Goal: Complete Application Form: Complete application form

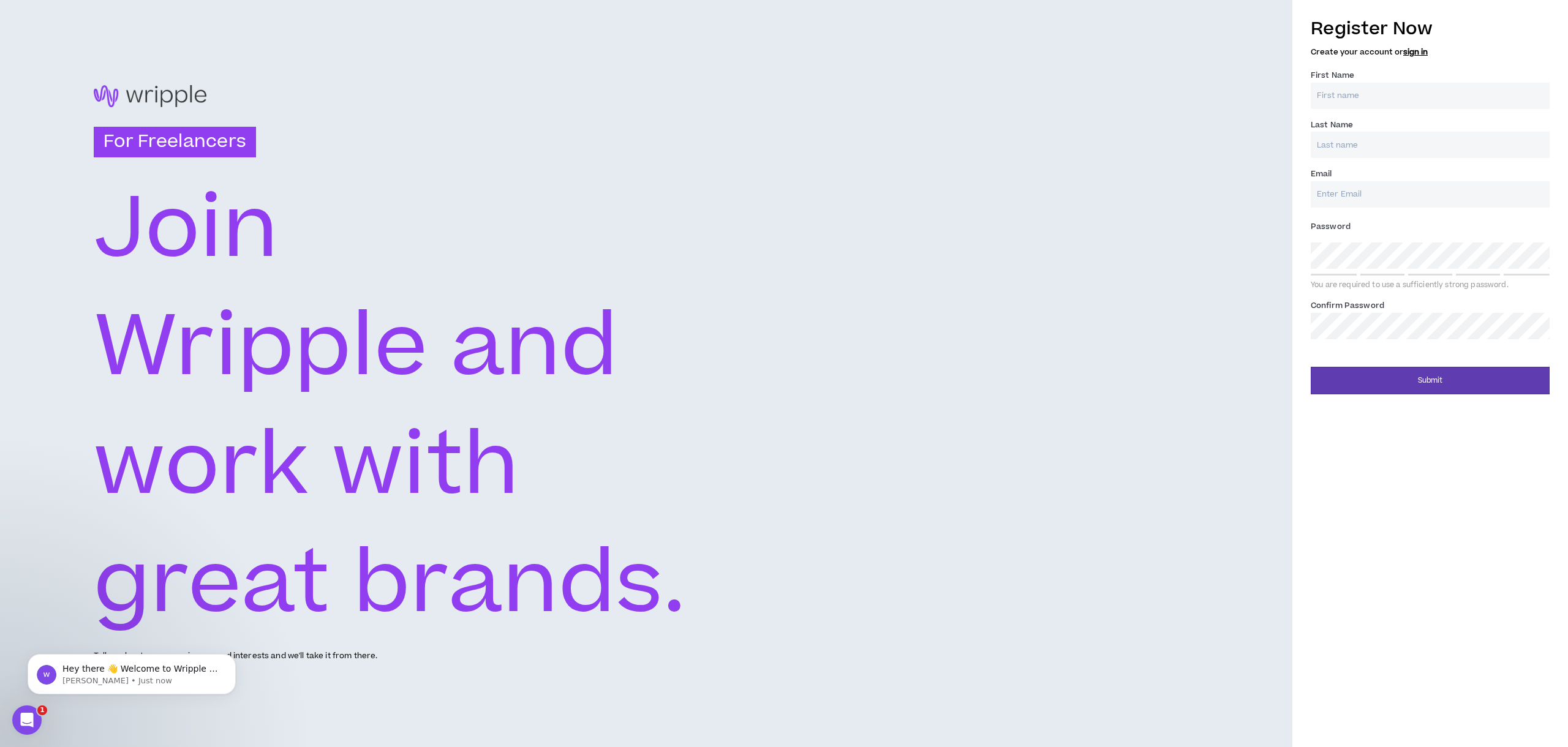
click at [1344, 84] on label "First Name *" at bounding box center [1332, 75] width 44 height 19
click at [1344, 84] on input "First Name *" at bounding box center [1430, 96] width 239 height 27
click at [1345, 95] on input "First Name *" at bounding box center [1430, 96] width 239 height 27
type input "[PERSON_NAME]"
type input "Sueliman"
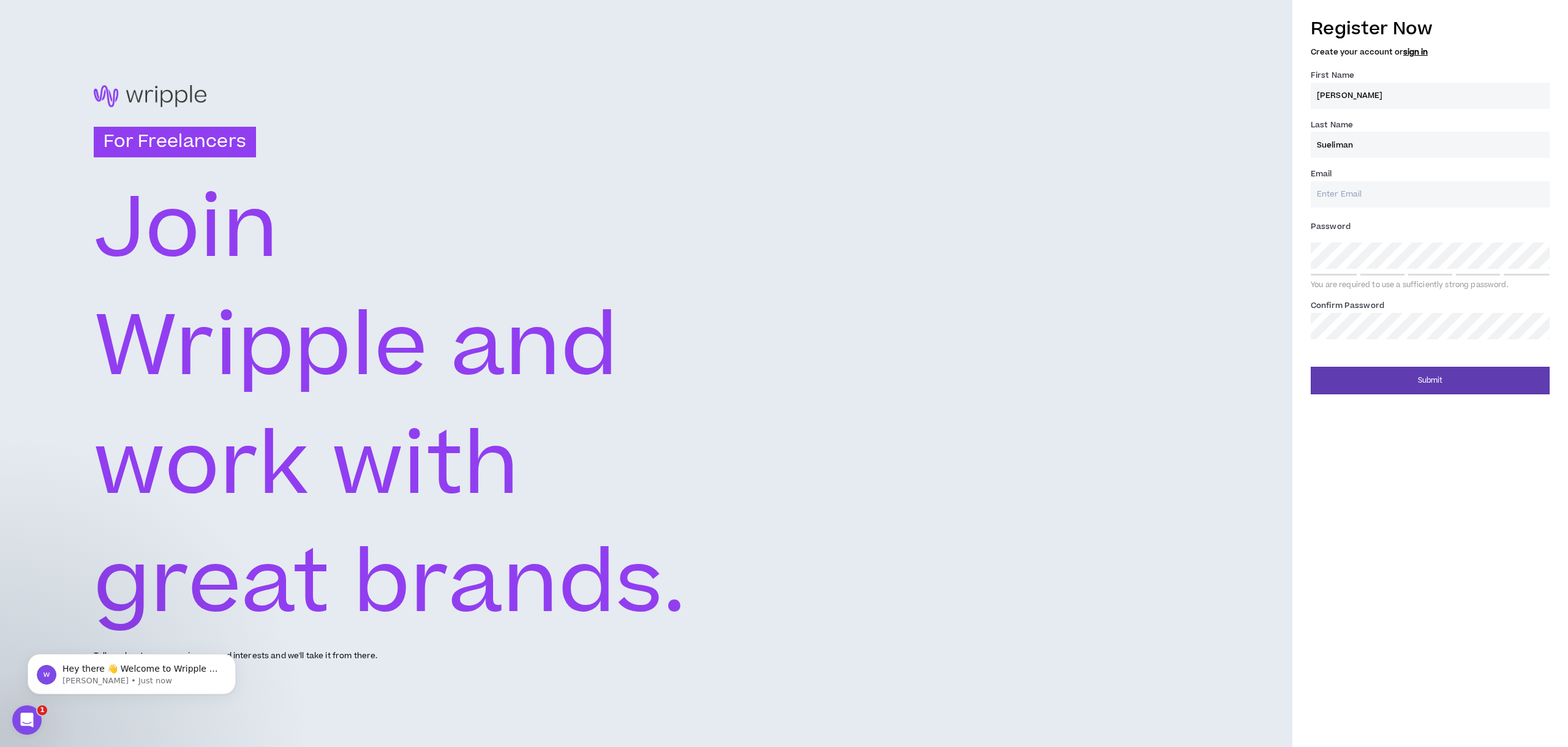
type input "[PERSON_NAME][EMAIL_ADDRESS][DOMAIN_NAME]"
type input "Sueliman"
click at [1388, 190] on input "[PERSON_NAME][EMAIL_ADDRESS][DOMAIN_NAME]" at bounding box center [1430, 194] width 239 height 27
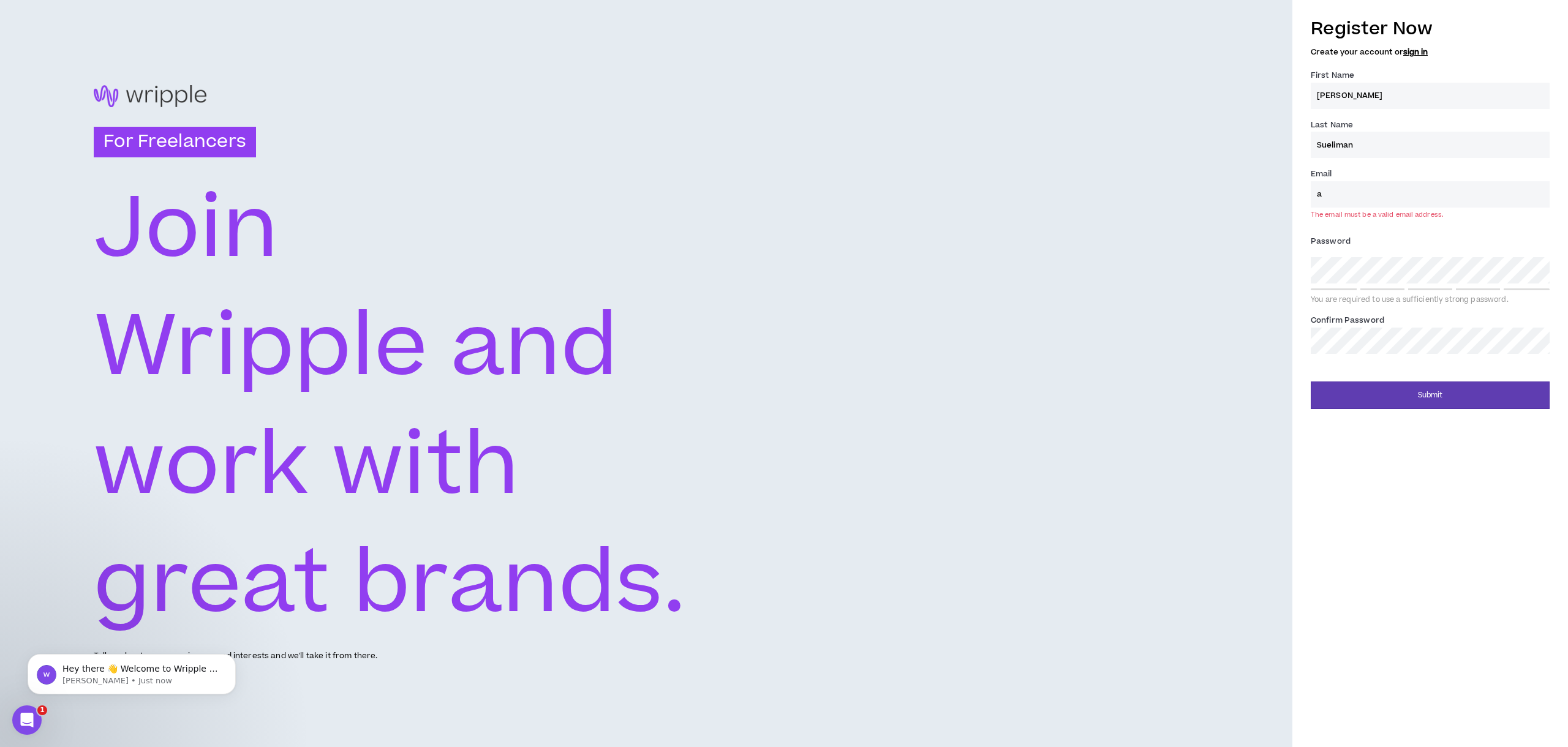
type input "a"
paste input "[PERSON_NAME][EMAIL_ADDRESS][DOMAIN_NAME]"
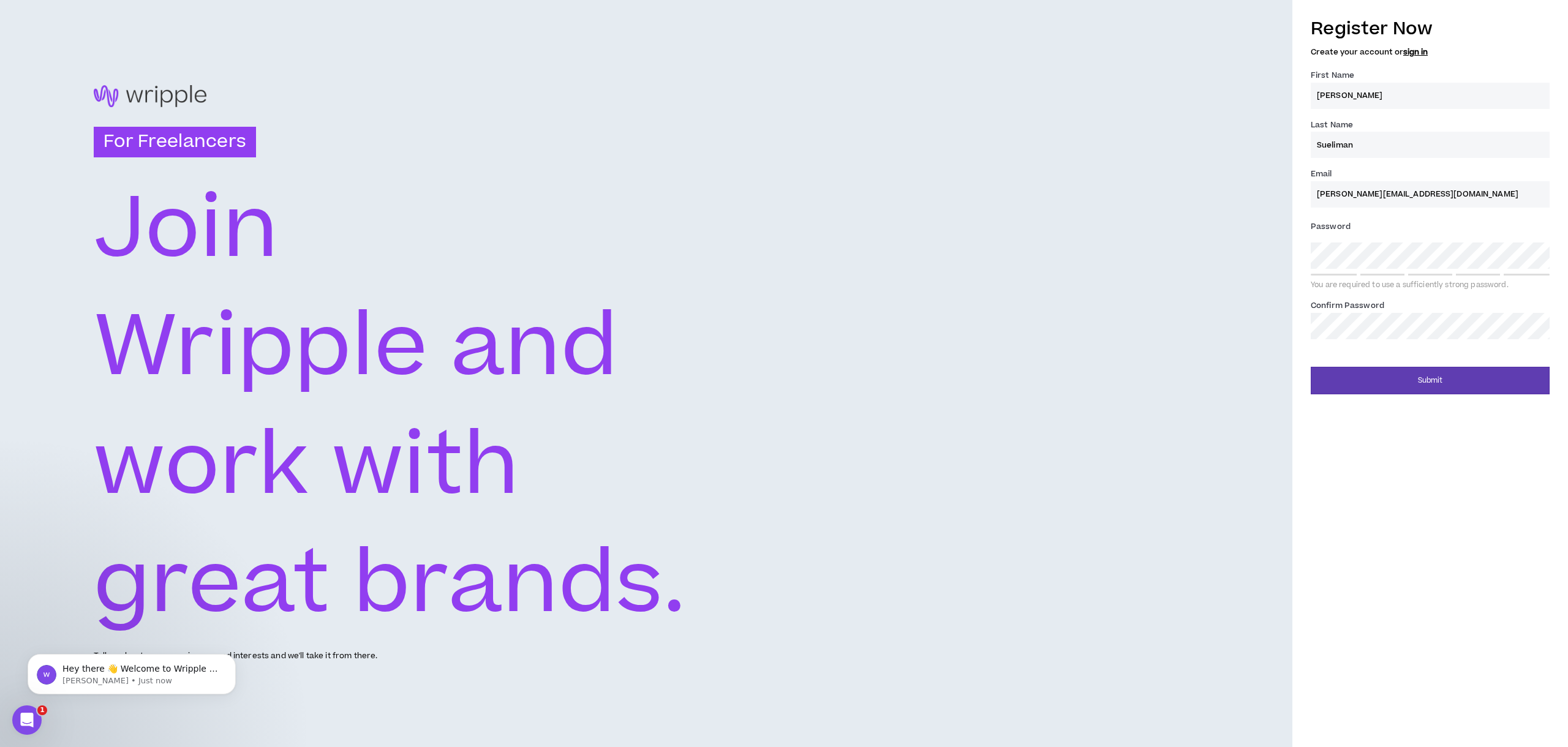
type input "[PERSON_NAME][EMAIL_ADDRESS][DOMAIN_NAME]"
click at [1422, 380] on button "Submit" at bounding box center [1430, 381] width 239 height 27
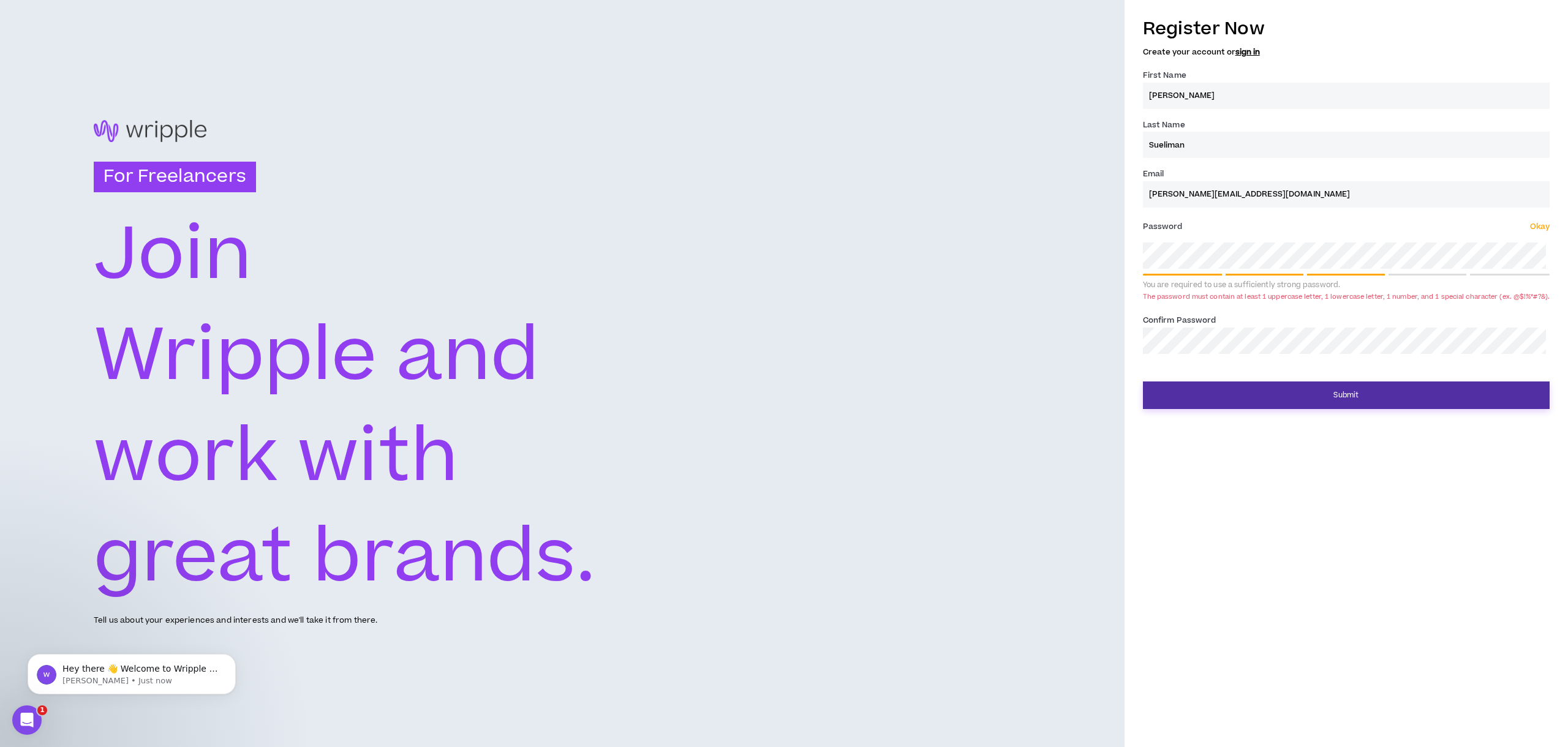
click at [1334, 405] on button "Submit" at bounding box center [1346, 395] width 406 height 27
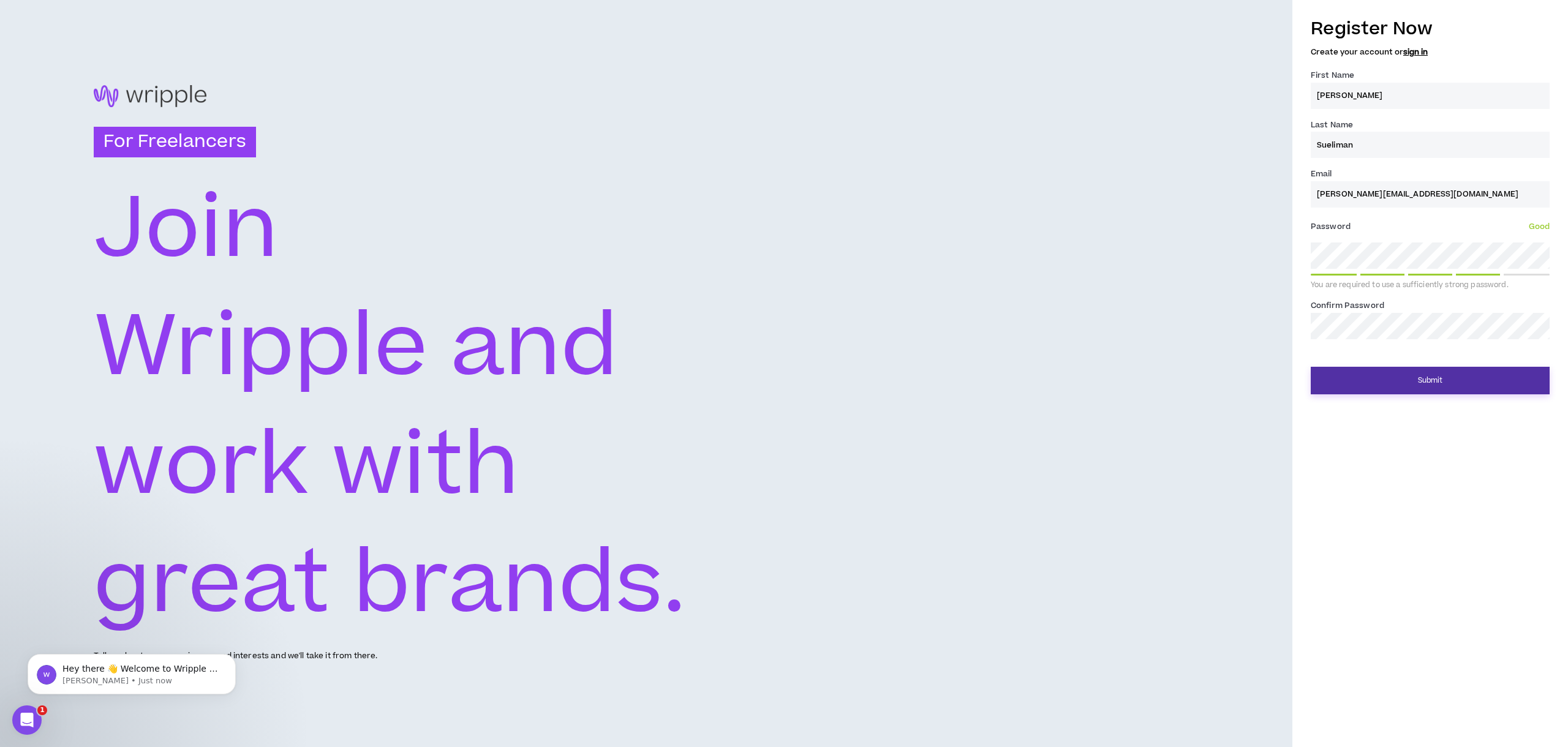
click at [1369, 373] on button "Submit" at bounding box center [1430, 381] width 239 height 27
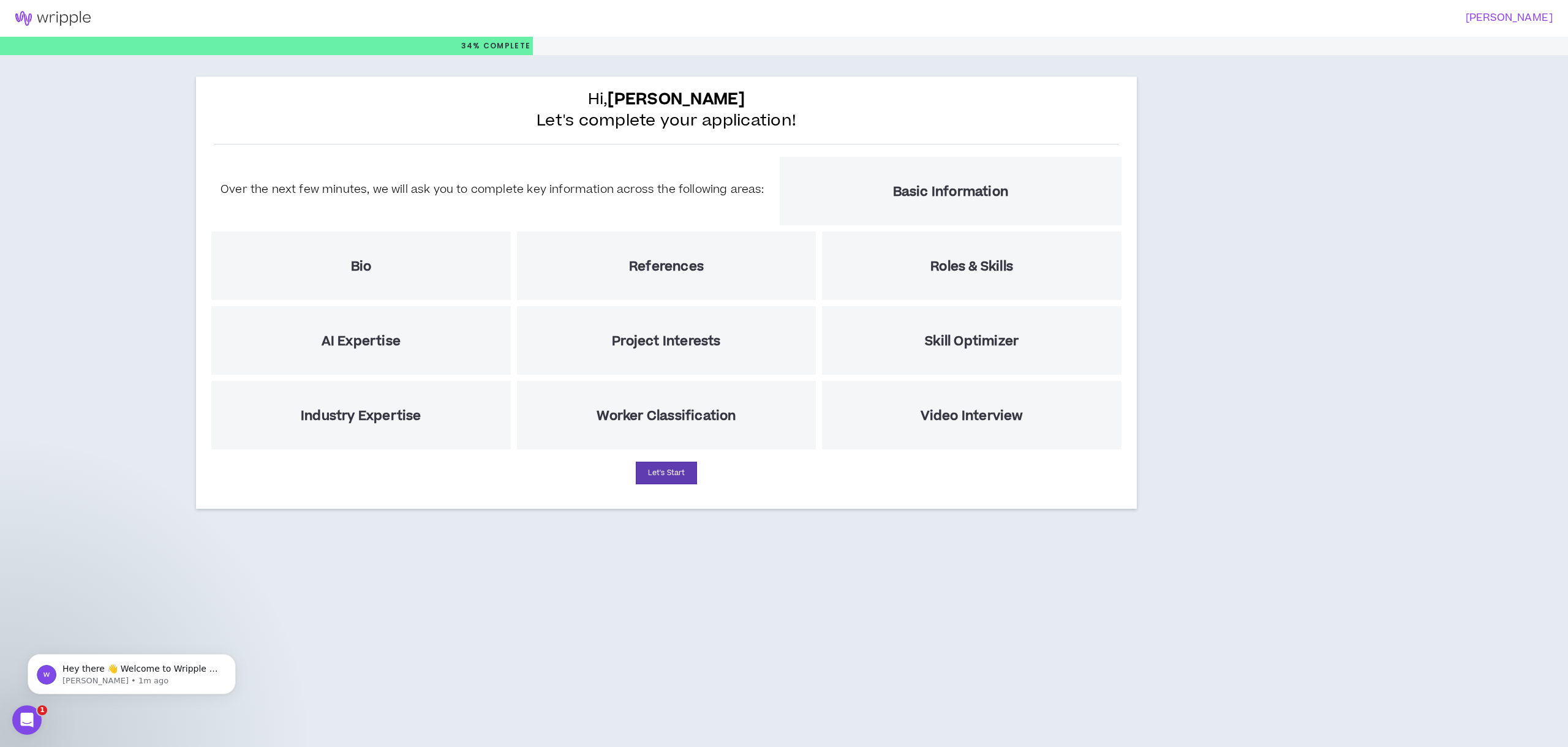
click at [676, 280] on div "References" at bounding box center [667, 266] width 300 height 68
click at [645, 478] on button "Let's Start" at bounding box center [666, 473] width 62 height 23
select select "US"
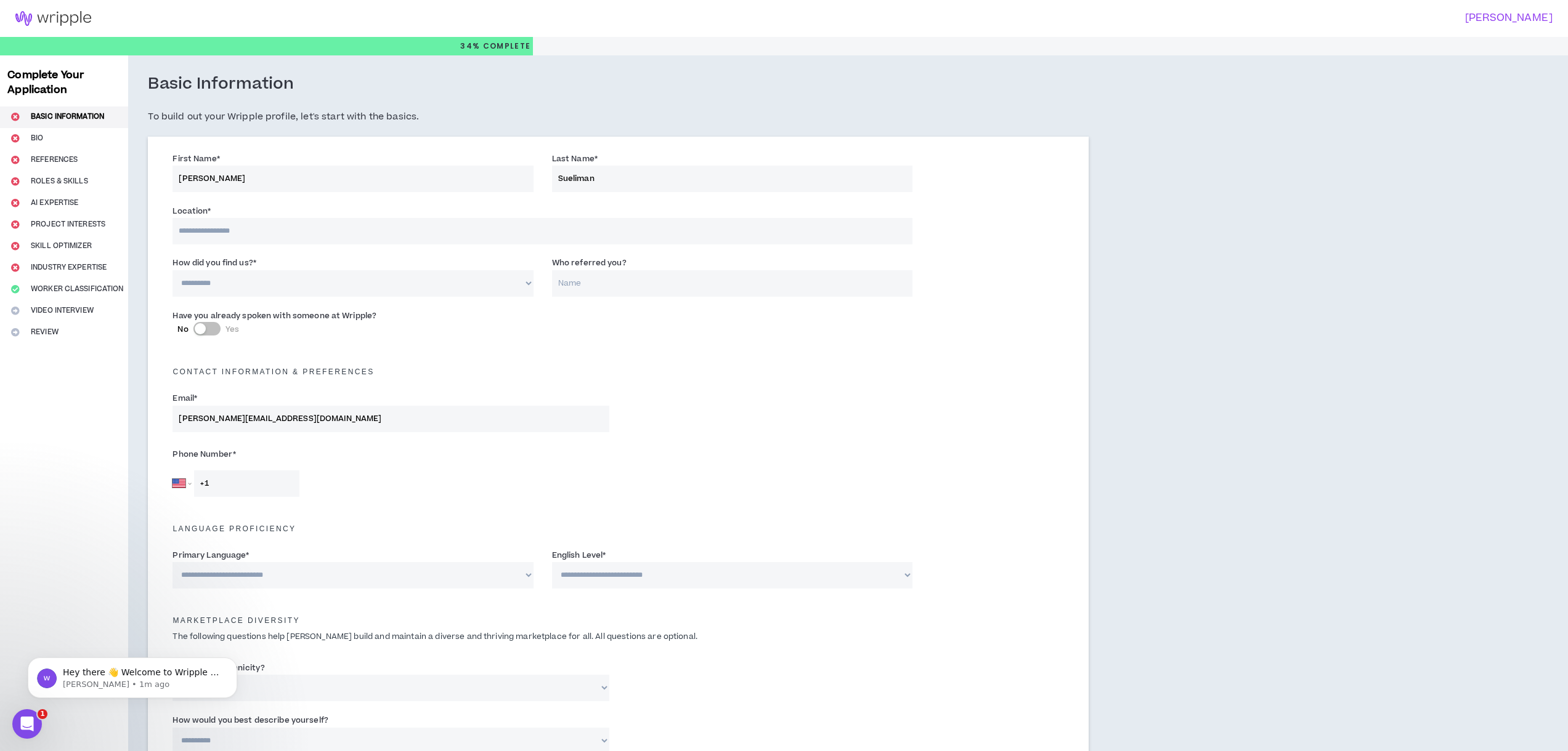
click at [340, 239] on input at bounding box center [542, 231] width 740 height 27
click at [471, 281] on select "**********" at bounding box center [352, 284] width 360 height 27
select select "*"
click at [172, 271] on select "**********" at bounding box center [352, 284] width 360 height 27
click at [586, 286] on input "Who referred you?" at bounding box center [732, 284] width 360 height 27
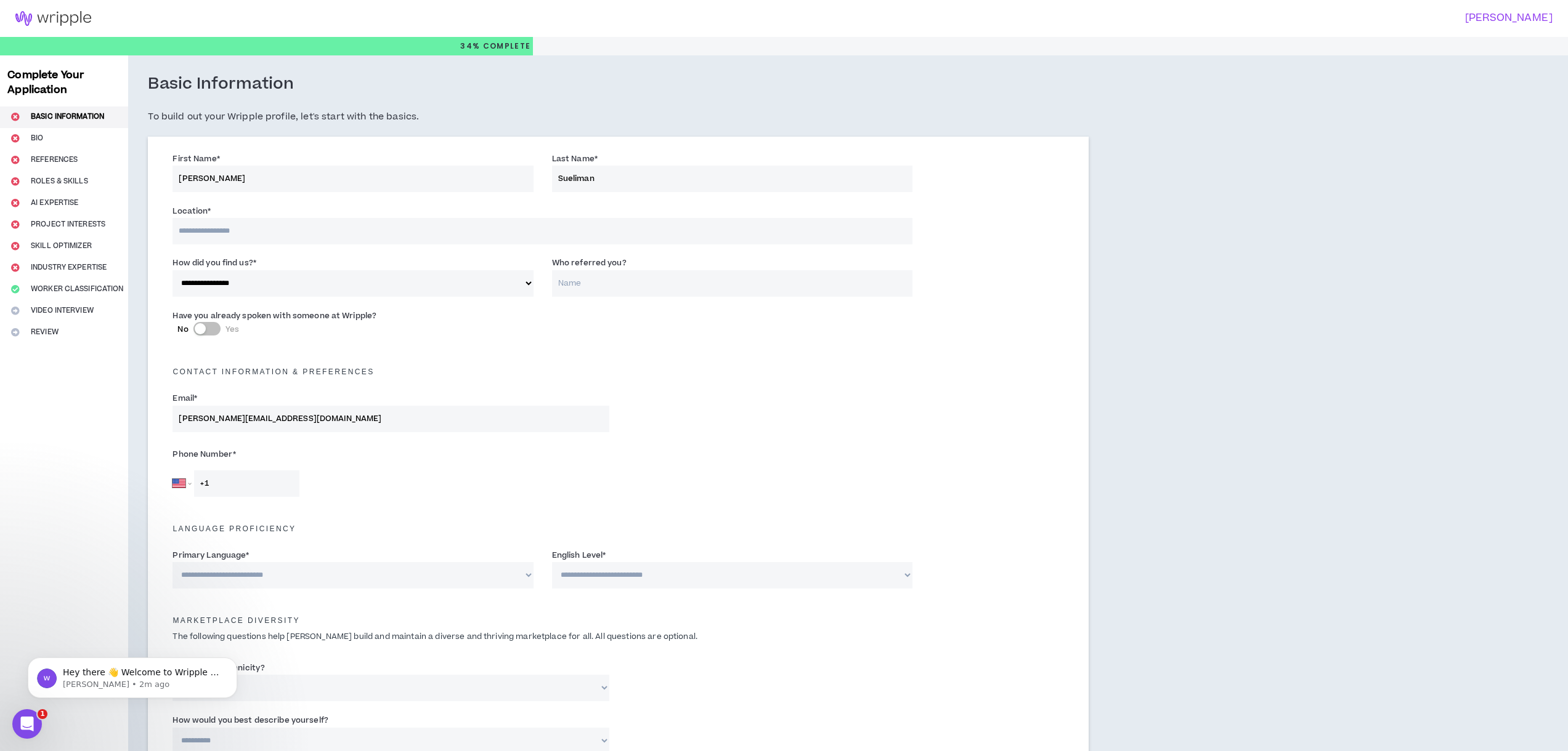
click at [477, 274] on select "**********" at bounding box center [352, 284] width 360 height 27
click at [172, 271] on select "**********" at bounding box center [352, 284] width 360 height 27
click at [603, 286] on input "Who referred you?" at bounding box center [732, 284] width 360 height 27
paste input "talentlo"
drag, startPoint x: 560, startPoint y: 281, endPoint x: 562, endPoint y: 292, distance: 11.2
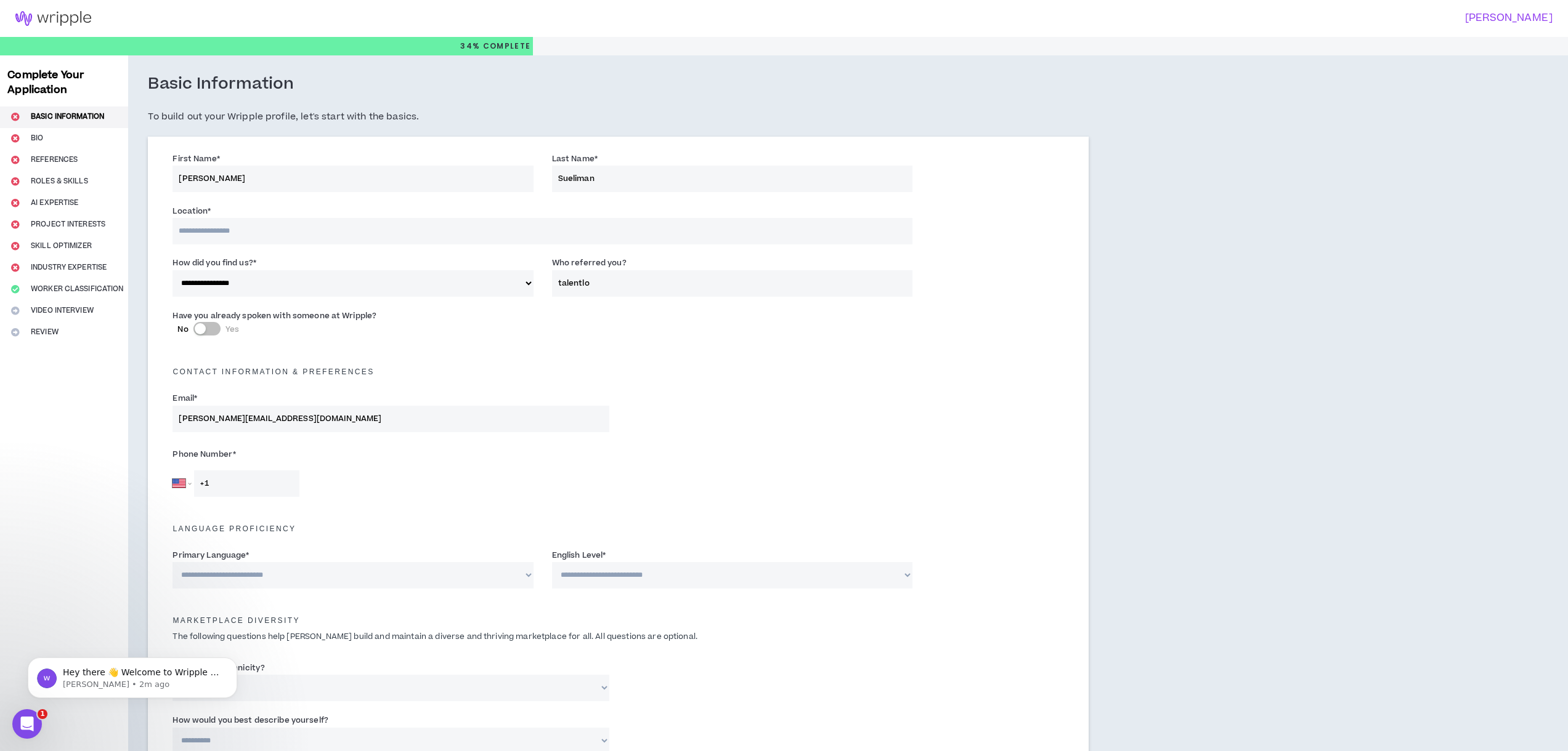
click at [560, 281] on input "talentlo" at bounding box center [732, 284] width 360 height 27
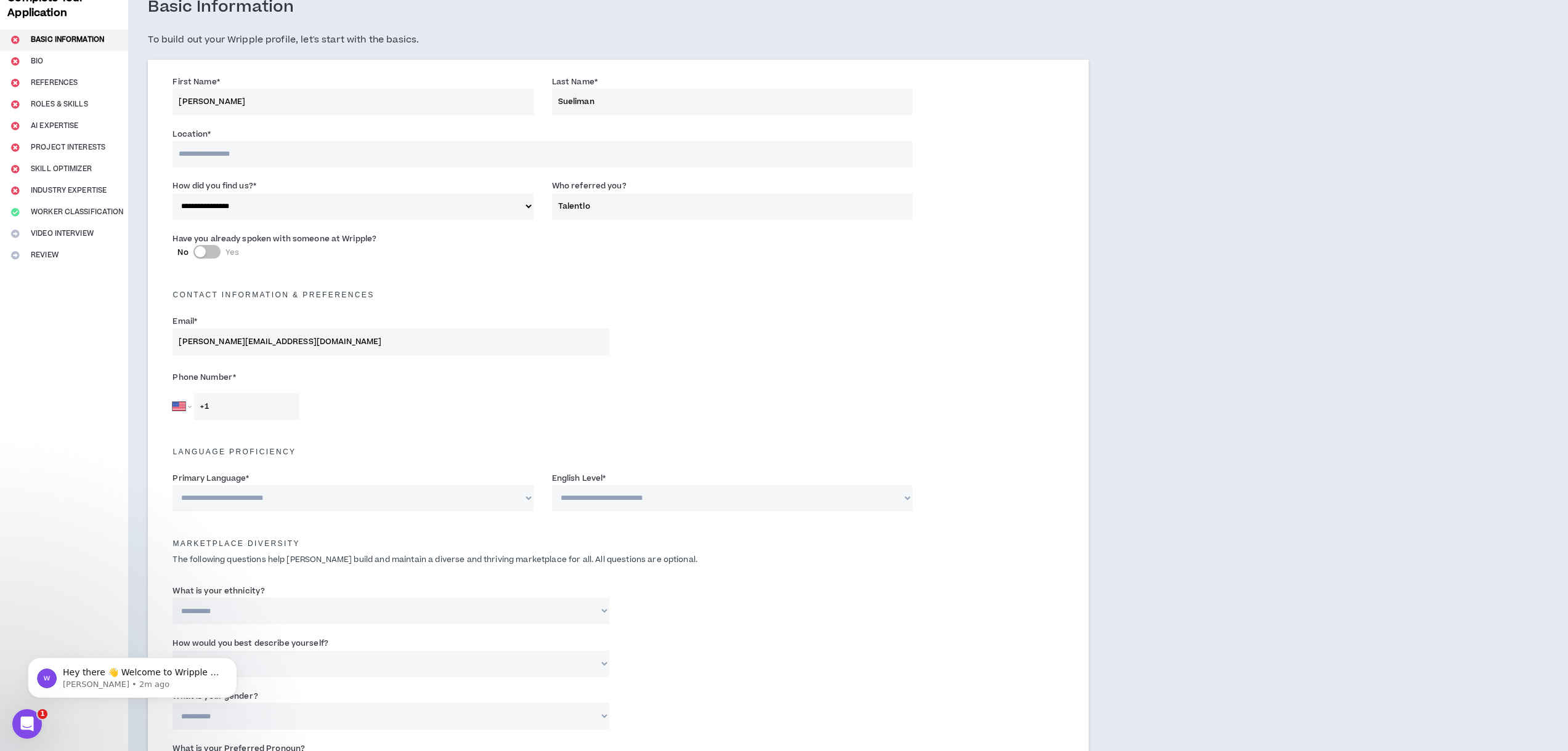
scroll to position [88, 0]
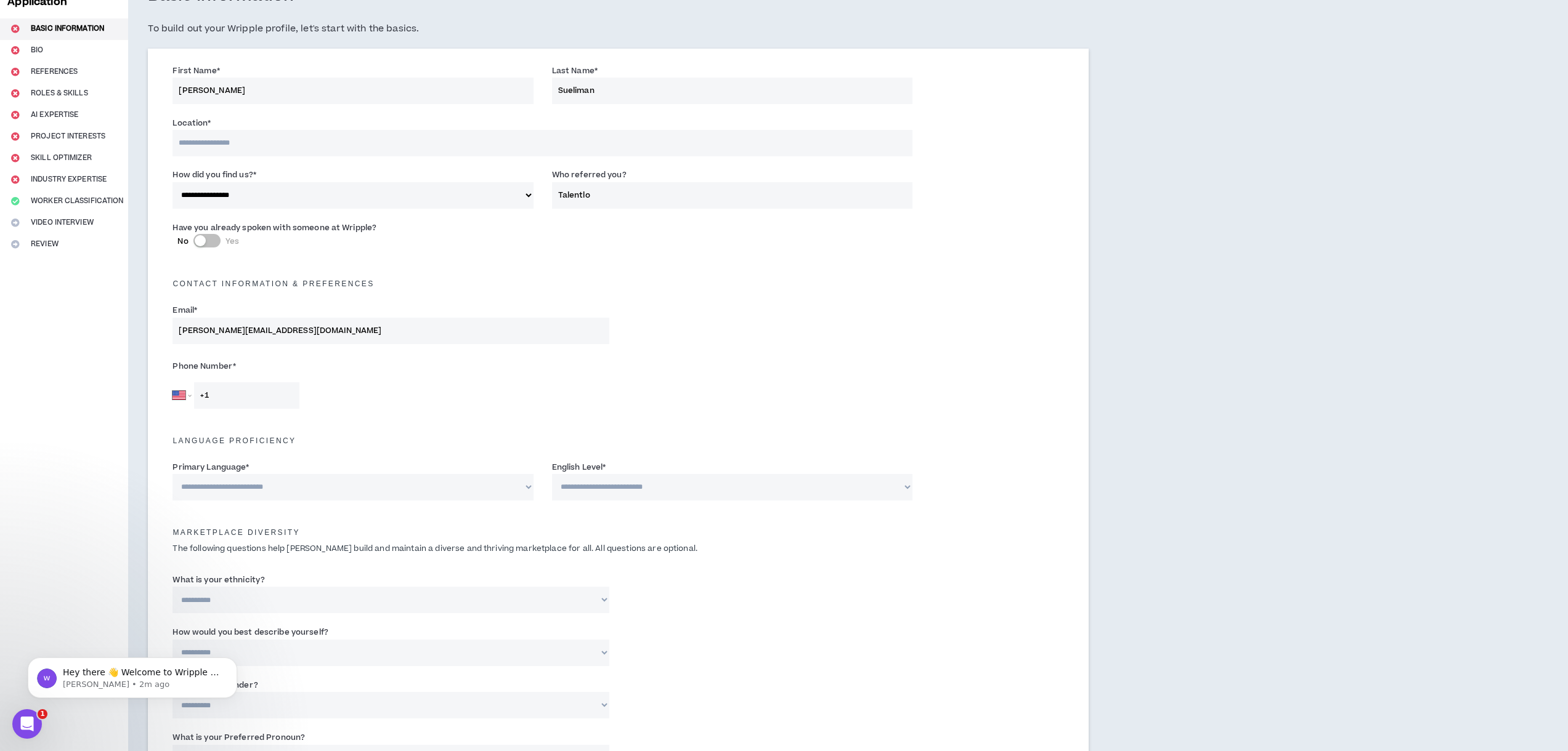
type input "Talentlo"
click at [260, 403] on input "+1" at bounding box center [246, 396] width 105 height 27
click at [188, 395] on select "[GEOGRAPHIC_DATA] [GEOGRAPHIC_DATA] [GEOGRAPHIC_DATA] [GEOGRAPHIC_DATA] [US_STA…" at bounding box center [181, 396] width 19 height 27
select select "IN"
click at [172, 383] on select "[GEOGRAPHIC_DATA] [GEOGRAPHIC_DATA] [GEOGRAPHIC_DATA] [GEOGRAPHIC_DATA] [US_STA…" at bounding box center [181, 396] width 19 height 27
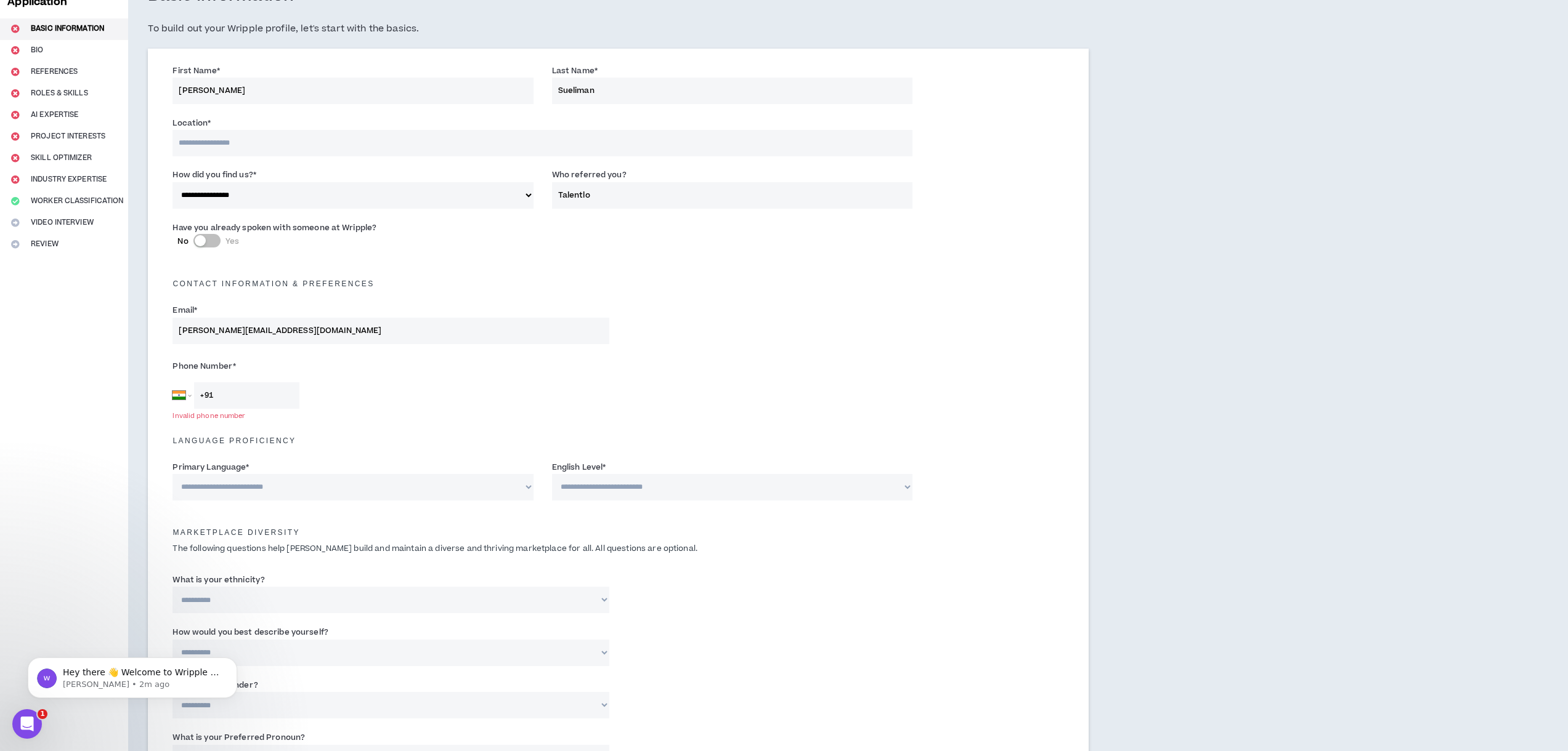
click at [242, 393] on input "+91" at bounding box center [246, 396] width 105 height 27
type input "[PHONE_NUMBER]"
type input "*********"
click at [288, 489] on select "**********" at bounding box center [352, 488] width 360 height 27
select select "*******"
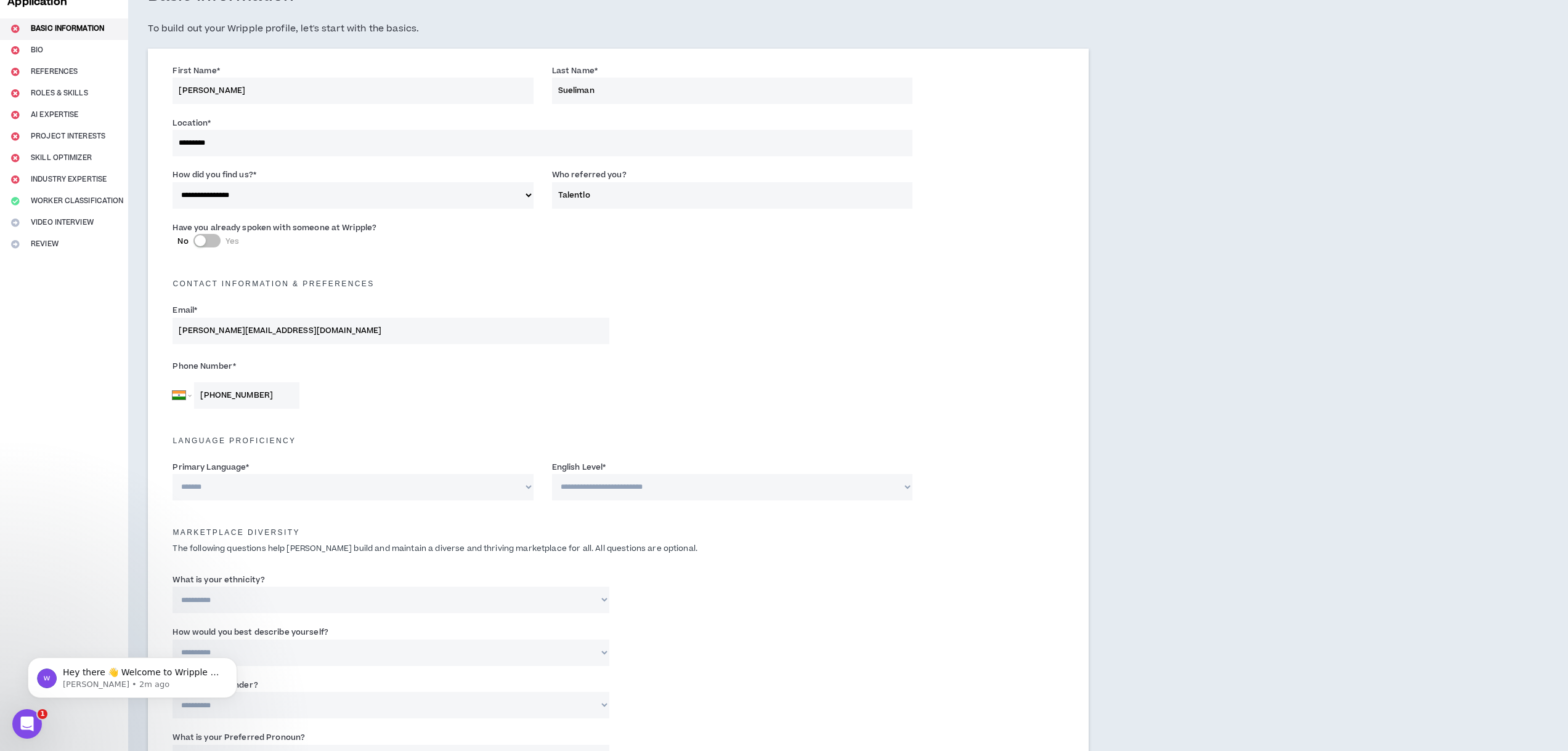
click at [172, 474] on select "**********" at bounding box center [352, 488] width 360 height 27
click at [595, 488] on select "**********" at bounding box center [732, 488] width 360 height 27
select select "*"
click at [552, 474] on select "**********" at bounding box center [732, 488] width 360 height 27
click at [369, 524] on div "Marketplace Diversity The following questions help [PERSON_NAME] build and main…" at bounding box center [618, 537] width 910 height 48
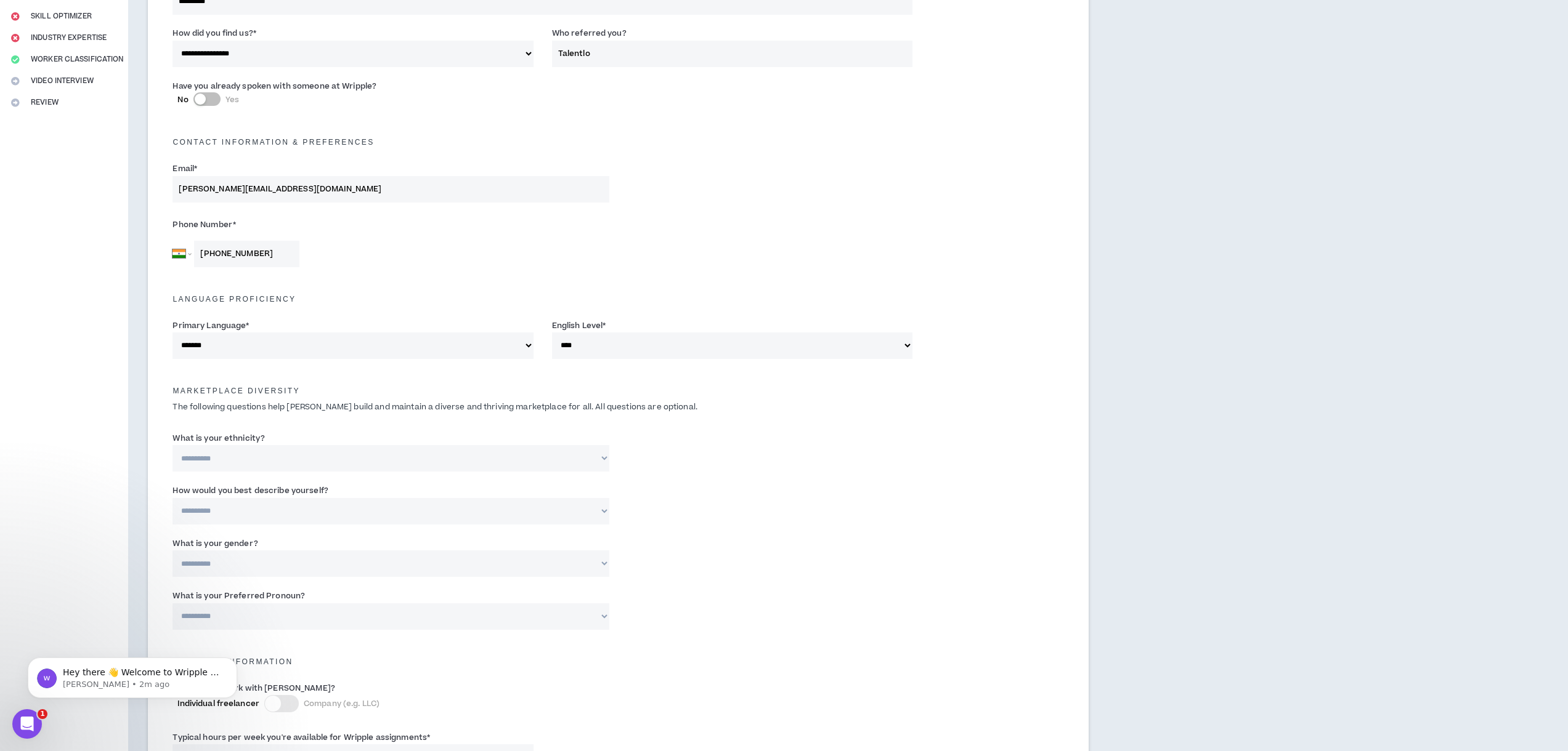
scroll to position [230, 0]
click at [270, 458] on select "**********" at bounding box center [390, 458] width 436 height 27
select select "**********"
click at [172, 444] on select "**********" at bounding box center [390, 458] width 436 height 27
click at [683, 463] on input "Please specify *" at bounding box center [770, 458] width 285 height 27
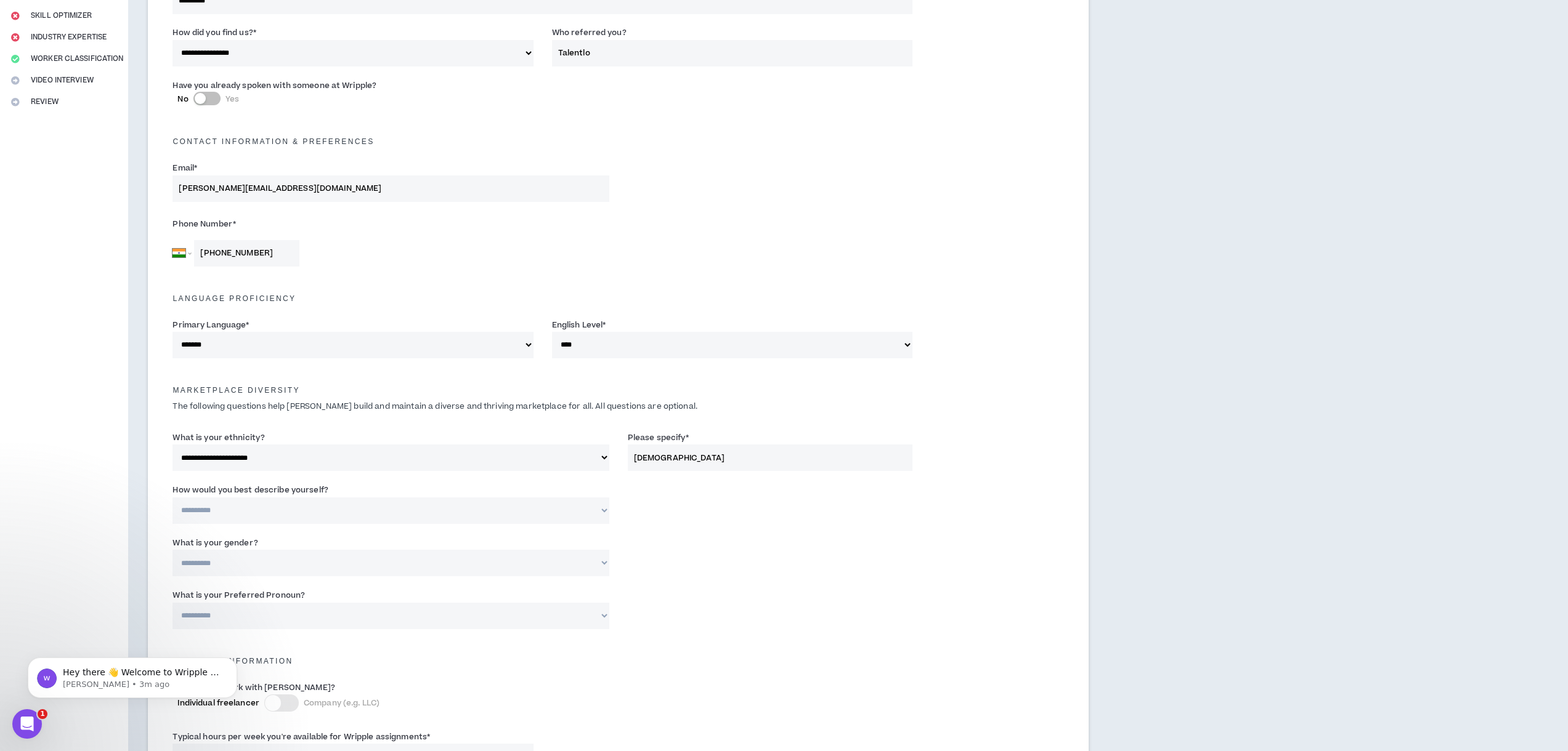
type input "[DEMOGRAPHIC_DATA]"
click at [663, 498] on div "**********" at bounding box center [618, 506] width 910 height 52
click at [391, 511] on select "**********" at bounding box center [390, 511] width 436 height 27
select select "**********"
click at [172, 497] on select "**********" at bounding box center [390, 511] width 436 height 27
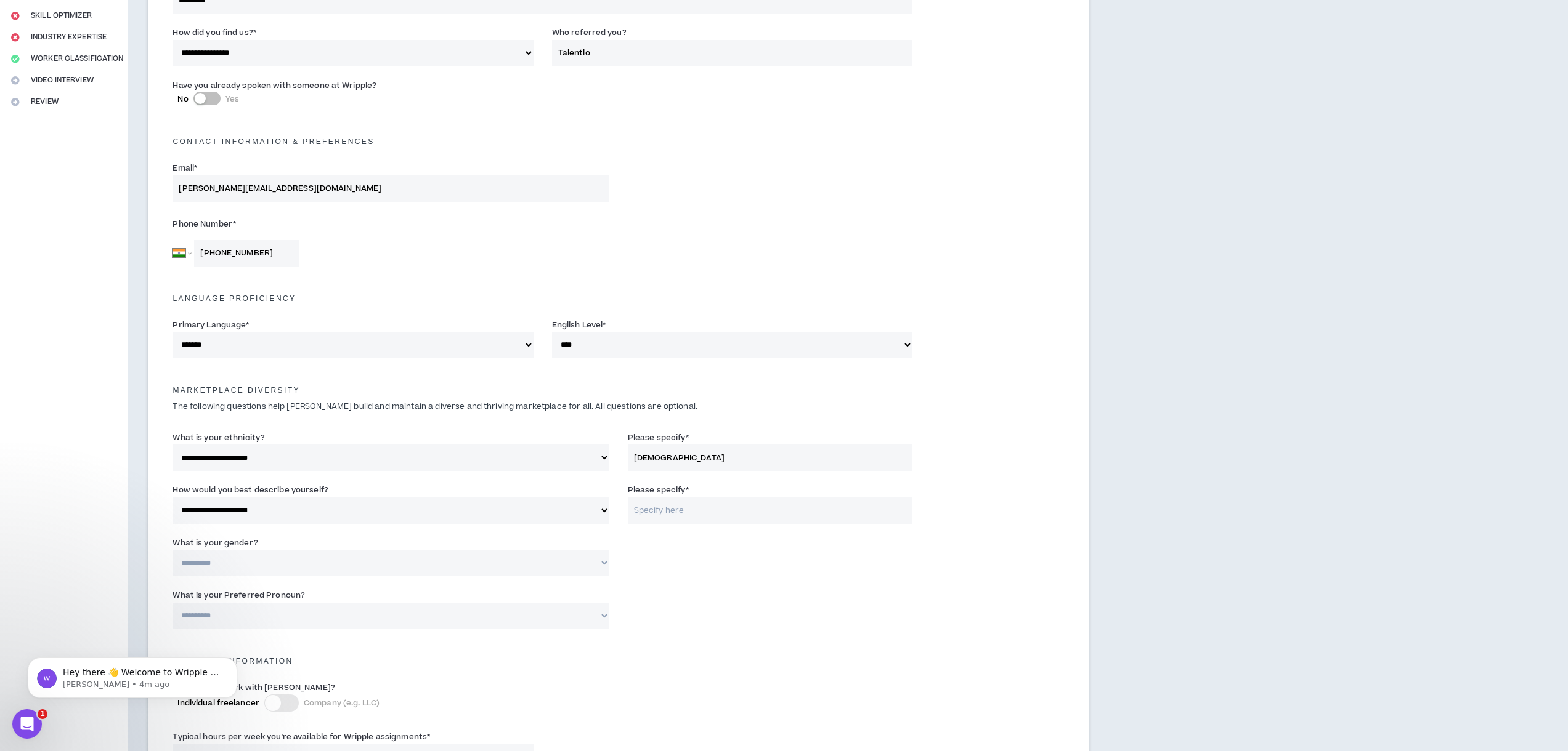
click at [649, 509] on input "Please specify *" at bounding box center [770, 511] width 285 height 27
click at [650, 457] on input "[DEMOGRAPHIC_DATA]" at bounding box center [770, 458] width 285 height 27
click at [649, 510] on input "Please specify *" at bounding box center [770, 511] width 285 height 27
paste input "[DEMOGRAPHIC_DATA]"
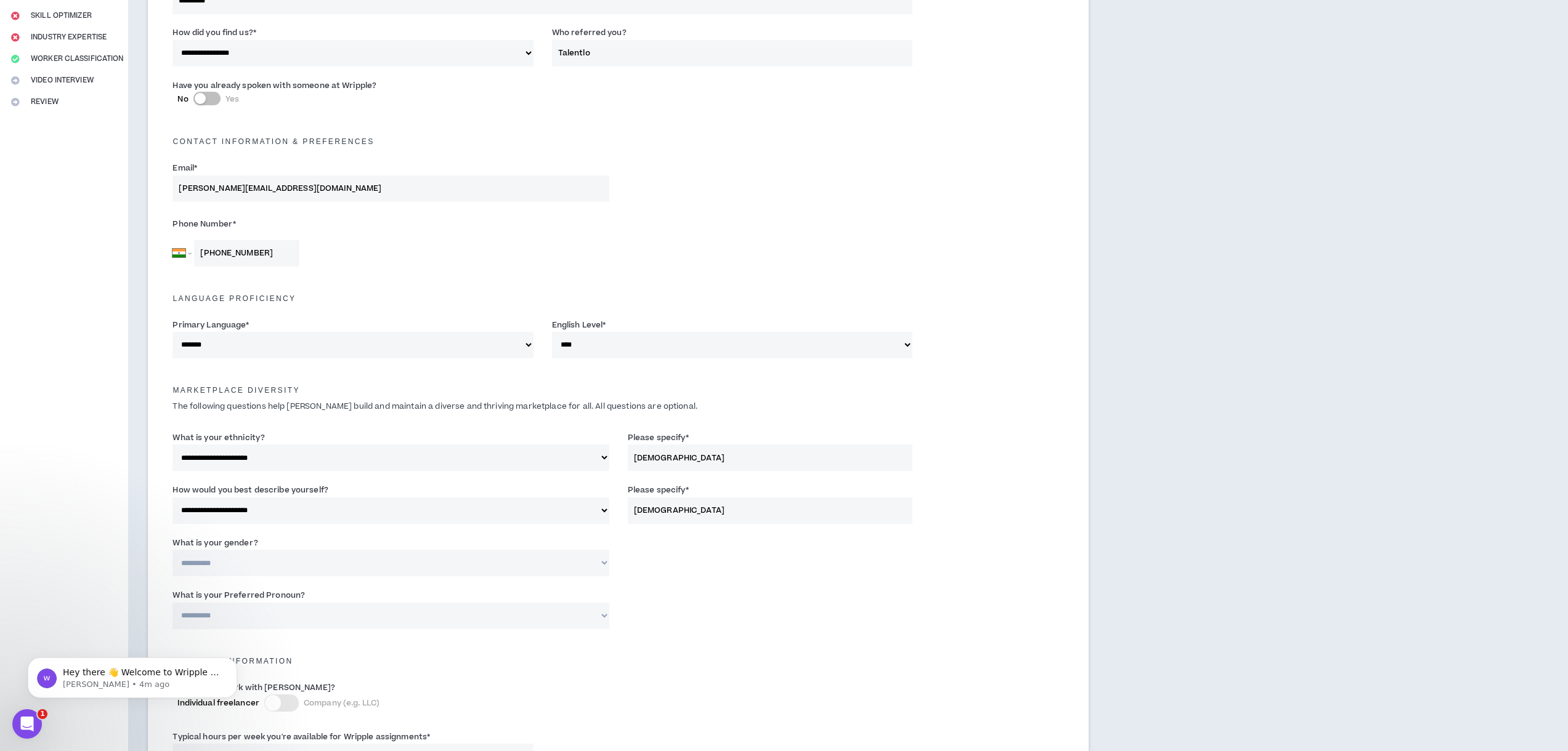
type input "[DEMOGRAPHIC_DATA]"
click at [354, 562] on select "**********" at bounding box center [390, 563] width 436 height 27
select select "***"
click at [172, 550] on select "**********" at bounding box center [390, 563] width 436 height 27
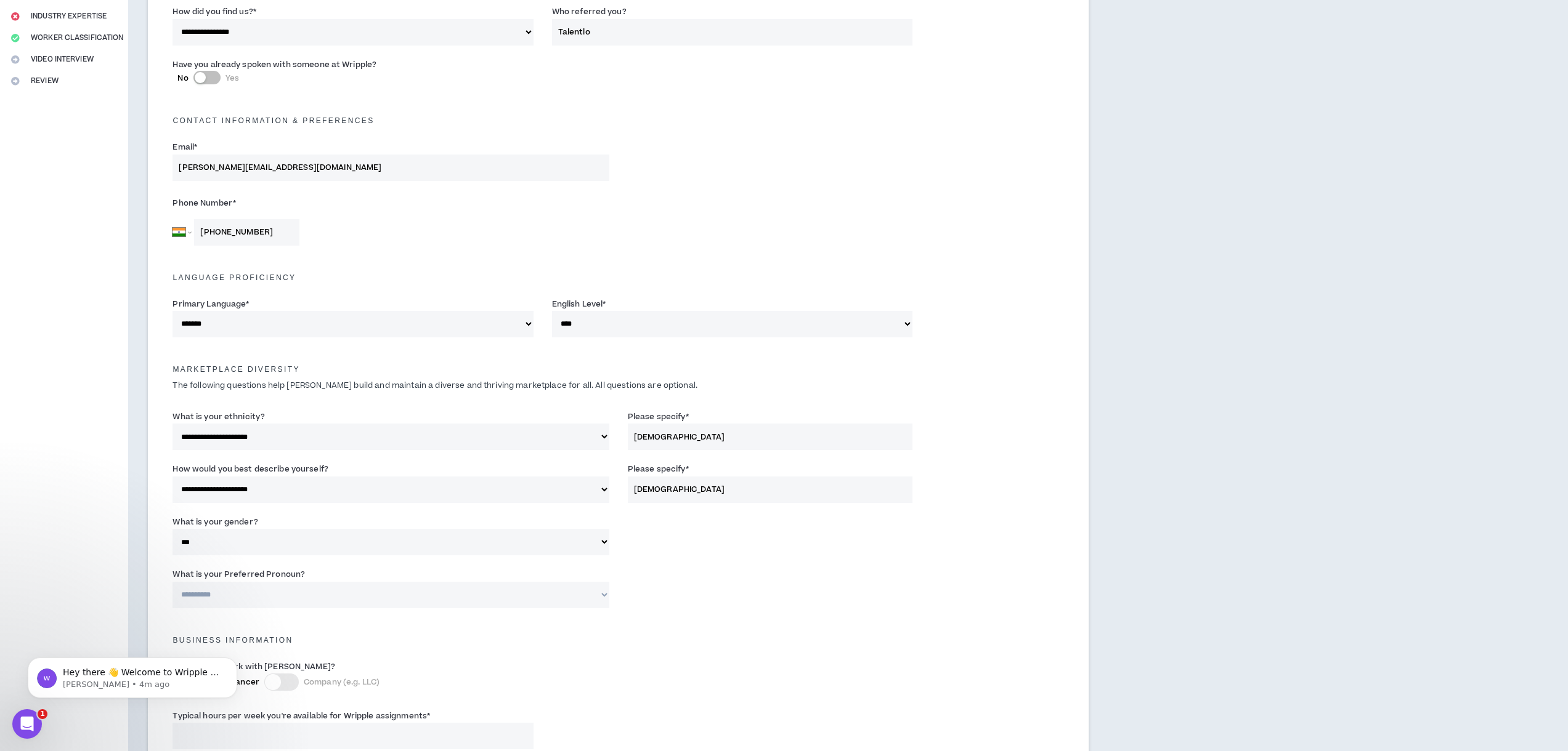
scroll to position [363, 0]
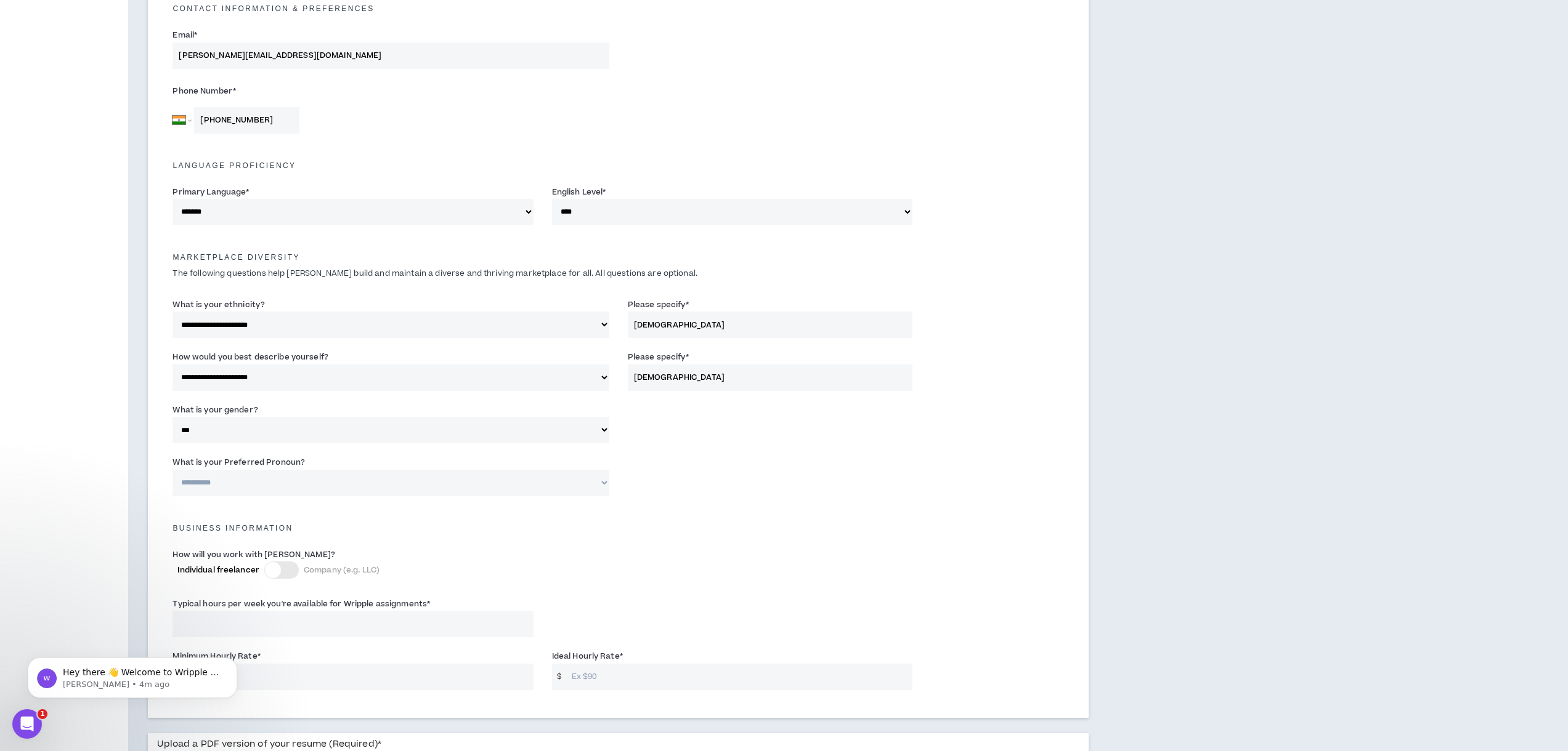
click at [357, 476] on select "**********" at bounding box center [390, 483] width 436 height 27
select select "**********"
click at [172, 470] on select "**********" at bounding box center [390, 483] width 436 height 27
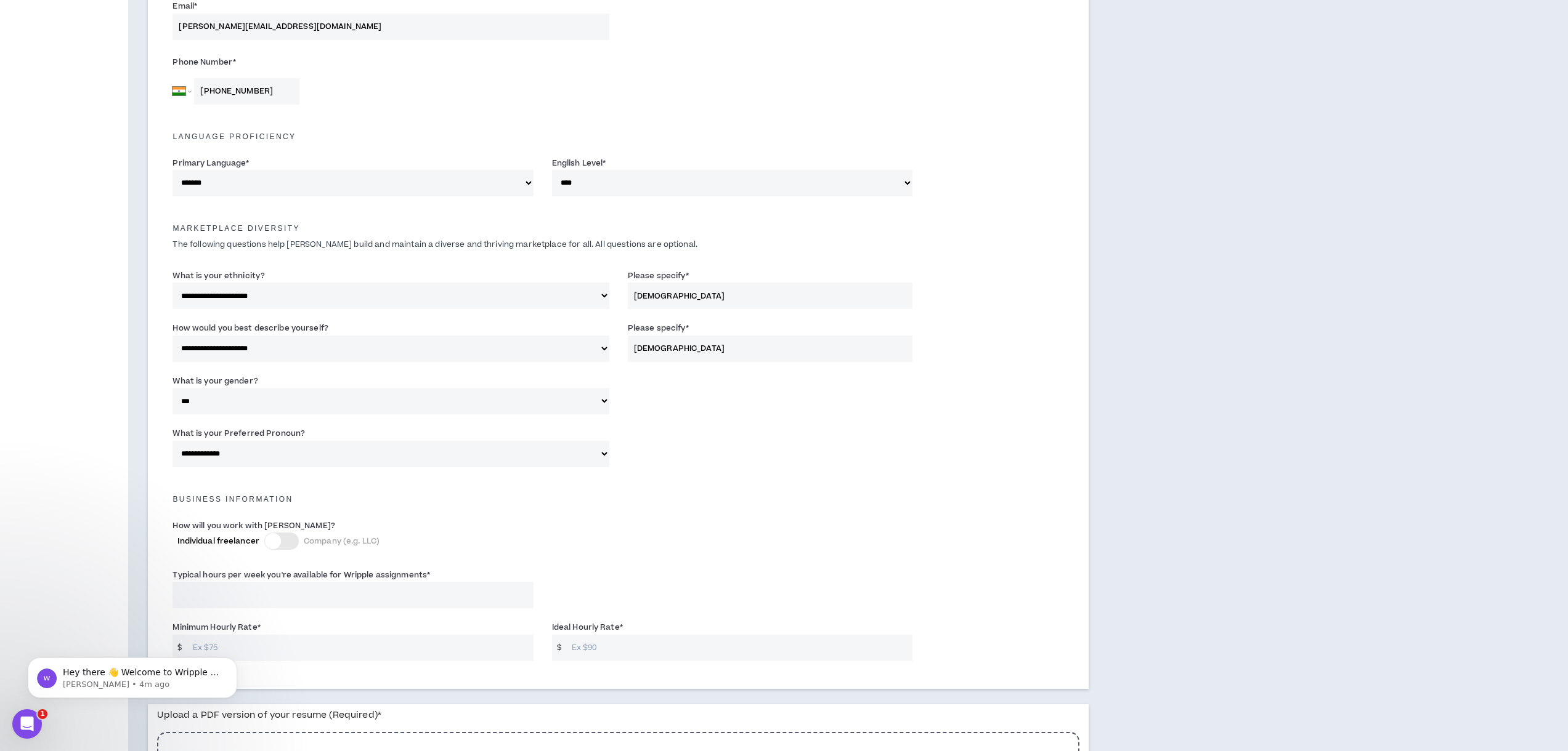
scroll to position [395, 0]
click at [280, 544] on div at bounding box center [281, 538] width 34 height 17
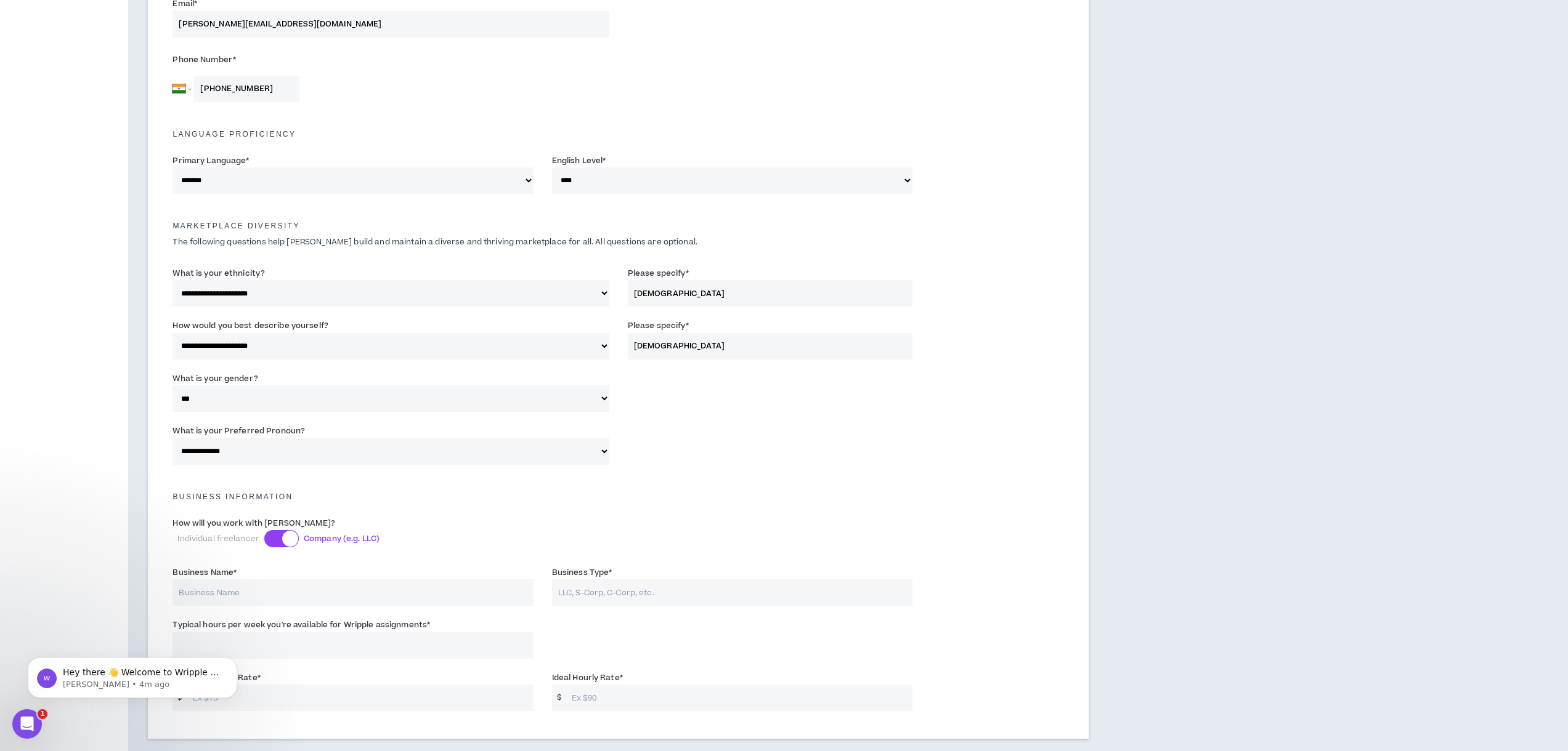
click at [280, 541] on div at bounding box center [281, 538] width 34 height 17
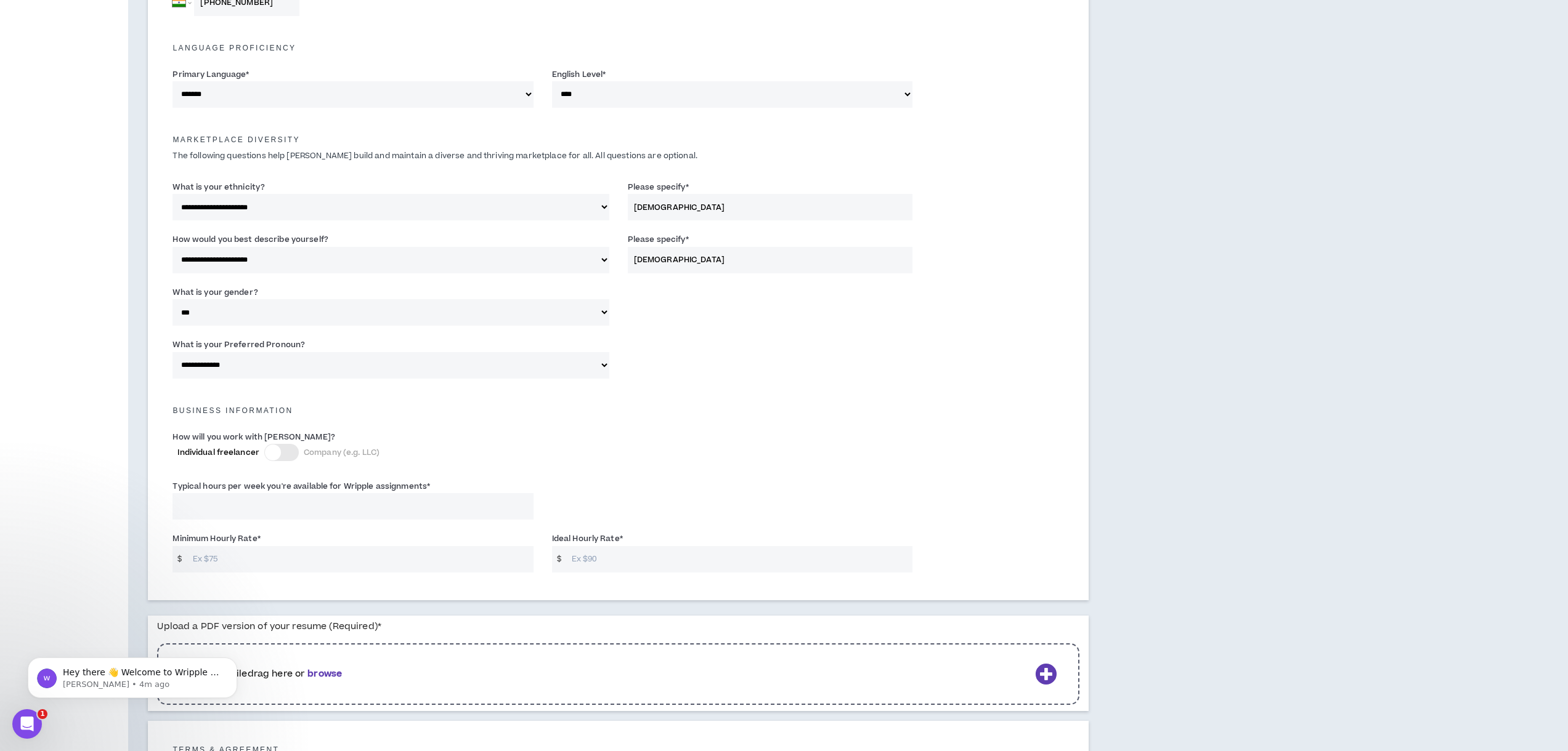
scroll to position [486, 0]
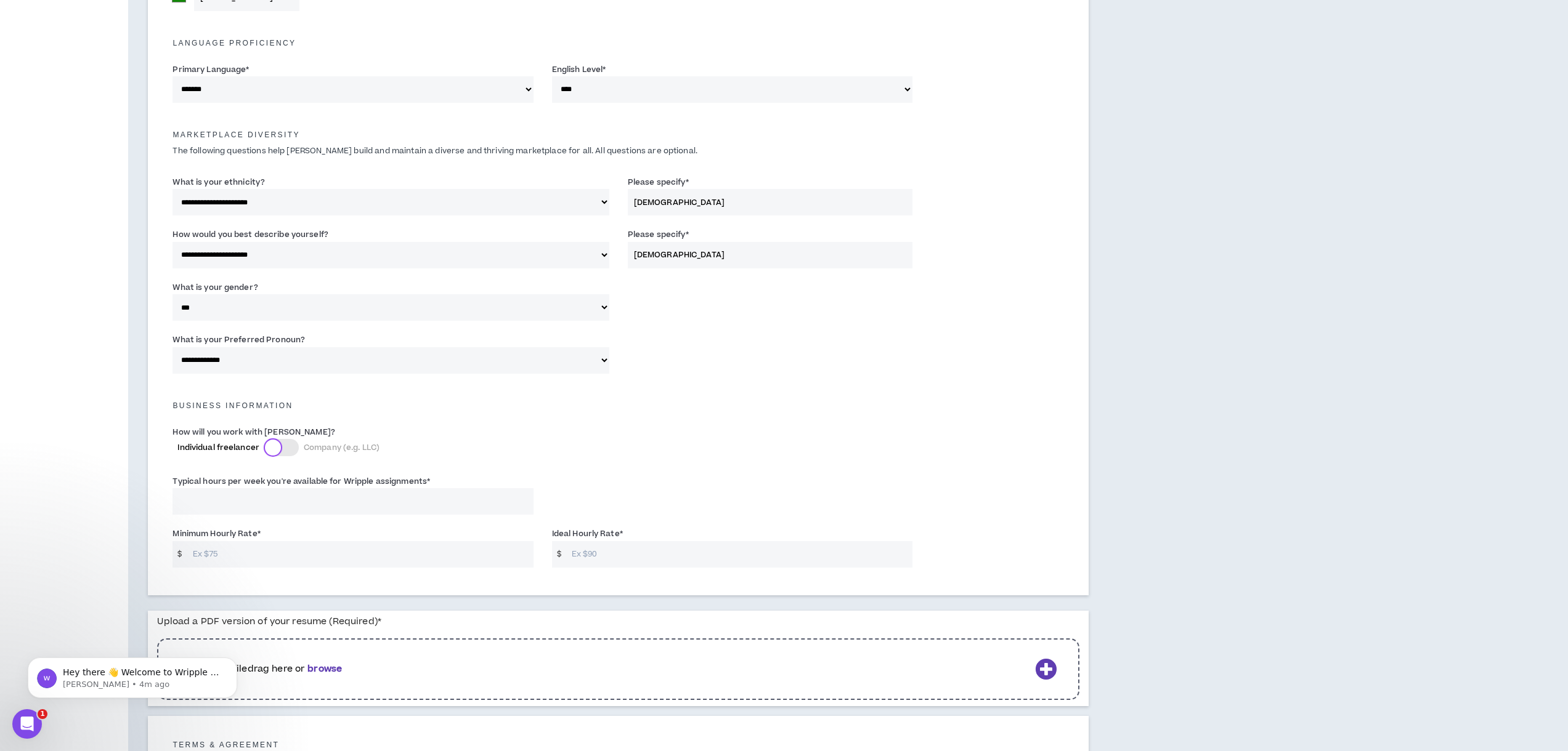
click at [276, 446] on div at bounding box center [272, 447] width 16 height 16
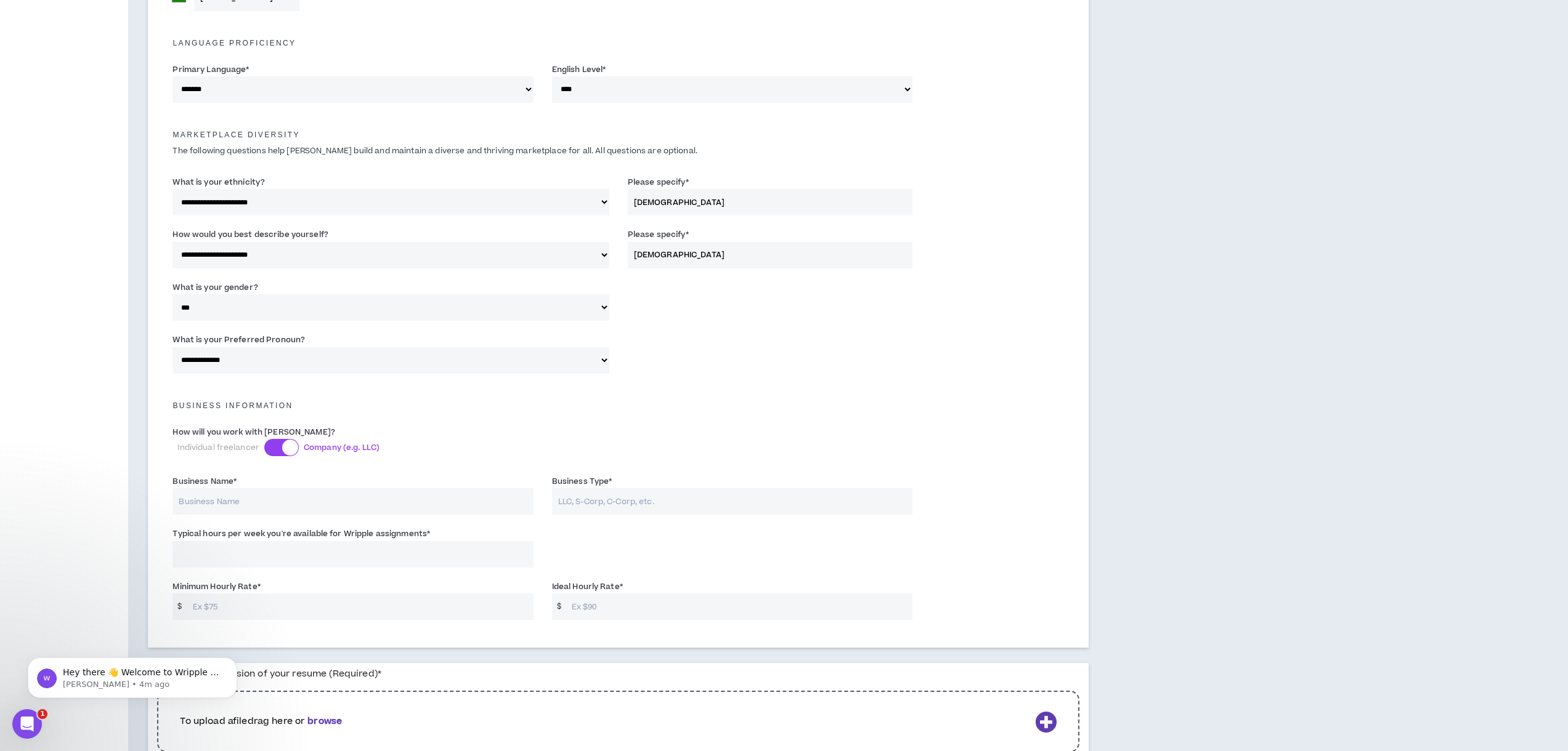
click at [276, 446] on div at bounding box center [281, 447] width 34 height 17
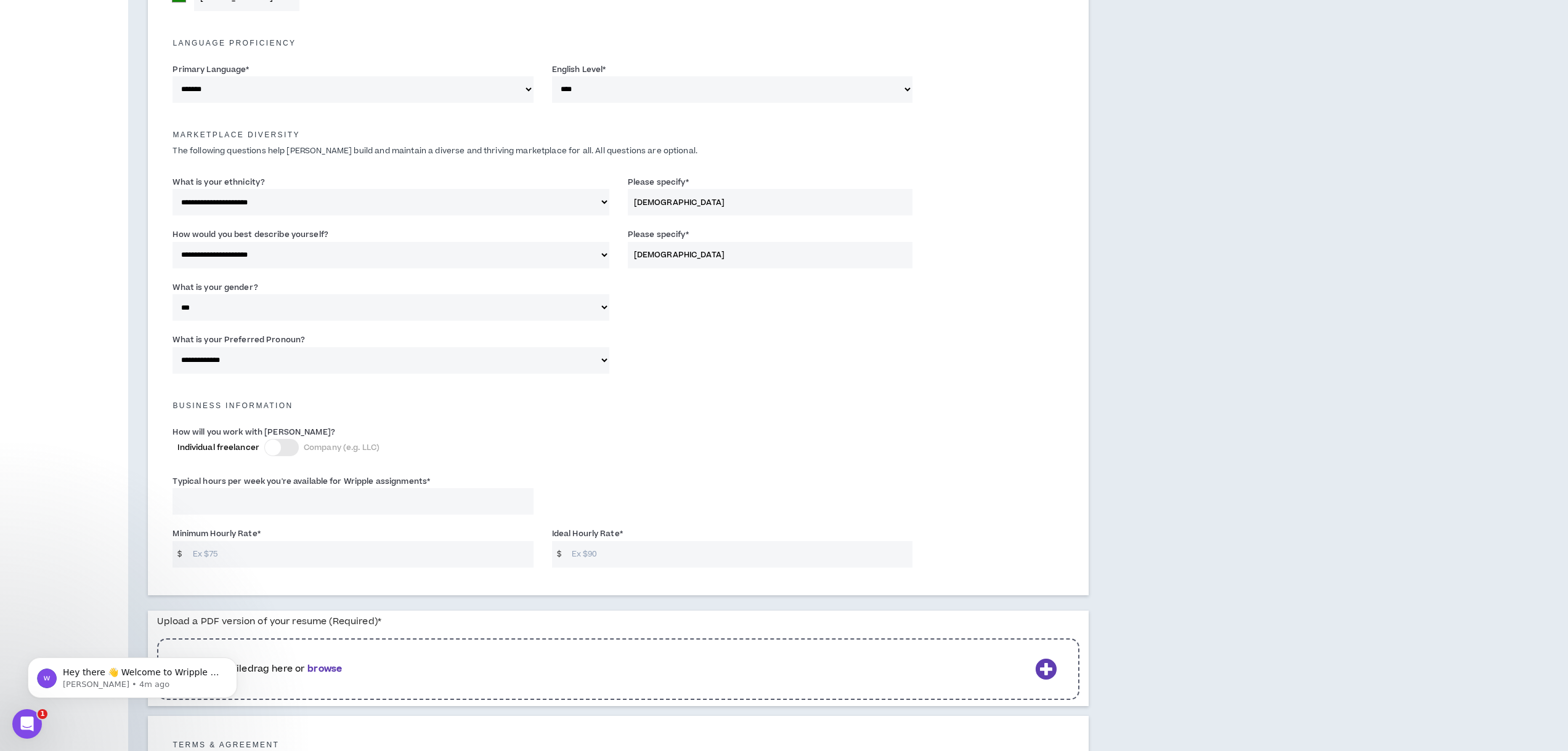
click at [265, 554] on input "Minimum Hourly Rate *" at bounding box center [360, 555] width 347 height 27
click at [277, 550] on input "35" at bounding box center [360, 555] width 347 height 27
type input "30"
click at [579, 550] on input "Ideal Hourly Rate *" at bounding box center [738, 555] width 347 height 27
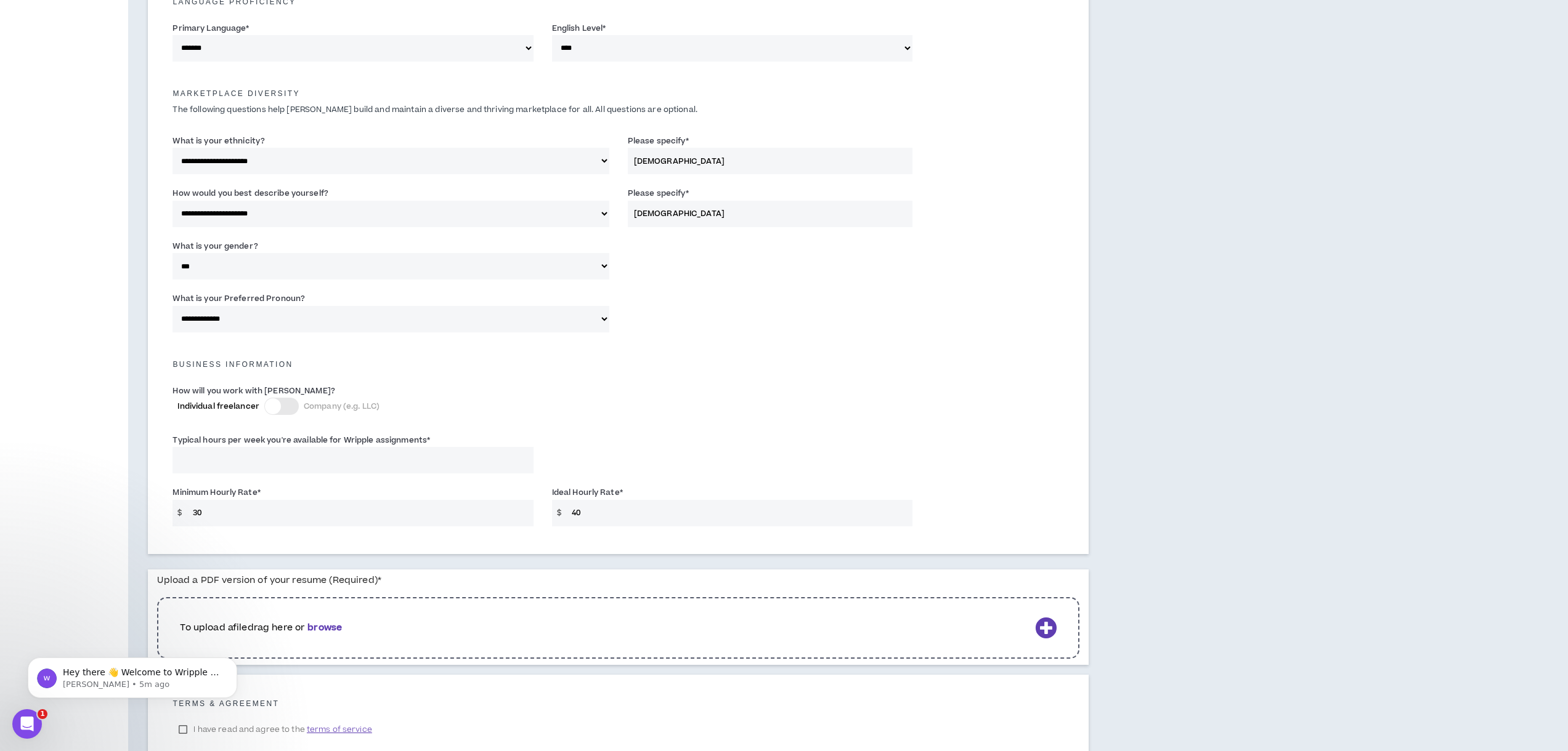
scroll to position [528, 0]
type input "40"
click at [292, 518] on input "30" at bounding box center [360, 513] width 347 height 27
click at [626, 512] on input "40" at bounding box center [738, 513] width 347 height 27
click at [398, 512] on input "35" at bounding box center [360, 513] width 347 height 27
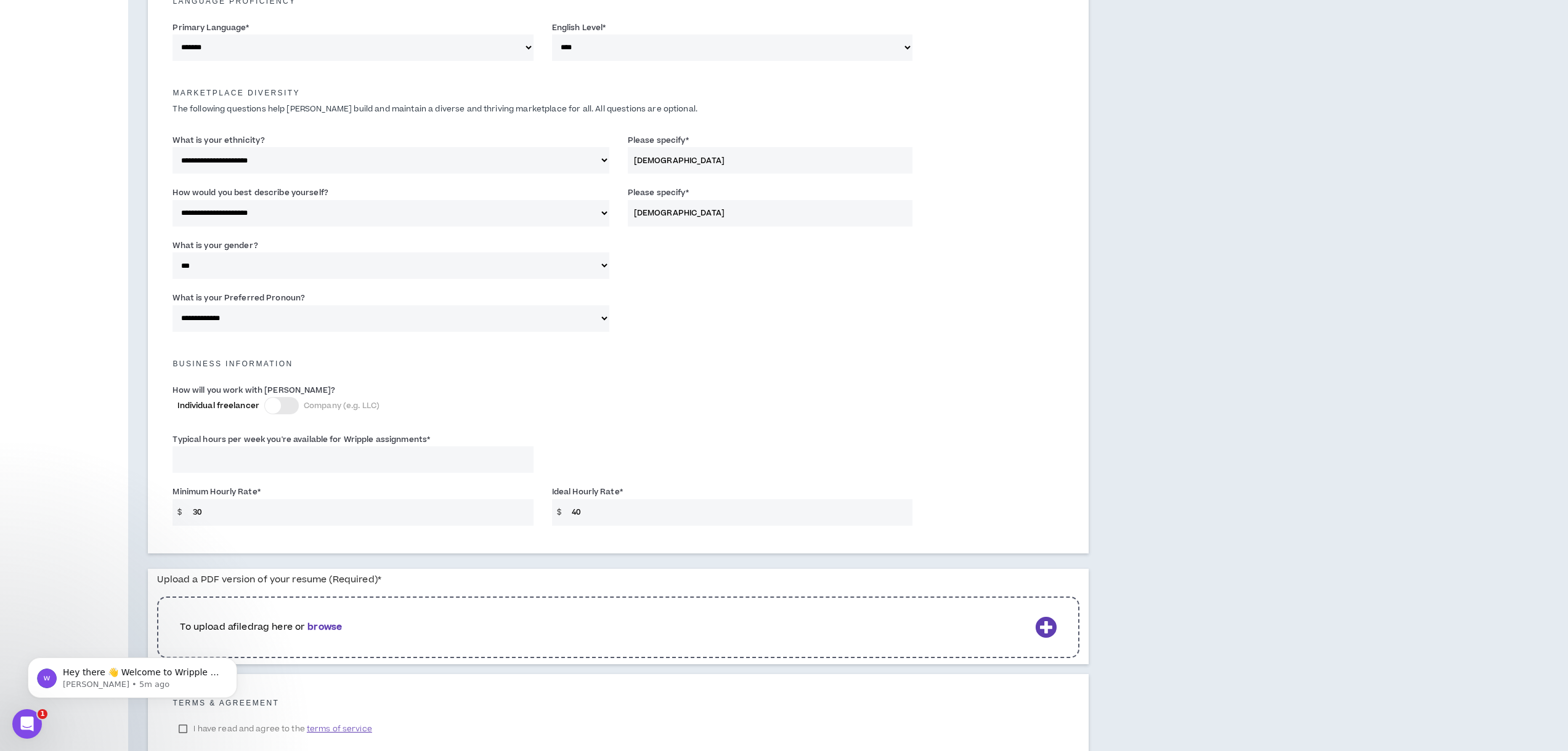
type input "30"
click at [598, 514] on input "40" at bounding box center [738, 513] width 347 height 27
type input "4"
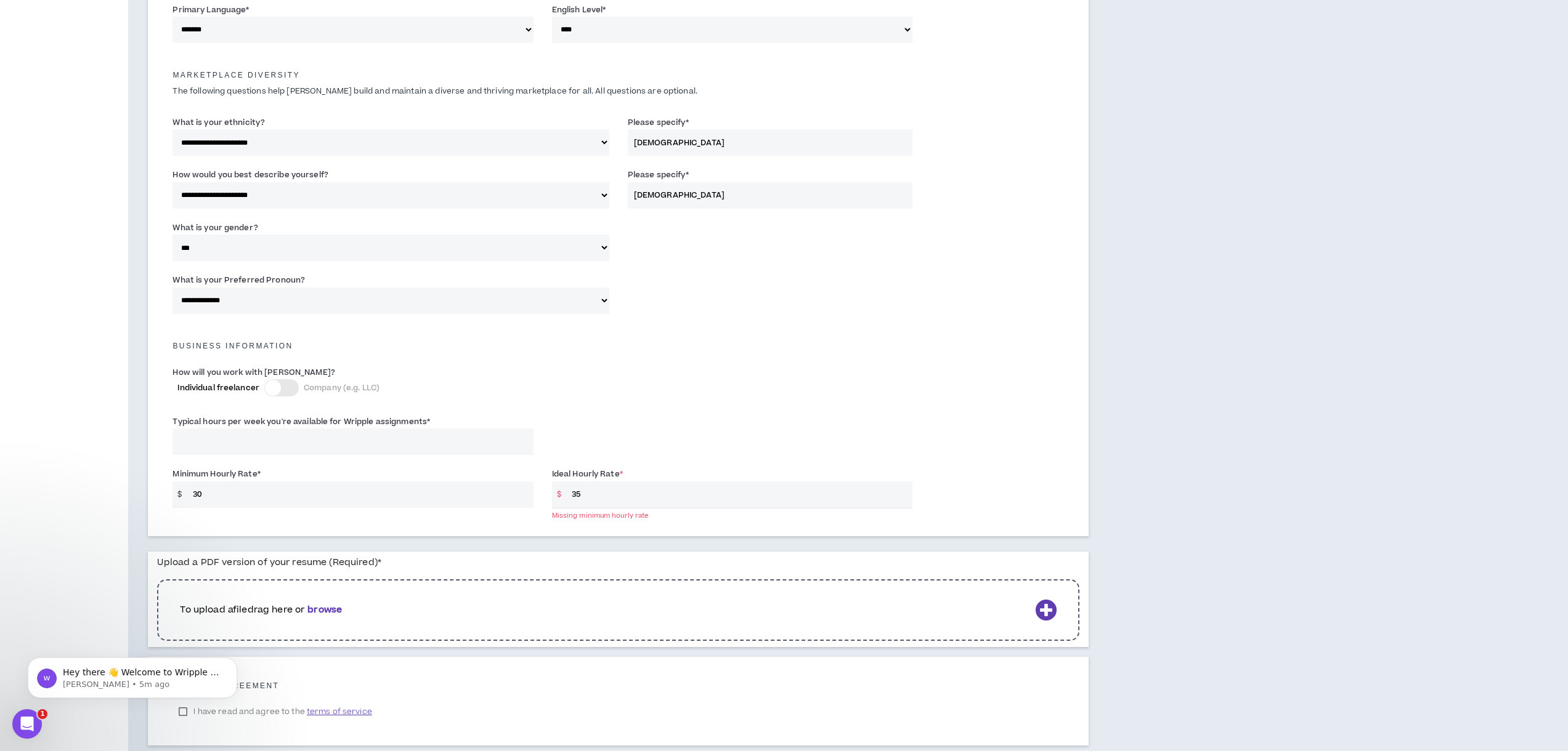
scroll to position [619, 0]
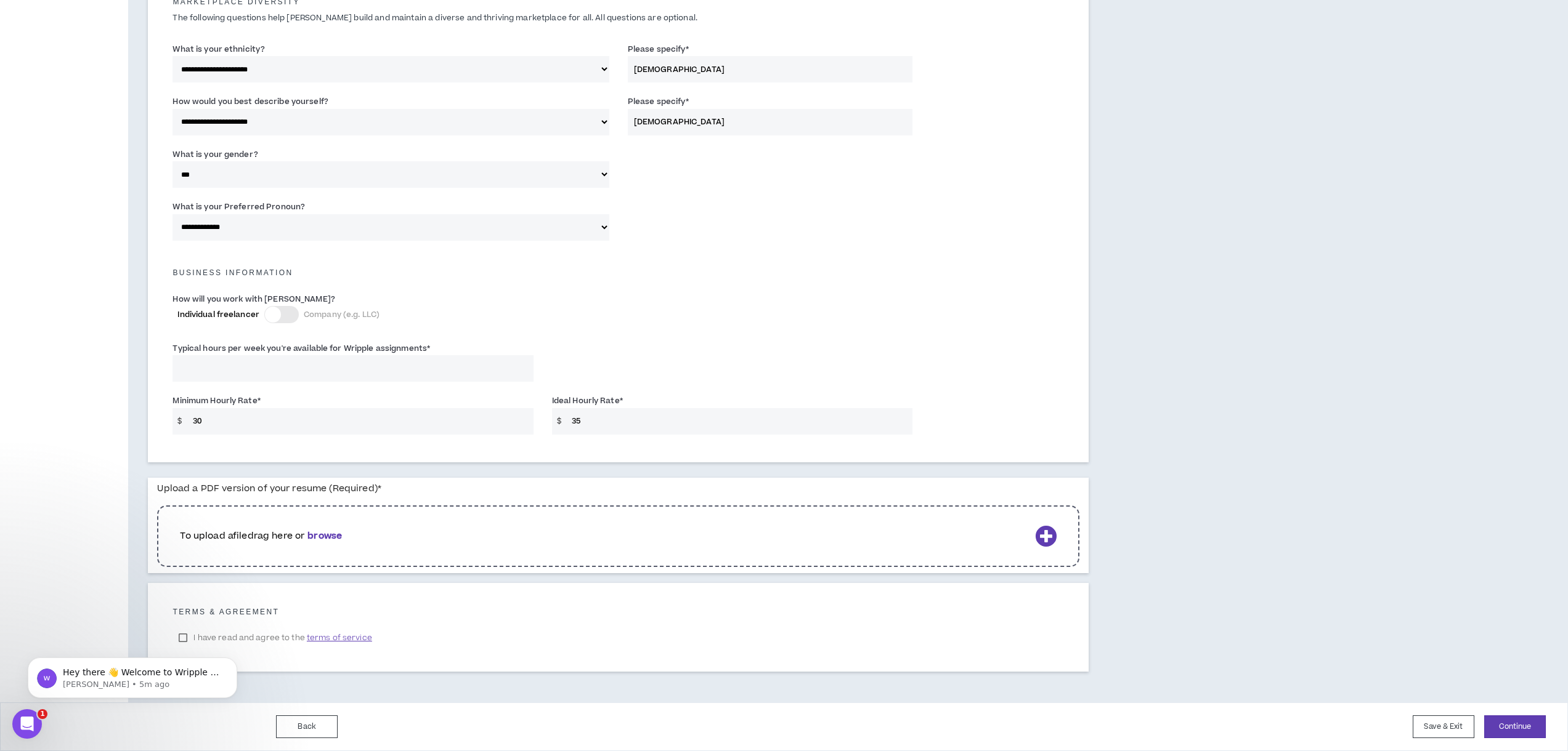
type input "3"
type input "45"
drag, startPoint x: 388, startPoint y: 527, endPoint x: 394, endPoint y: 606, distance: 79.2
click at [394, 606] on div "Upload a PDF version of your resume (Required) * To upload a file drag here or …" at bounding box center [618, 575] width 941 height 194
click at [437, 694] on div "**********" at bounding box center [618, 69] width 980 height 1266
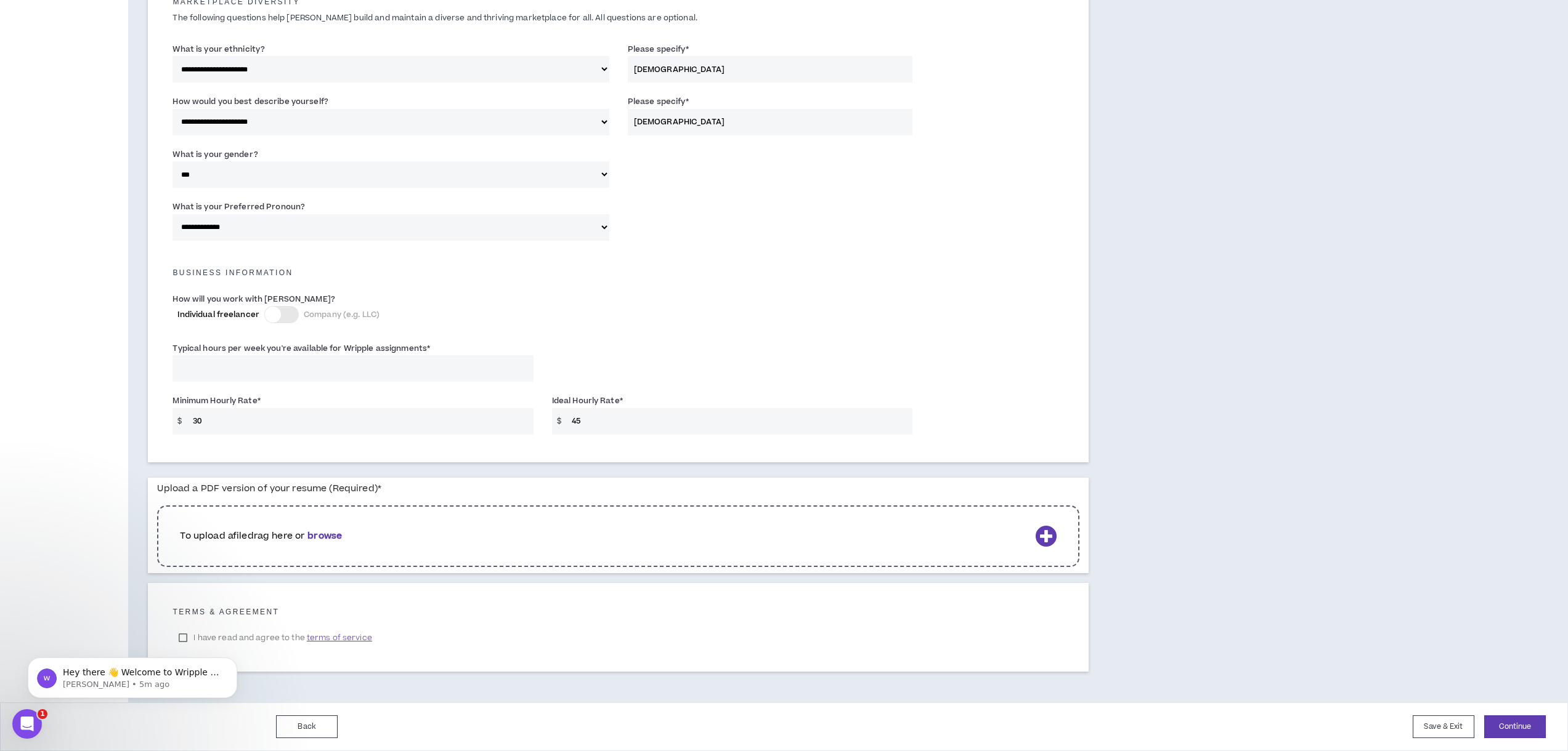
click html "Hey there 👋 Welcome to Wripple 🙌 Take a look around! If you have any questions,…"
click at [182, 640] on body "Hey there 👋 Welcome to Wripple 🙌 Take a look around! If you have any questions,…" at bounding box center [132, 675] width 236 height 76
click html "Hey there 👋 Welcome to Wripple 🙌 Take a look around! If you have any questions,…"
click at [327, 538] on b "browse" at bounding box center [324, 535] width 34 height 13
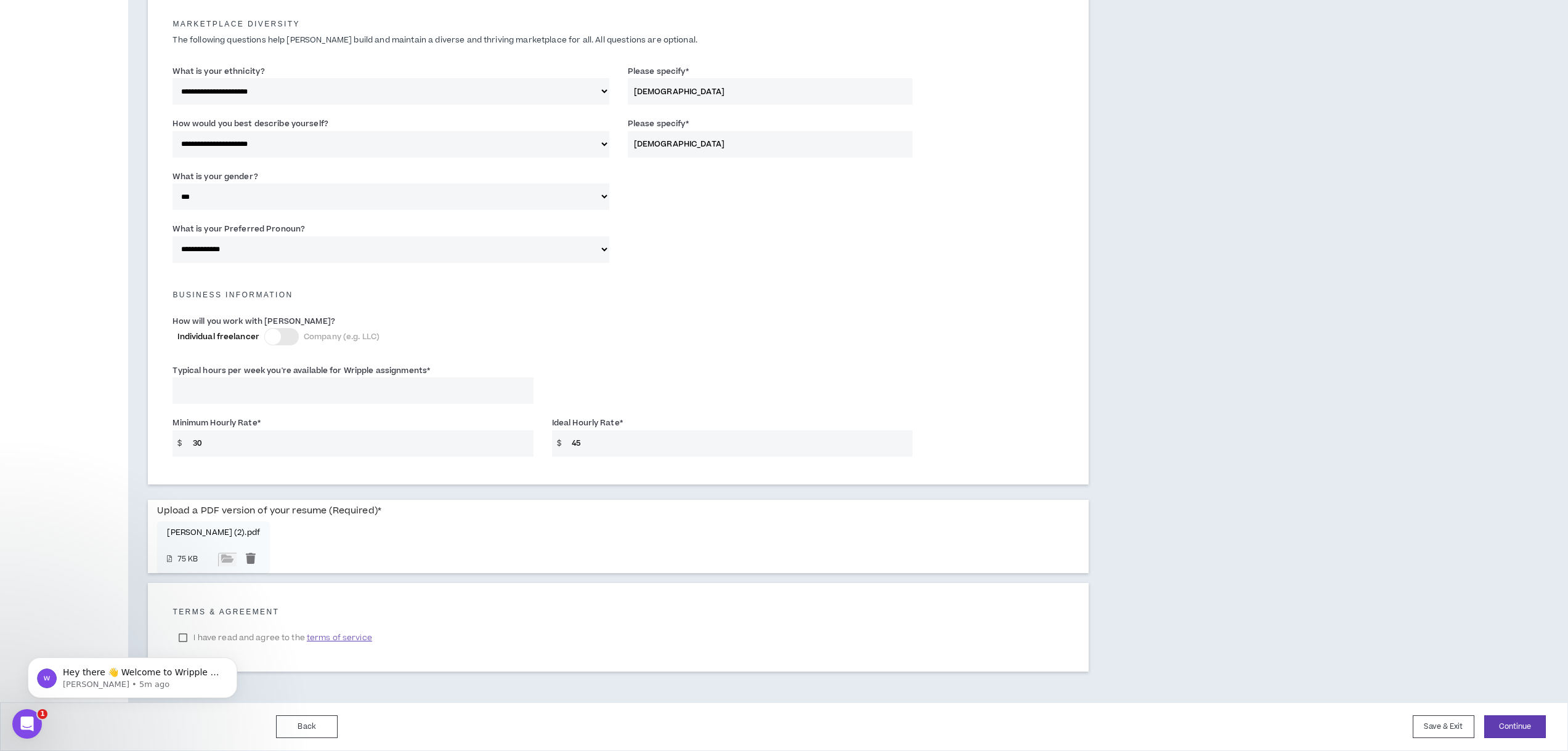
click at [277, 386] on input "Typical hours per week you're available for Wripple assignments *" at bounding box center [352, 391] width 360 height 27
paste input "40"
click at [213, 369] on label "Typical hours per week you're available for Wripple assignments *" at bounding box center [301, 371] width 257 height 19
click at [213, 377] on input "40" at bounding box center [352, 391] width 360 height 27
click at [213, 369] on label "Typical hours per week you're available for Wripple assignments *" at bounding box center [301, 371] width 257 height 19
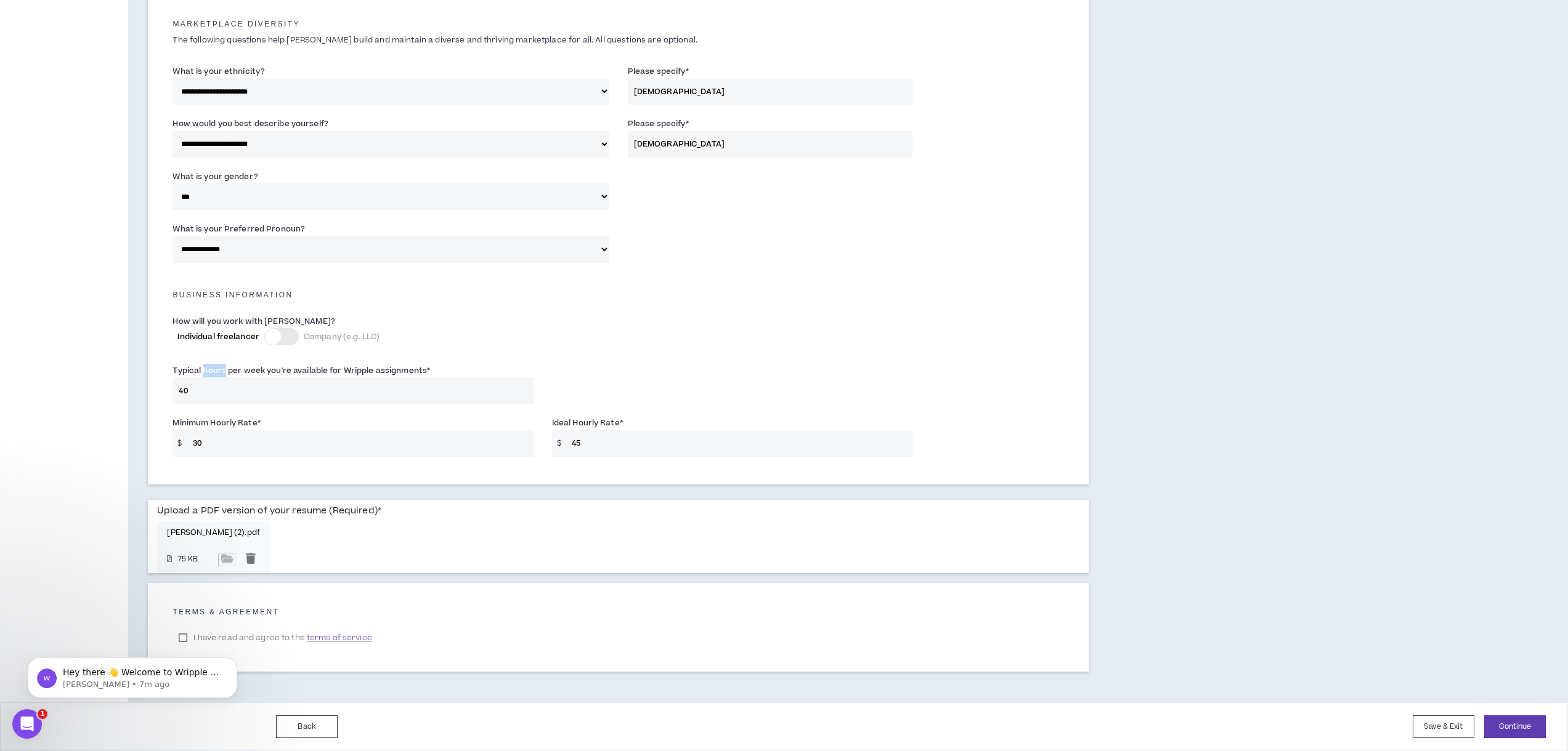
click at [213, 377] on input "40" at bounding box center [352, 391] width 360 height 27
copy label "hours"
click at [200, 386] on input "40" at bounding box center [352, 391] width 360 height 27
paste input "39"
type input "37"
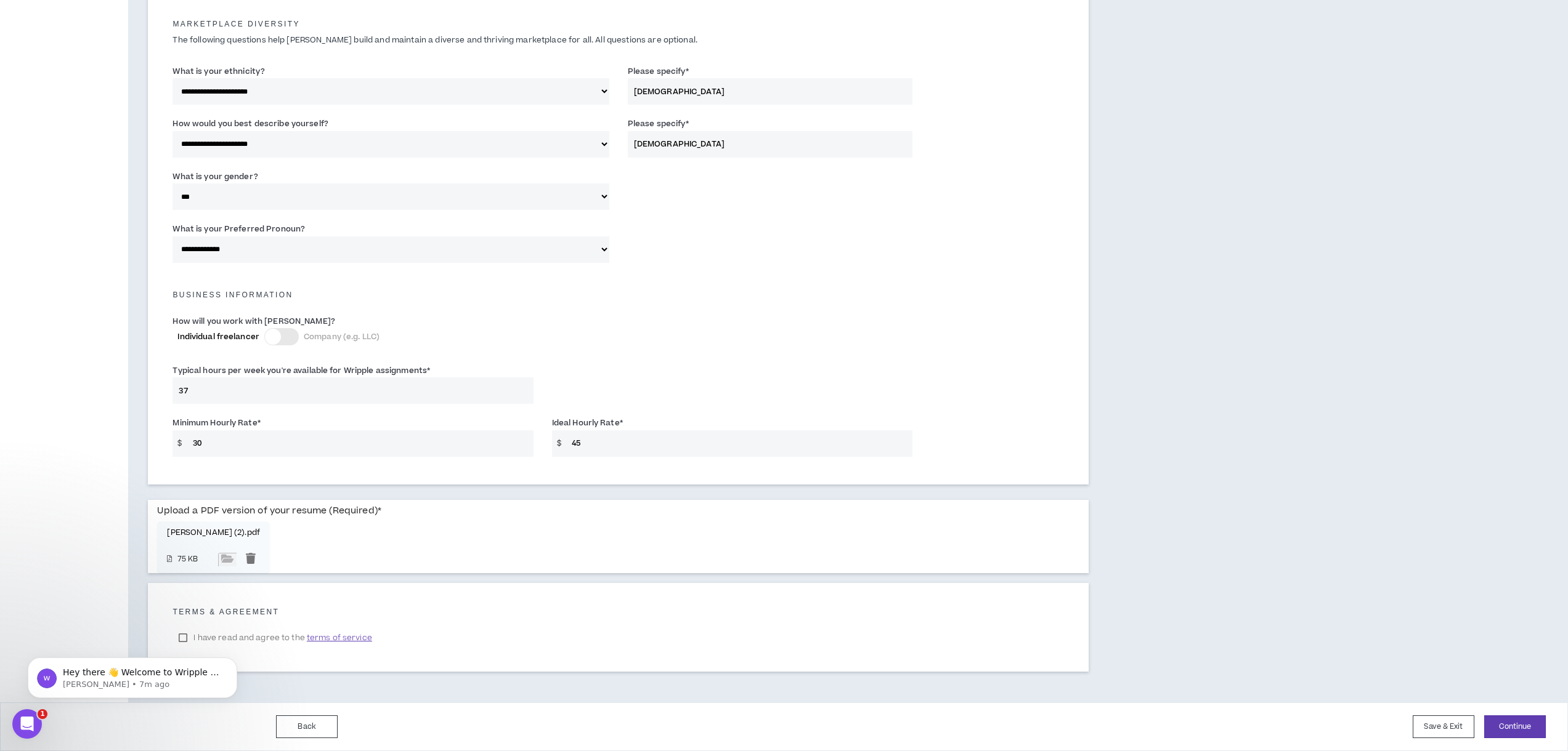
click at [183, 639] on body "Hey there 👋 Welcome to Wripple 🙌 Take a look around! If you have any questions,…" at bounding box center [132, 675] width 236 height 76
click at [228, 662] on button "Dismiss notification" at bounding box center [233, 661] width 16 height 16
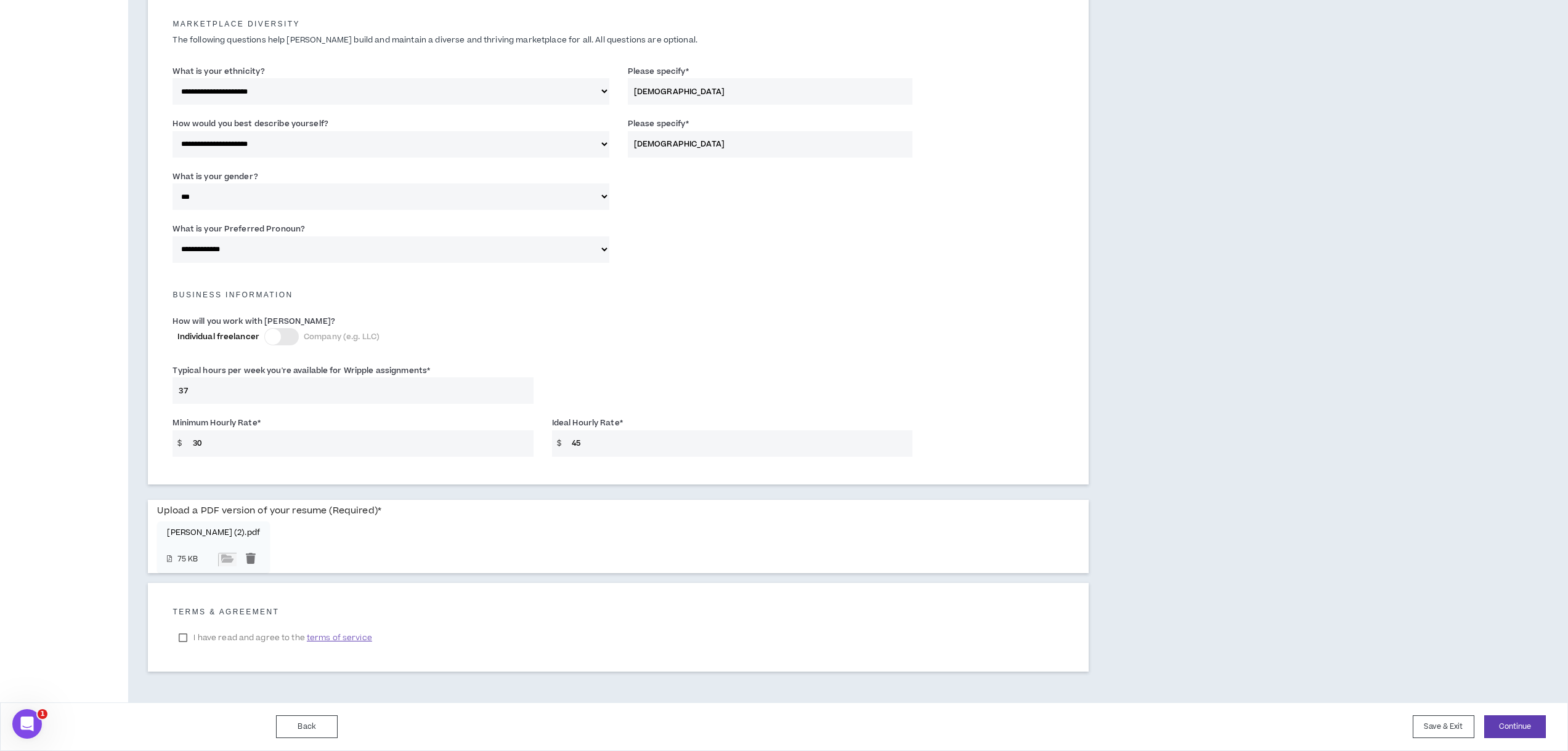
click at [185, 638] on label "I have read and agree to the terms of service" at bounding box center [275, 638] width 205 height 19
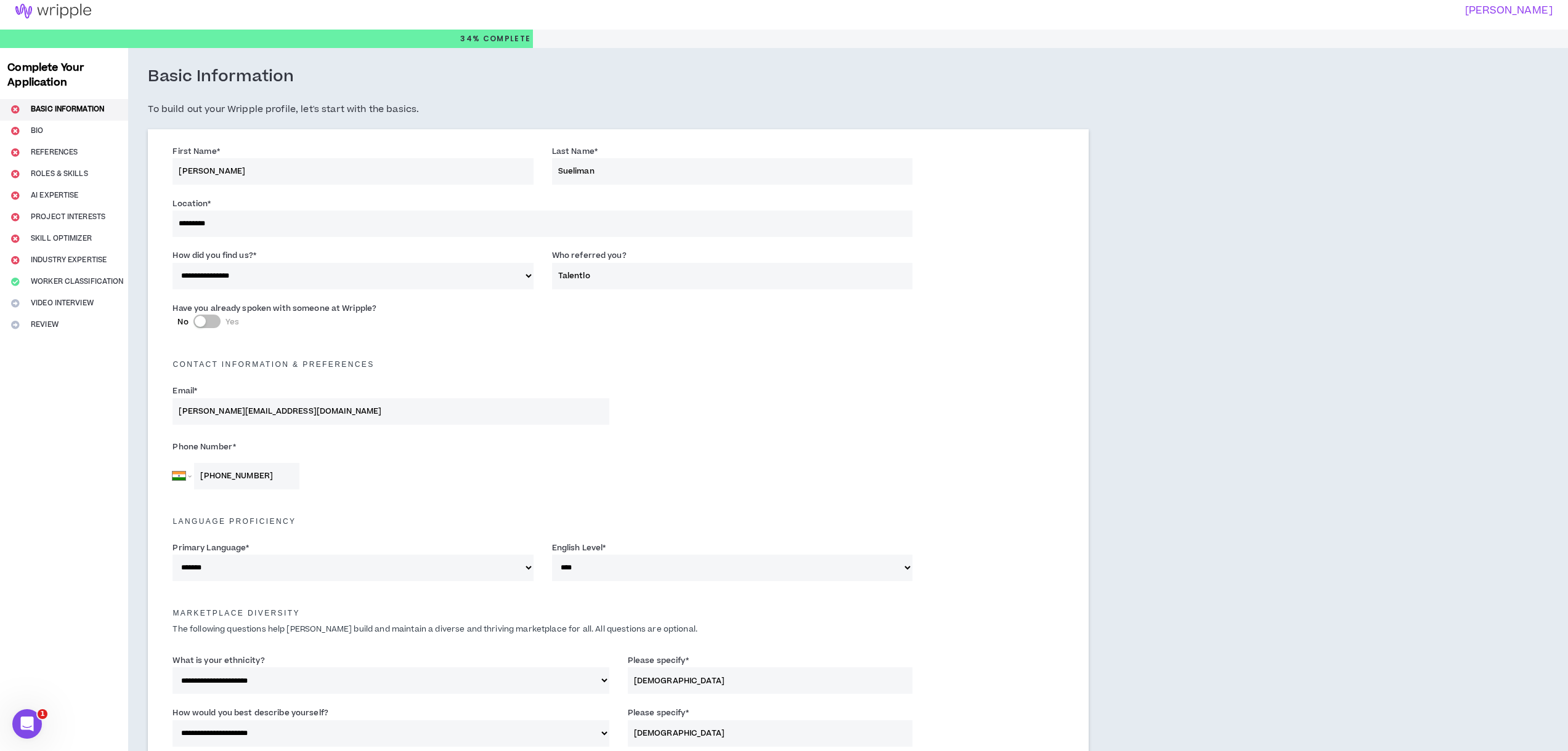
scroll to position [0, 0]
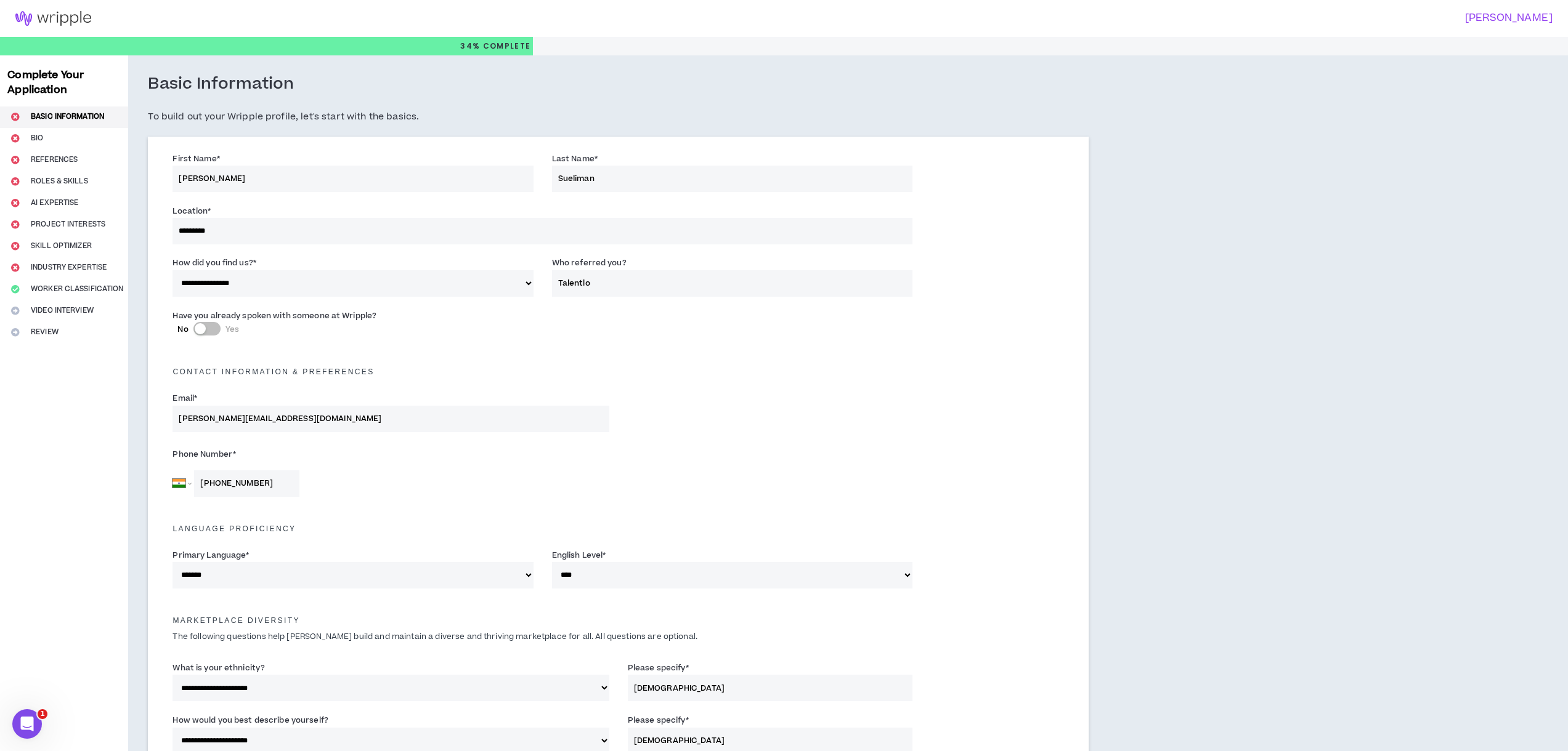
click at [586, 180] on input "Sueliman" at bounding box center [732, 179] width 360 height 27
type input "[PERSON_NAME]"
click at [572, 205] on div "Location * ********* The location field is required." at bounding box center [542, 224] width 740 height 40
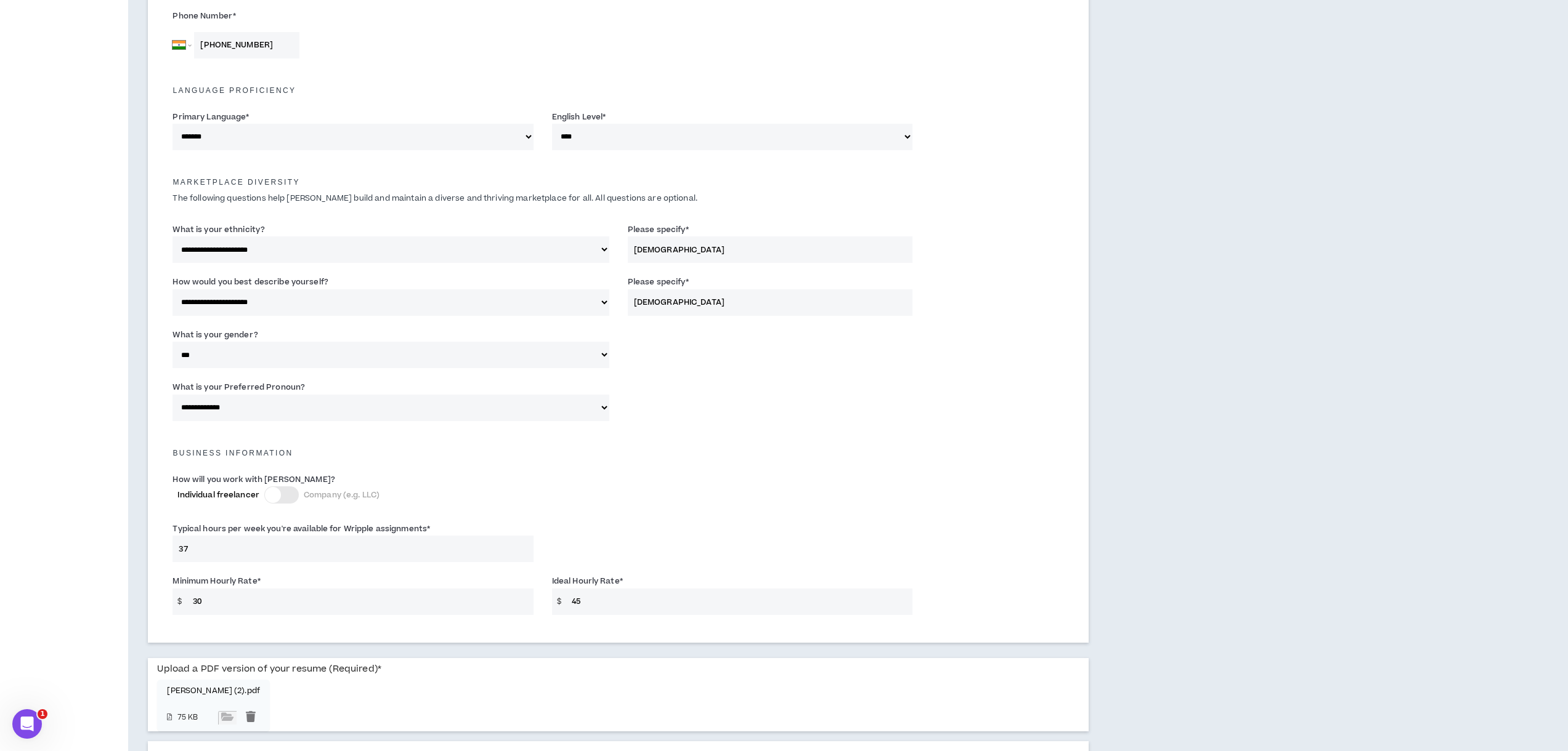
scroll to position [597, 0]
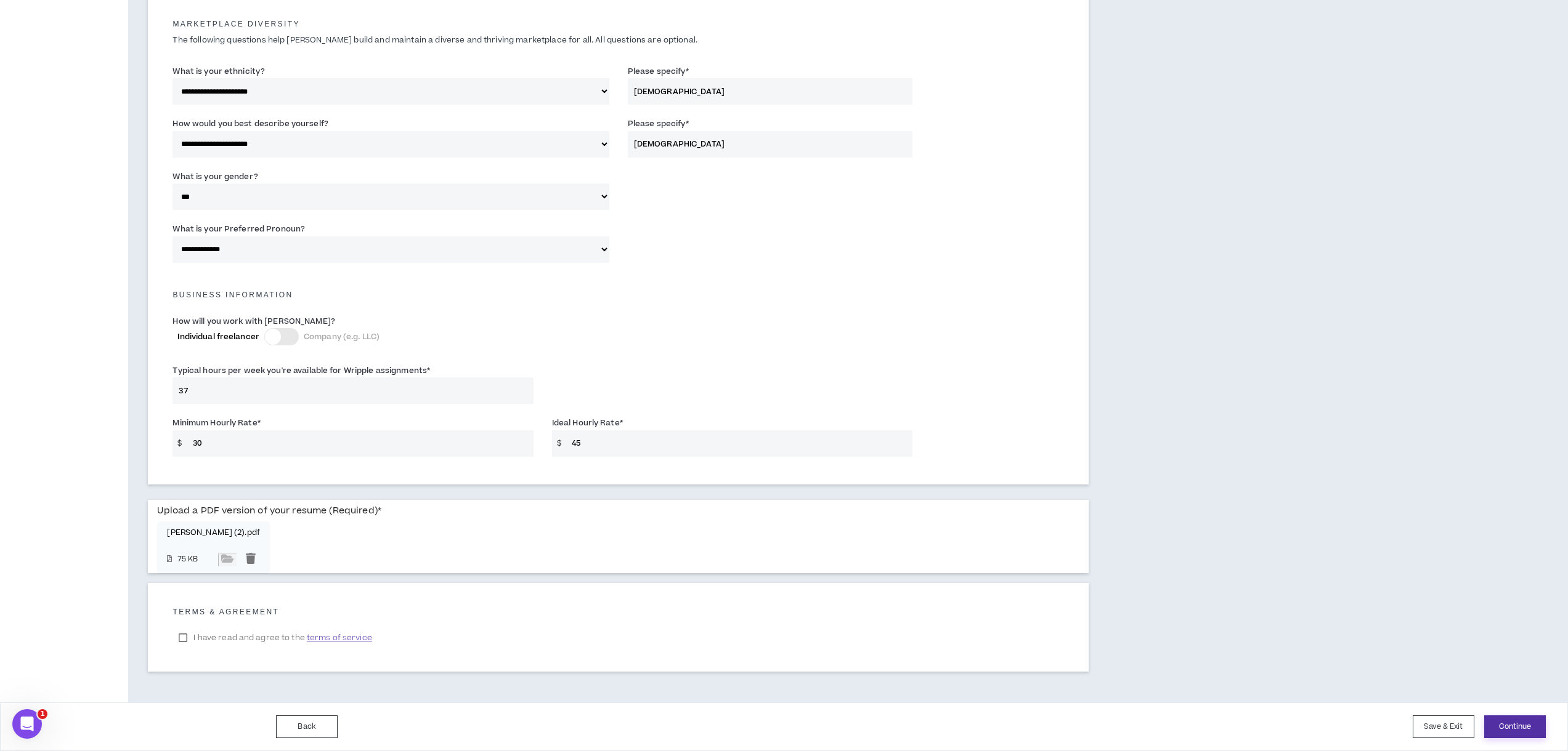
click at [1515, 723] on button "Continue" at bounding box center [1514, 727] width 62 height 23
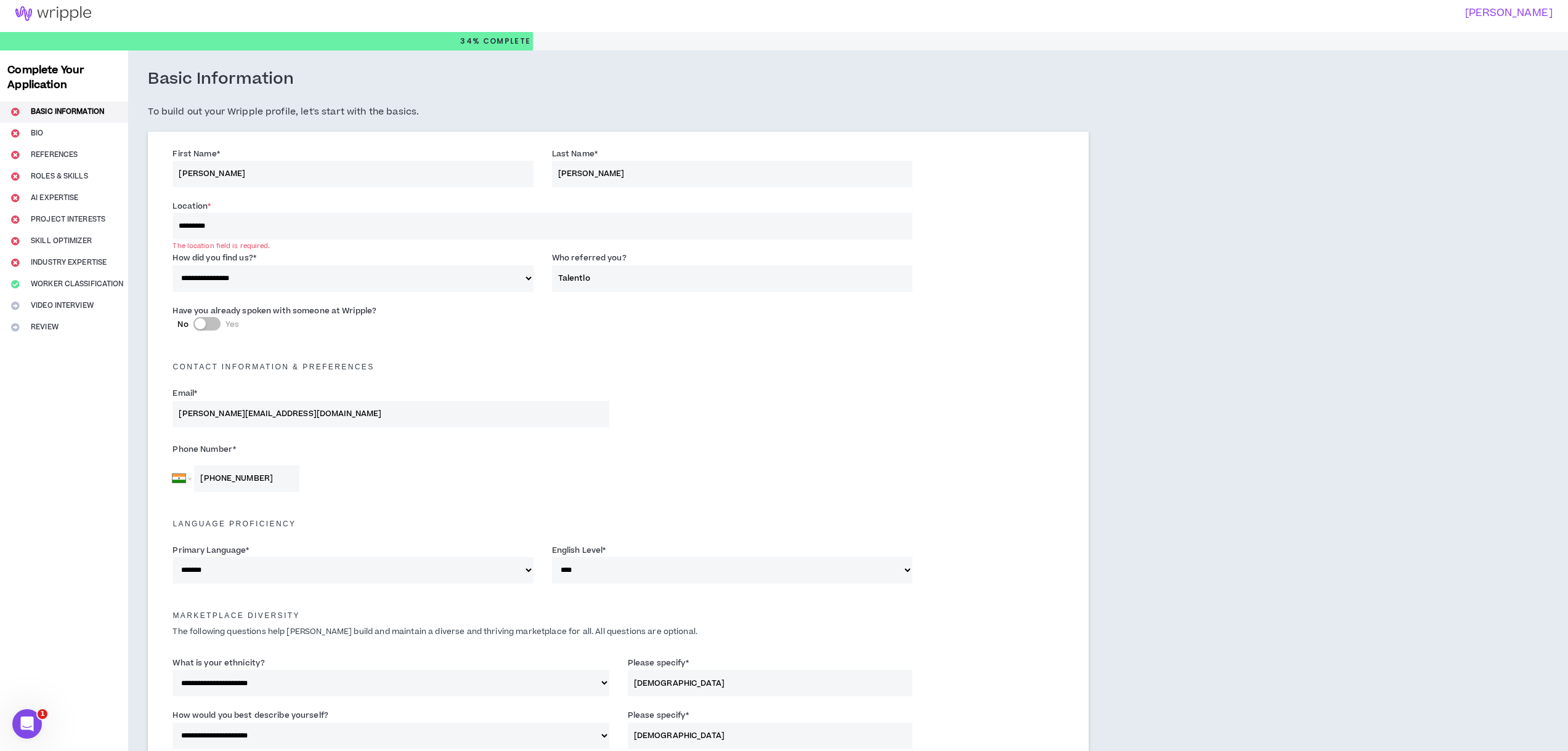
scroll to position [0, 0]
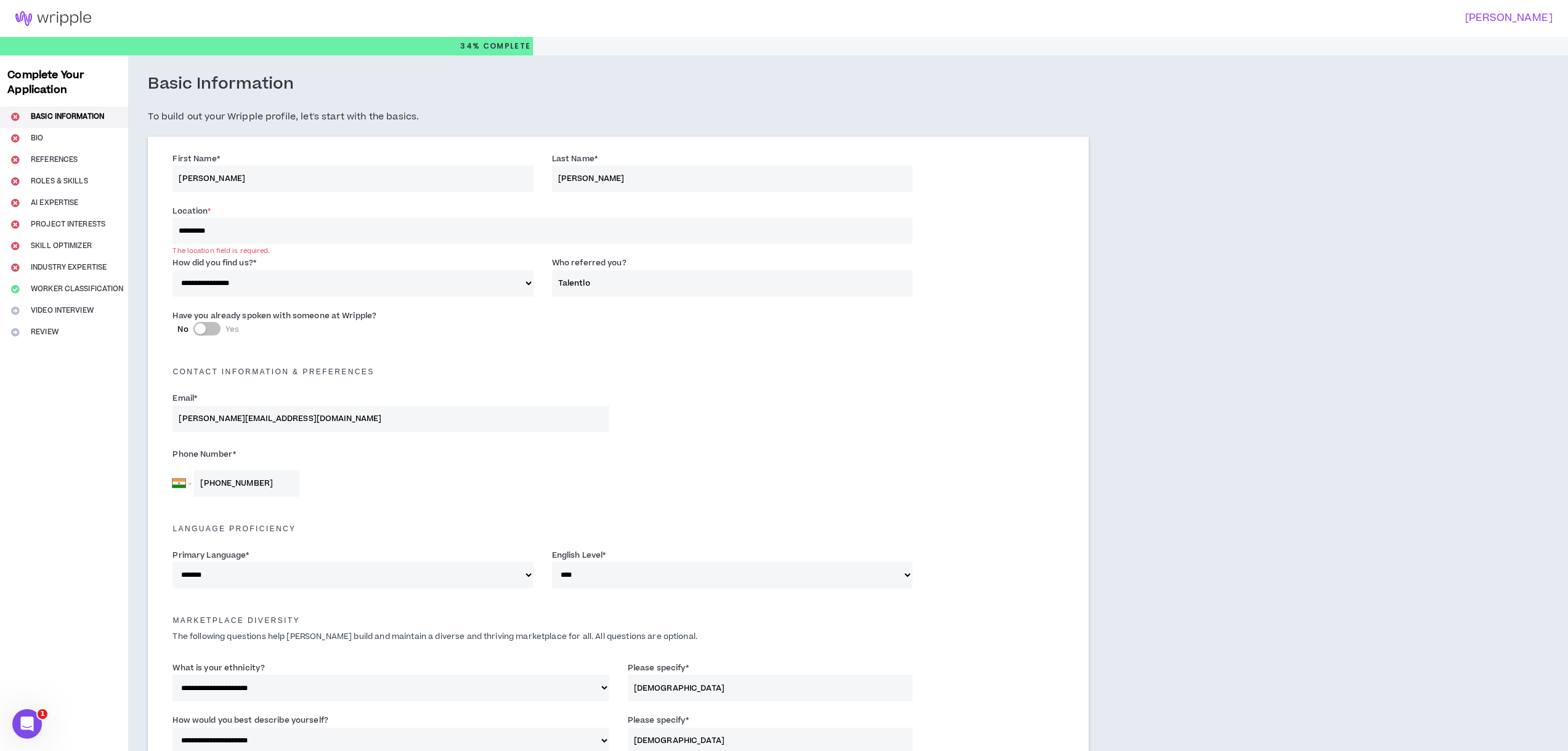
click at [237, 228] on input "*********" at bounding box center [542, 231] width 740 height 27
type input "*********"
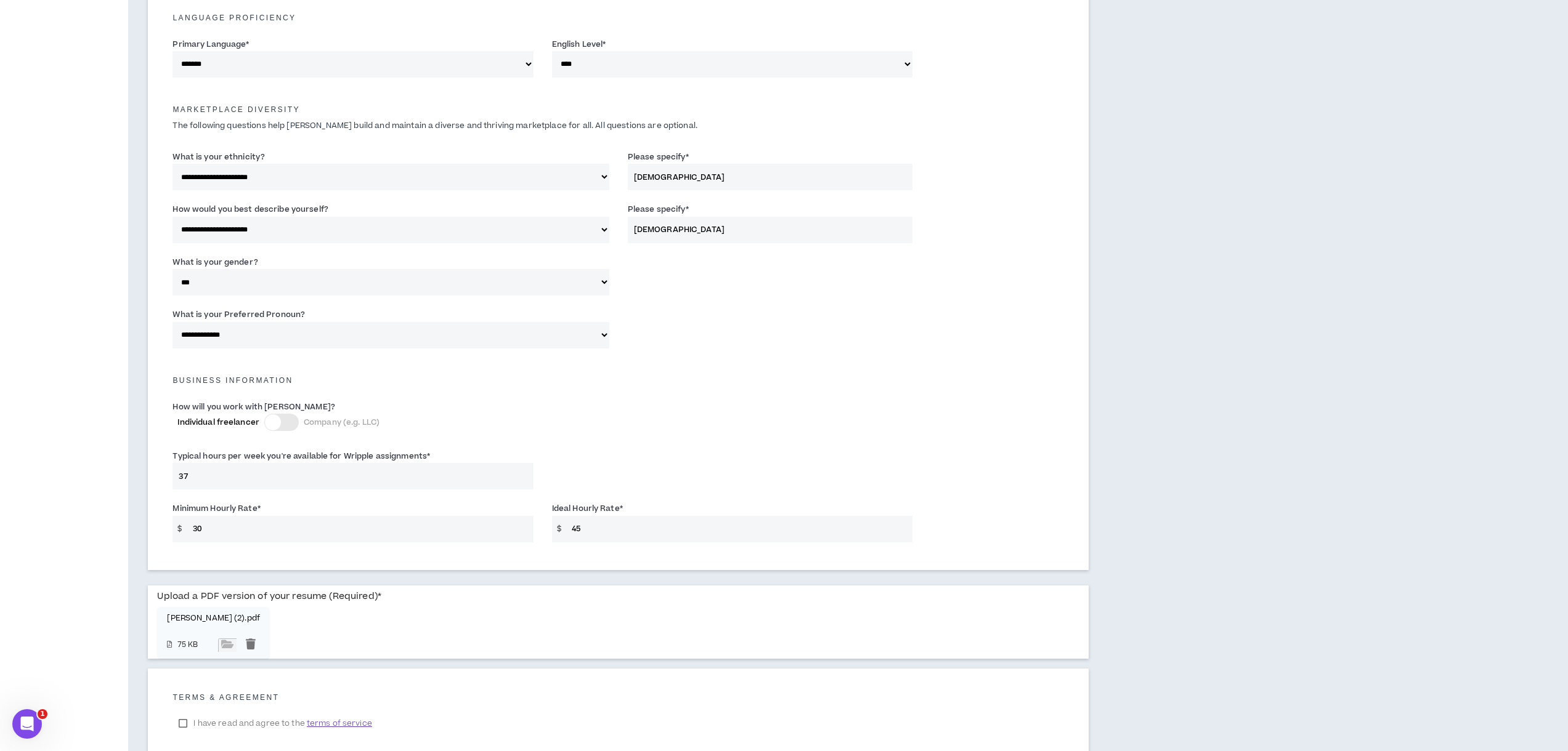
scroll to position [598, 0]
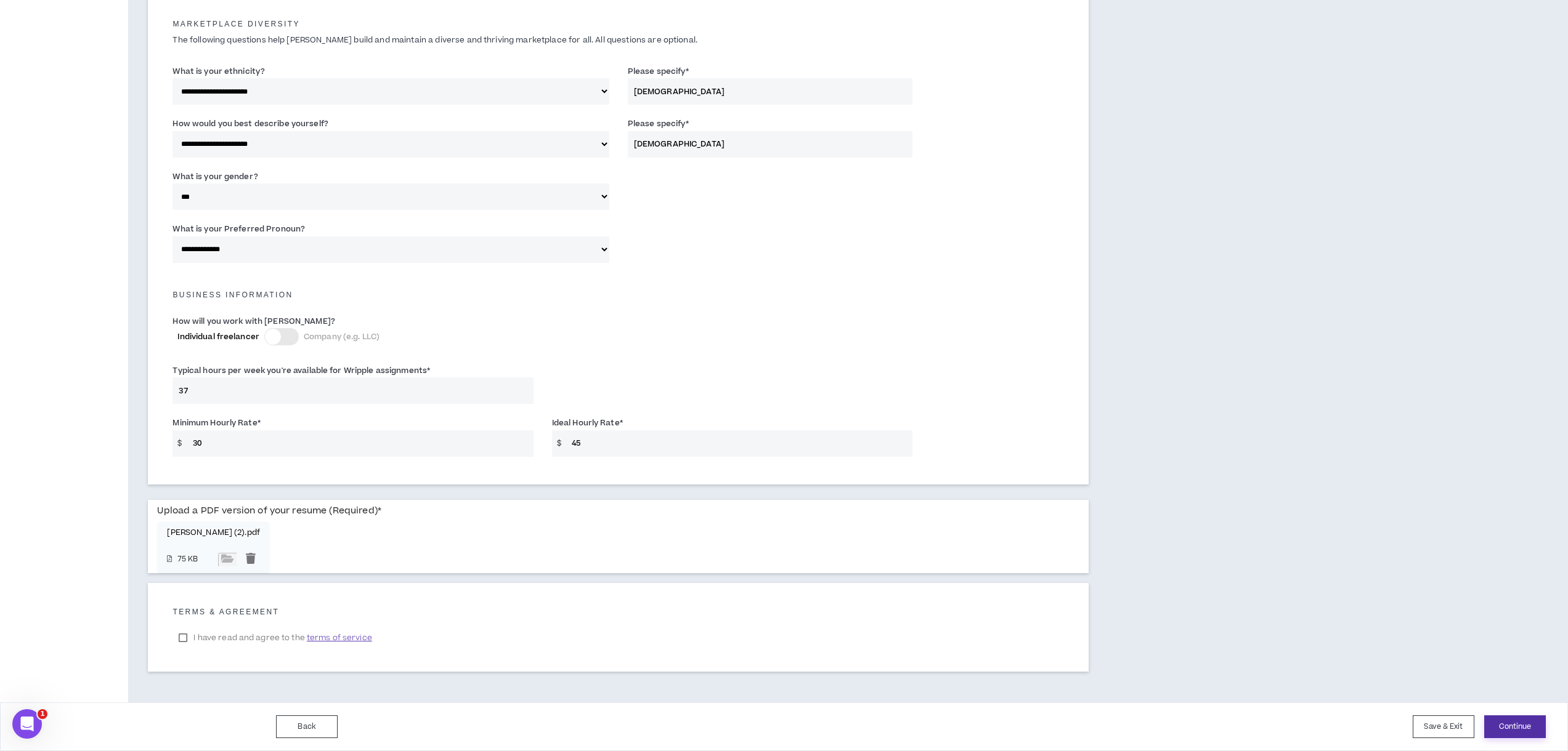
click at [1520, 730] on button "Continue" at bounding box center [1514, 727] width 62 height 23
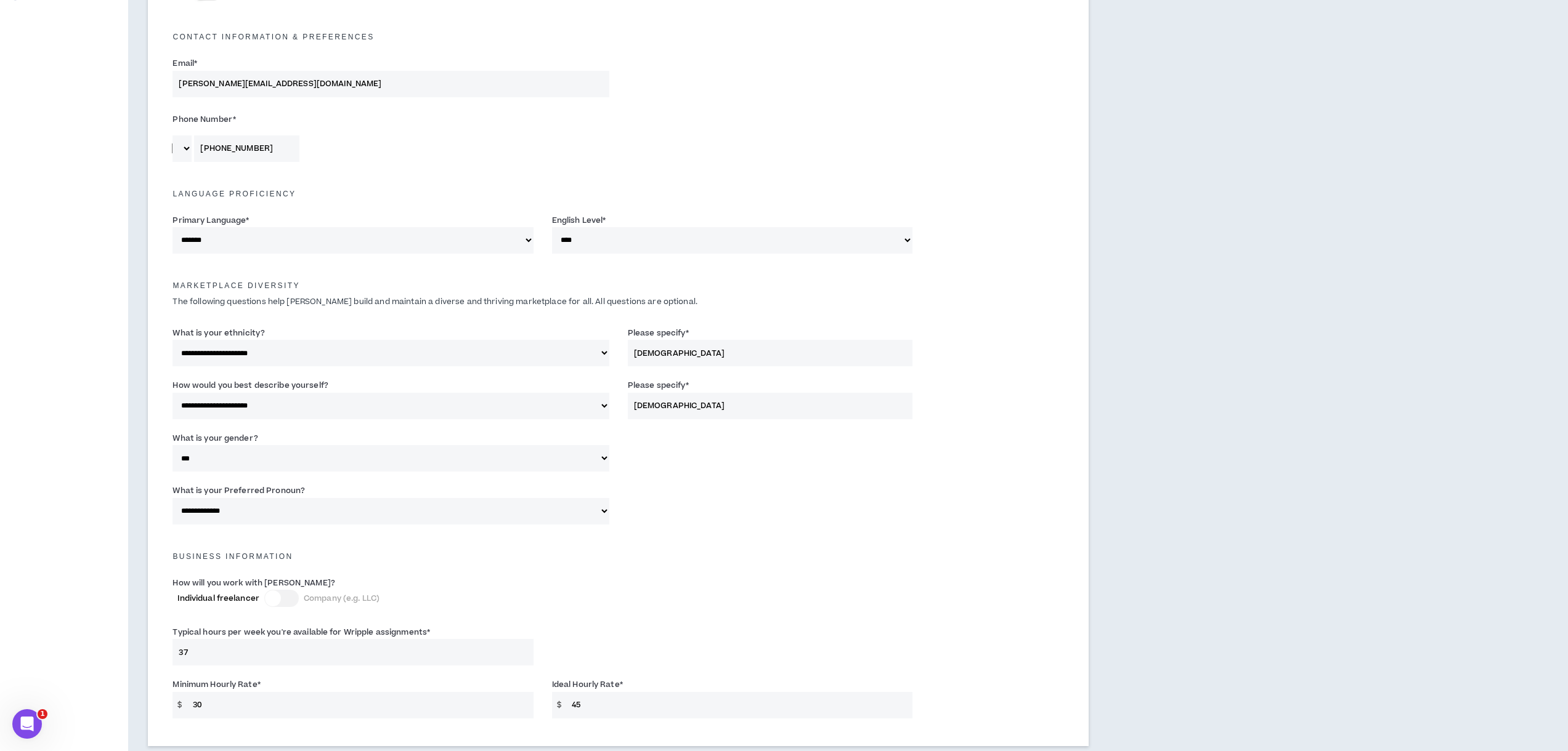
scroll to position [263, 0]
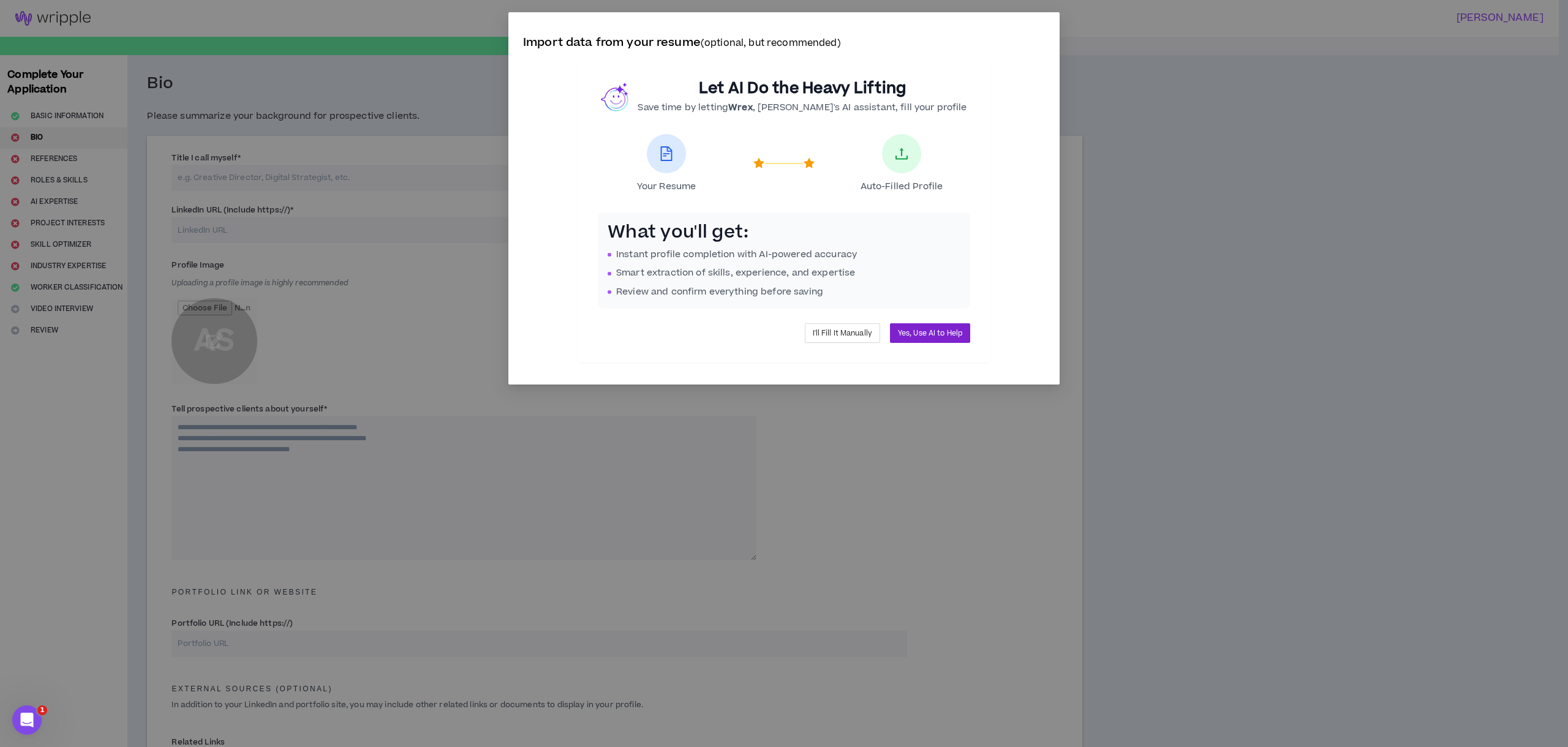
click at [905, 338] on span "Yes, Use AI to Help" at bounding box center [930, 334] width 65 height 12
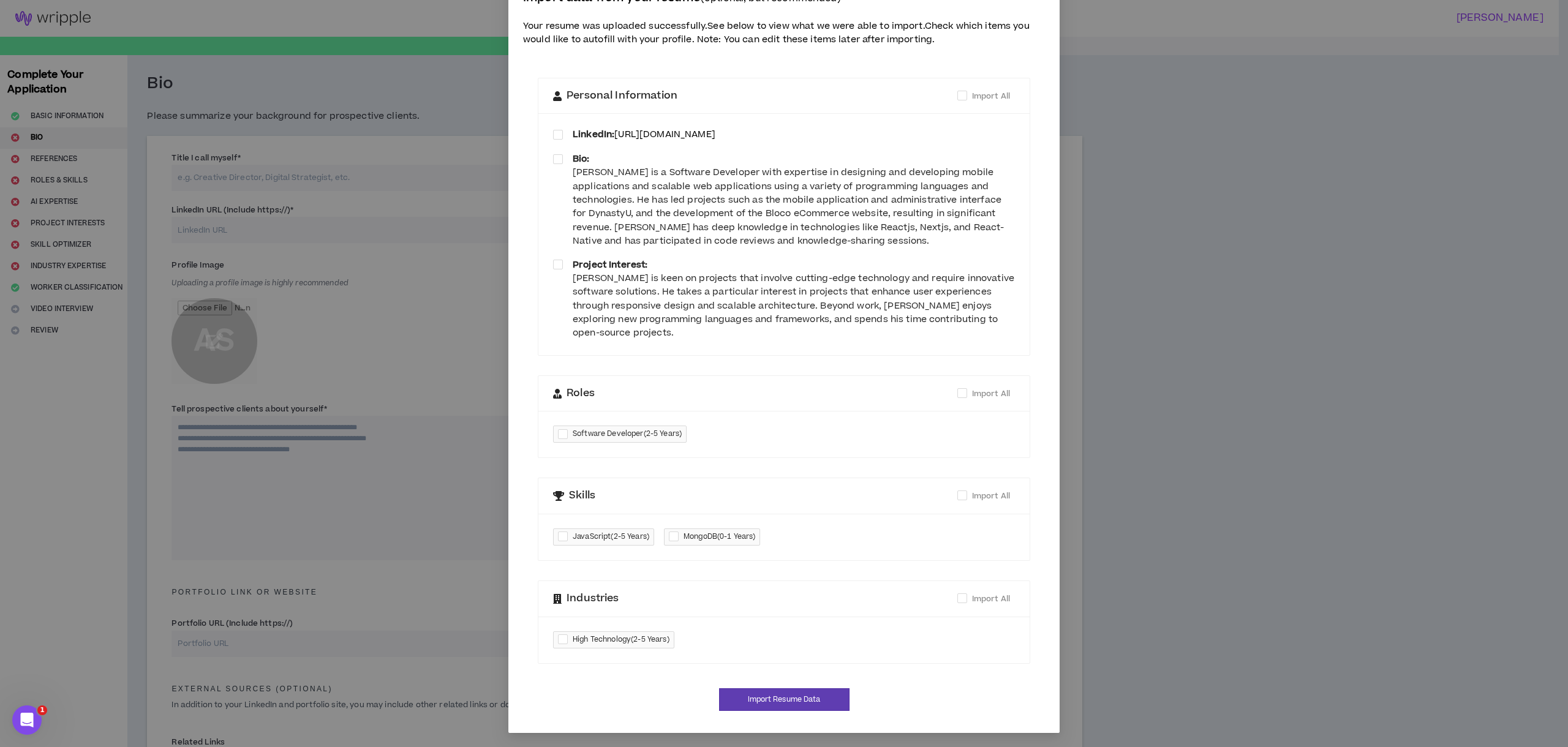
scroll to position [45, 0]
click at [624, 536] on span "JavaScript ( 2-5 Years )" at bounding box center [610, 536] width 76 height 13
click at [800, 530] on div "JavaScript ( 2-5 Years ) MongoDB ( 0-1 Years )" at bounding box center [784, 536] width 491 height 47
click at [642, 536] on span "JavaScript ( 2-5 Years )" at bounding box center [610, 536] width 76 height 13
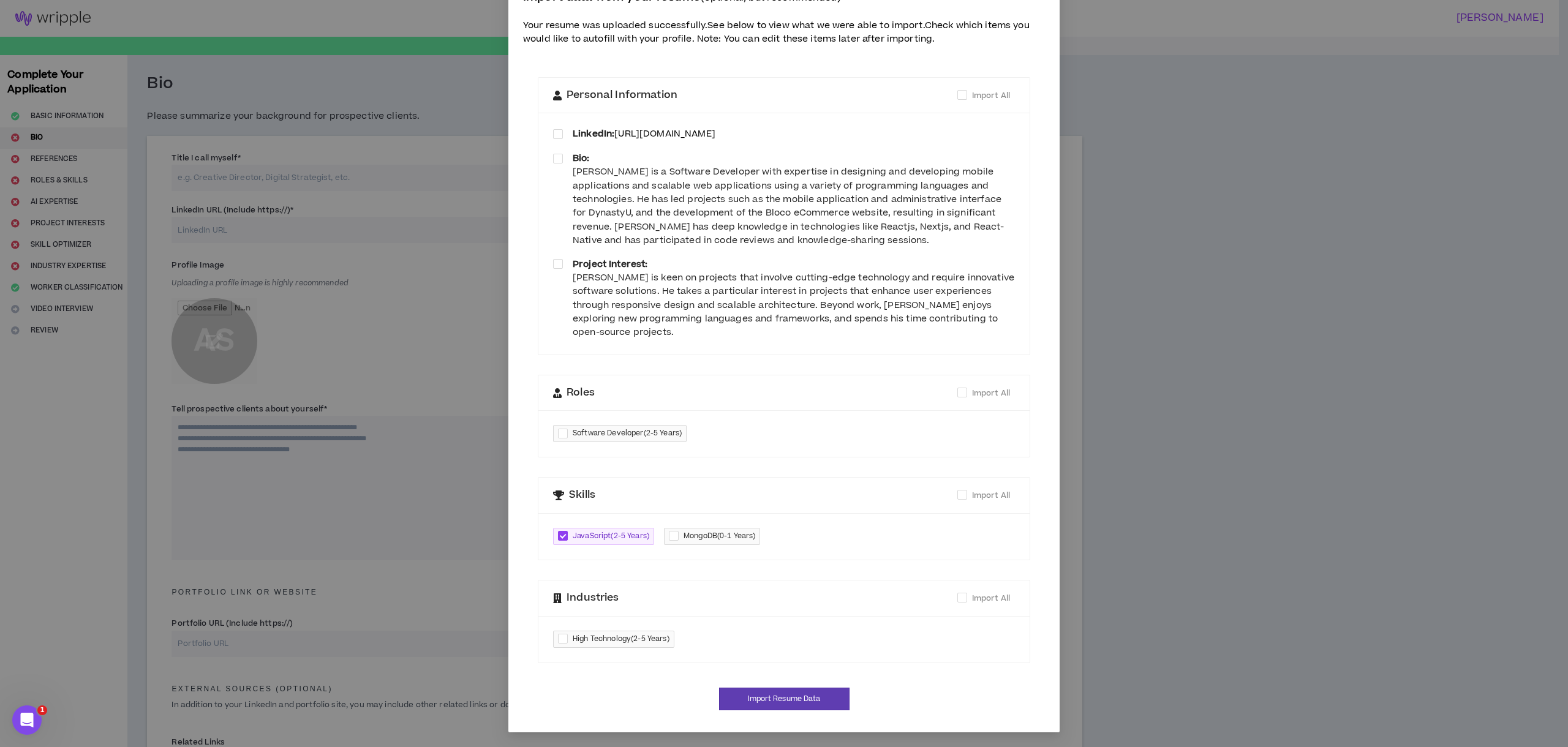
click at [642, 536] on span "JavaScript ( 2-5 Years )" at bounding box center [610, 536] width 76 height 13
click at [798, 533] on div "JavaScript ( 2-5 Years ) MongoDB ( 0-1 Years )" at bounding box center [784, 536] width 491 height 47
click at [991, 495] on span "Import All" at bounding box center [990, 496] width 38 height 11
checkbox input "****"
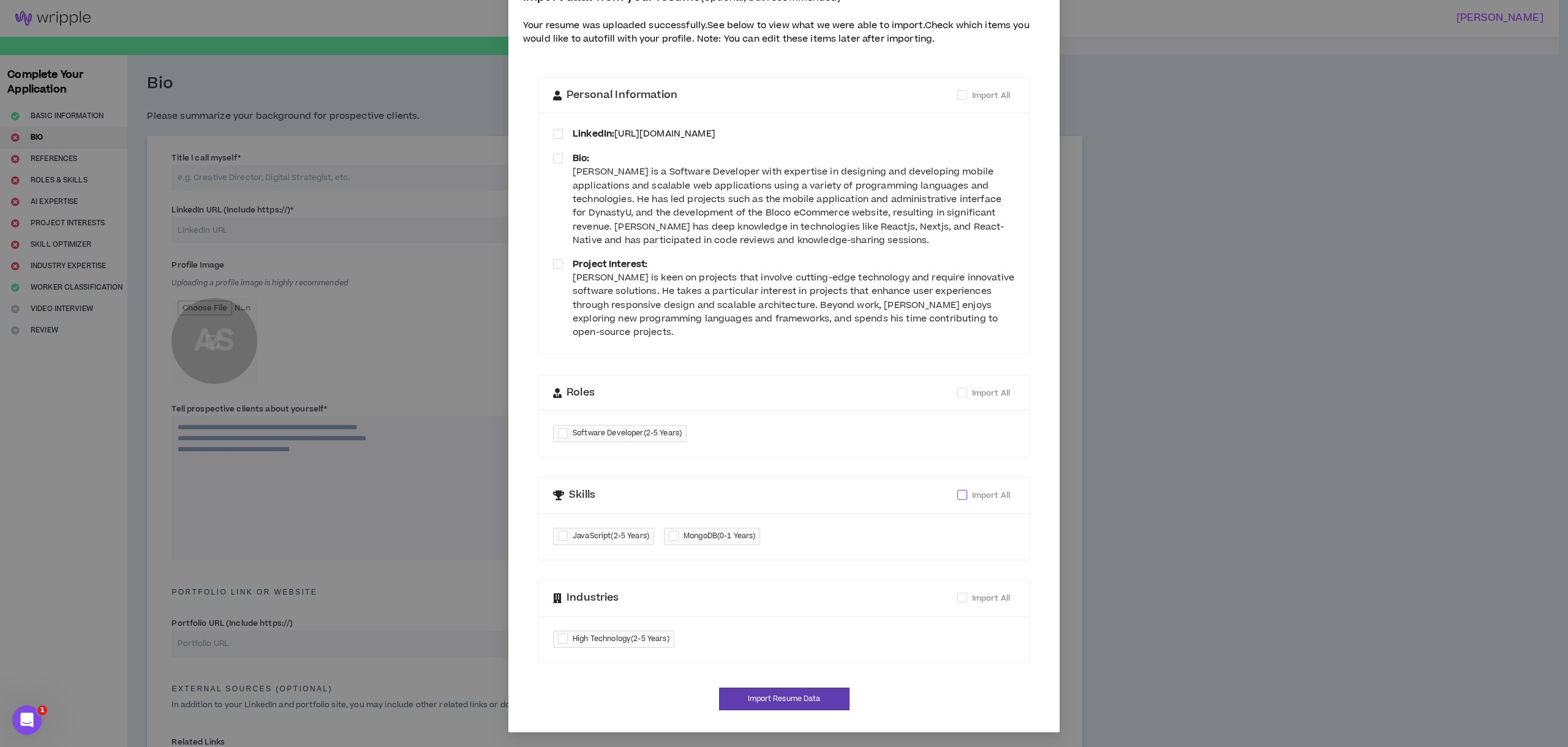
checkbox input "****"
click at [989, 497] on span "Import All" at bounding box center [990, 496] width 38 height 11
checkbox input "*****"
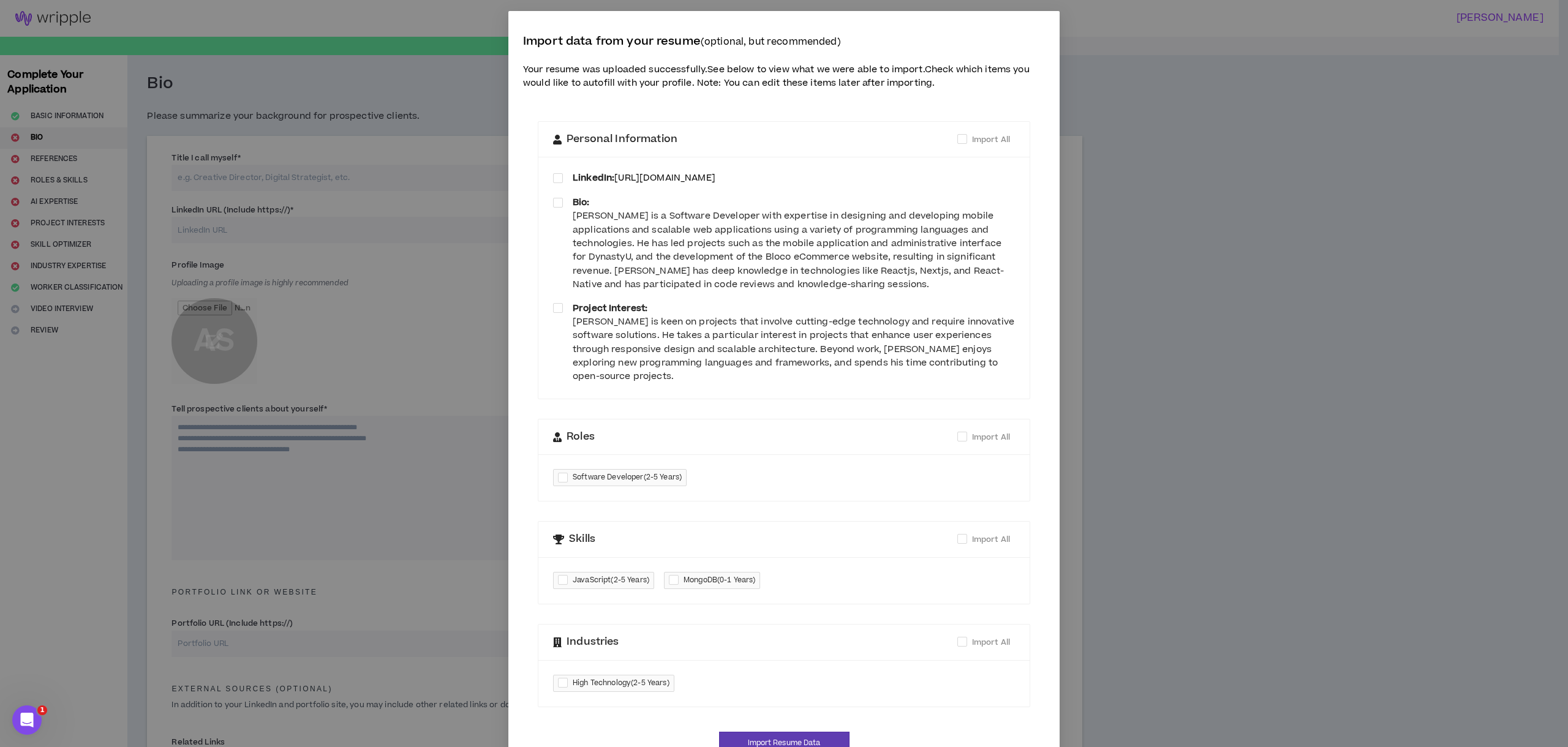
scroll to position [0, 0]
click at [554, 179] on span at bounding box center [558, 179] width 10 height 10
click at [553, 197] on div "LinkedIn: [URL][DOMAIN_NAME] Bio: [PERSON_NAME] is a Software Developer with ex…" at bounding box center [784, 279] width 462 height 212
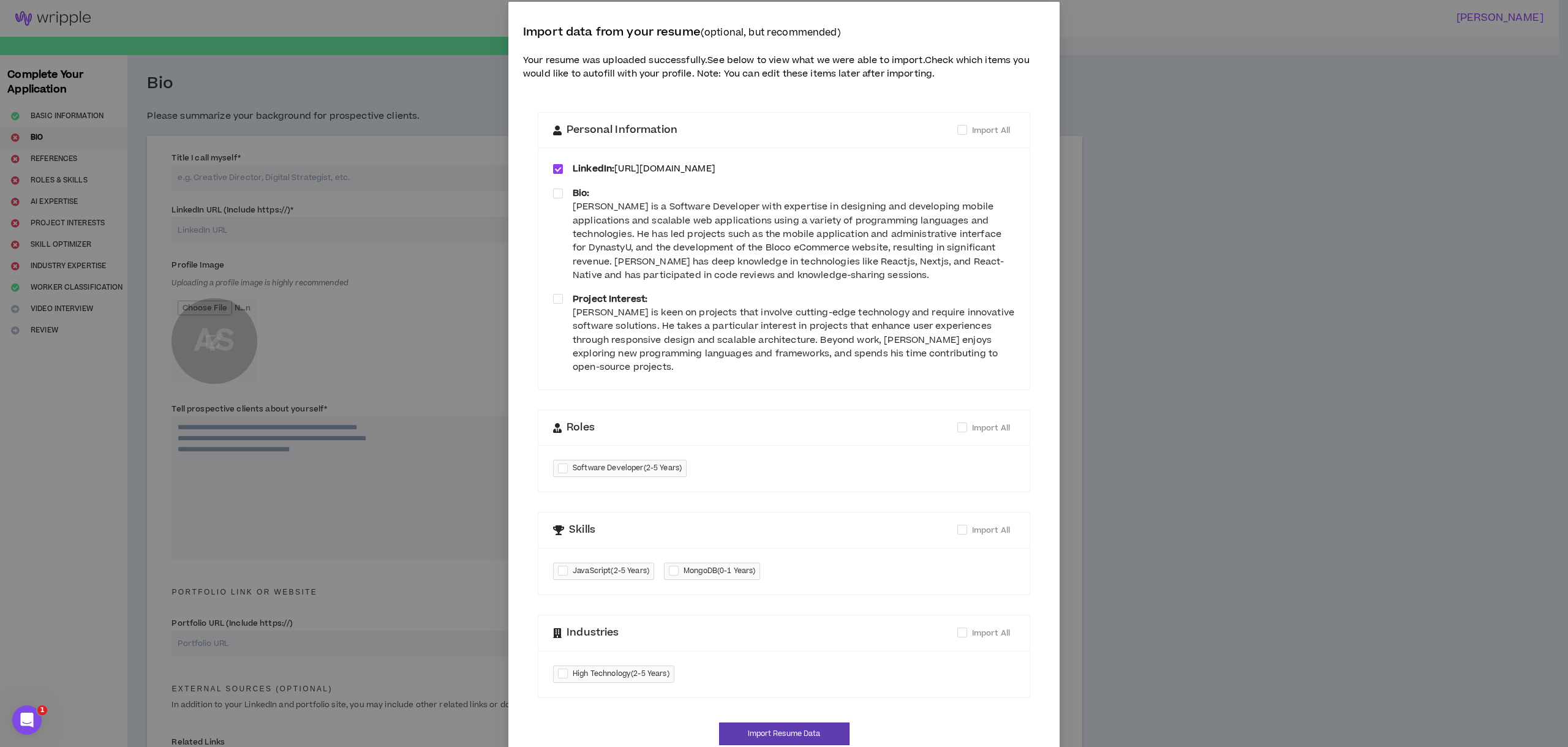
scroll to position [11, 0]
click at [553, 300] on span at bounding box center [558, 298] width 10 height 10
click at [553, 192] on span at bounding box center [558, 193] width 10 height 10
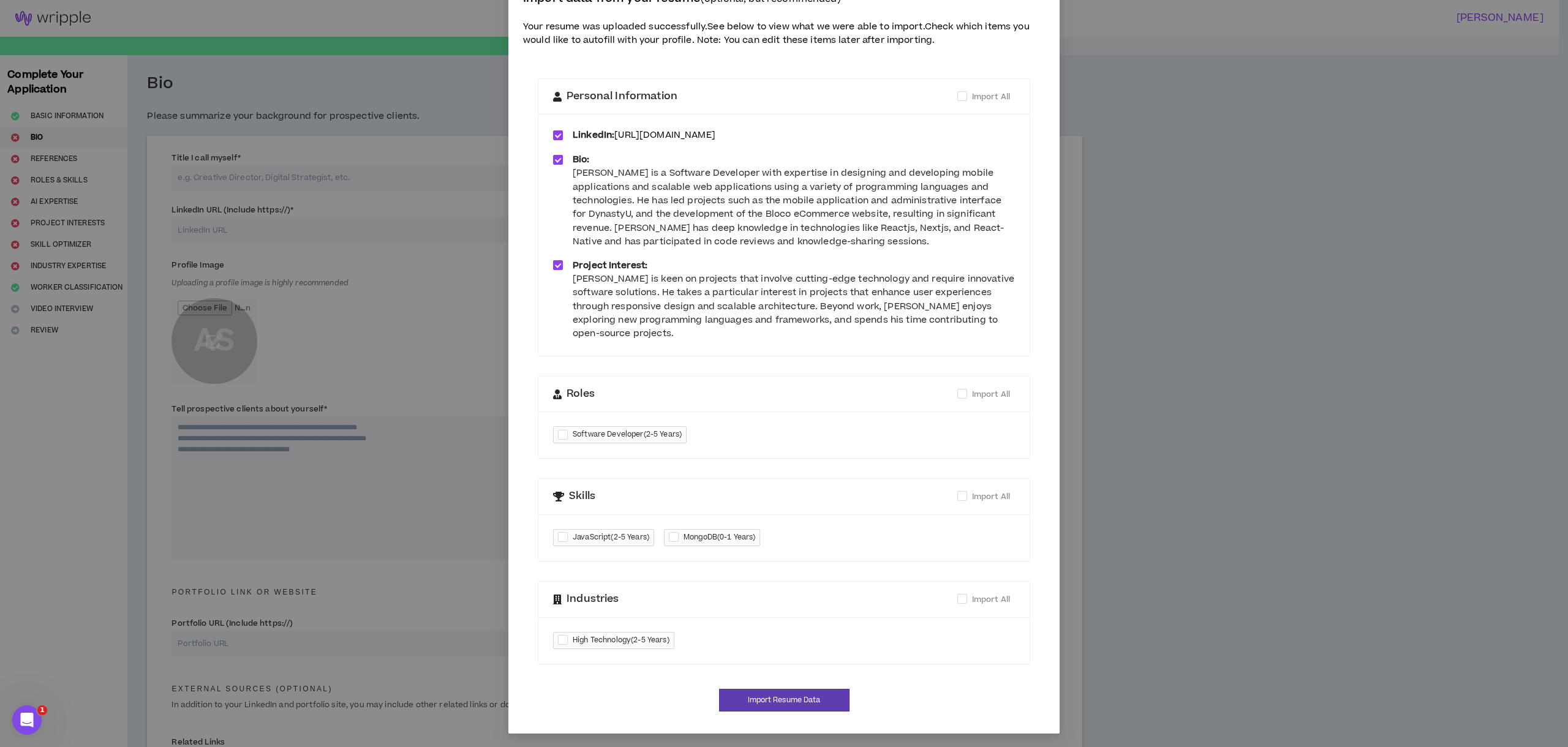
scroll to position [45, 0]
click at [737, 418] on div "Software Developer ( 2-5 Years )" at bounding box center [784, 433] width 491 height 47
click at [676, 435] on span "Software Developer ( 2-5 Years )" at bounding box center [627, 433] width 109 height 13
click at [642, 433] on span "Software Developer ( 2-5 Years )" at bounding box center [627, 433] width 109 height 13
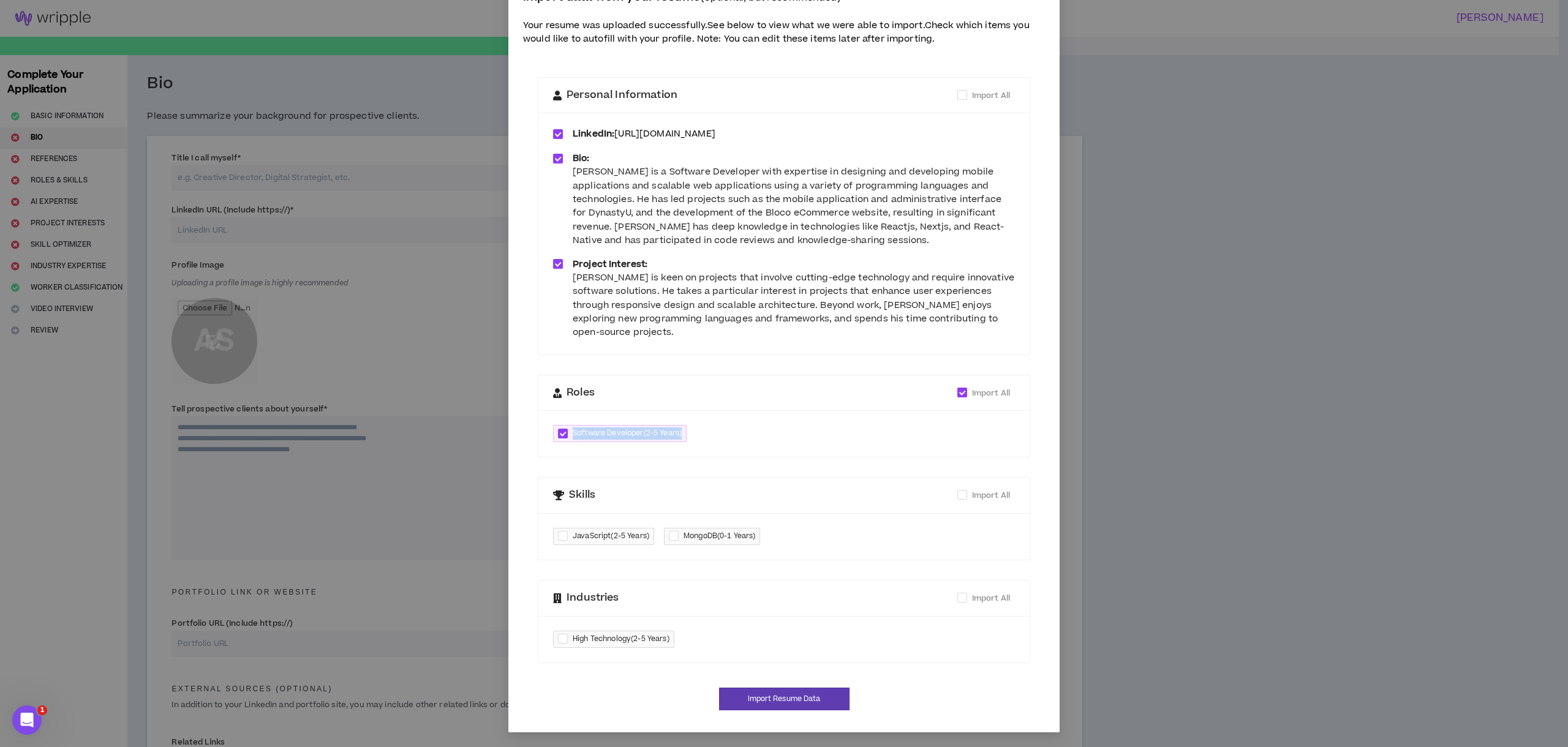
drag, startPoint x: 673, startPoint y: 431, endPoint x: 593, endPoint y: 427, distance: 80.1
click at [593, 427] on span "Software Developer ( 2-5 Years )" at bounding box center [627, 433] width 109 height 13
drag, startPoint x: 591, startPoint y: 428, endPoint x: 694, endPoint y: 433, distance: 103.1
click at [694, 433] on div "Software Developer ( 2-5 Years )" at bounding box center [784, 433] width 491 height 47
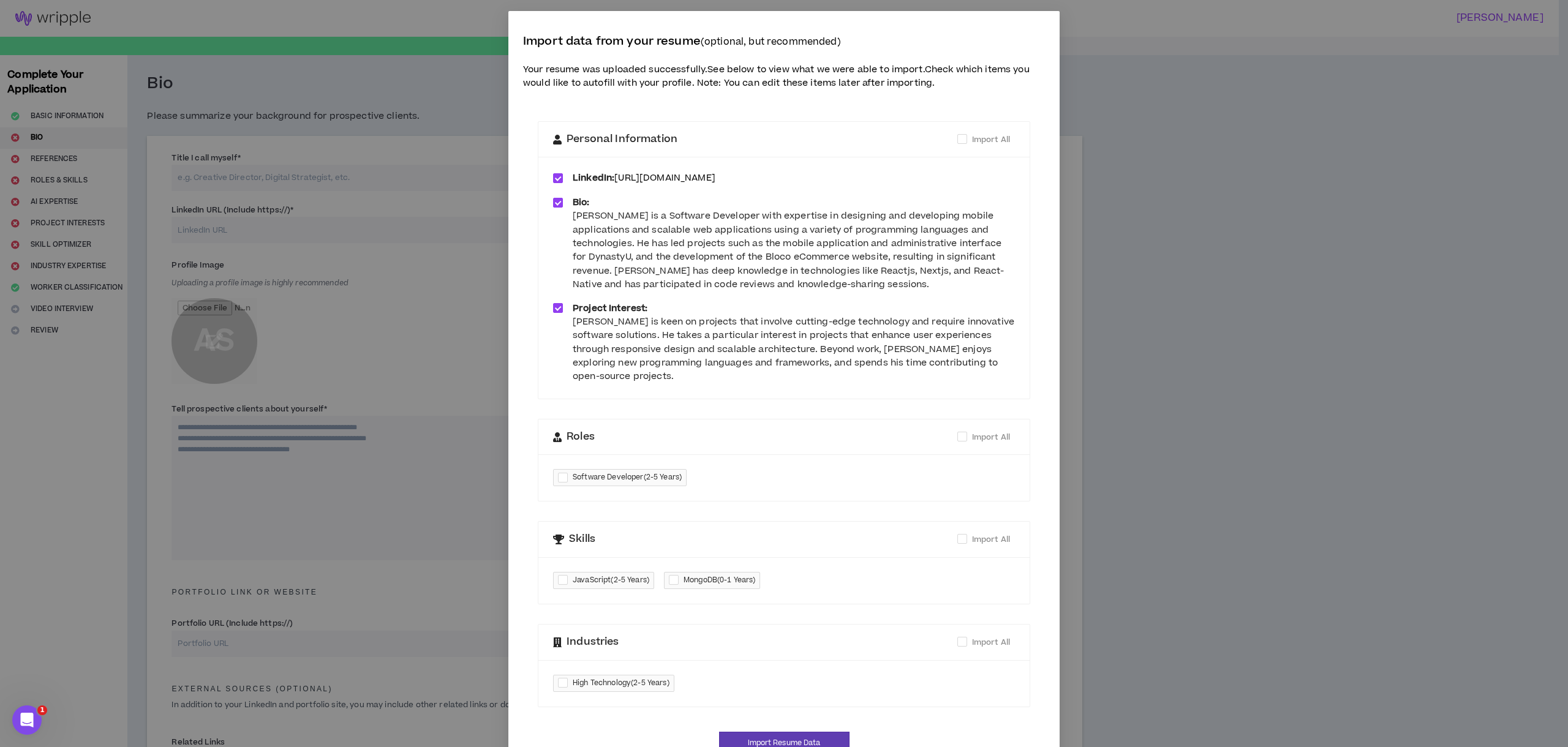
scroll to position [0, 0]
click at [959, 138] on span at bounding box center [962, 139] width 10 height 10
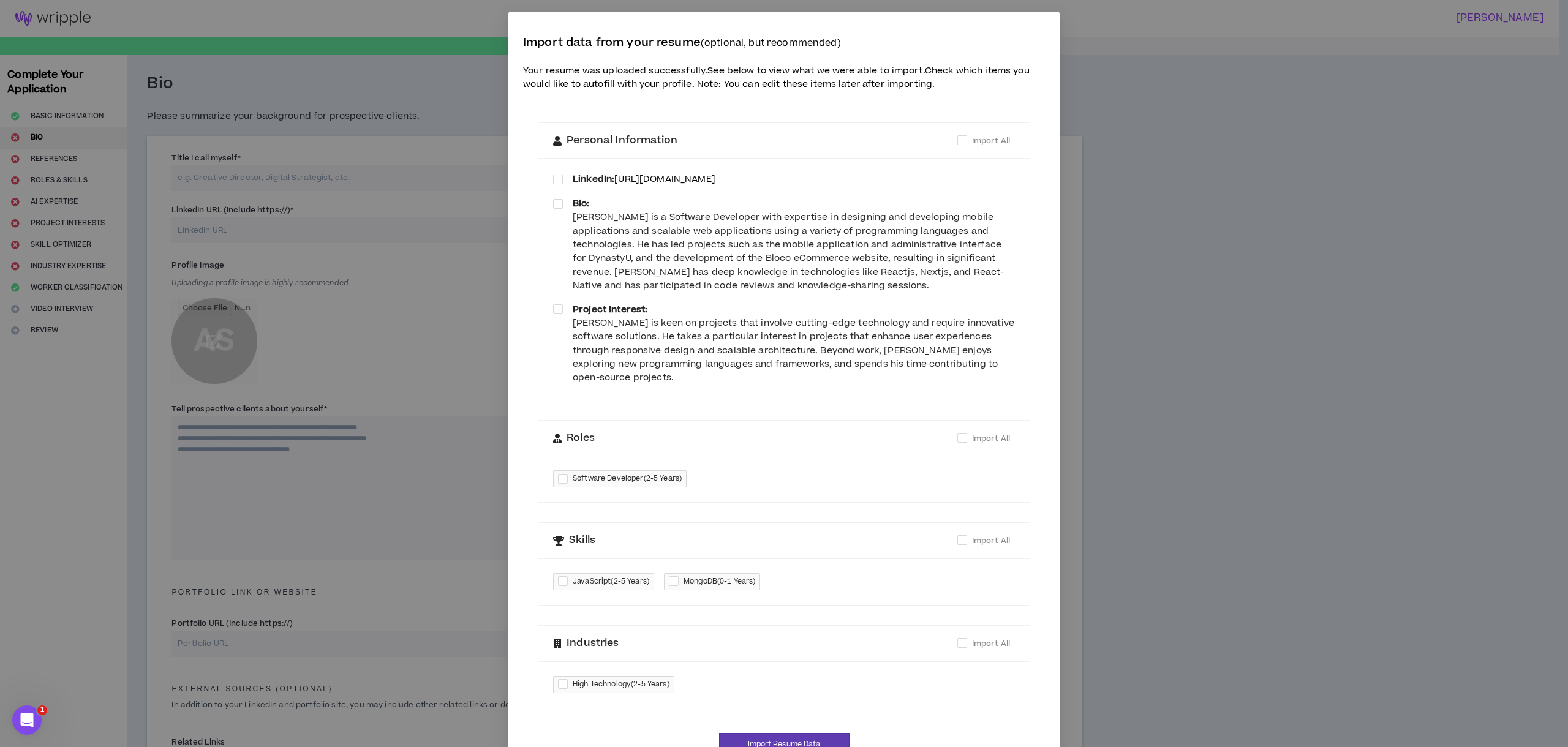
click at [959, 138] on span at bounding box center [962, 139] width 10 height 10
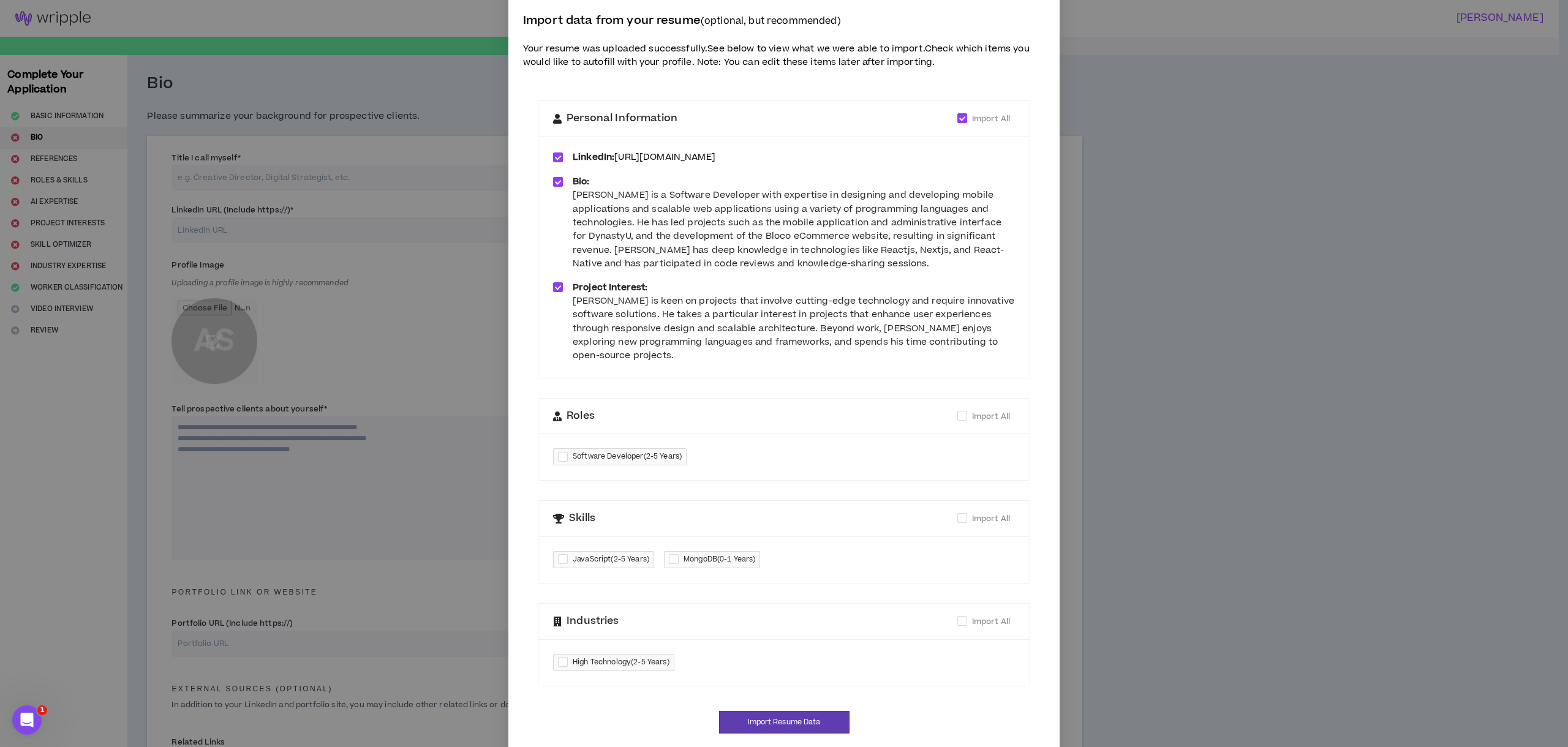
scroll to position [45, 0]
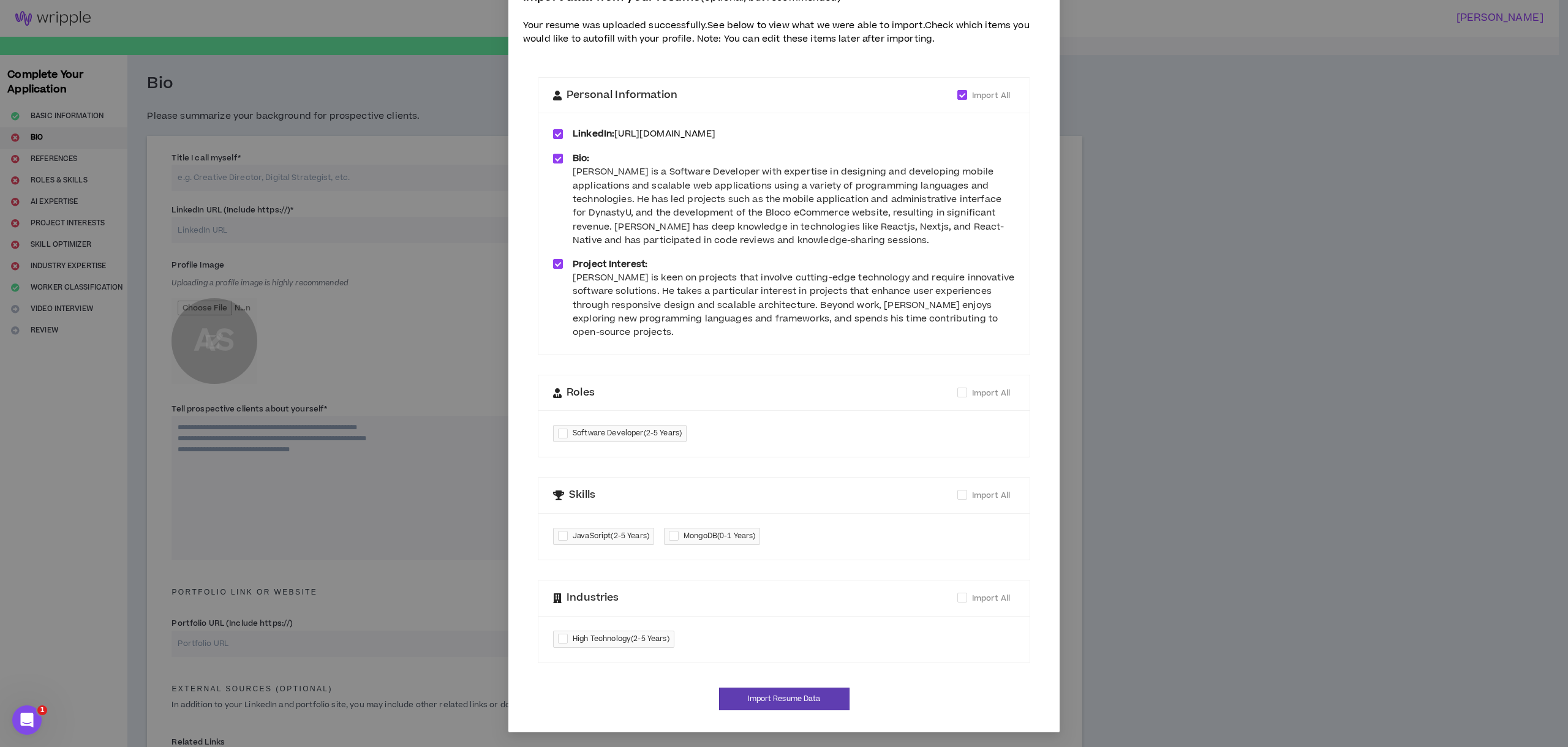
click at [560, 432] on div at bounding box center [565, 434] width 15 height 14
click at [584, 432] on span "Software Developer ( 2-5 Years )" at bounding box center [627, 433] width 109 height 13
checkbox input "*****"
click at [730, 427] on div "Software Developer ( 2-5 Years )" at bounding box center [784, 433] width 491 height 47
click at [784, 447] on div "Software Developer ( 2-5 Years )" at bounding box center [784, 433] width 491 height 47
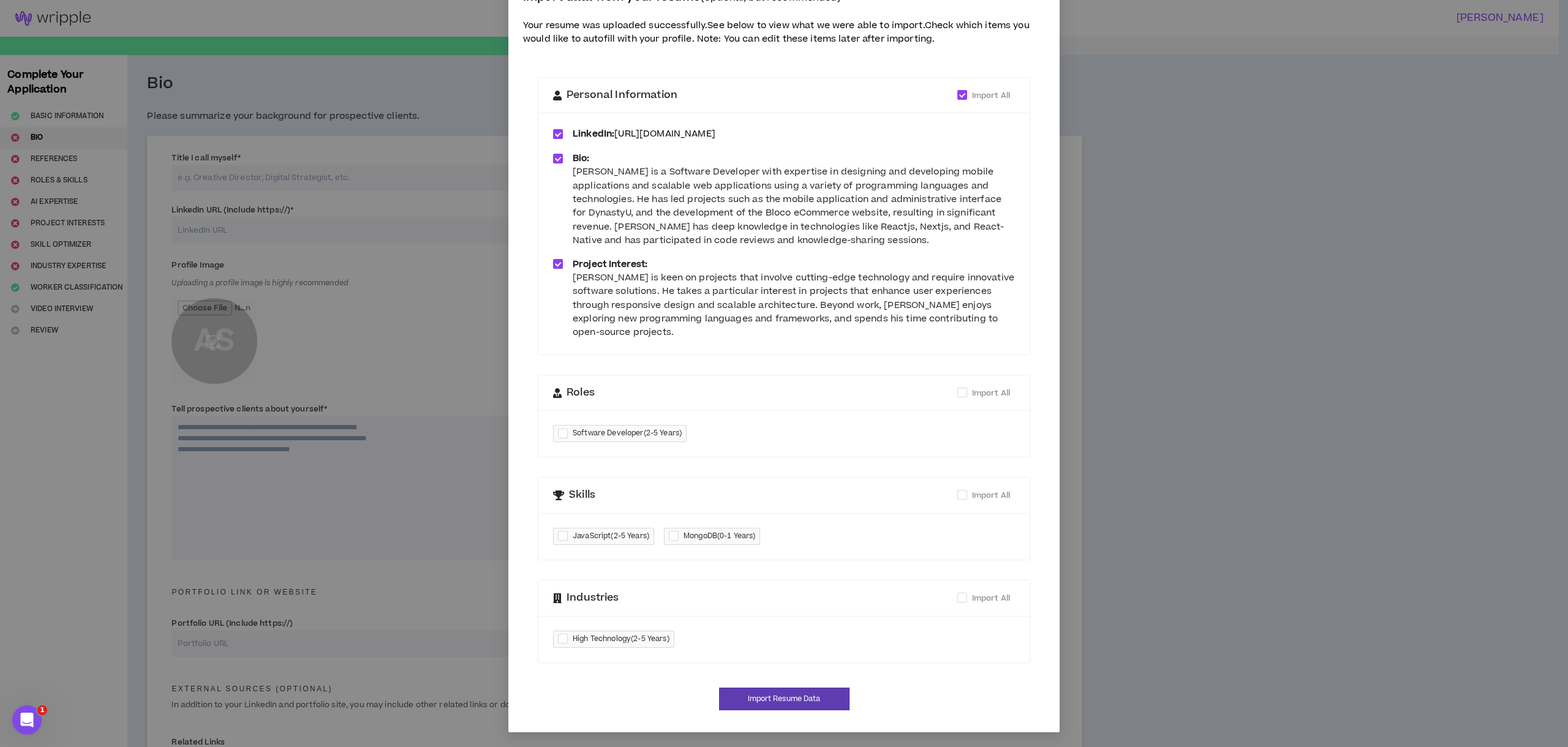
click at [784, 447] on div "Software Developer ( 2-5 Years )" at bounding box center [784, 433] width 491 height 47
click at [564, 483] on div "Skills Import All" at bounding box center [784, 496] width 462 height 36
click at [575, 494] on span "Skills" at bounding box center [582, 495] width 27 height 16
drag, startPoint x: 726, startPoint y: 539, endPoint x: 708, endPoint y: 539, distance: 18.0
click at [708, 539] on span "MongoDB ( 0-1 Years )" at bounding box center [719, 536] width 72 height 13
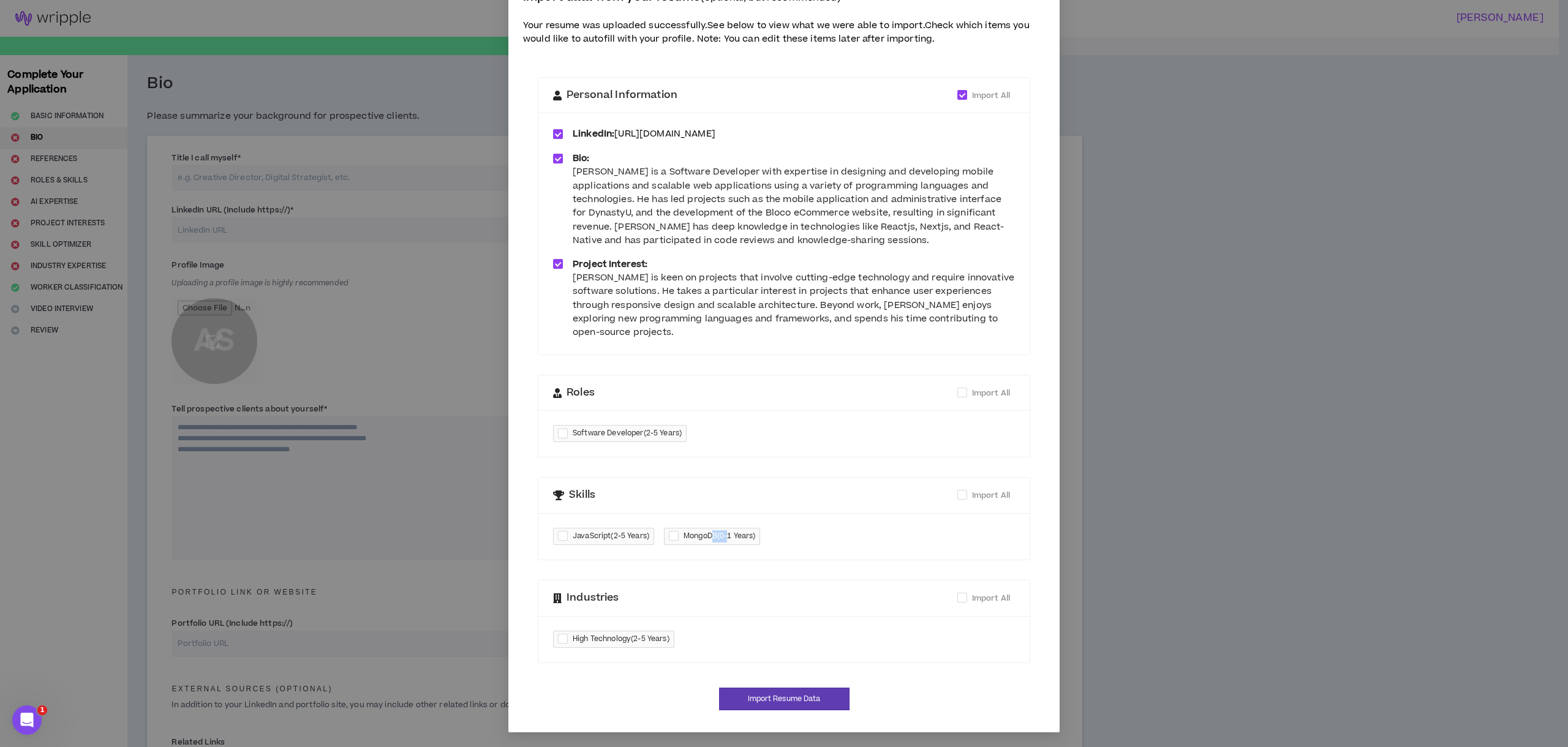
checkbox input "****"
click at [1004, 385] on div "Roles Import All" at bounding box center [784, 393] width 462 height 36
click at [978, 392] on span "Import All" at bounding box center [990, 393] width 38 height 11
checkbox input "****"
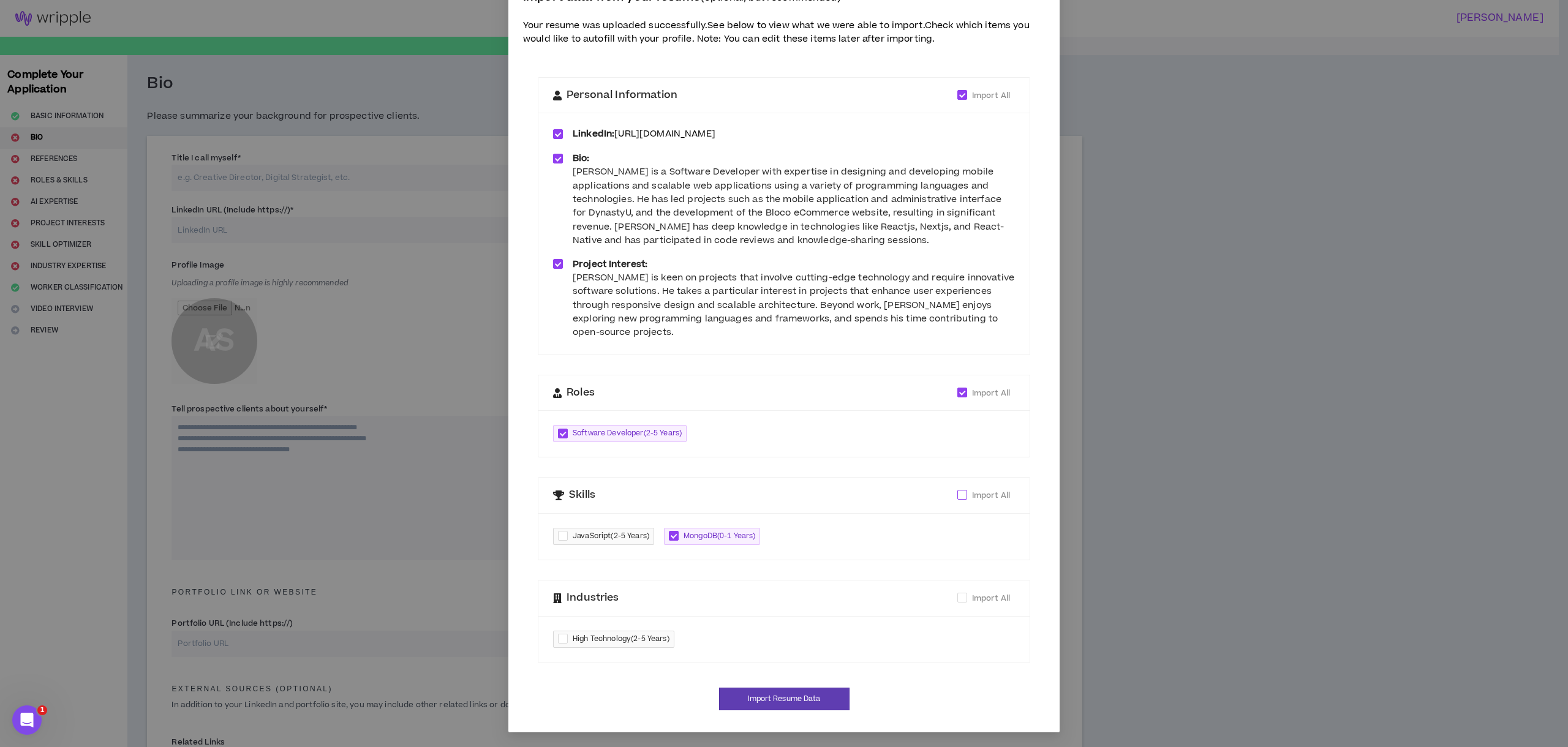
click at [980, 492] on span "Import All" at bounding box center [990, 496] width 38 height 11
checkbox input "****"
click at [967, 604] on span "Import All" at bounding box center [991, 599] width 47 height 13
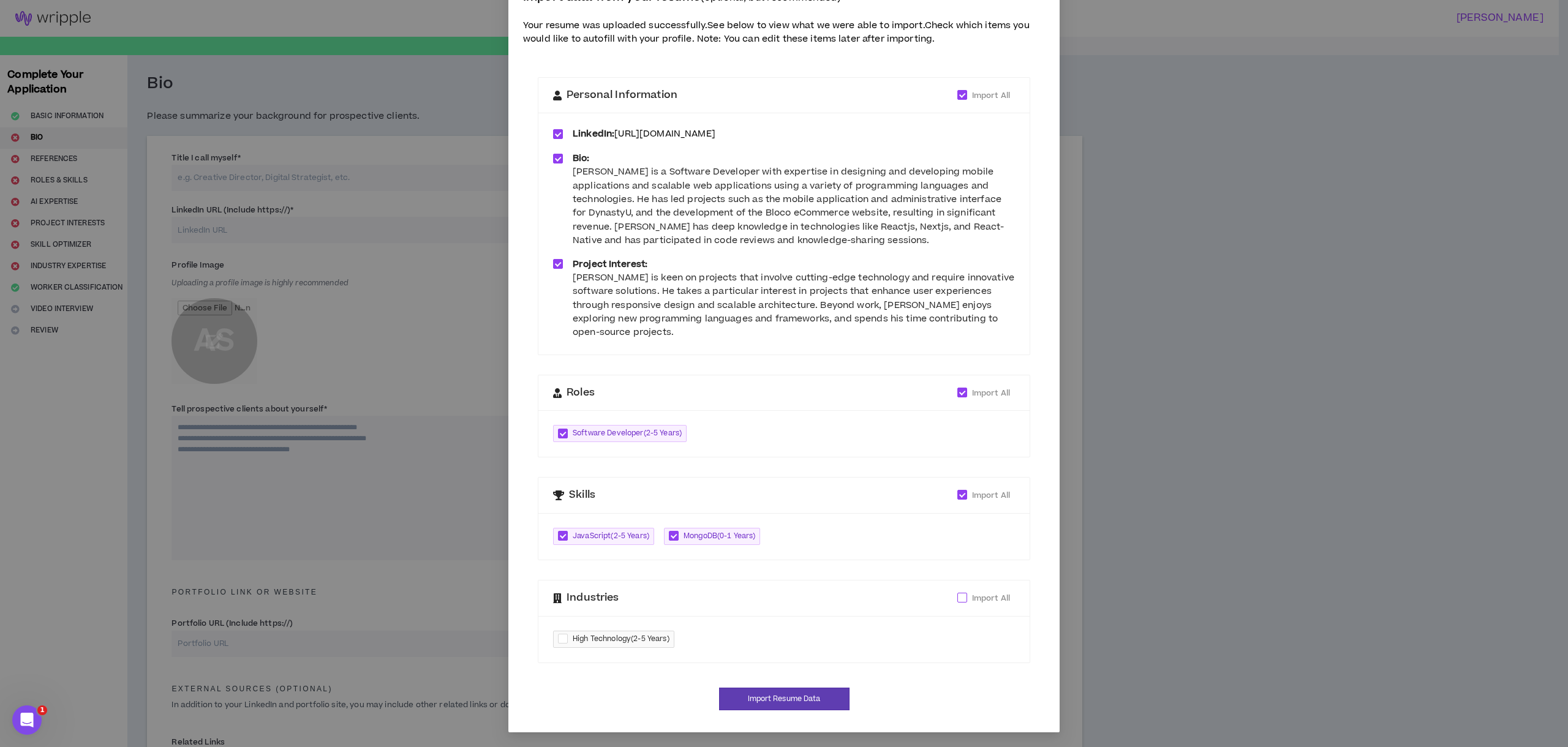
checkbox input "****"
click at [798, 694] on button "Import Resume Data" at bounding box center [784, 699] width 131 height 23
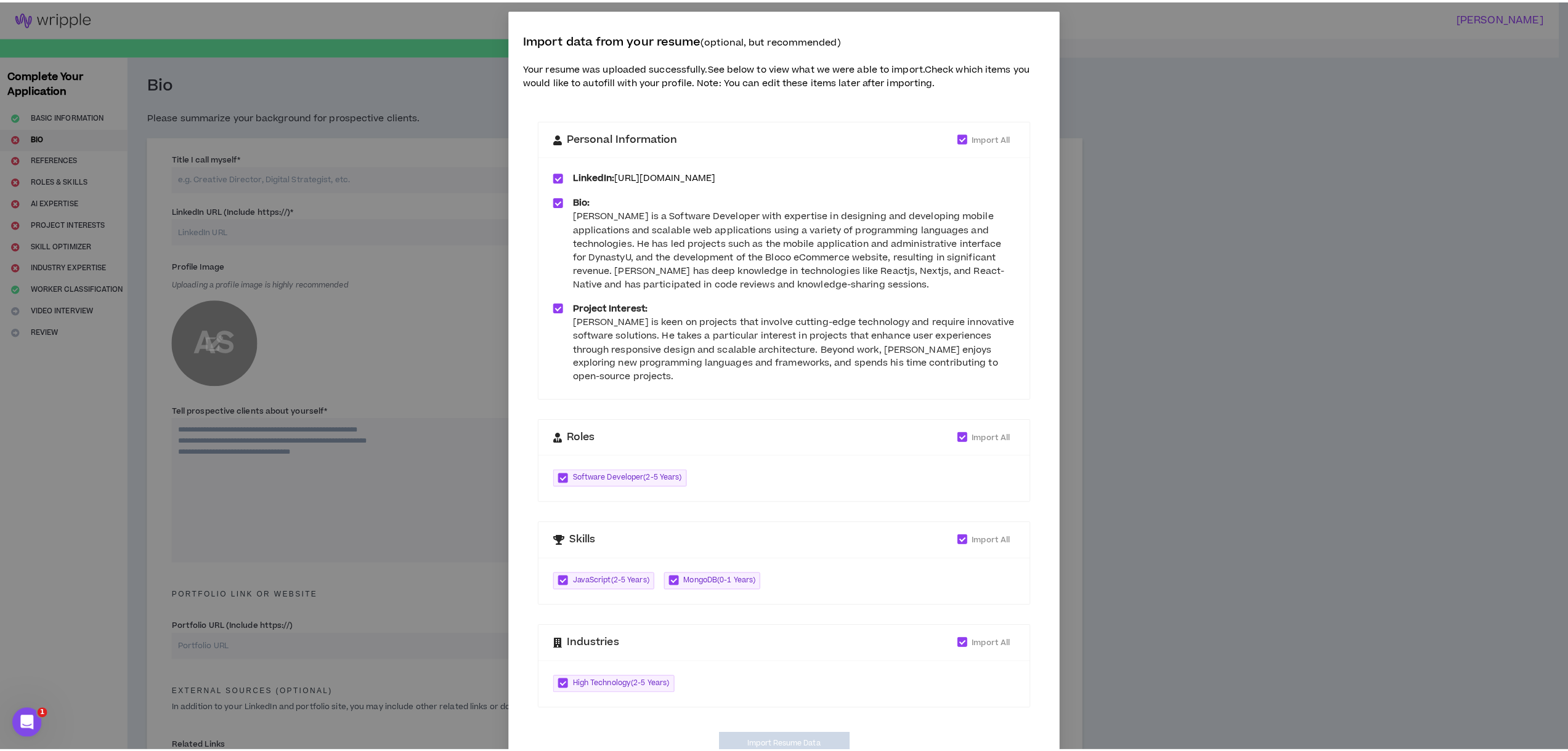
scroll to position [0, 0]
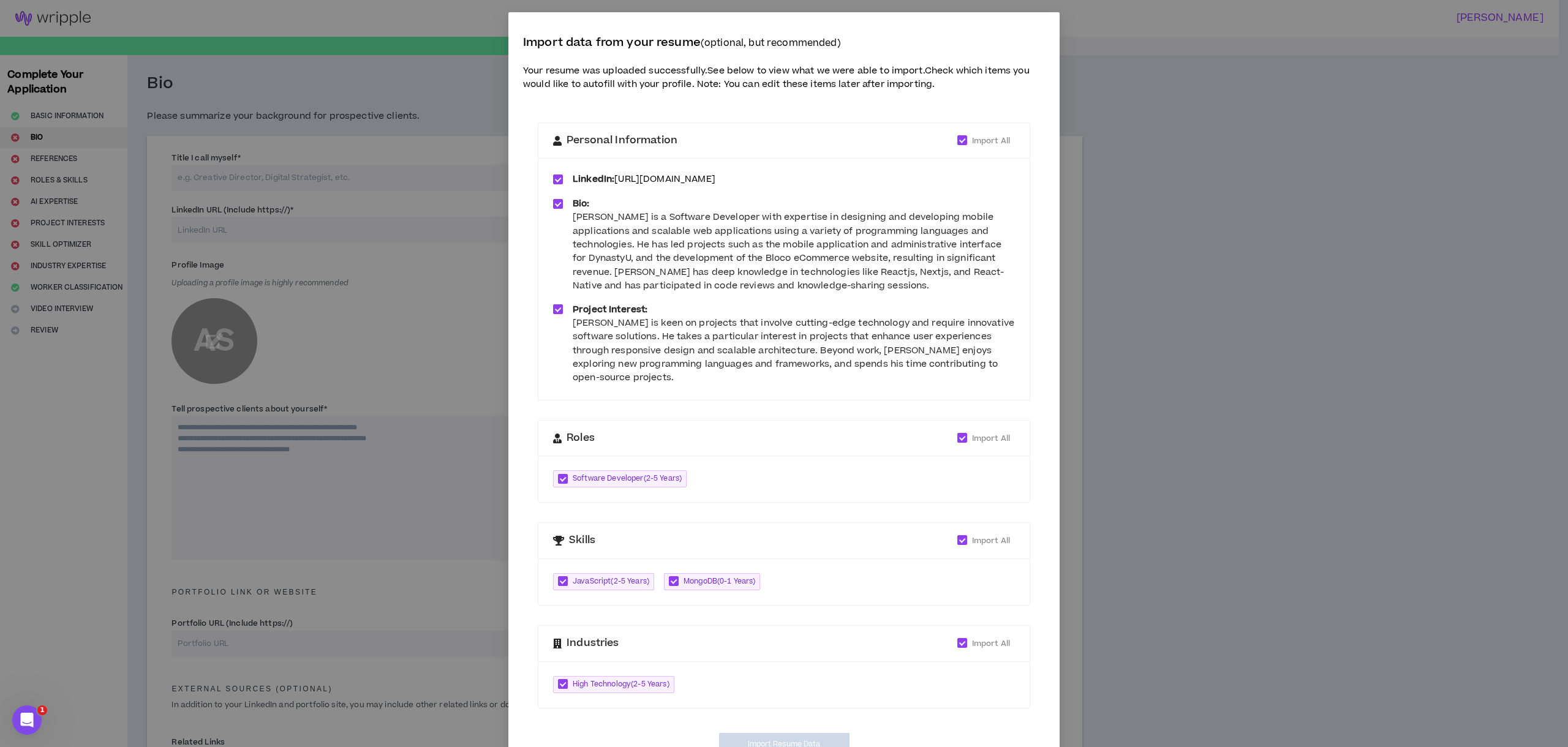
type input "[URL][DOMAIN_NAME]"
type textarea "**********"
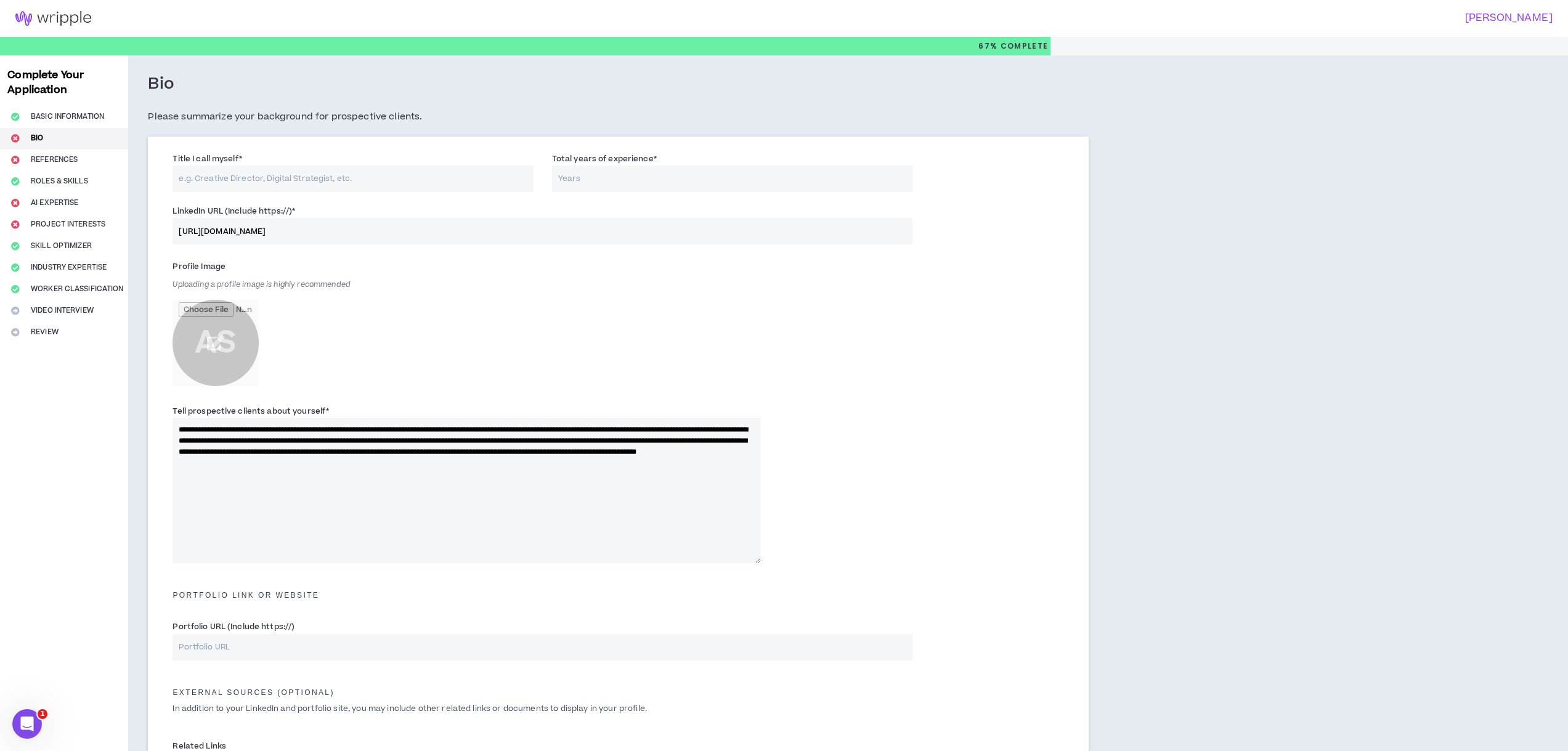
click at [265, 182] on input "Title I call myself *" at bounding box center [352, 179] width 360 height 27
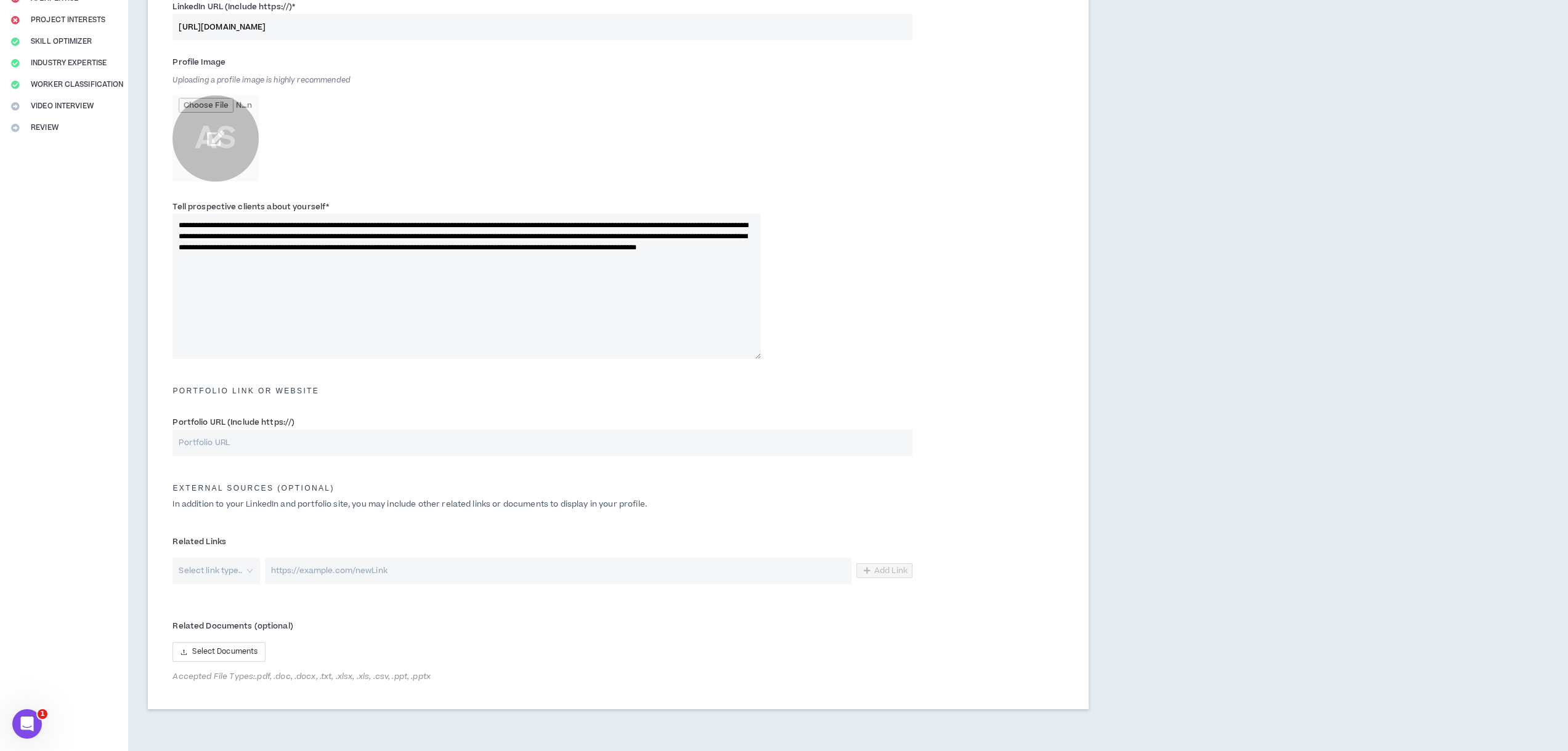
scroll to position [204, 0]
click at [219, 138] on input "file" at bounding box center [216, 139] width 87 height 87
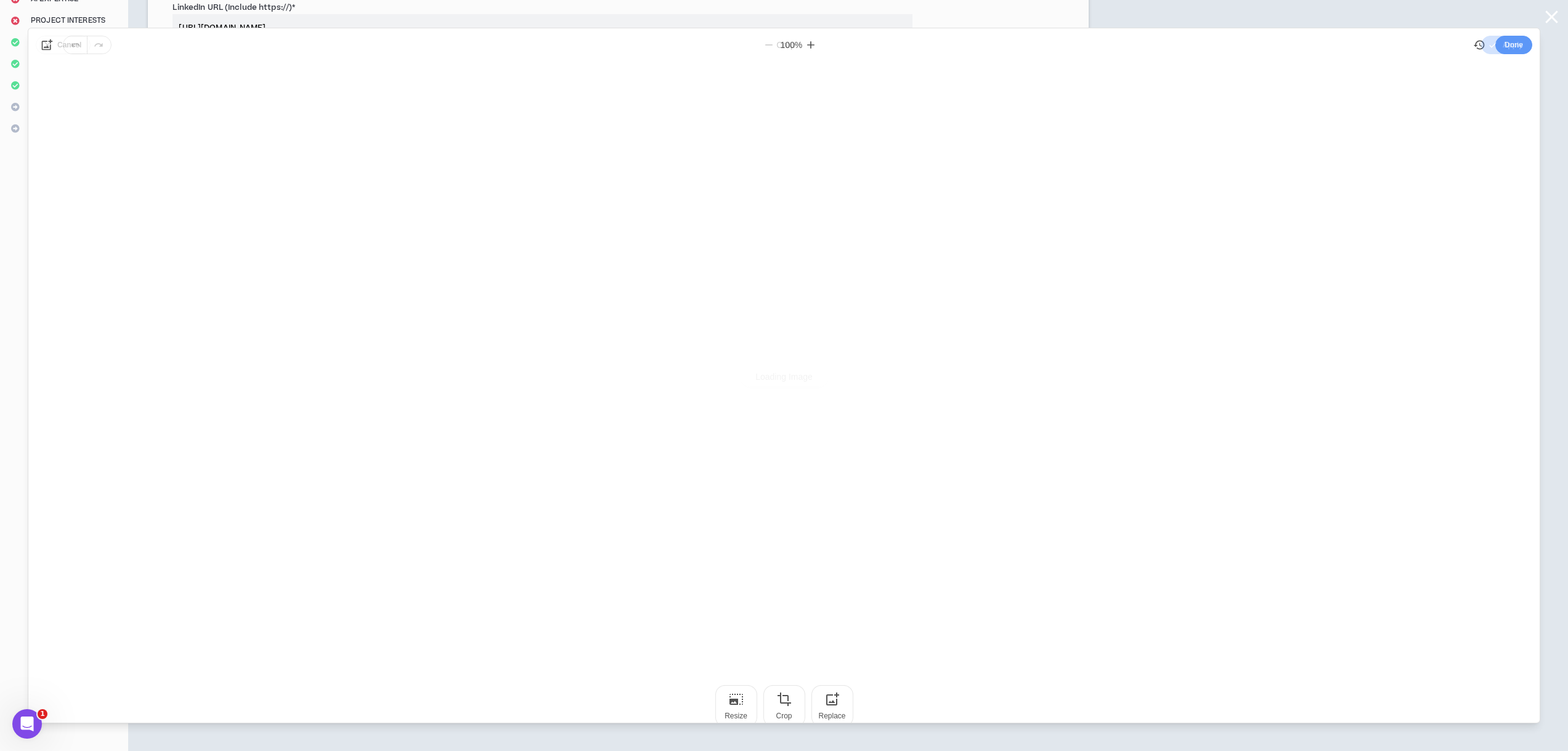
scroll to position [0, 0]
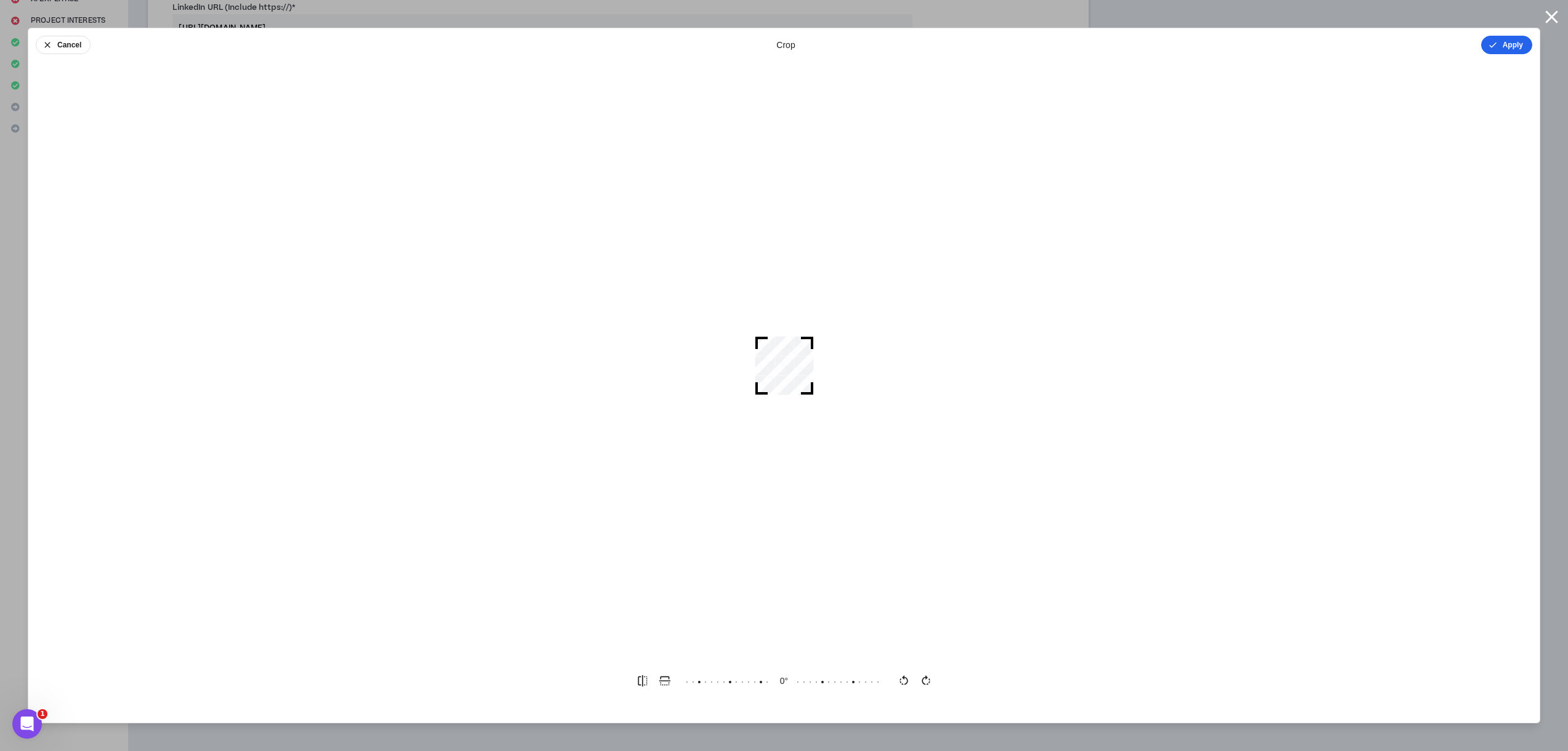
click at [1505, 41] on button "Apply" at bounding box center [1506, 45] width 51 height 19
click at [1528, 41] on button "Done" at bounding box center [1514, 45] width 37 height 19
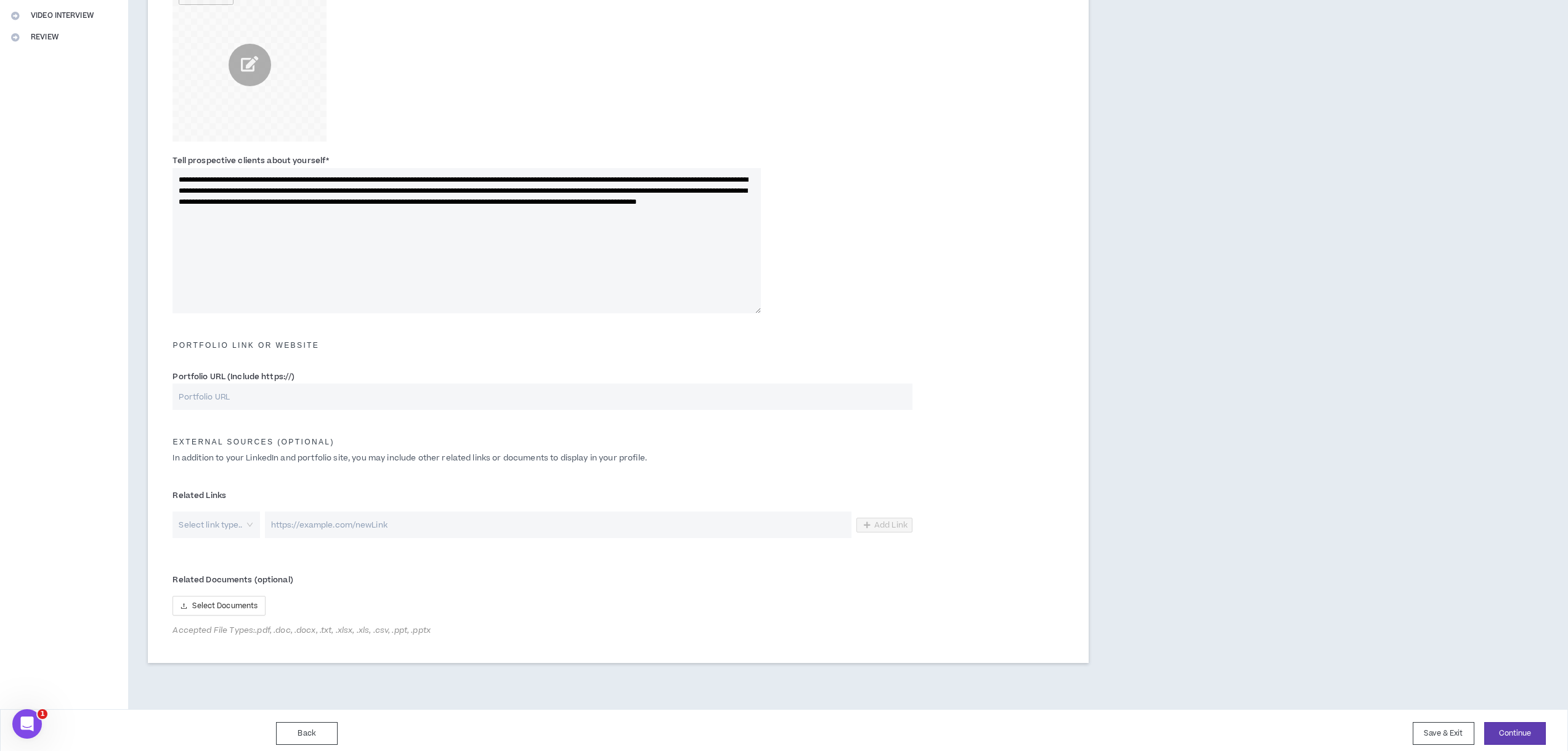
scroll to position [295, 0]
click at [300, 392] on input "Portfolio URL (Include https://)" at bounding box center [542, 398] width 740 height 27
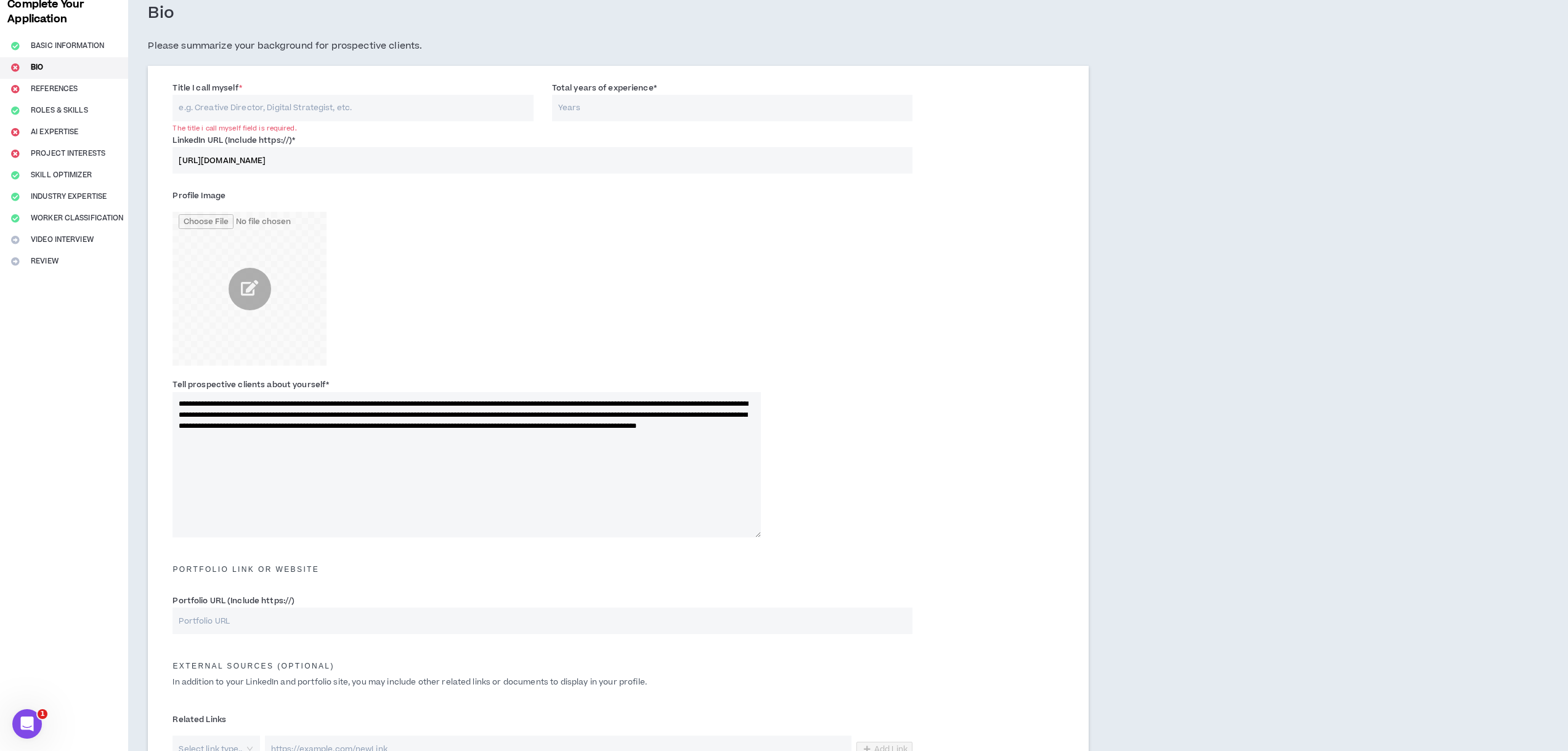
scroll to position [0, 0]
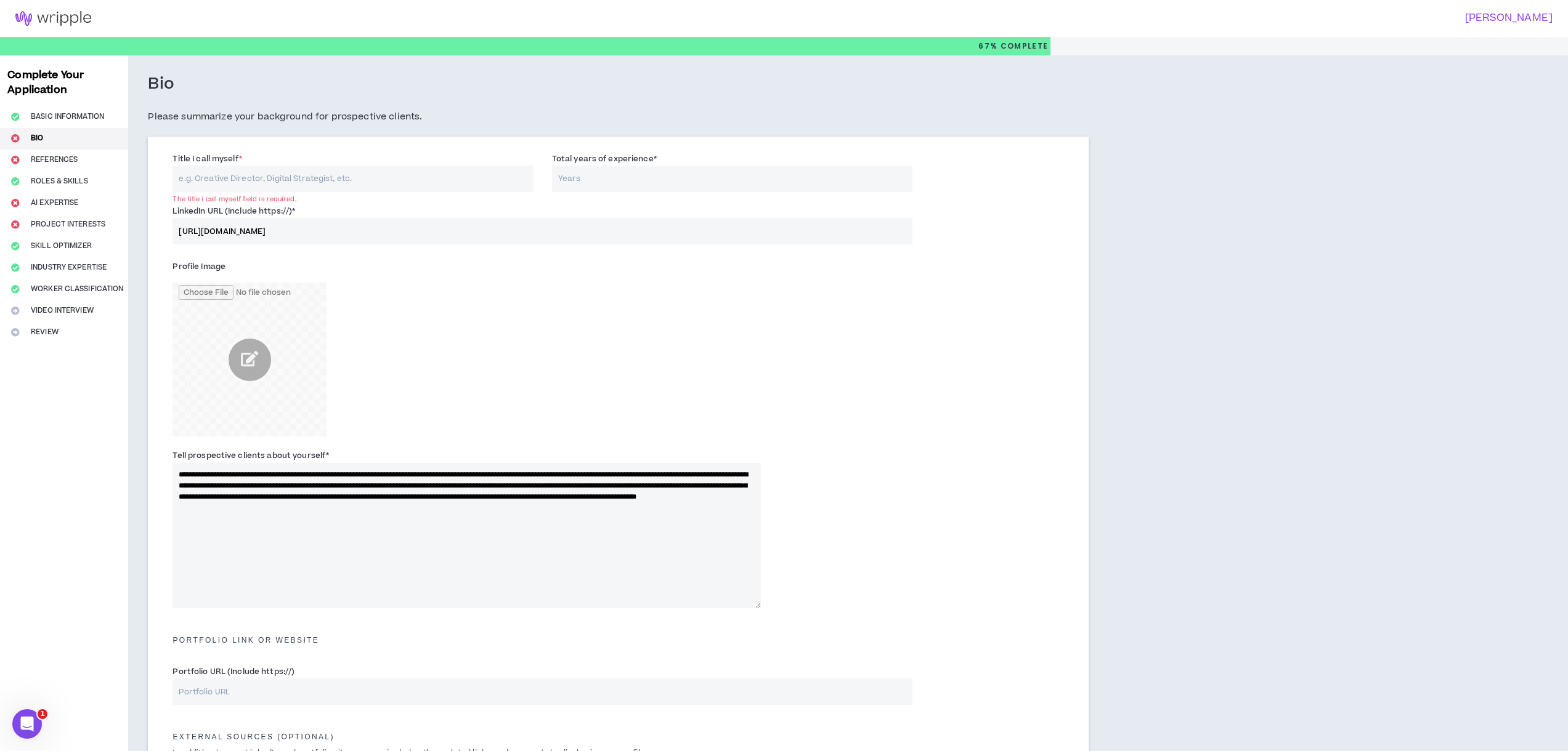
click at [242, 178] on input "Title I call myself *" at bounding box center [352, 179] width 360 height 27
type input "Software Developer"
click at [651, 192] on div "Title I call myself * Software Developer Total years of experience *" at bounding box center [618, 175] width 910 height 52
click at [640, 180] on input "Total years of experience *" at bounding box center [732, 179] width 360 height 27
type input "5"
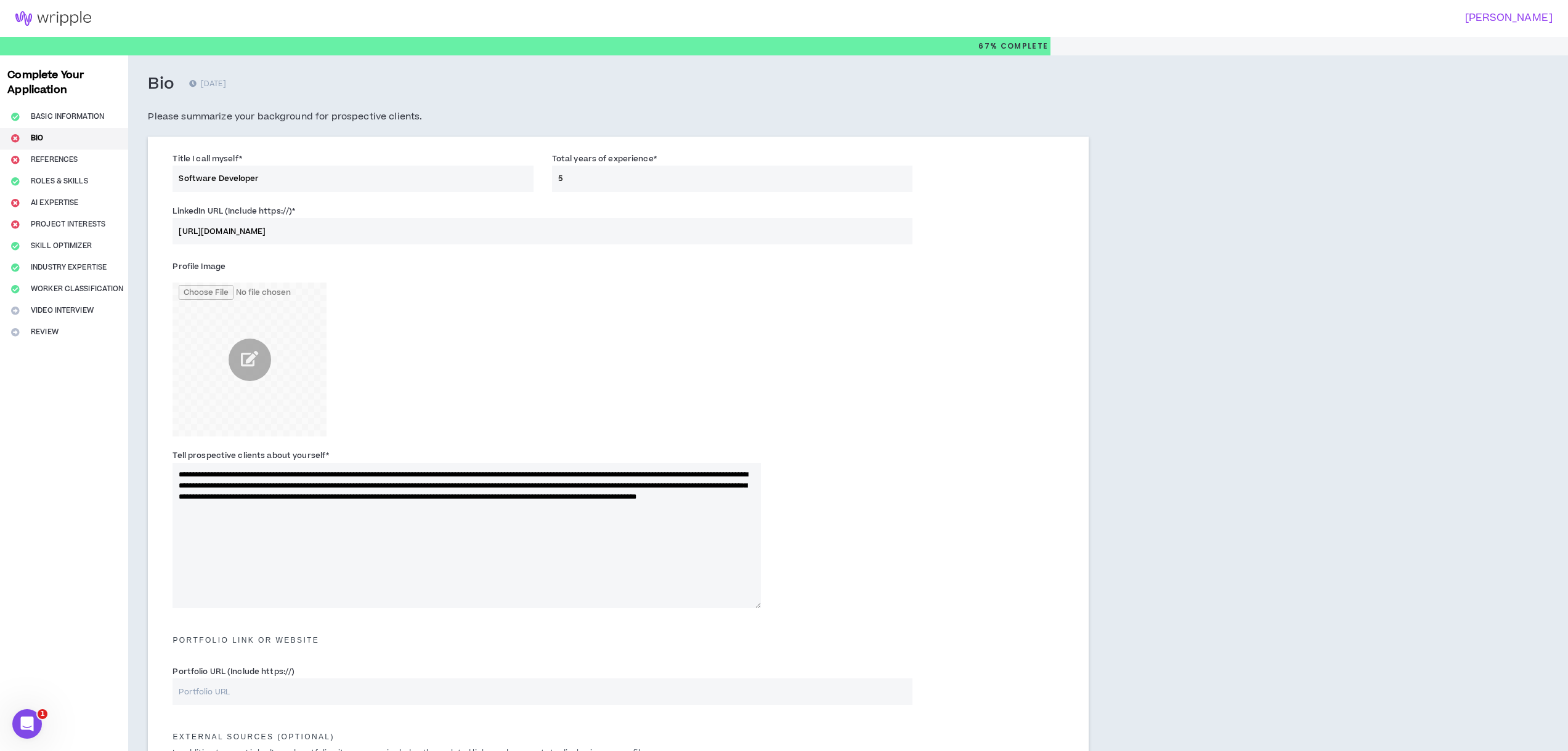
click at [407, 233] on input "[URL][DOMAIN_NAME]" at bounding box center [542, 231] width 740 height 27
click at [310, 233] on input "[URL][DOMAIN_NAME]" at bounding box center [542, 231] width 740 height 27
click at [316, 231] on input "[URL][DOMAIN_NAME]" at bounding box center [542, 231] width 740 height 27
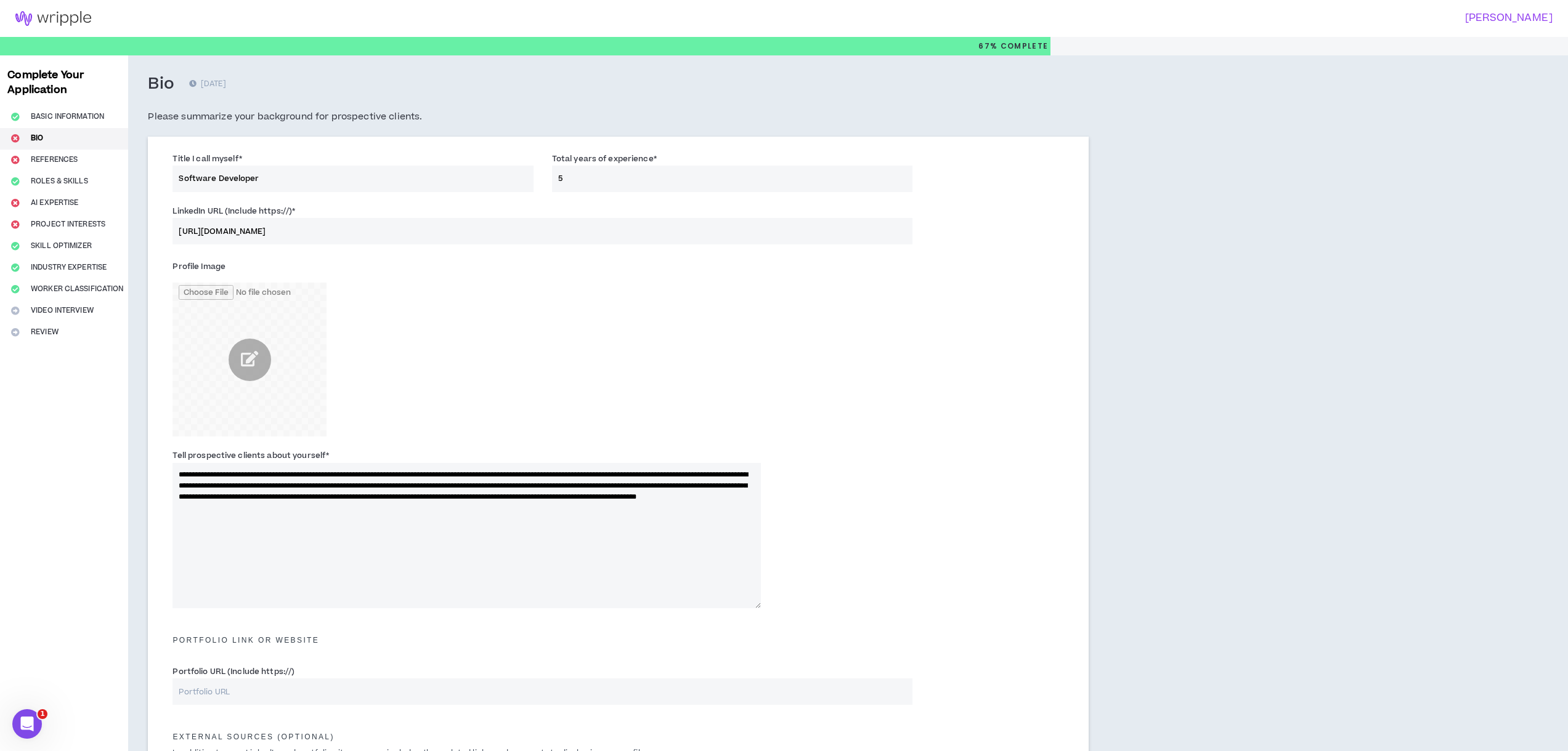
click at [316, 231] on input "[URL][DOMAIN_NAME]" at bounding box center [542, 231] width 740 height 27
paste input "-9448021b7/"
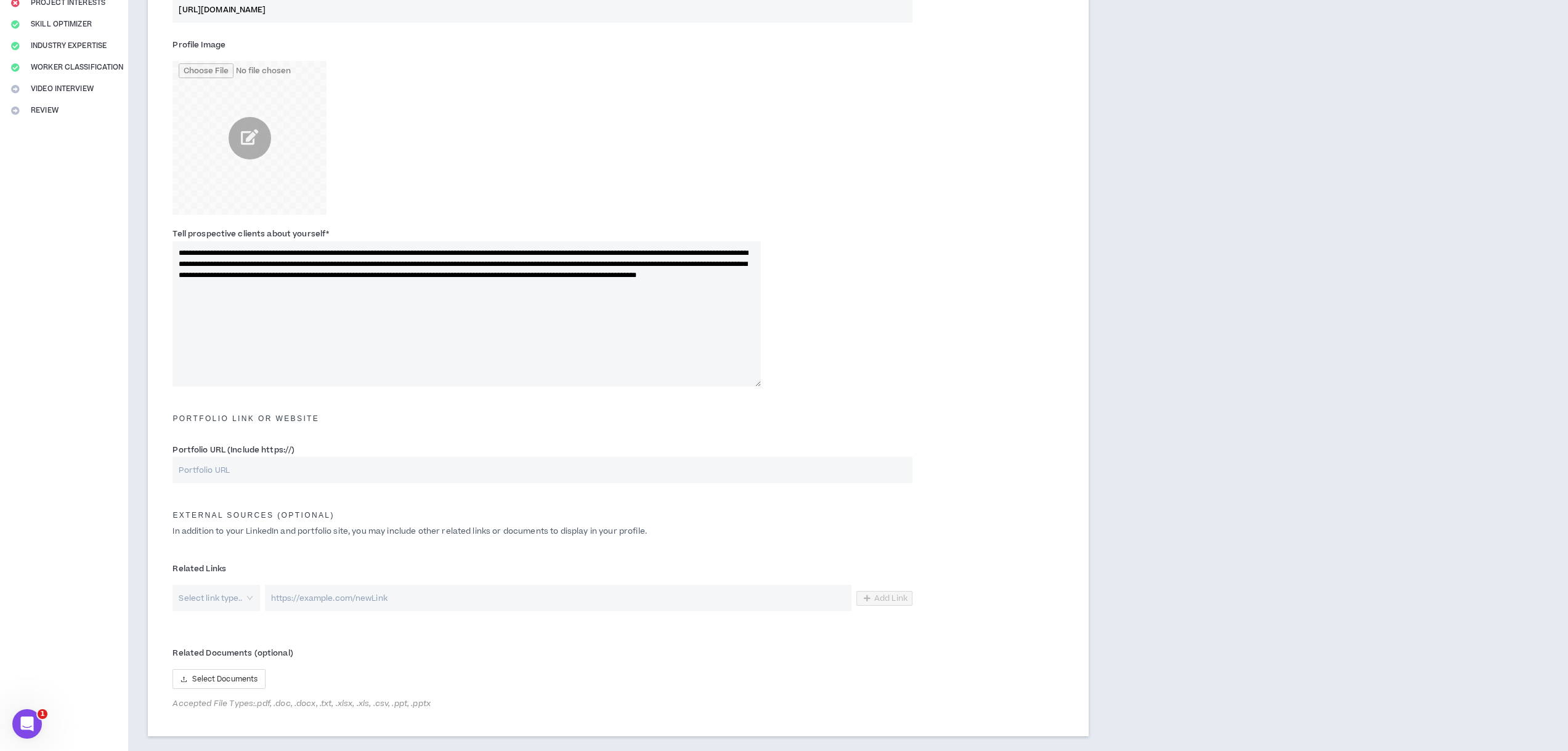
scroll to position [236, 0]
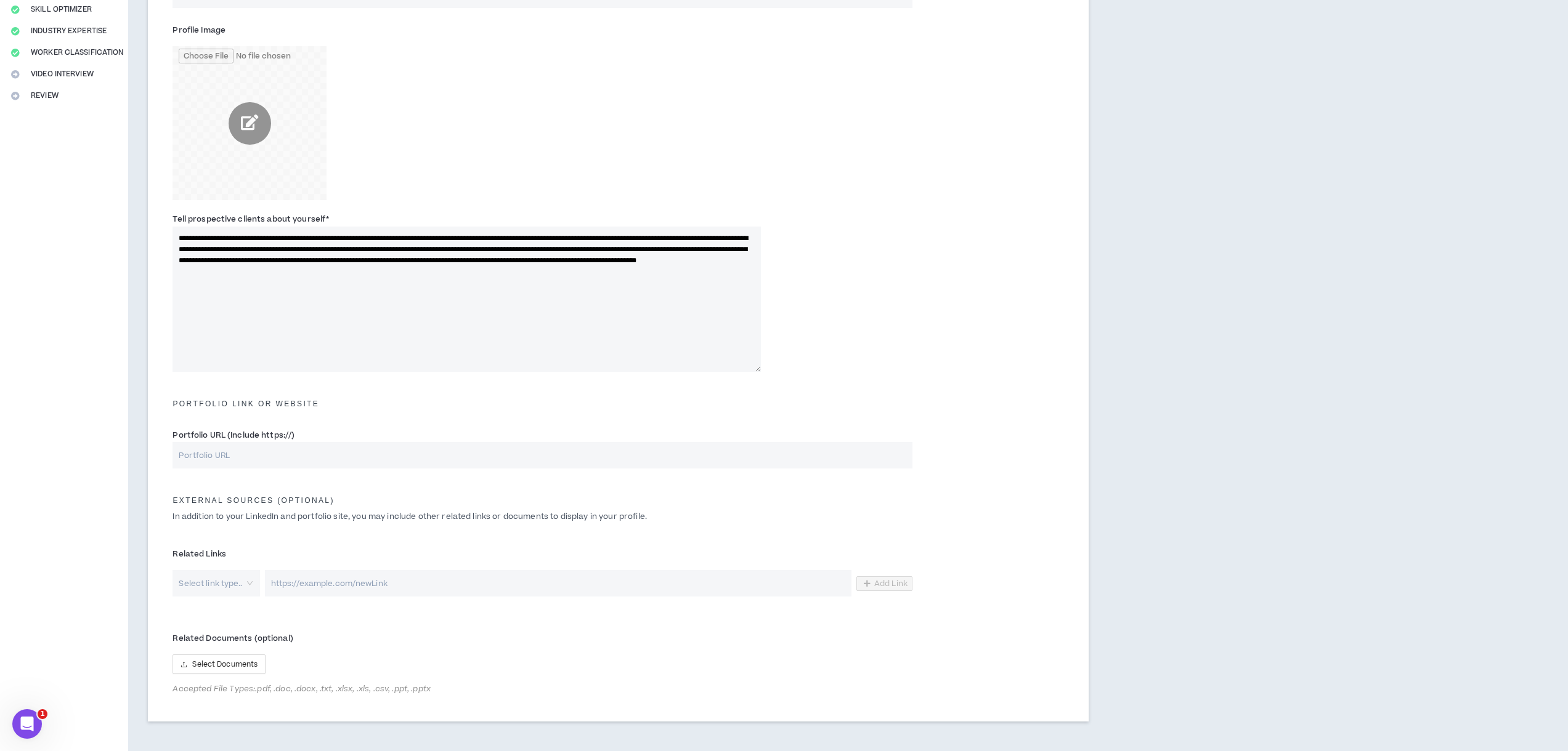
type input "[URL][DOMAIN_NAME]"
click at [240, 131] on input "file" at bounding box center [249, 123] width 154 height 154
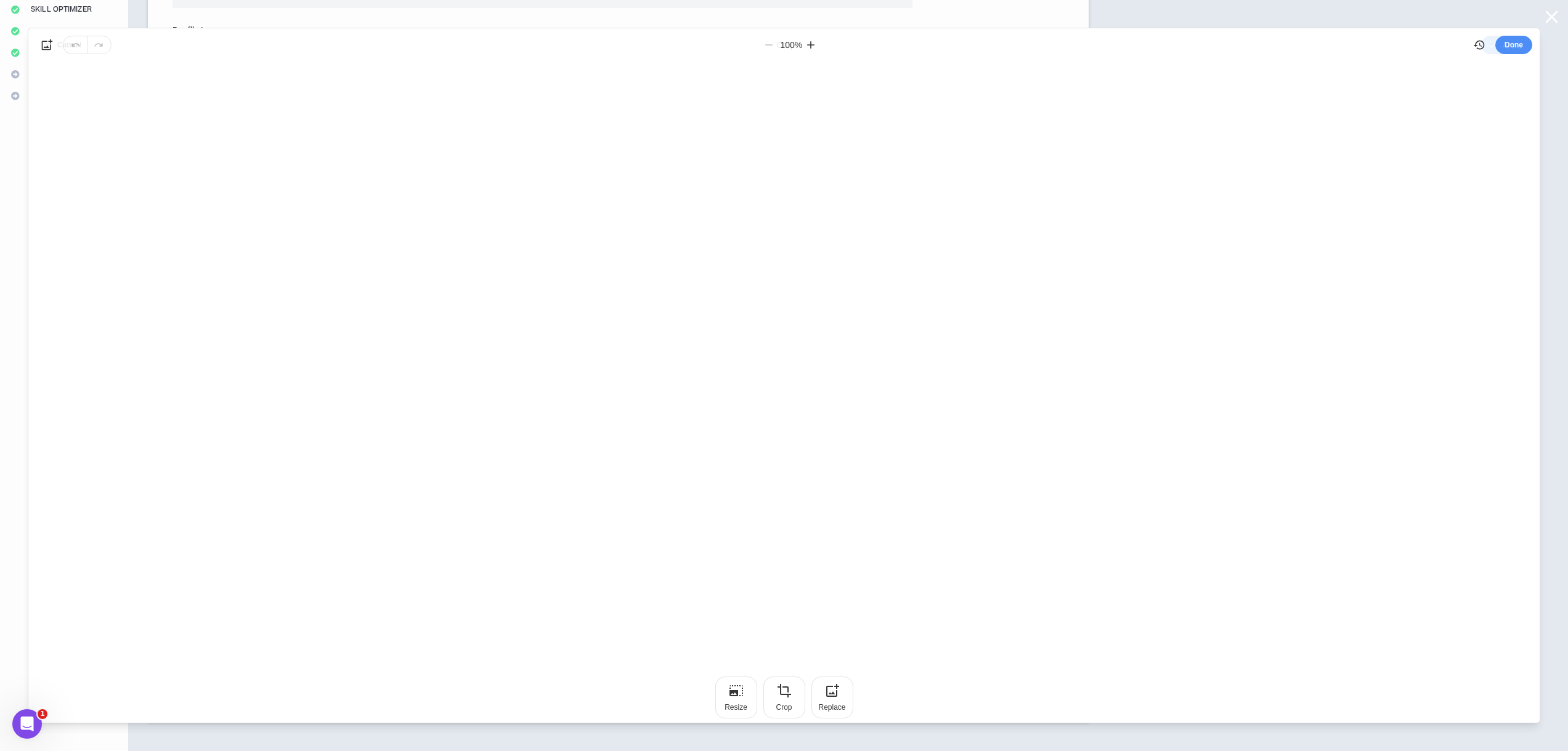
scroll to position [0, 0]
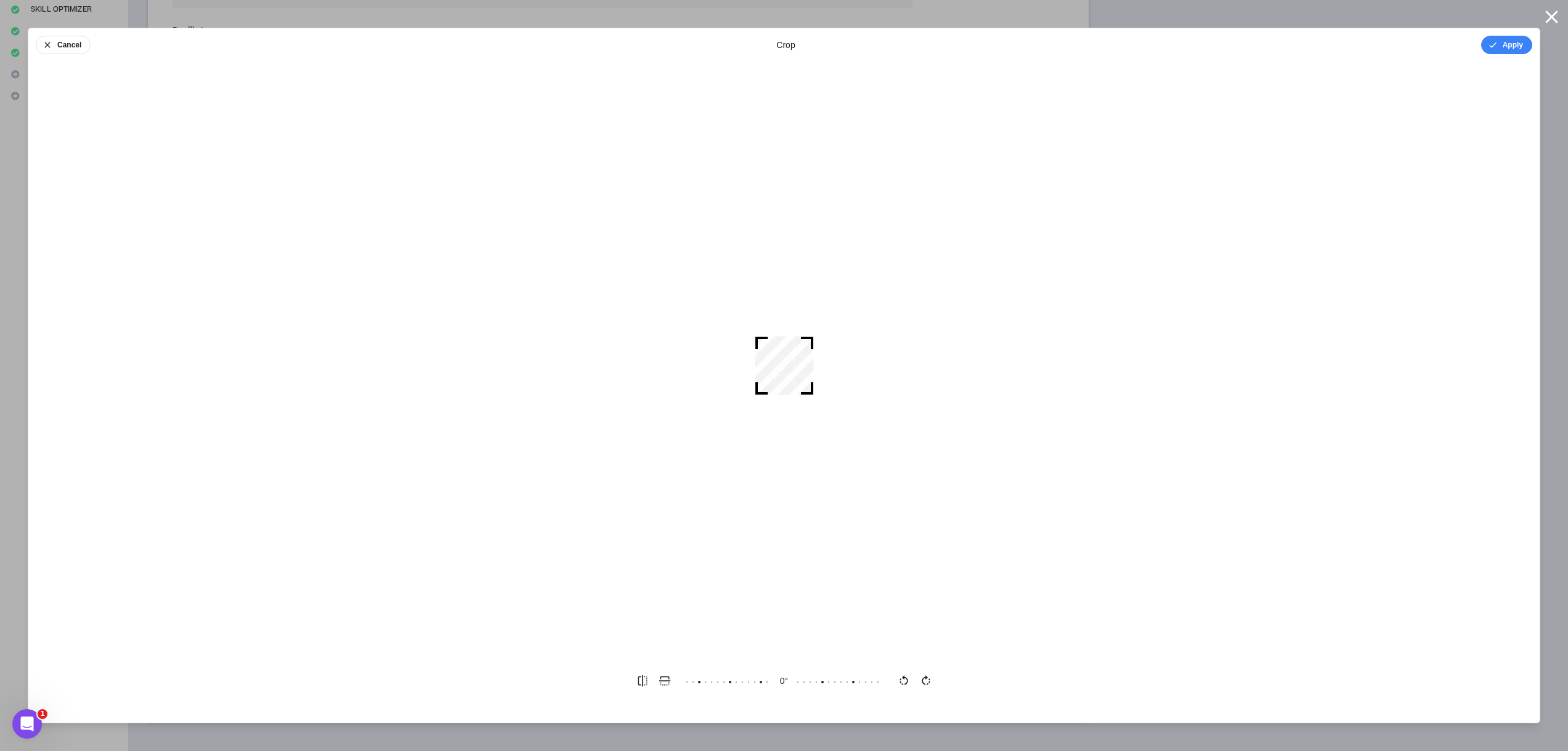
drag, startPoint x: 797, startPoint y: 363, endPoint x: 806, endPoint y: 373, distance: 13.5
click at [806, 373] on div at bounding box center [784, 365] width 59 height 59
drag, startPoint x: 812, startPoint y: 391, endPoint x: 819, endPoint y: 398, distance: 9.9
click at [819, 398] on div at bounding box center [784, 365] width 1511 height 584
click at [771, 51] on div "Cancel crop Apply" at bounding box center [784, 45] width 1511 height 34
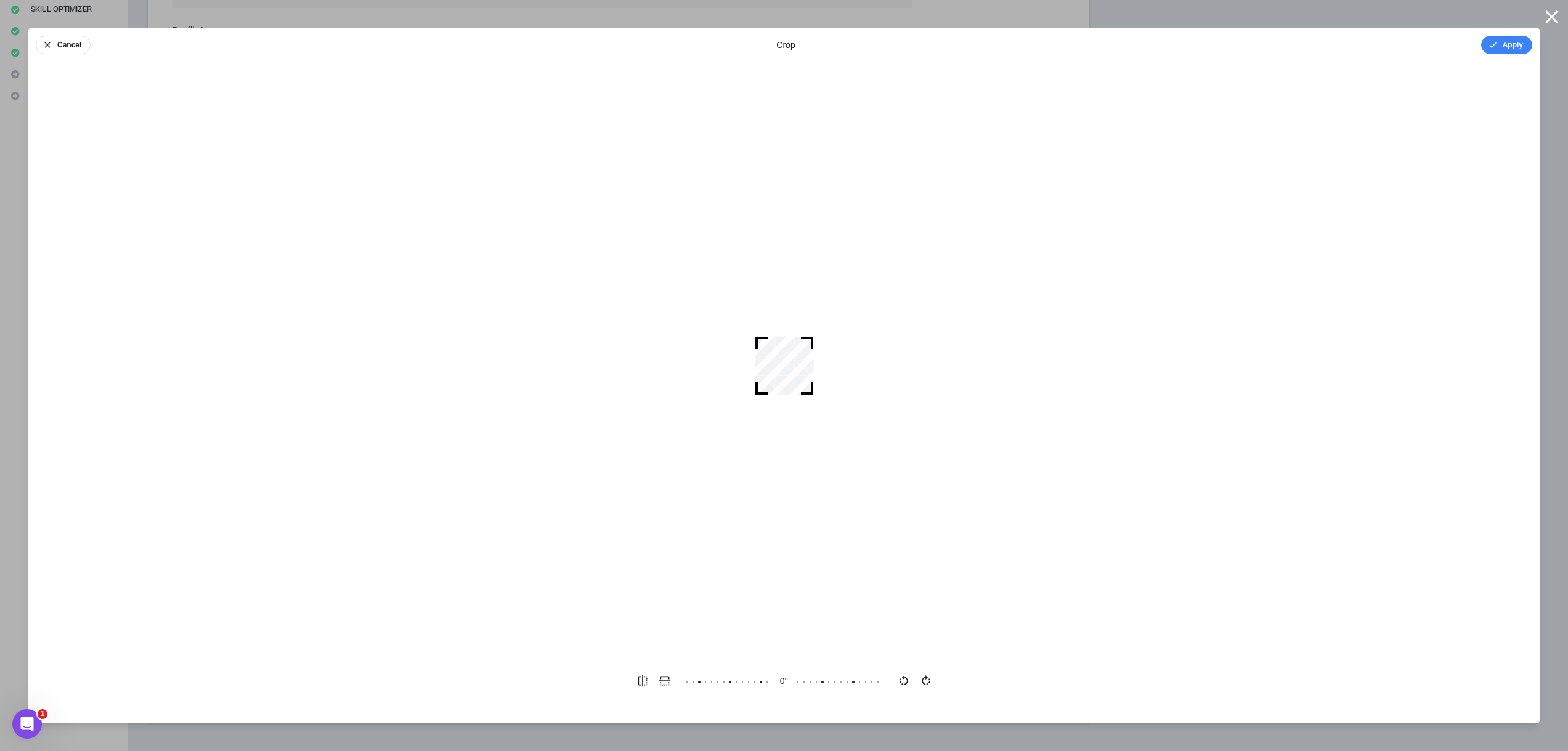
click at [787, 43] on div "crop" at bounding box center [785, 45] width 19 height 13
drag, startPoint x: 728, startPoint y: 120, endPoint x: 784, endPoint y: 178, distance: 80.6
click at [784, 178] on div at bounding box center [784, 365] width 1511 height 584
click at [1523, 41] on button "Apply" at bounding box center [1506, 45] width 51 height 19
click at [1511, 44] on button "Done" at bounding box center [1514, 45] width 37 height 19
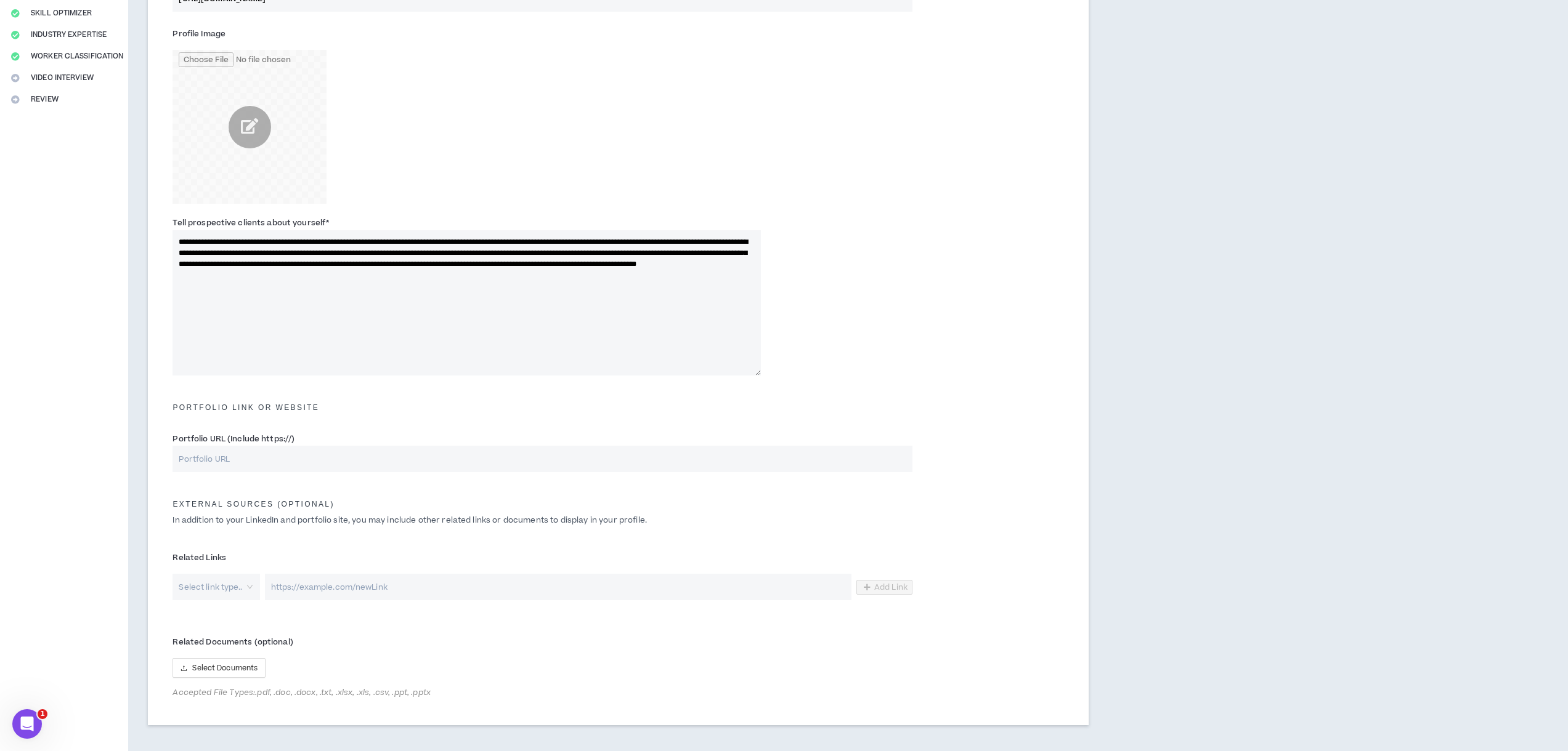
scroll to position [302, 0]
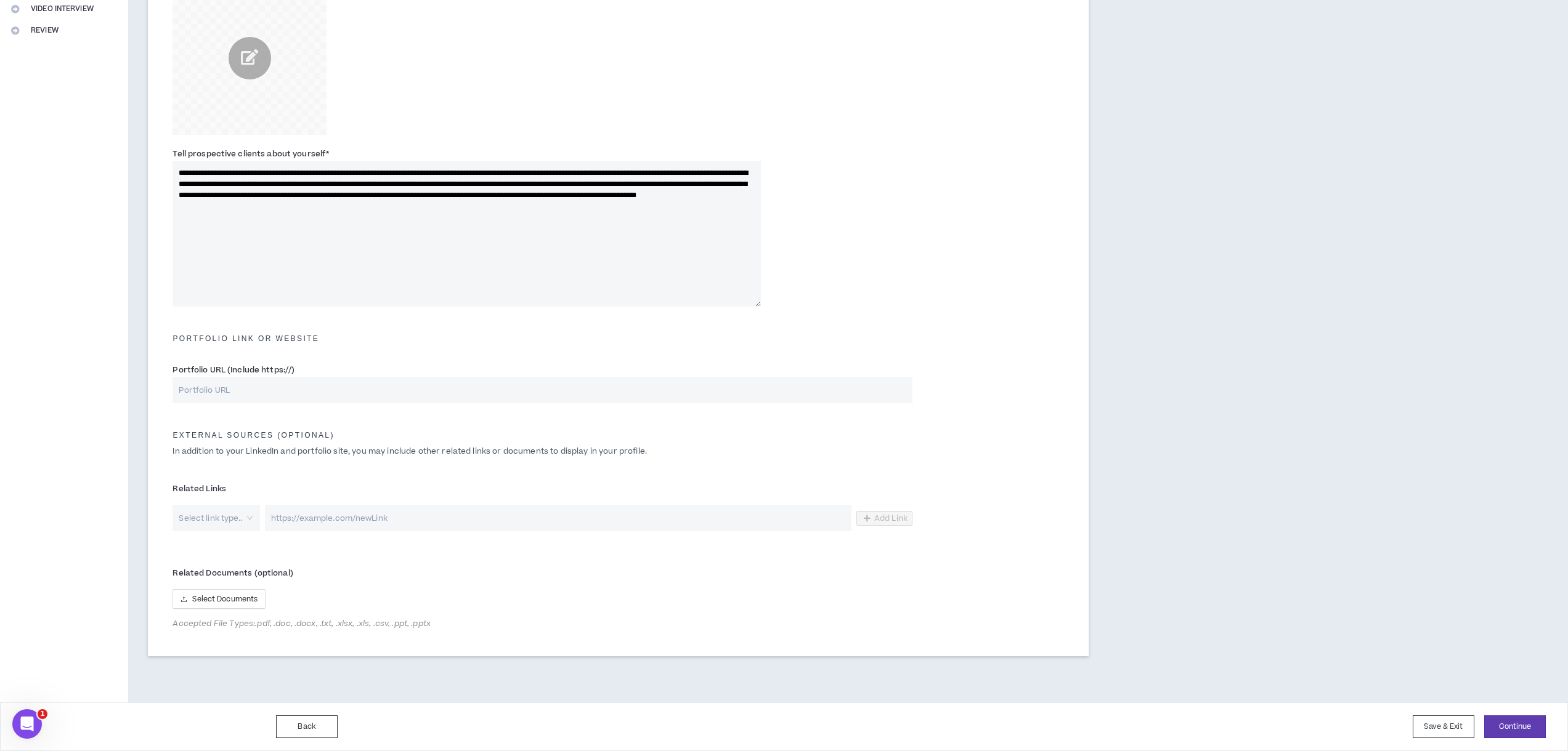
click at [229, 515] on input "search" at bounding box center [211, 518] width 65 height 27
click at [219, 569] on span "LinkedIn" at bounding box center [211, 567] width 38 height 13
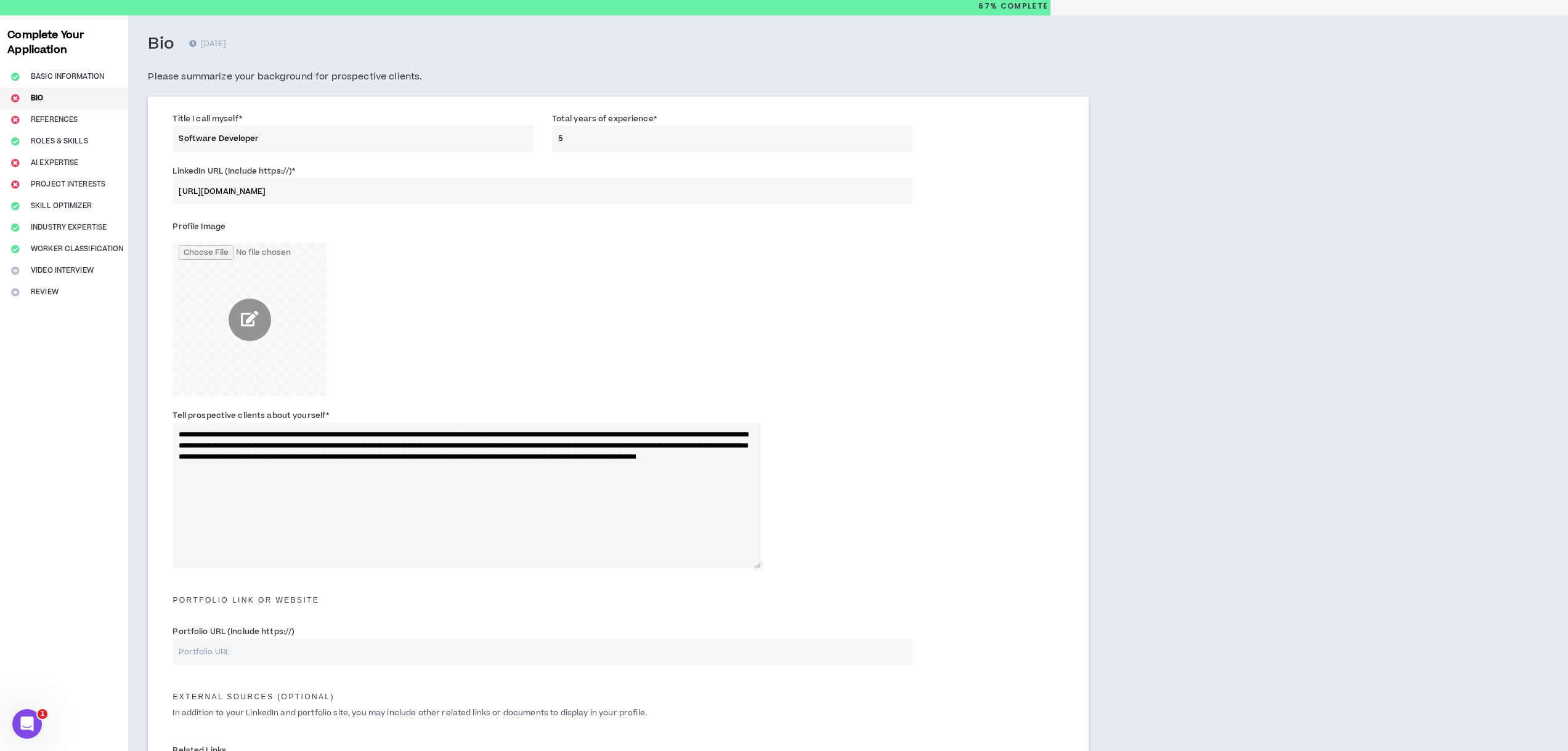
scroll to position [0, 0]
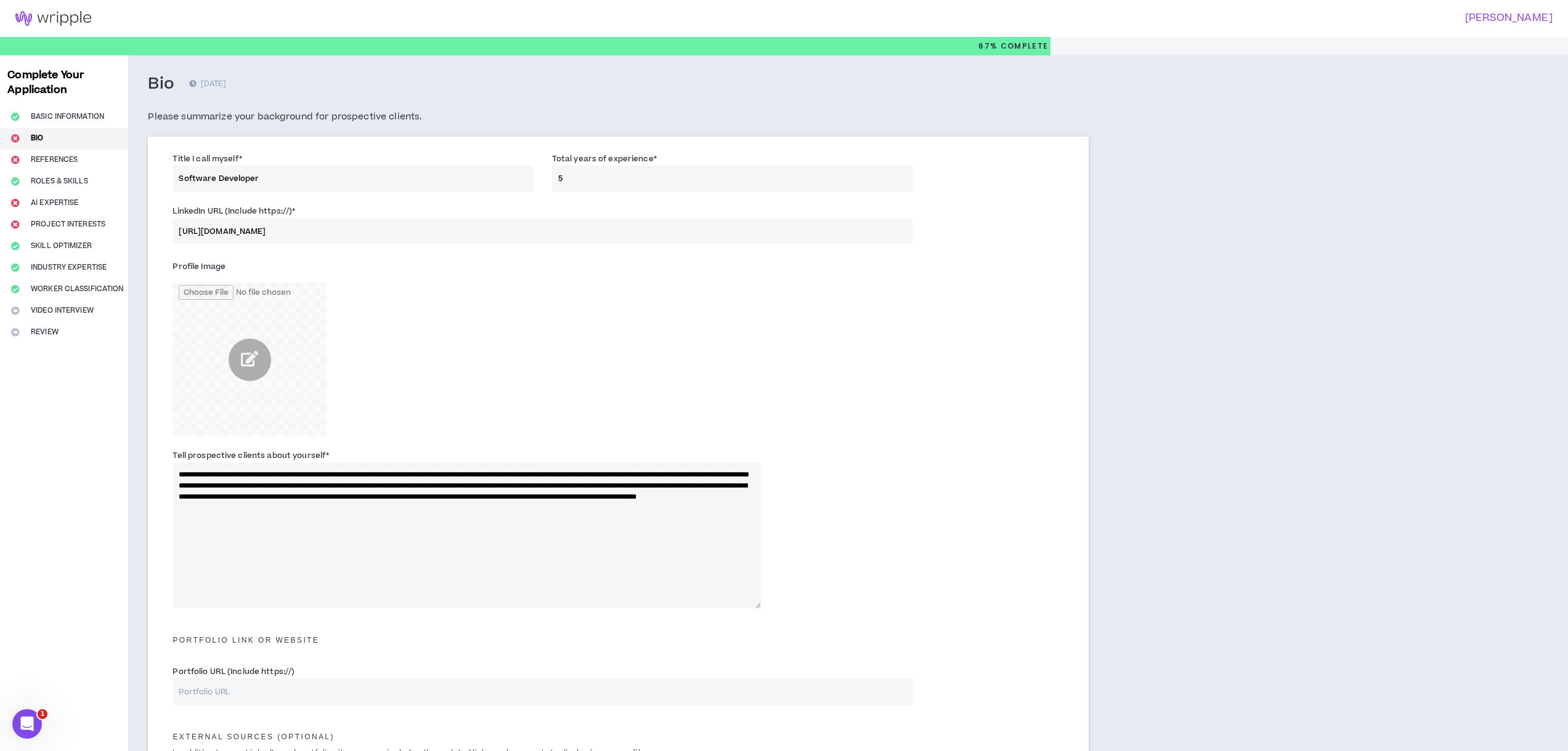
click at [294, 230] on input "[URL][DOMAIN_NAME]" at bounding box center [542, 231] width 740 height 27
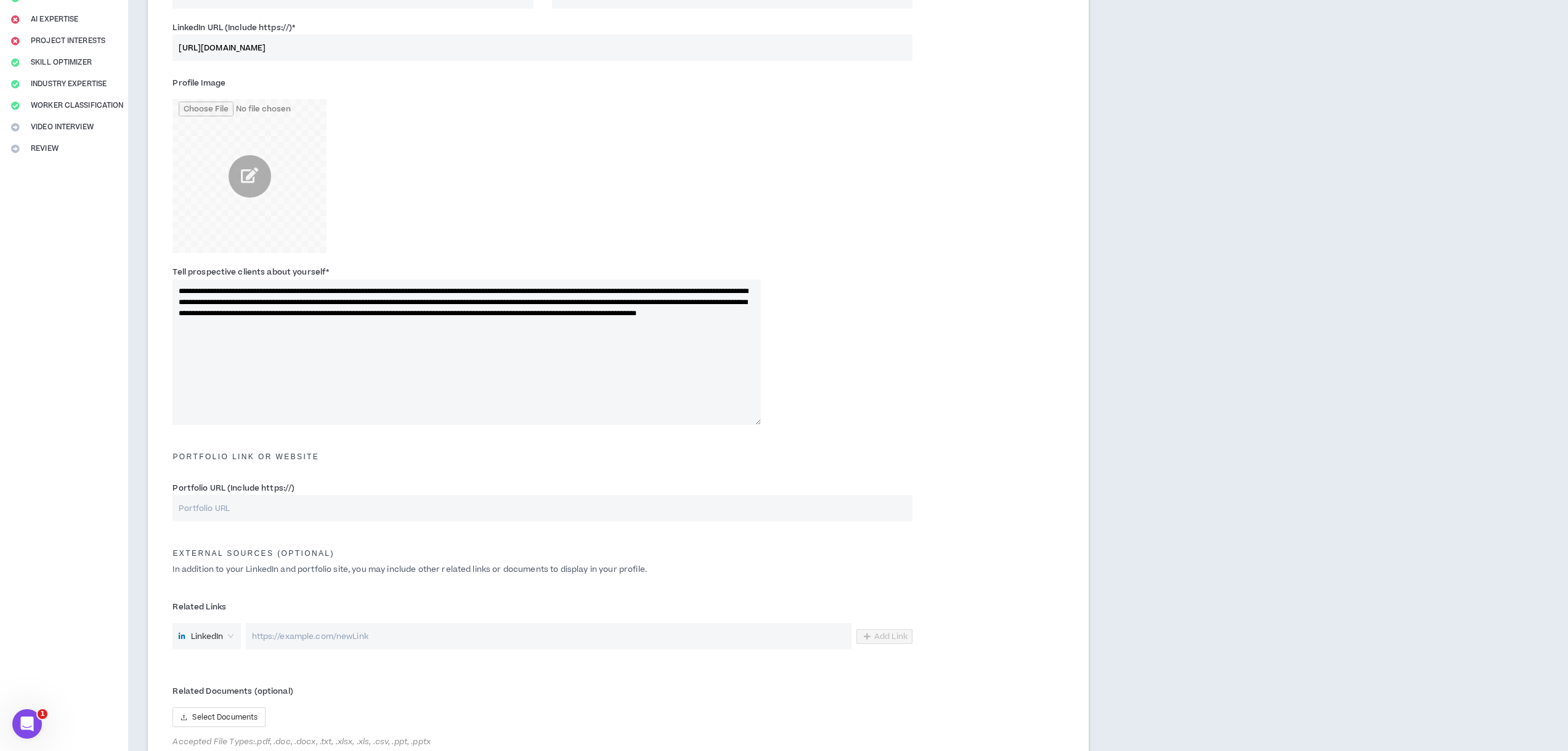
scroll to position [302, 0]
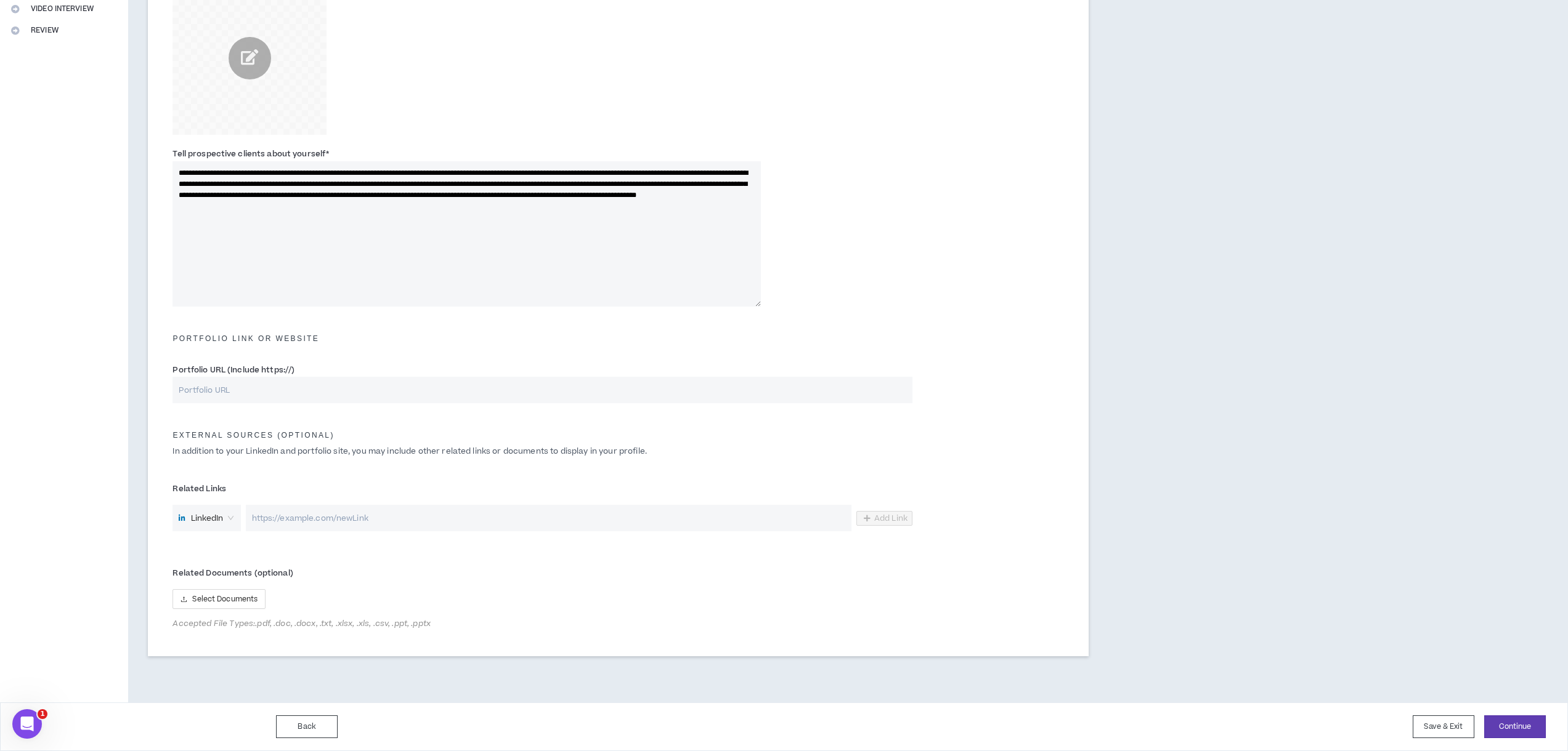
click at [363, 521] on input "url" at bounding box center [548, 518] width 606 height 27
paste input "[URL][DOMAIN_NAME]"
type input "[URL][DOMAIN_NAME]"
click at [1517, 711] on div "Back Save & Exit Continue Save & Exit" at bounding box center [784, 726] width 1568 height 48
click at [1517, 726] on button "Continue" at bounding box center [1514, 727] width 62 height 23
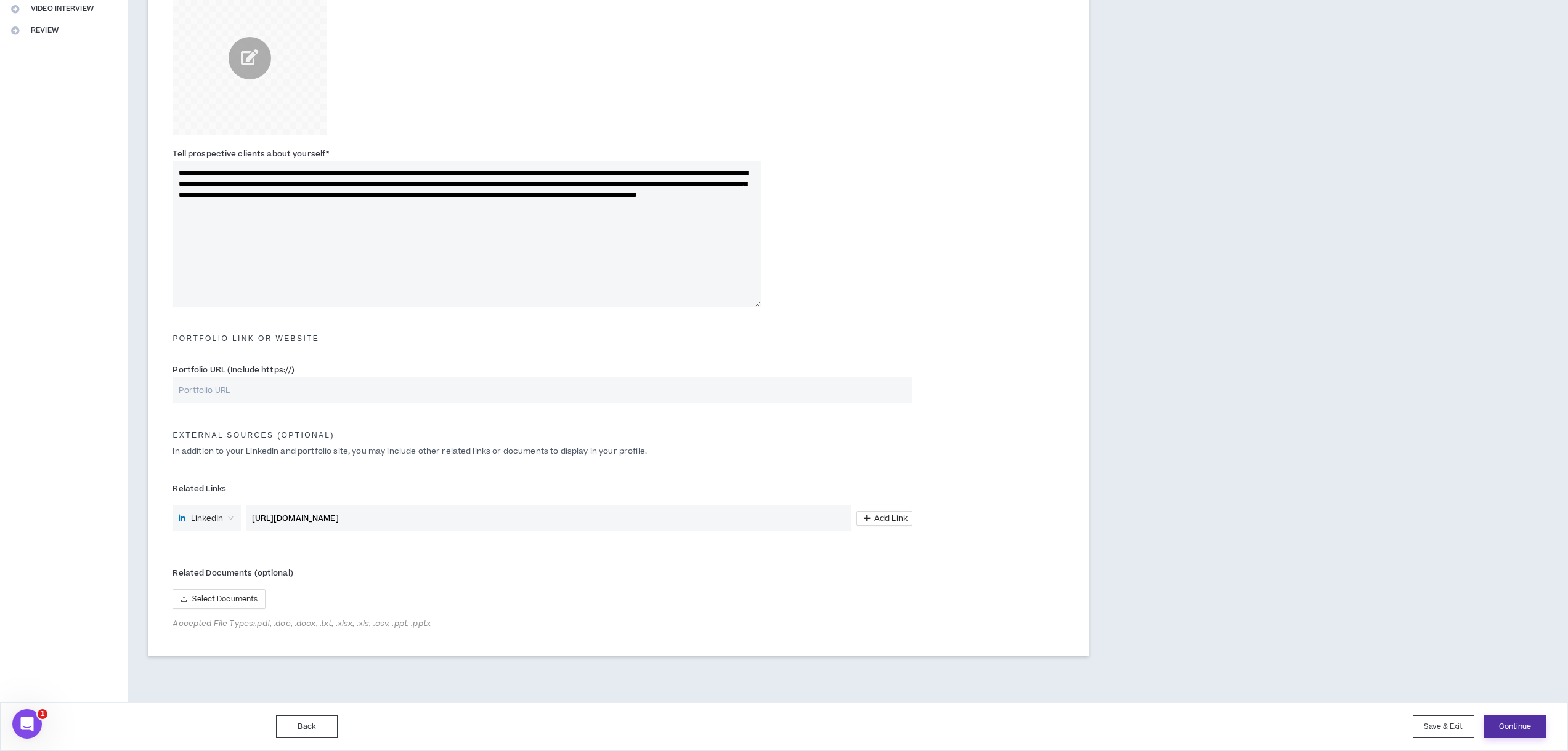
scroll to position [282, 0]
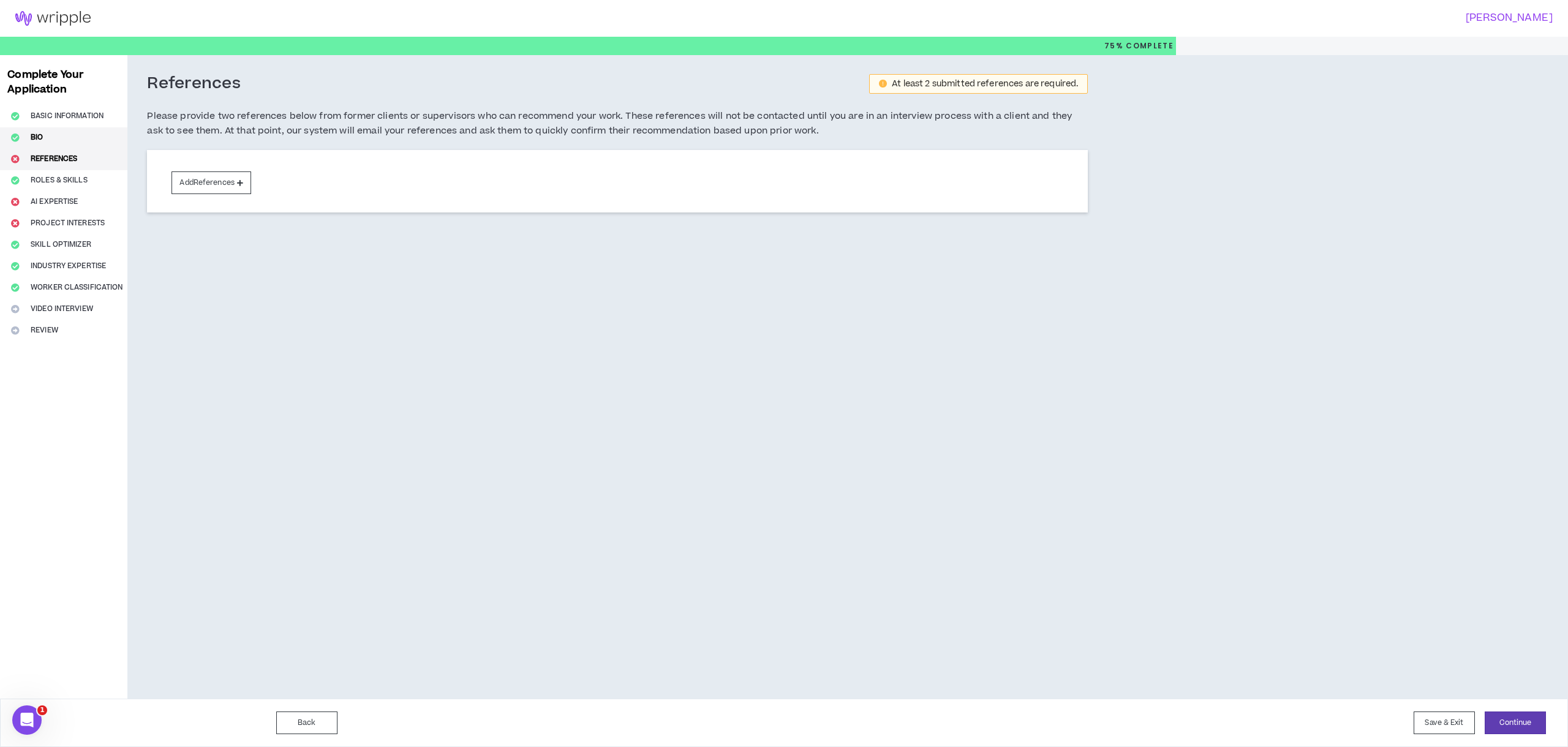
click at [68, 139] on button "Bio" at bounding box center [64, 138] width 128 height 22
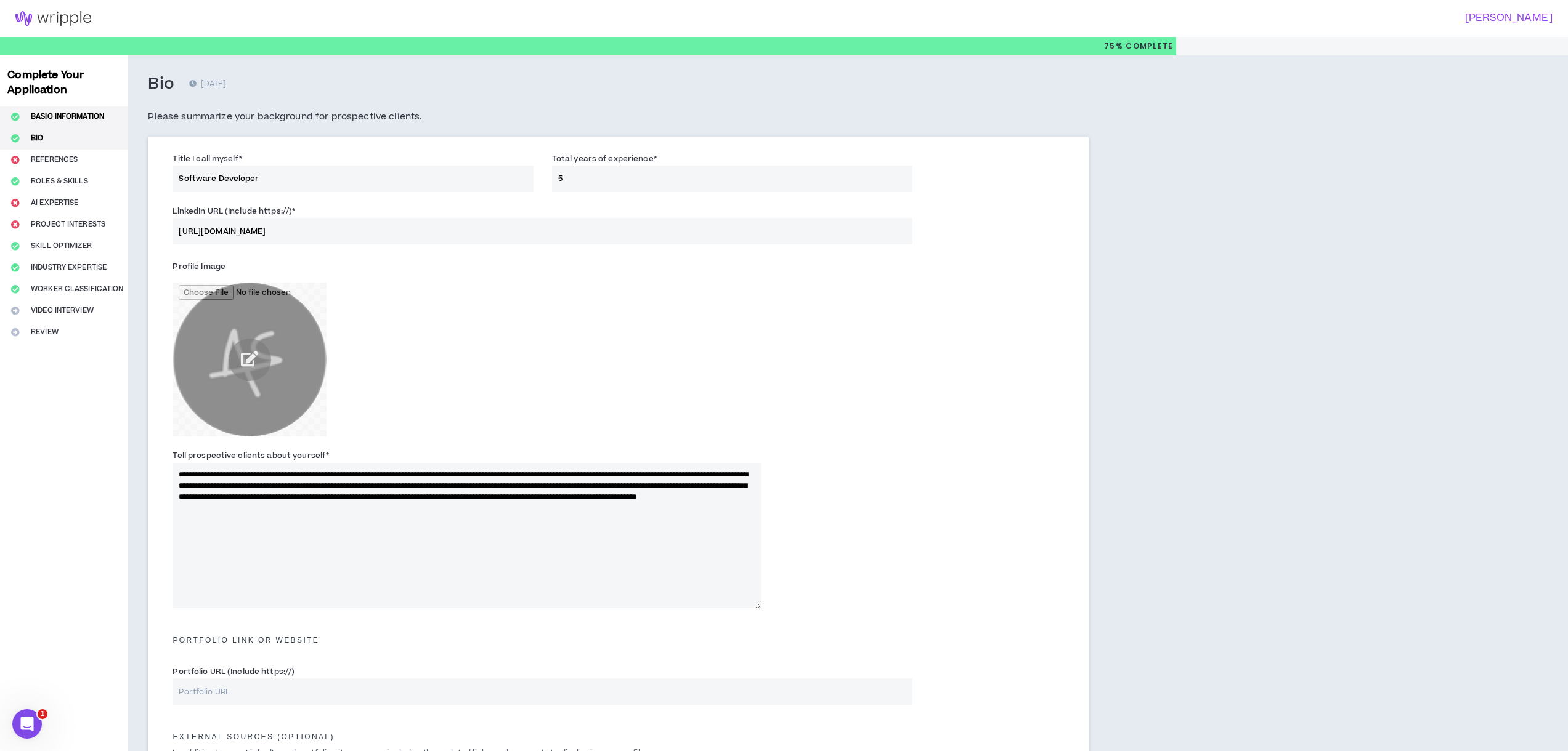
click at [69, 113] on button "Basic Information" at bounding box center [64, 117] width 128 height 22
select select "*"
select select "IN"
select select "*******"
select select "*"
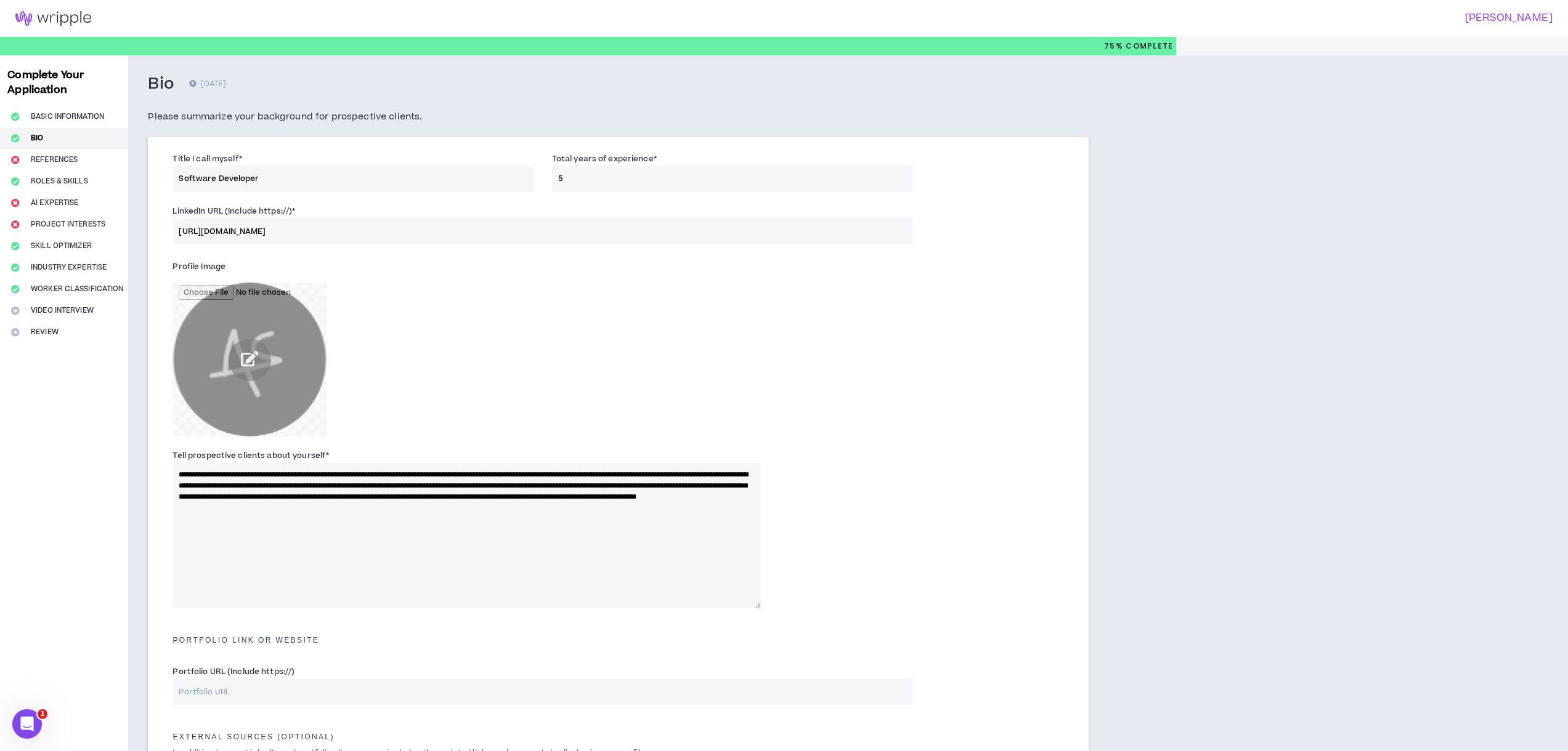
select select "**********"
select select "***"
select select "**********"
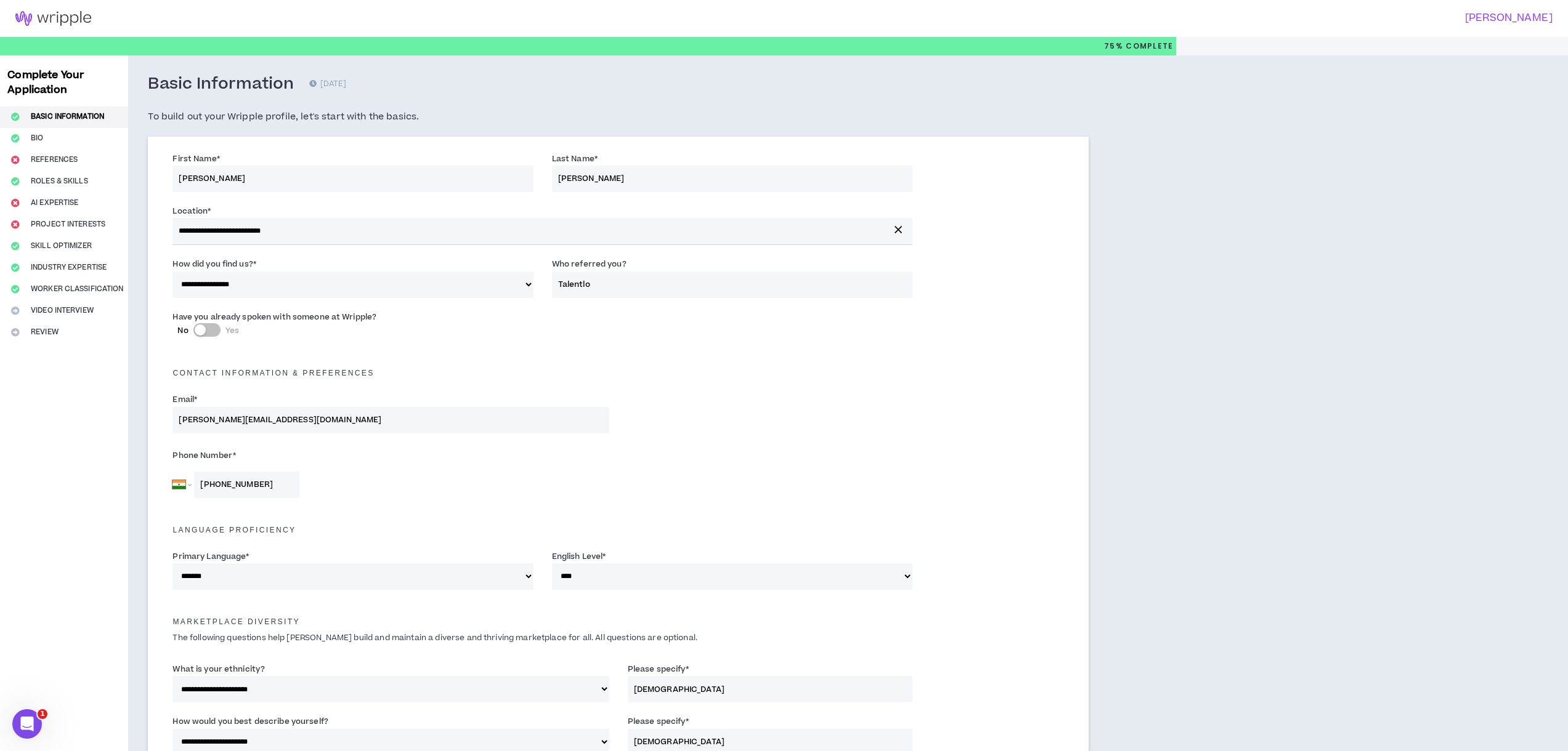
click at [42, 163] on div "Complete Your Application Basic Information Bio References Roles & Skills AI Ex…" at bounding box center [64, 678] width 128 height 1245
click at [40, 158] on div "Complete Your Application Basic Information Bio References Roles & Skills AI Ex…" at bounding box center [64, 678] width 128 height 1245
click at [24, 131] on div "Complete Your Application Basic Information Bio References Roles & Skills AI Ex…" at bounding box center [64, 678] width 128 height 1245
click at [26, 136] on div "Complete Your Application Basic Information Bio References Roles & Skills AI Ex…" at bounding box center [64, 678] width 128 height 1245
click at [34, 179] on div "Complete Your Application Basic Information Bio References Roles & Skills AI Ex…" at bounding box center [64, 678] width 128 height 1245
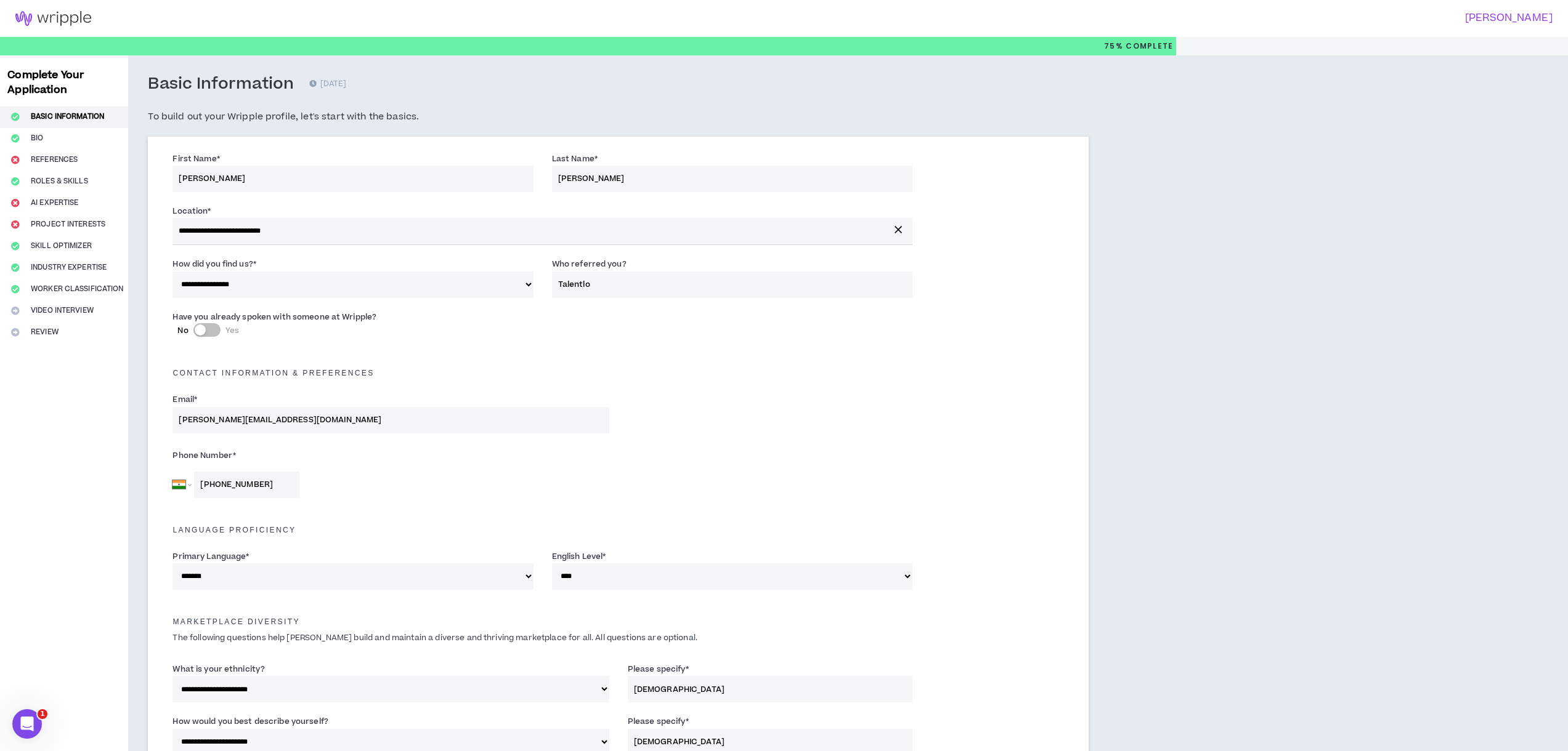
click at [46, 144] on div "Complete Your Application Basic Information Bio References Roles & Skills AI Ex…" at bounding box center [64, 678] width 128 height 1245
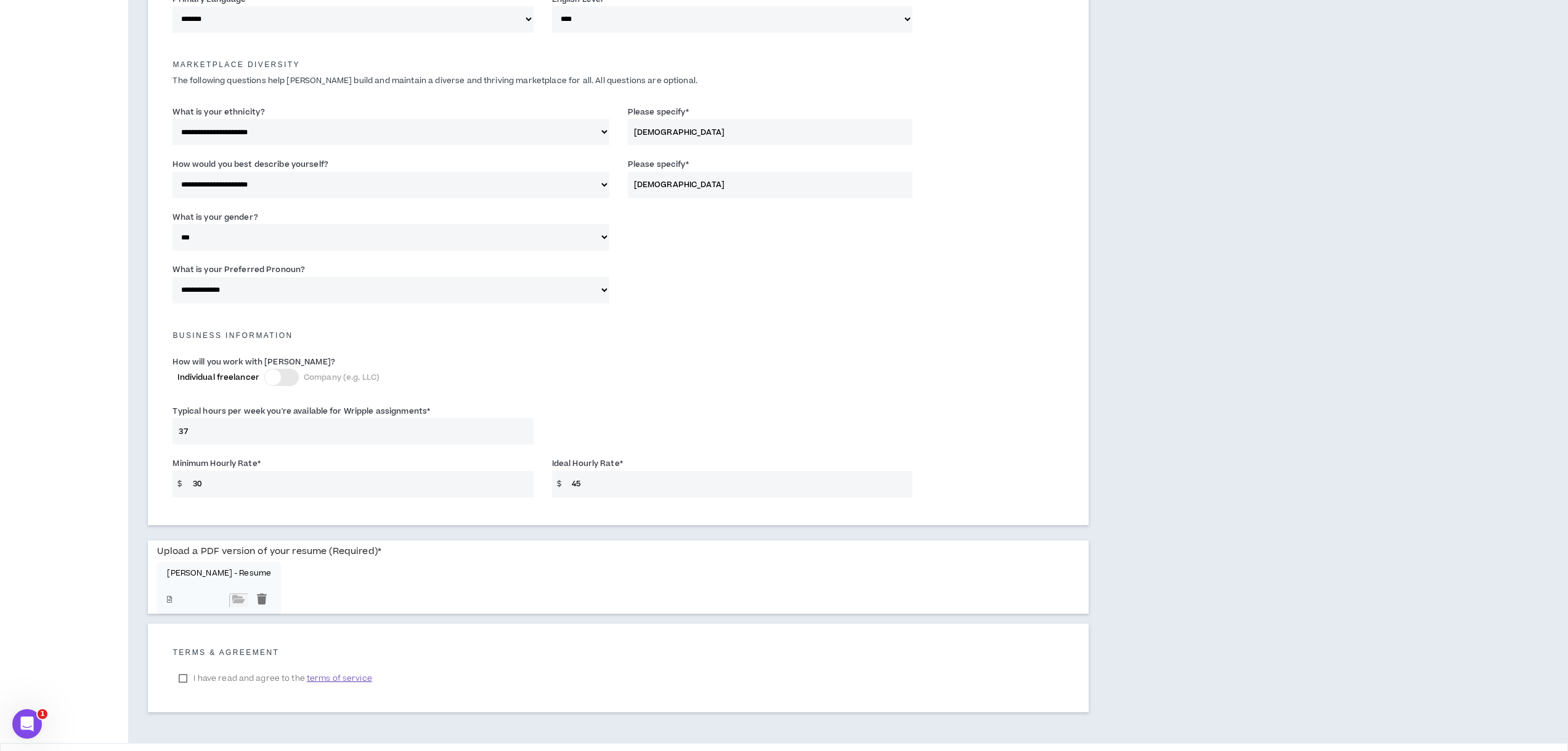
scroll to position [598, 0]
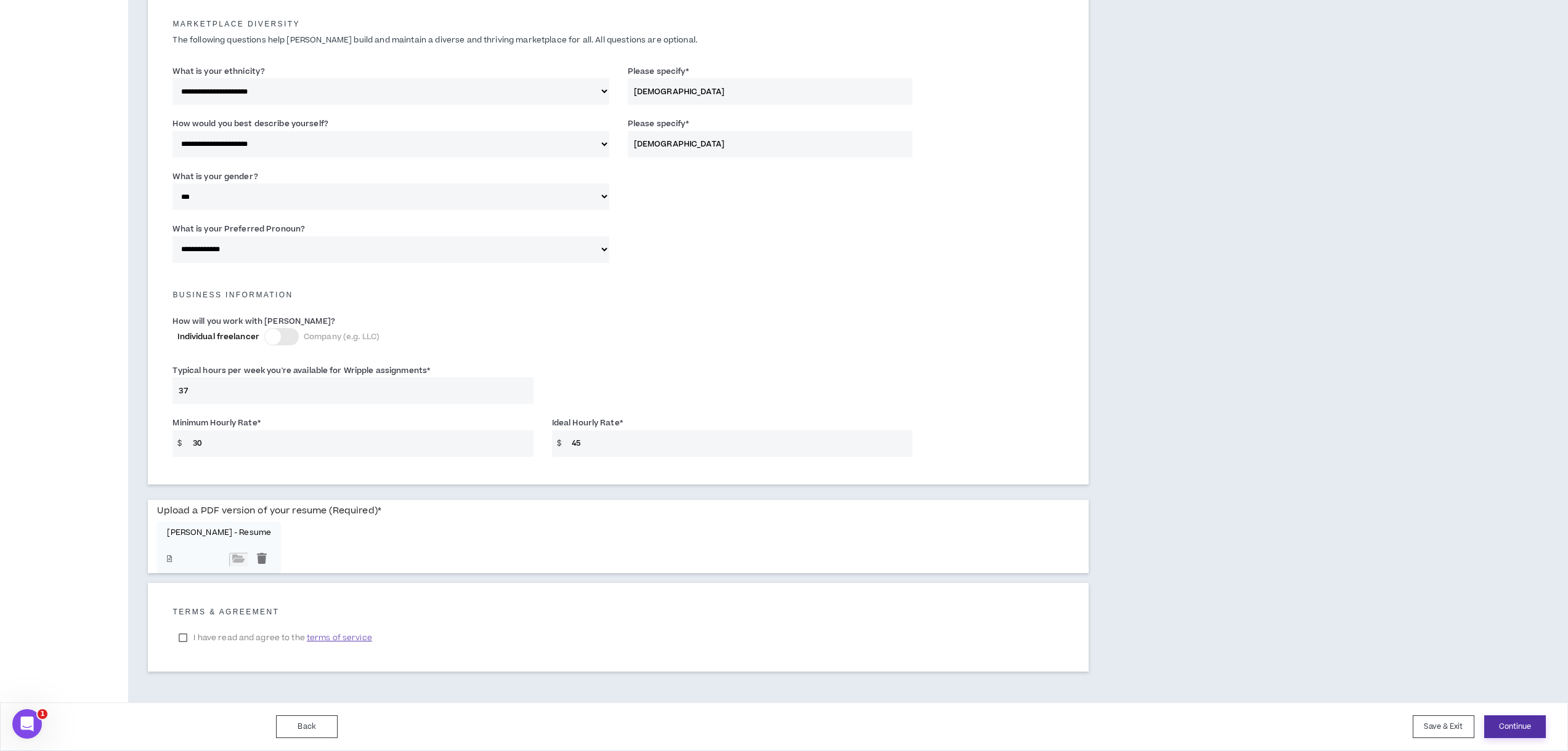
click at [1507, 730] on button "Continue" at bounding box center [1514, 727] width 62 height 23
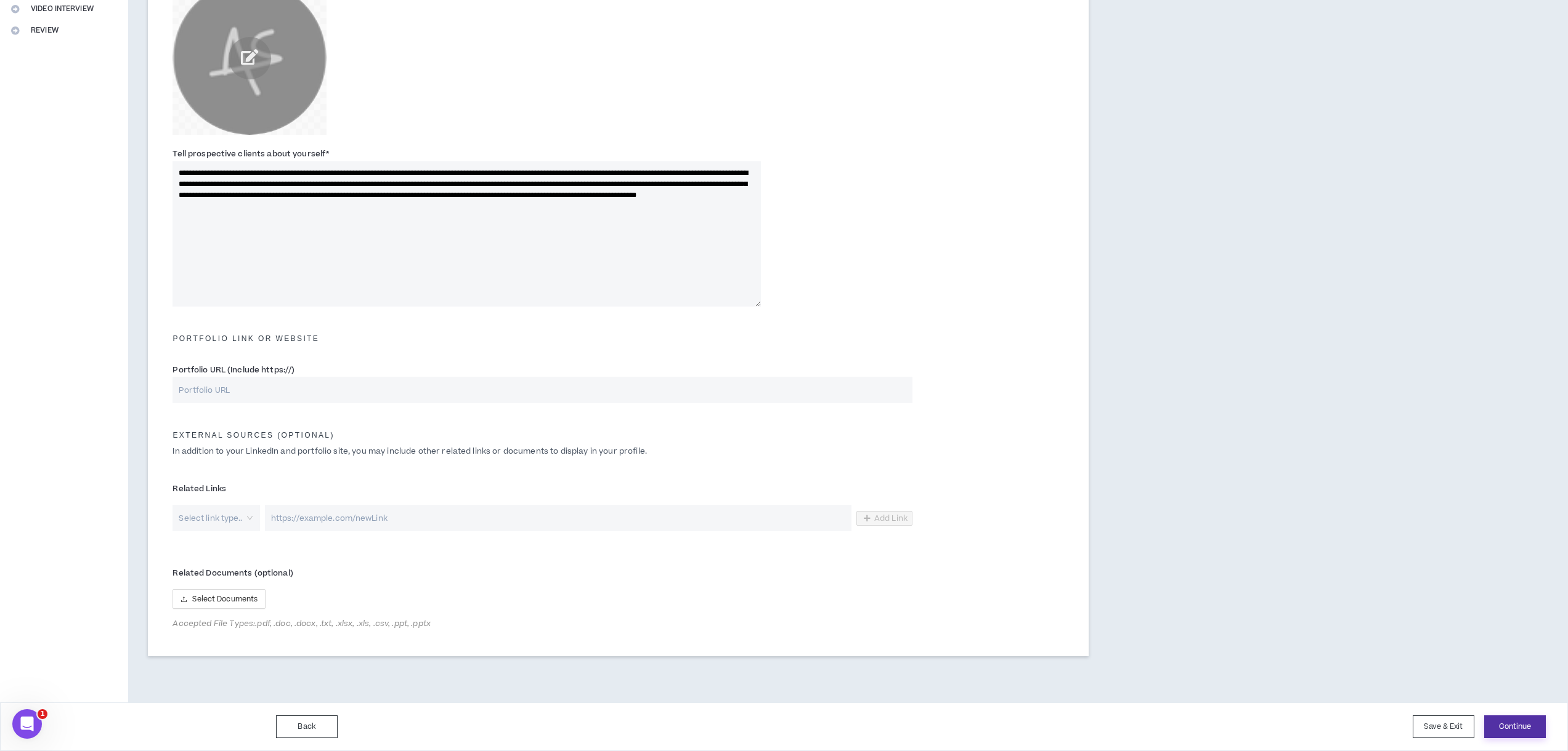
click at [1511, 726] on button "Continue" at bounding box center [1514, 727] width 62 height 23
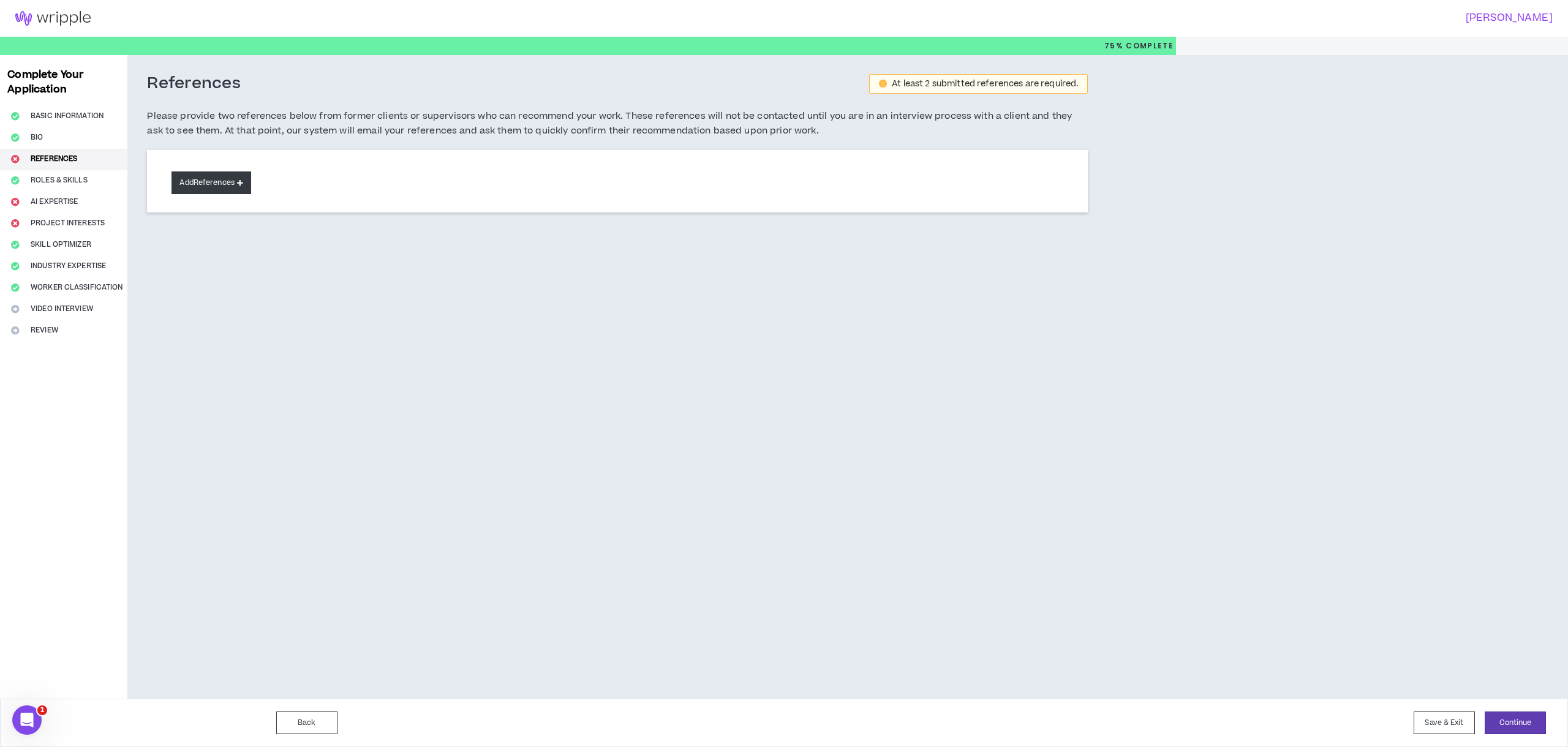
click at [220, 179] on button "Add References" at bounding box center [211, 182] width 79 height 23
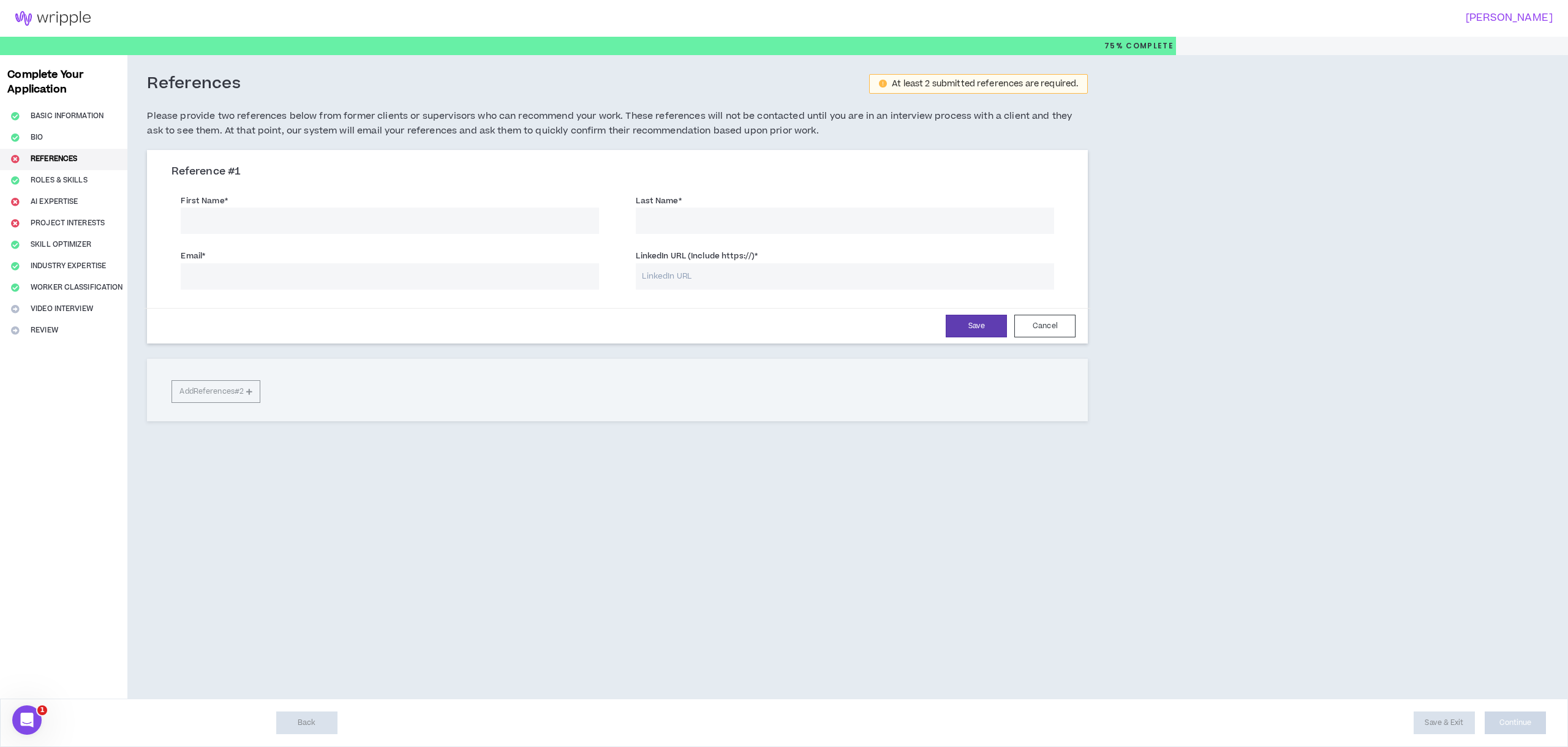
click at [227, 212] on input "First Name *" at bounding box center [390, 221] width 418 height 27
click at [60, 180] on div "Complete Your Application Basic Information Bio References Roles & Skills AI Ex…" at bounding box center [64, 377] width 128 height 644
click at [1019, 331] on button "Cancel" at bounding box center [1044, 326] width 62 height 23
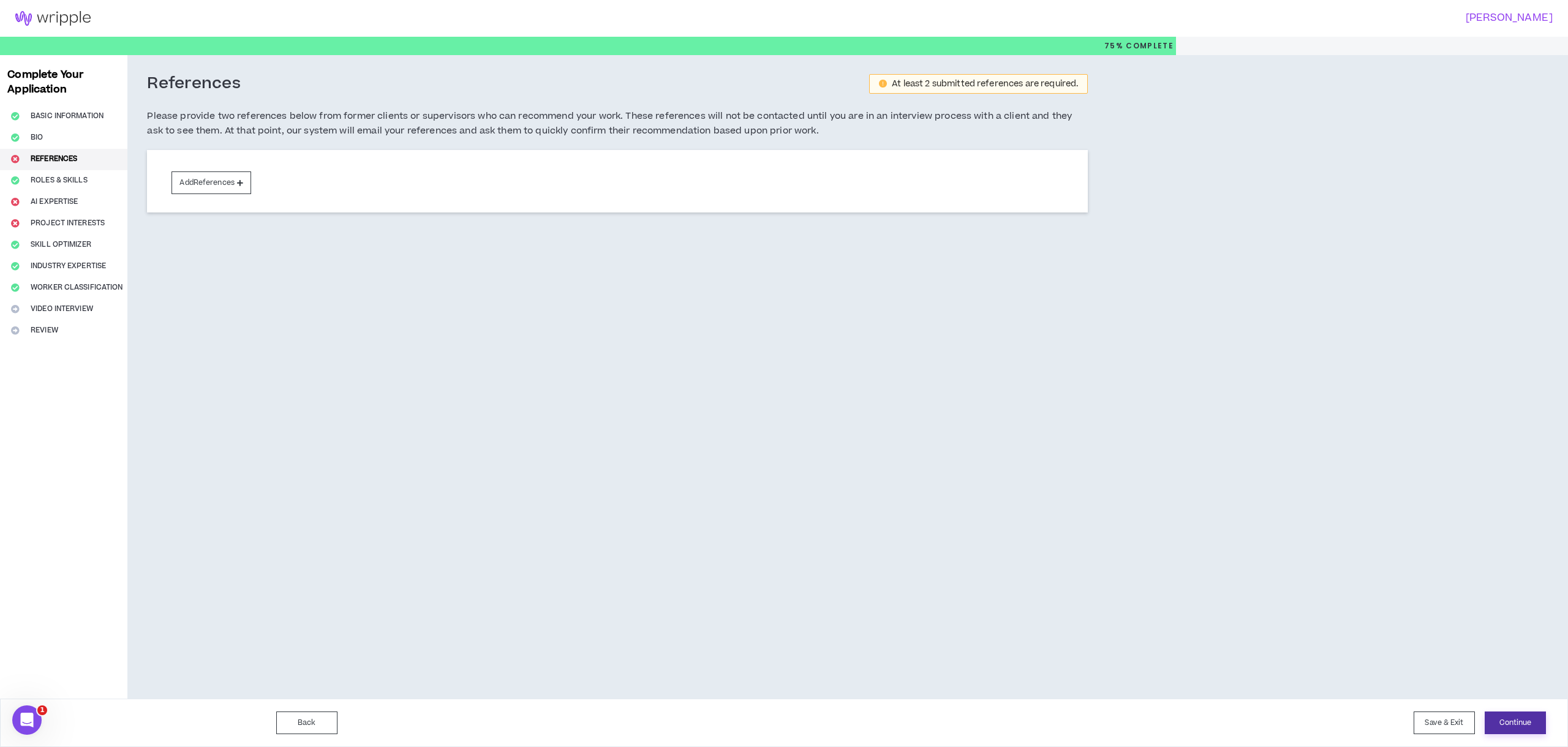
click at [1509, 714] on button "Continue" at bounding box center [1515, 723] width 62 height 23
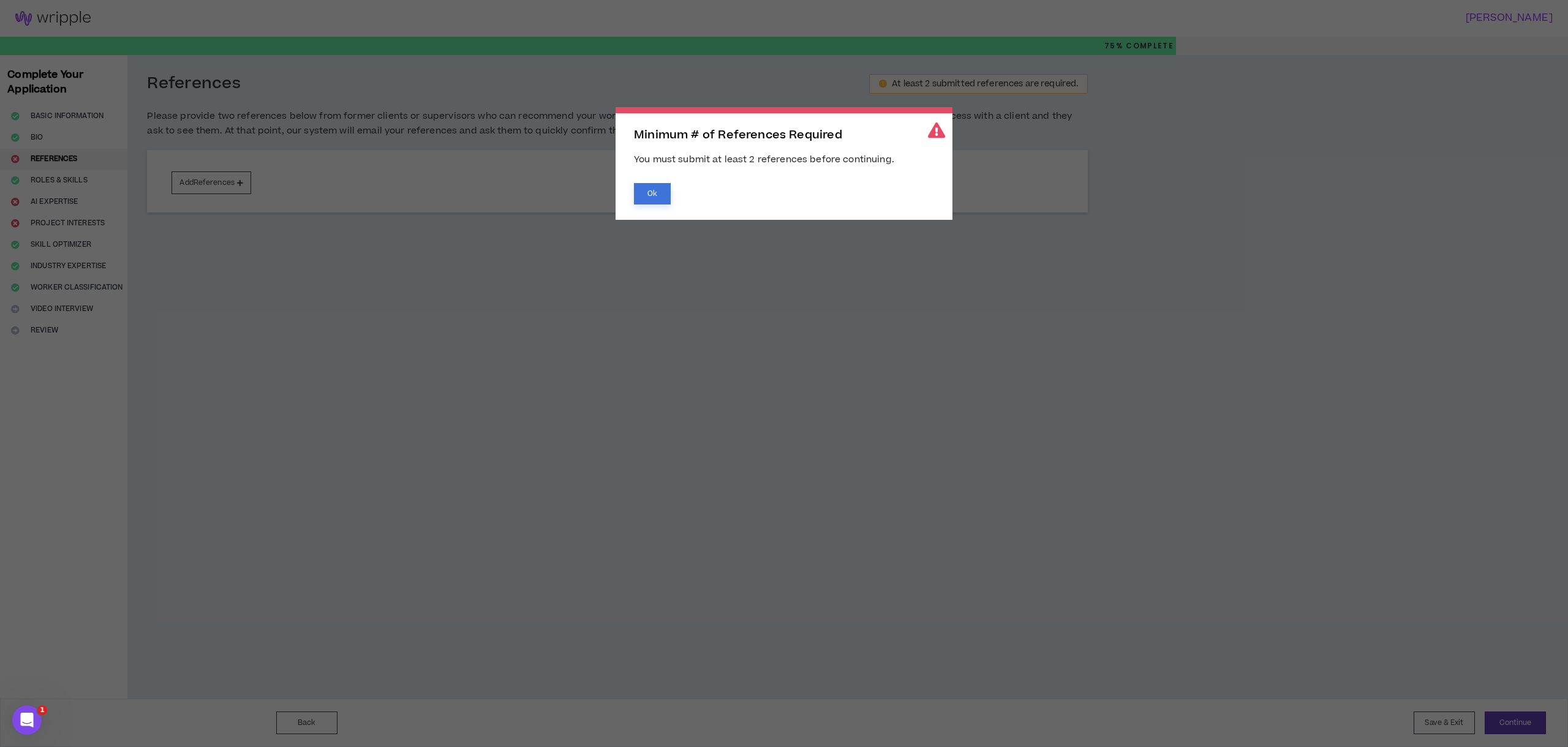
click at [659, 188] on button "Ok" at bounding box center [653, 194] width 37 height 22
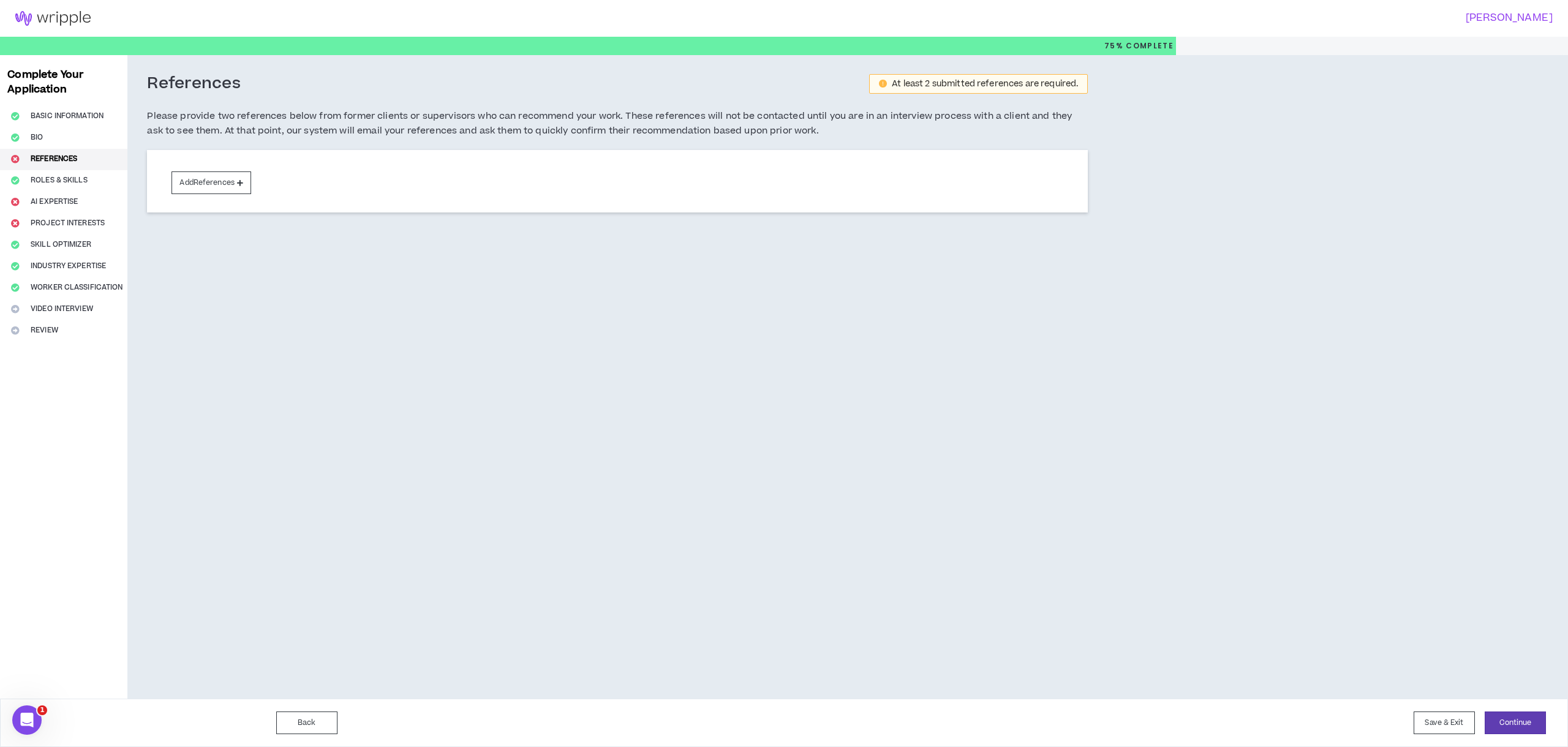
click at [50, 194] on div "Complete Your Application Basic Information Bio References Roles & Skills AI Ex…" at bounding box center [64, 377] width 128 height 644
click at [59, 223] on div "Complete Your Application Basic Information Bio References Roles & Skills AI Ex…" at bounding box center [64, 377] width 128 height 644
click at [57, 243] on div "Complete Your Application Basic Information Bio References Roles & Skills AI Ex…" at bounding box center [64, 377] width 128 height 644
click at [1446, 729] on button "Save & Exit" at bounding box center [1444, 723] width 62 height 23
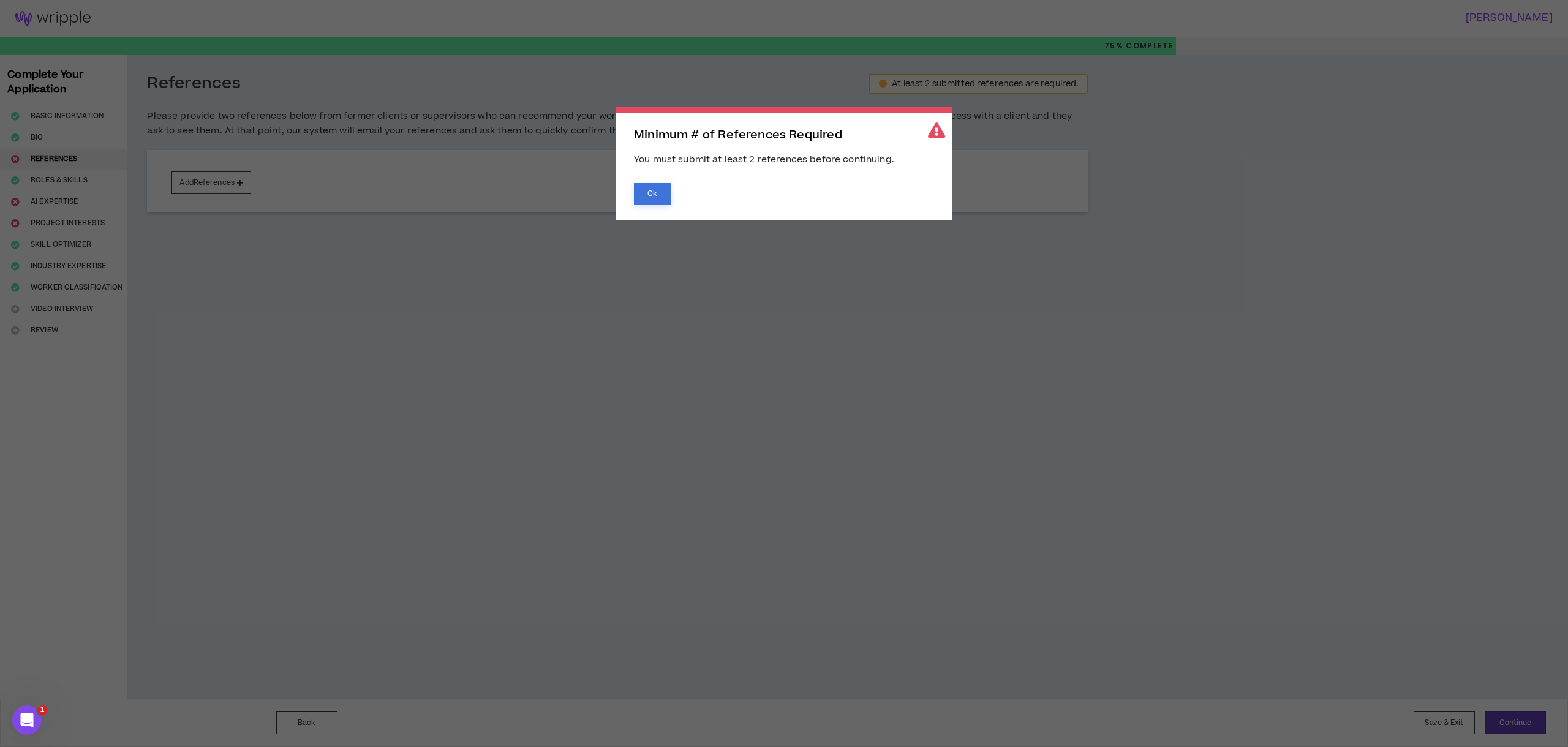
click at [665, 197] on button "Ok" at bounding box center [653, 194] width 37 height 22
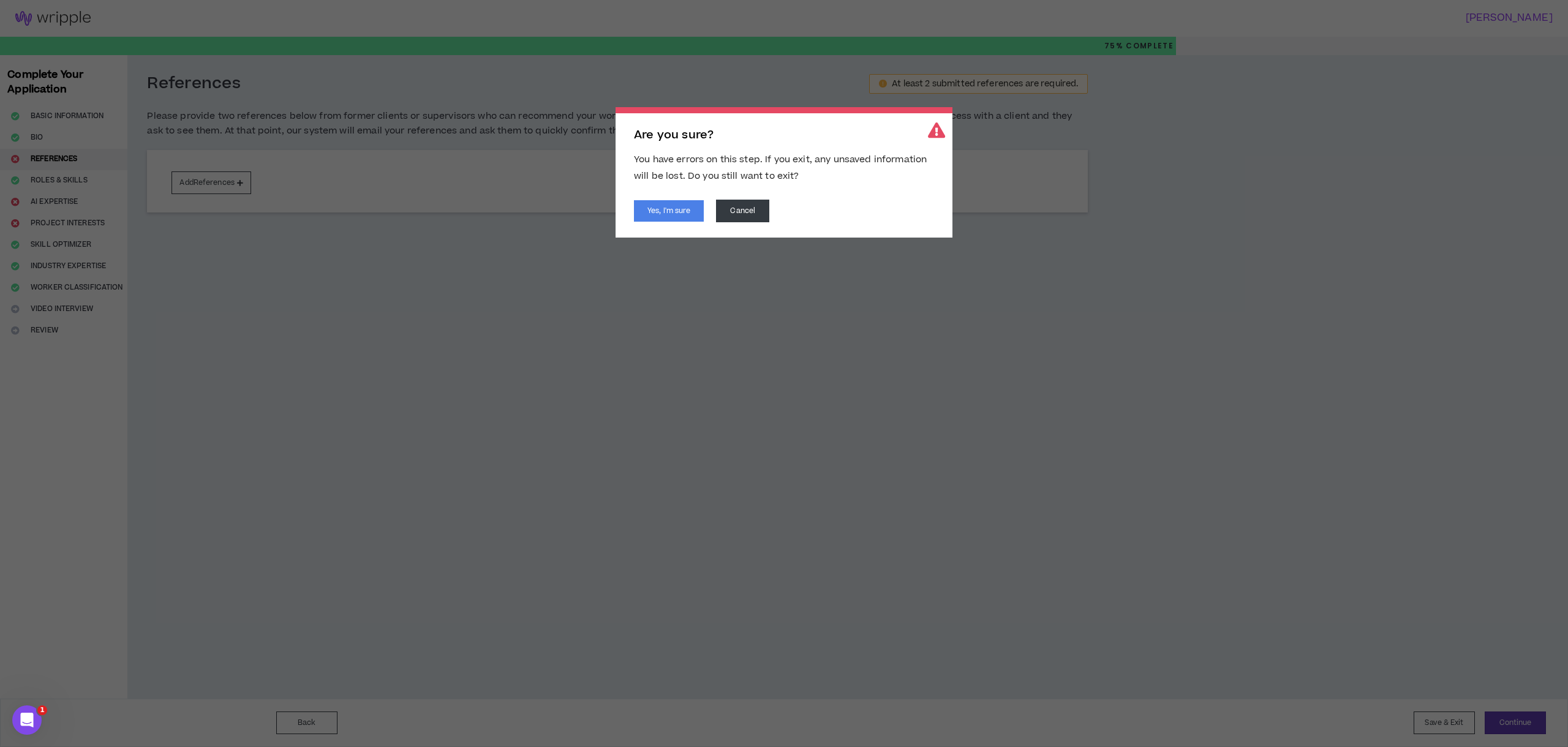
click at [667, 228] on div "Are you sure? You have errors on this step. If you exit, any unsaved informatio…" at bounding box center [784, 173] width 337 height 131
click at [669, 211] on button "Yes, I'm sure" at bounding box center [669, 211] width 70 height 22
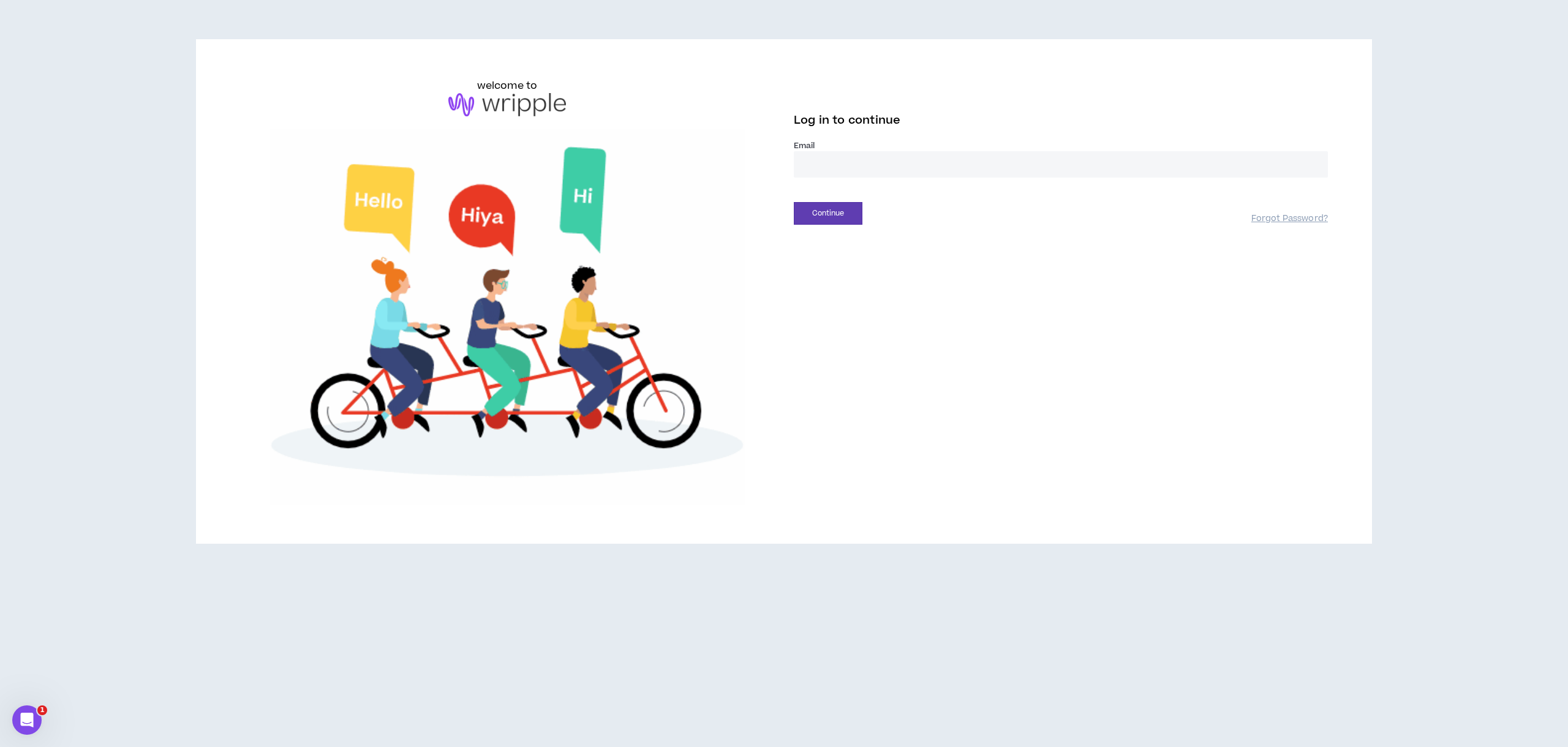
click at [814, 171] on input "email" at bounding box center [1061, 165] width 534 height 27
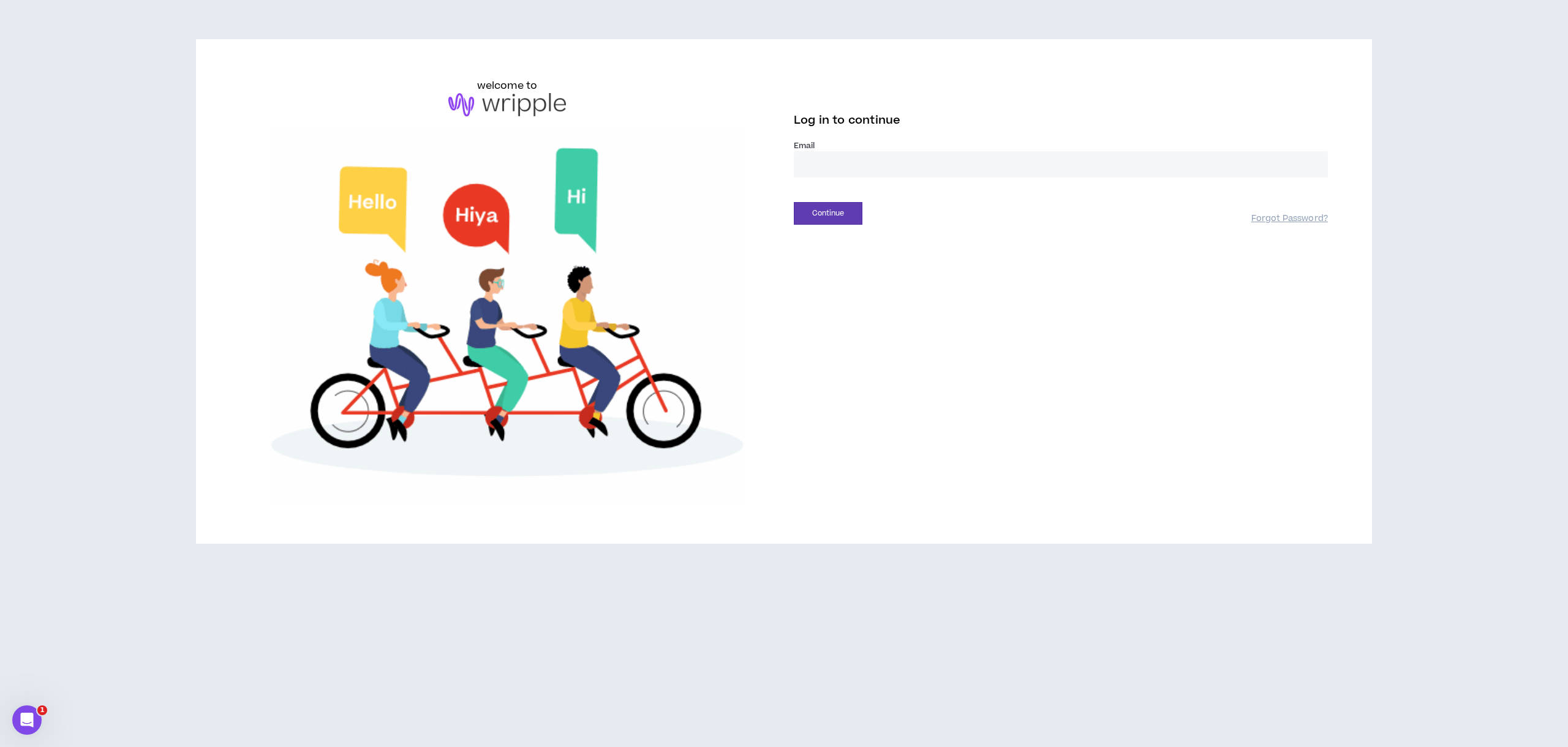
type input "**********"
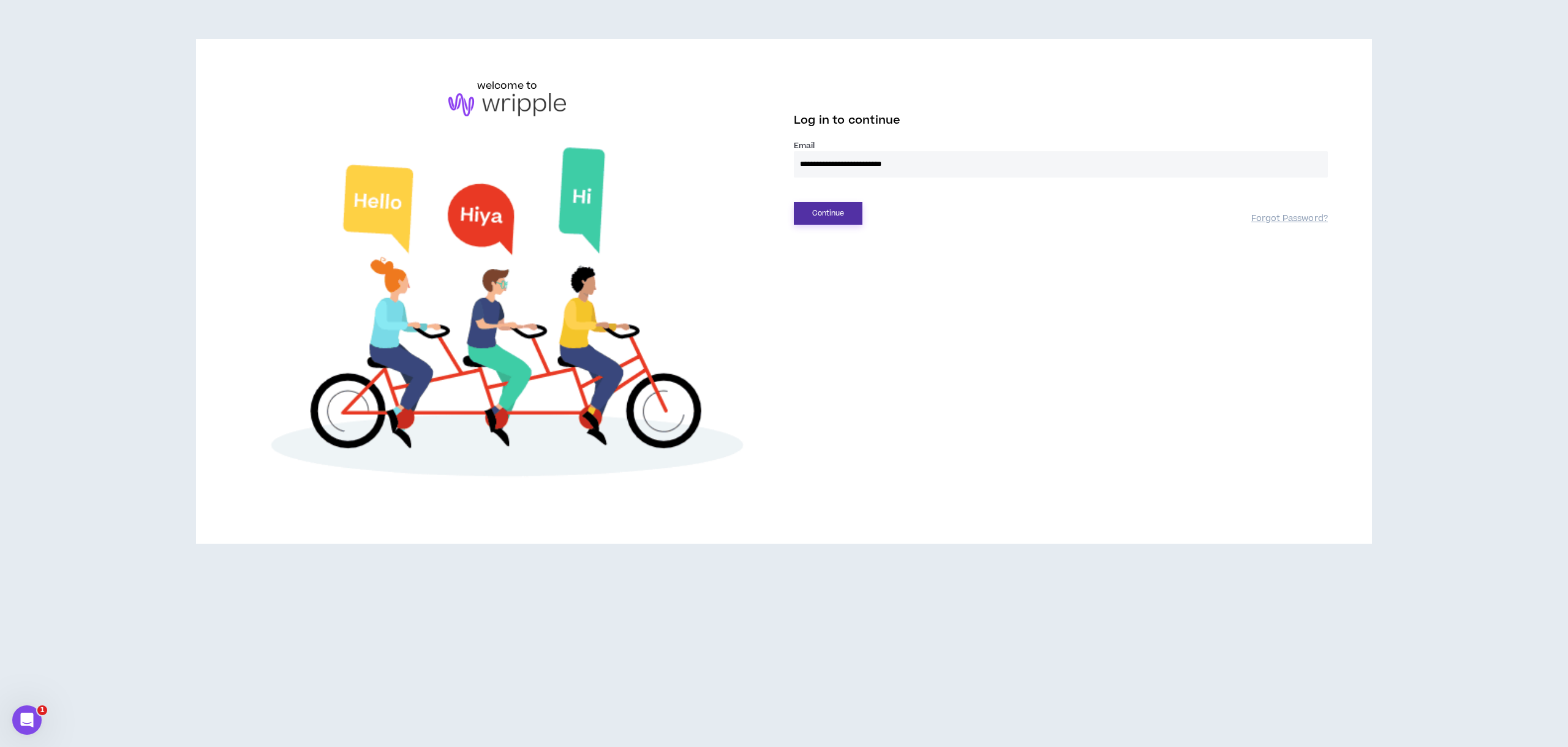
click at [814, 207] on button "Continue" at bounding box center [828, 214] width 68 height 23
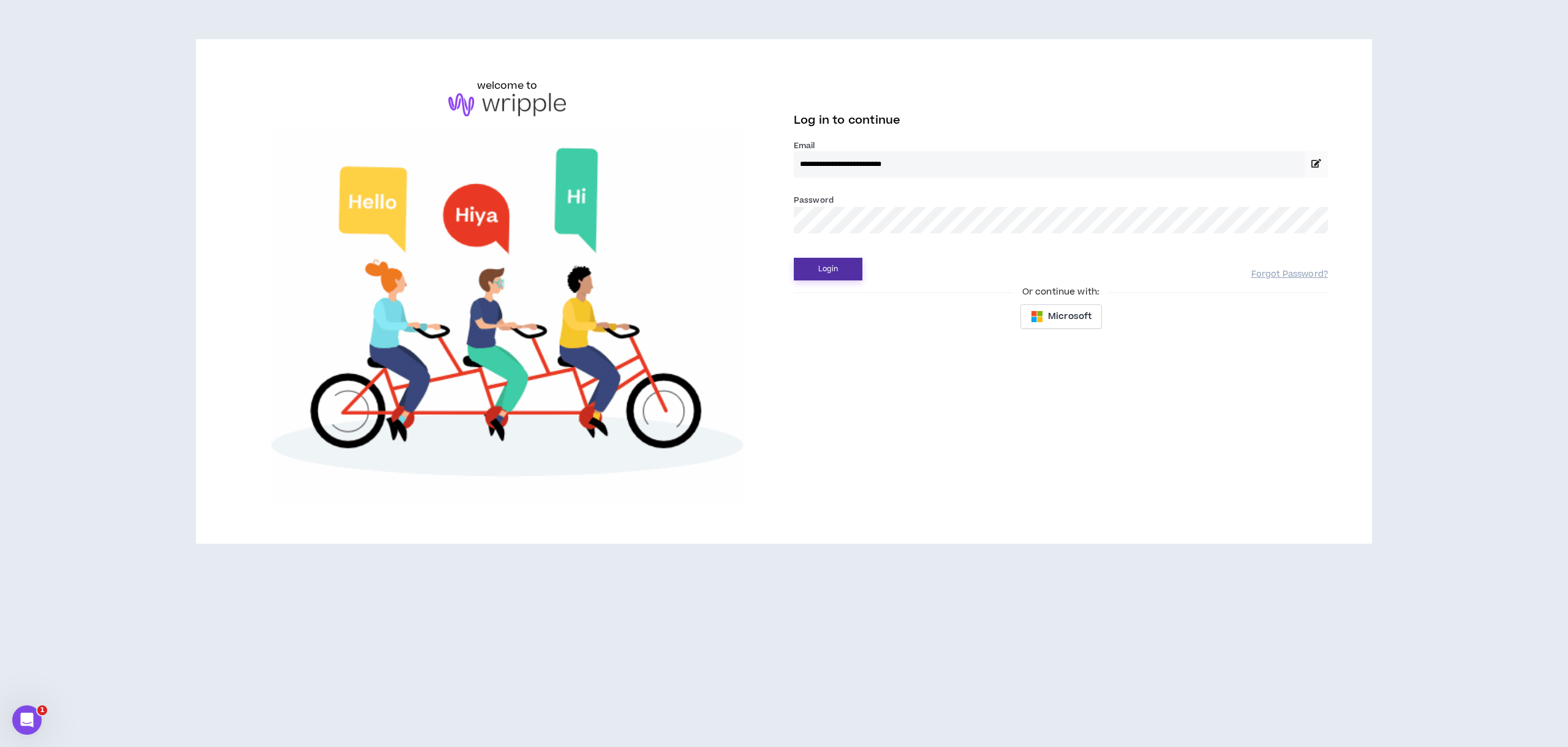
click at [814, 260] on button "Login" at bounding box center [828, 269] width 68 height 23
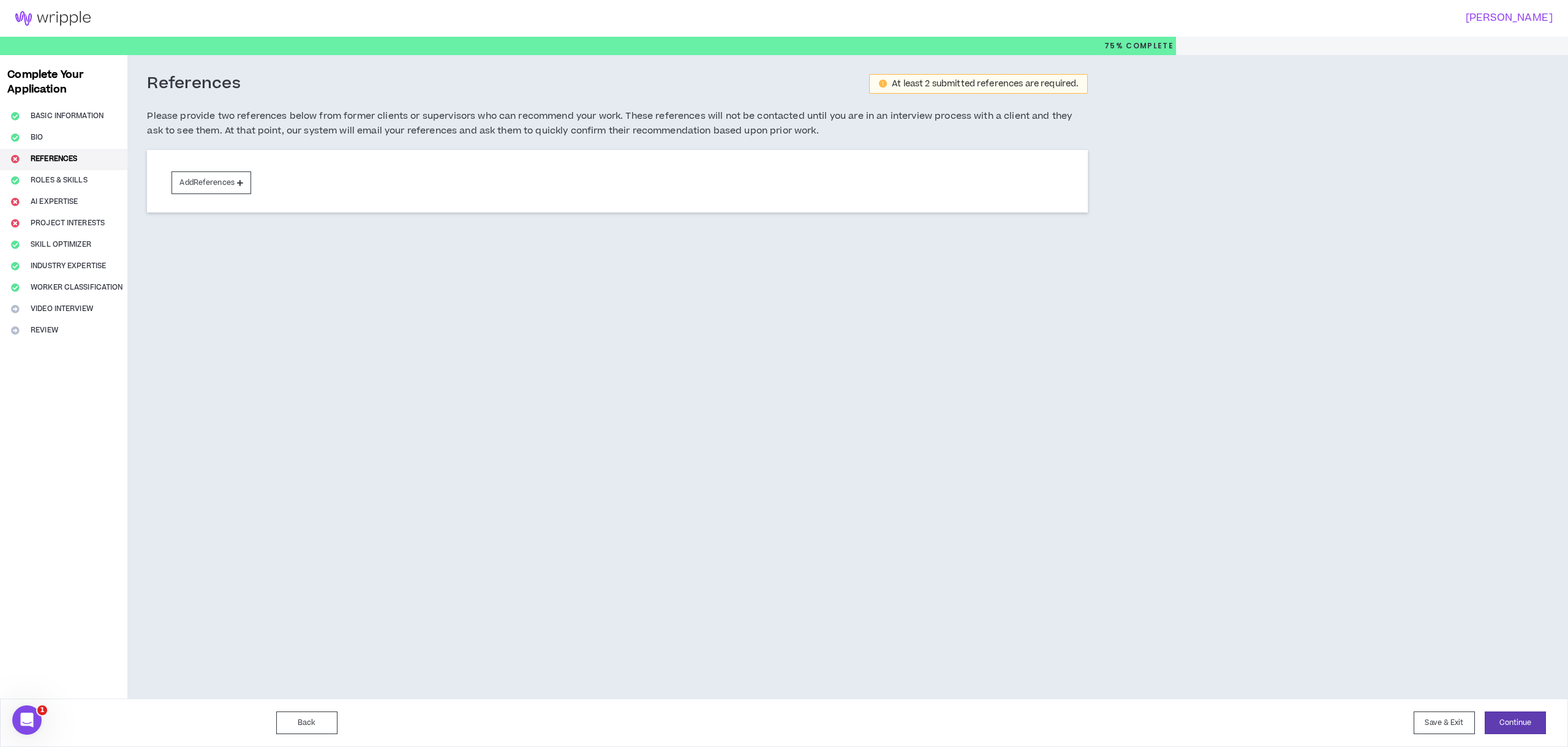
click at [74, 182] on div "Complete Your Application Basic Information Bio References Roles & Skills AI Ex…" at bounding box center [64, 377] width 128 height 644
click at [1506, 726] on button "Continue" at bounding box center [1515, 723] width 62 height 23
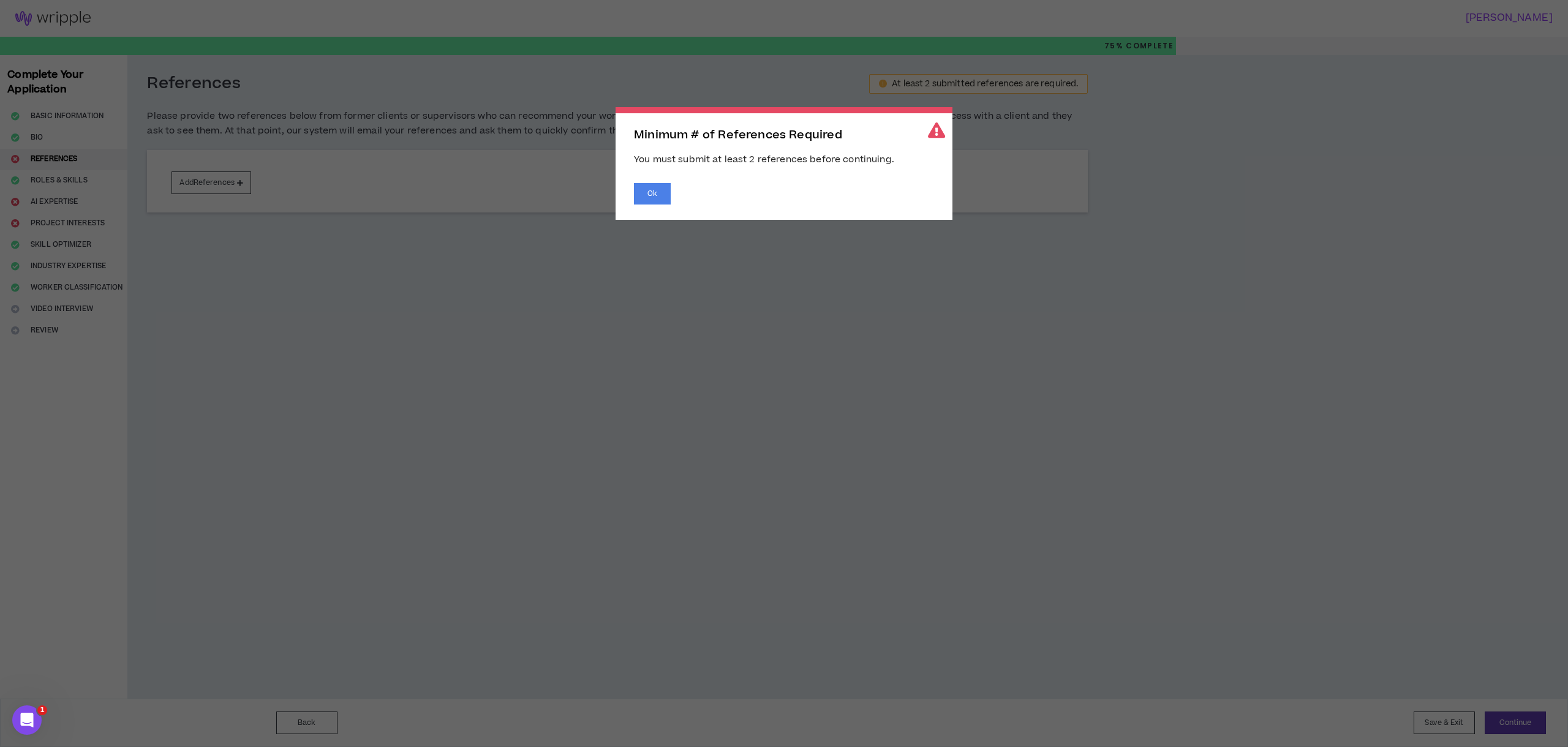
click at [640, 177] on div "Minimum # of References Required You must submit at least 2 references before c…" at bounding box center [784, 164] width 337 height 113
click at [642, 181] on div "Minimum # of References Required You must submit at least 2 references before c…" at bounding box center [784, 164] width 337 height 113
click at [644, 186] on button "Ok" at bounding box center [653, 194] width 37 height 22
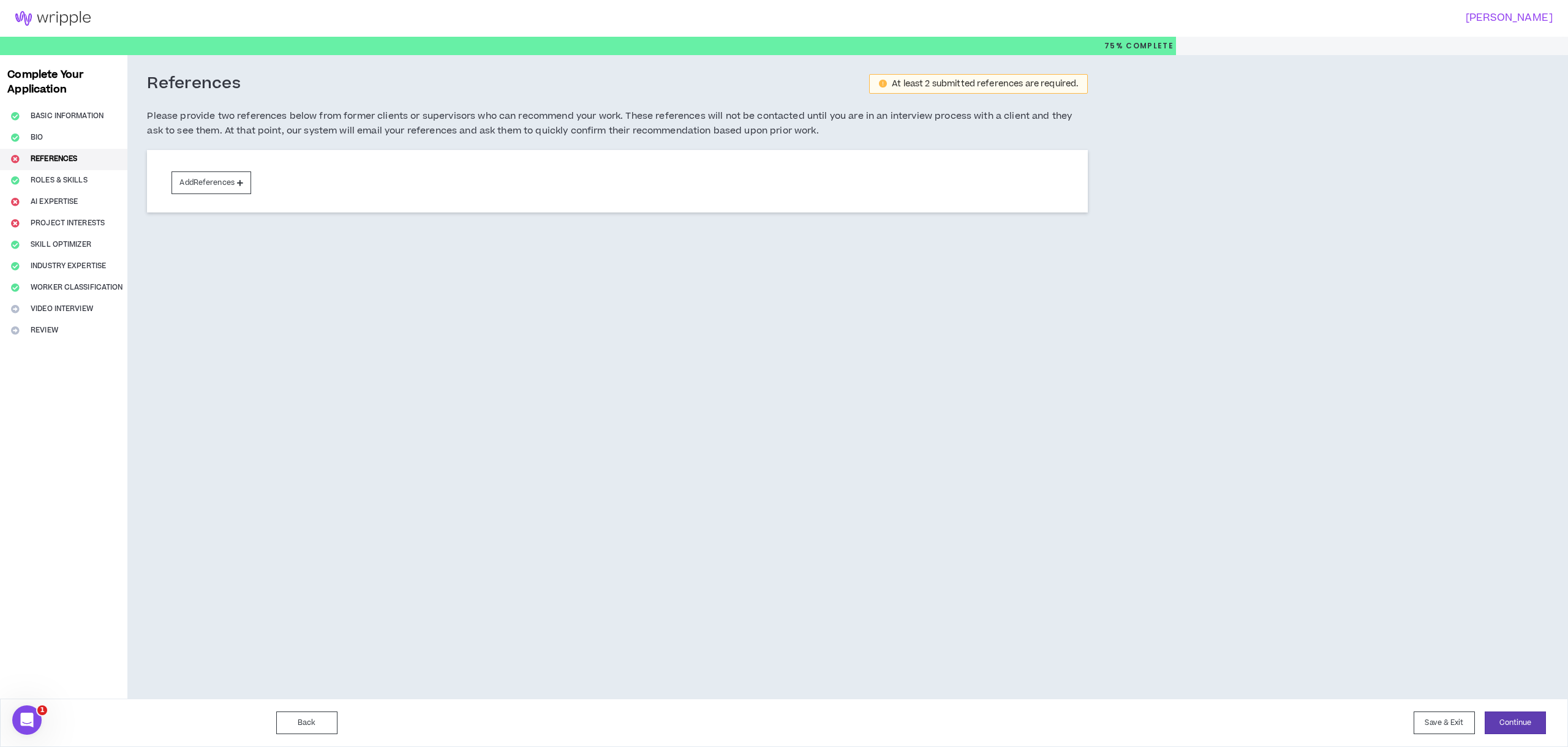
click at [50, 104] on div "Complete Your Application Basic Information Bio References Roles & Skills AI Ex…" at bounding box center [64, 377] width 128 height 644
click at [50, 111] on button "Basic Information" at bounding box center [64, 116] width 128 height 22
select select "*"
select select "IN"
select select "*******"
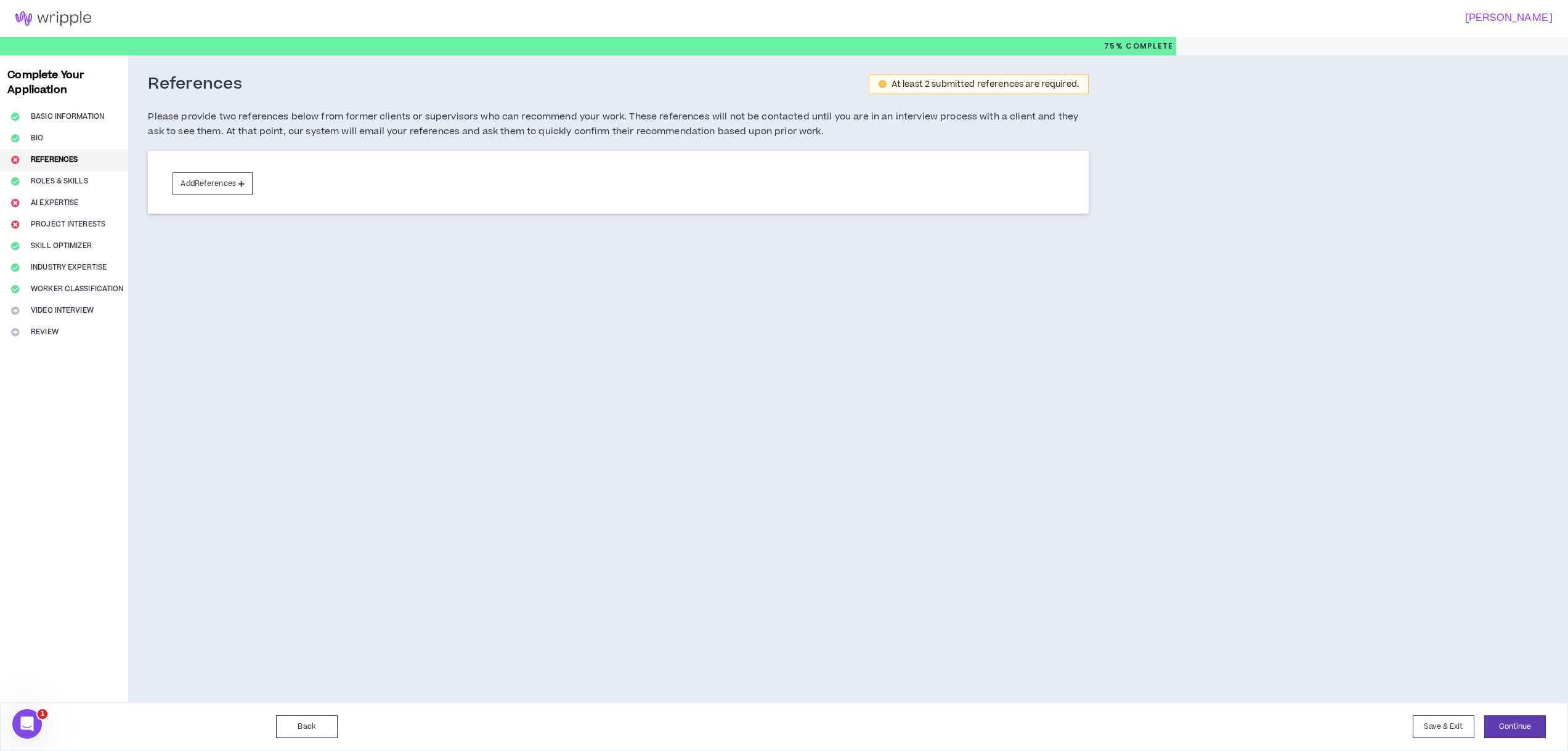
select select "*"
select select "**********"
select select "***"
select select "**********"
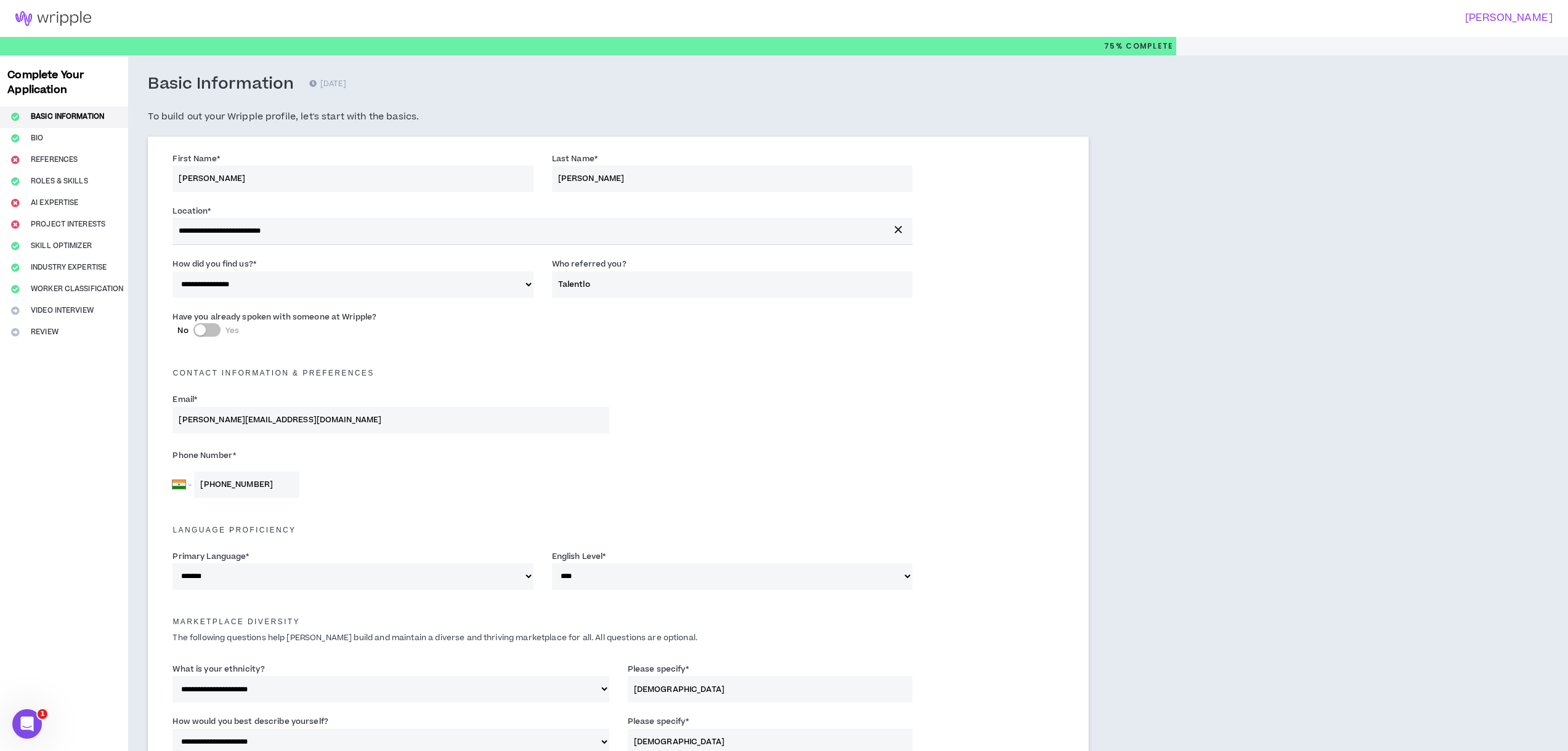
click at [44, 133] on div "Complete Your Application Basic Information Bio References Roles & Skills AI Ex…" at bounding box center [64, 678] width 128 height 1245
click at [442, 288] on select "**********" at bounding box center [352, 285] width 360 height 27
select select "*"
click at [172, 271] on select "**********" at bounding box center [352, 285] width 360 height 27
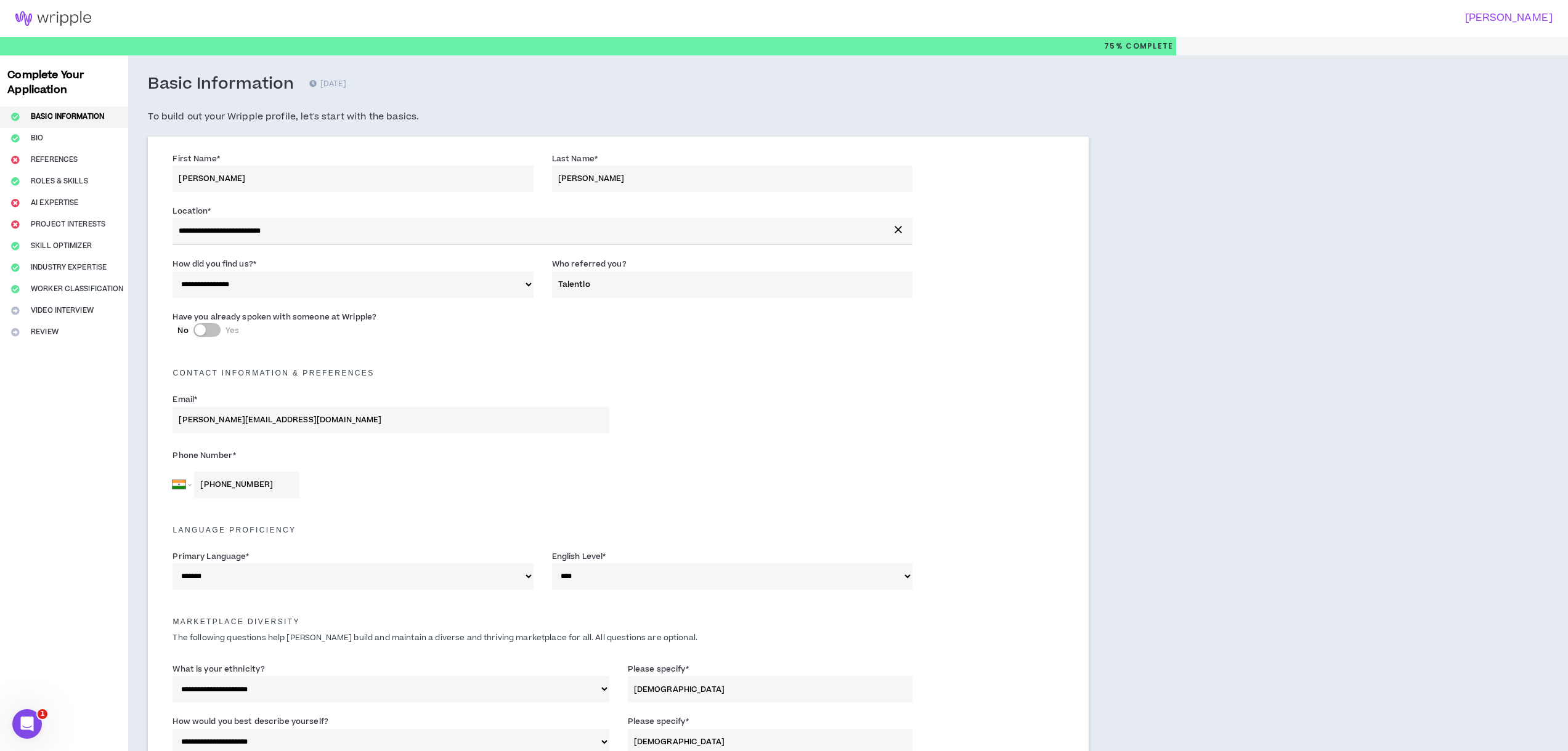
click at [587, 286] on input "Talentlo" at bounding box center [732, 285] width 360 height 27
click at [206, 330] on button "No Yes" at bounding box center [207, 330] width 27 height 13
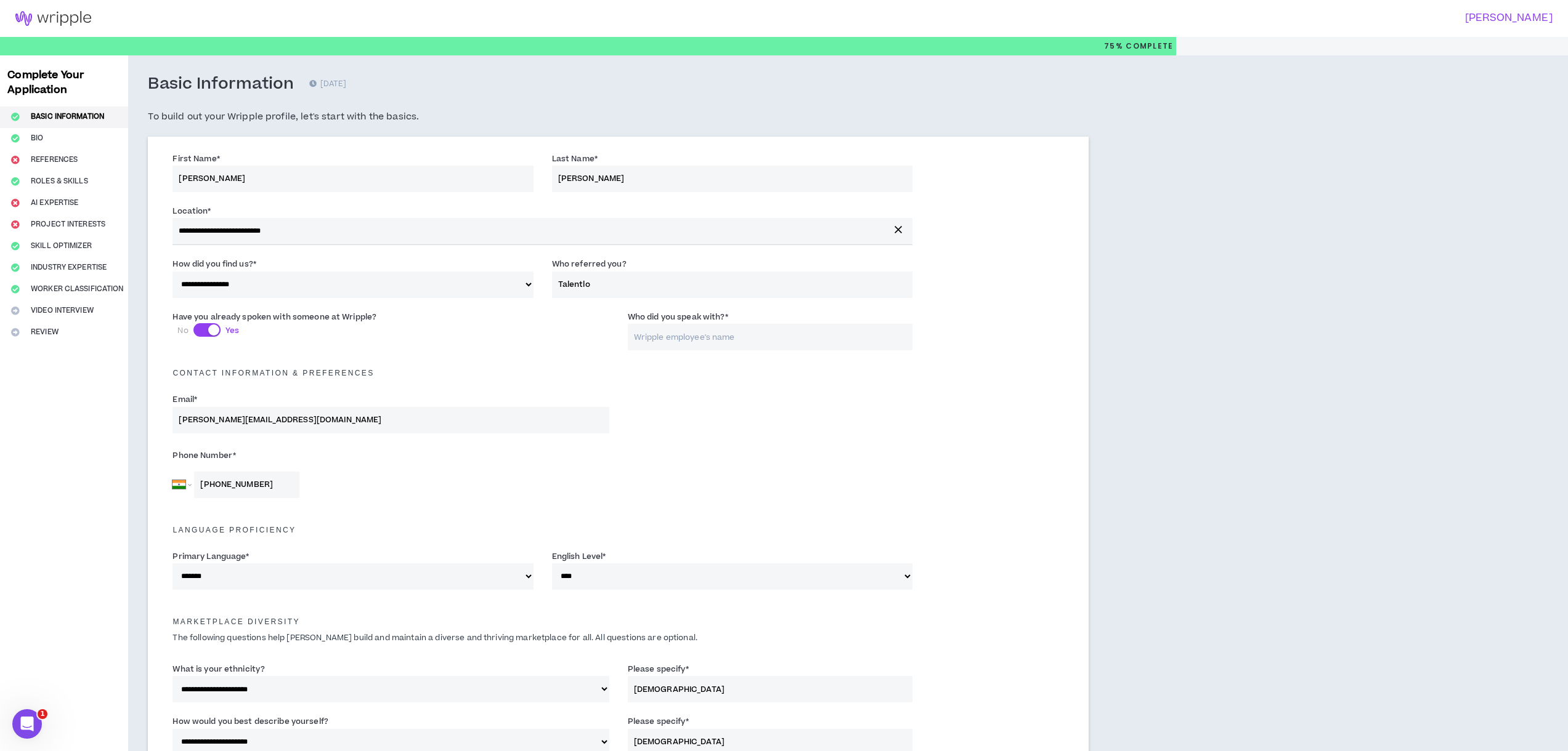
click at [653, 327] on input "Who did you speak with? *" at bounding box center [770, 337] width 285 height 27
click at [207, 332] on button "No Yes" at bounding box center [207, 330] width 27 height 13
click at [607, 282] on input "Talentlo" at bounding box center [732, 285] width 360 height 27
click at [564, 285] on input "Talentlo" at bounding box center [732, 285] width 360 height 27
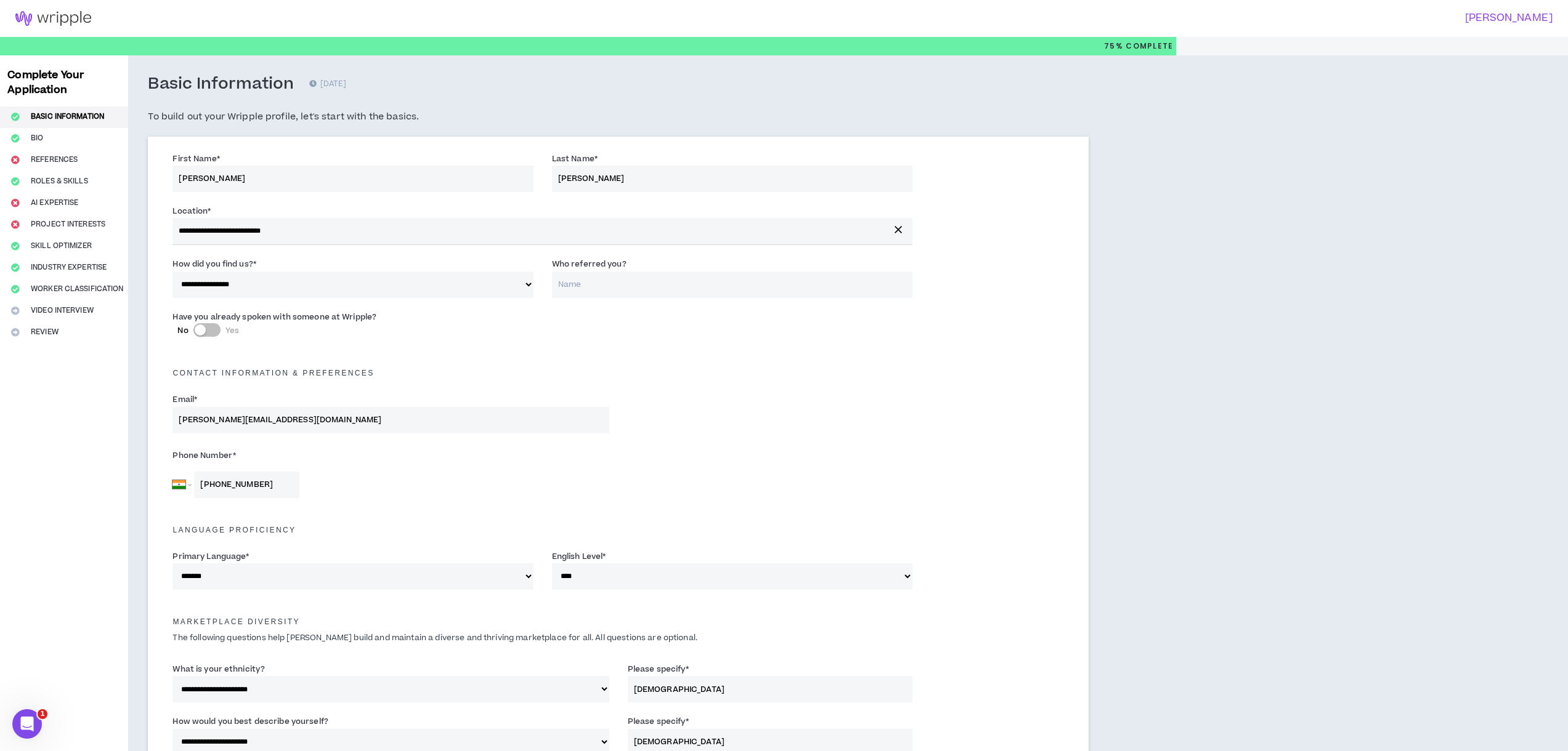
click at [448, 281] on select "**********" at bounding box center [352, 285] width 360 height 27
select select "*"
click at [172, 271] on select "**********" at bounding box center [352, 285] width 360 height 27
click at [611, 285] on input "Who referred you?" at bounding box center [732, 285] width 360 height 27
type input "Talentlo"
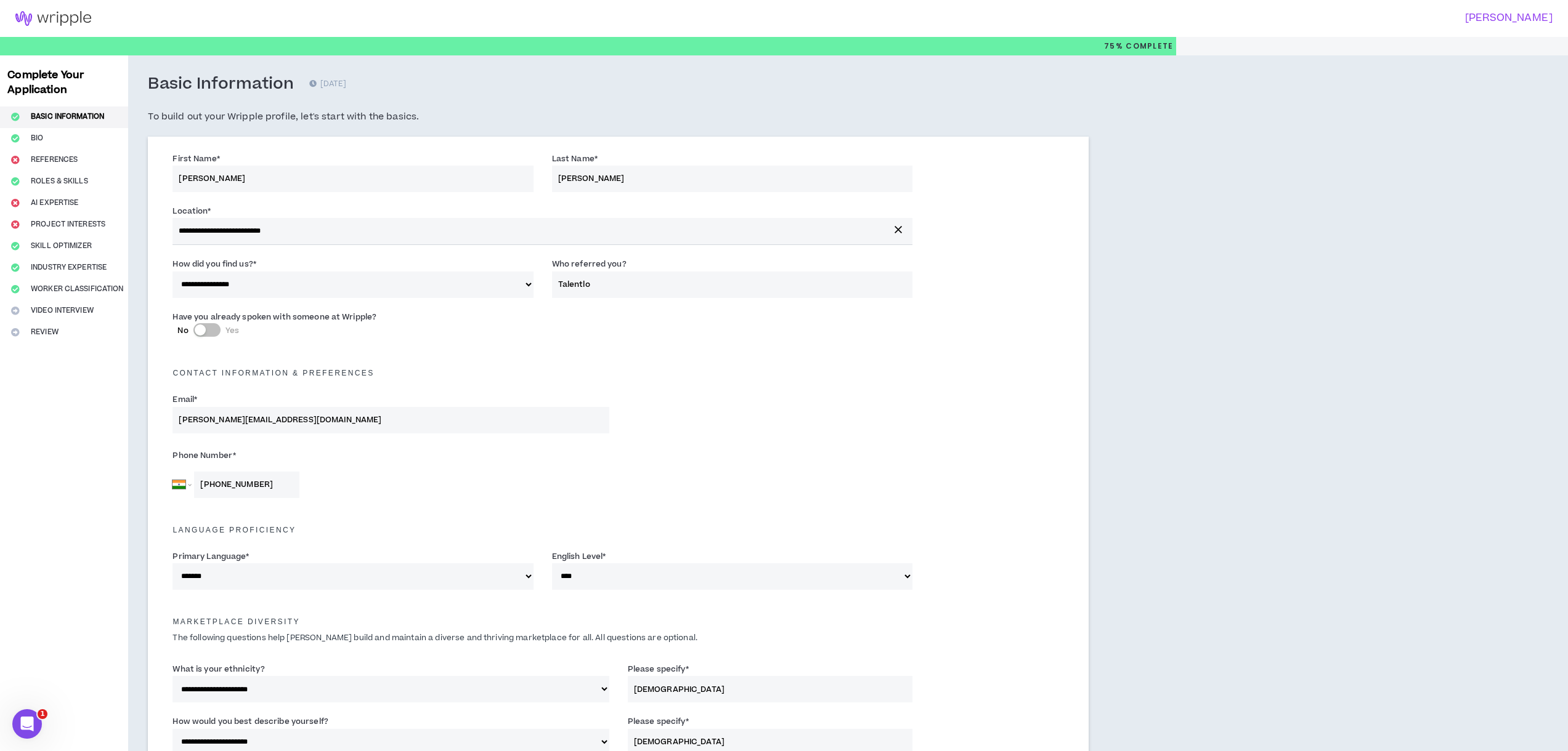
click at [512, 327] on label "No Yes" at bounding box center [390, 330] width 426 height 13
click at [221, 327] on button "No Yes" at bounding box center [207, 330] width 27 height 13
click at [204, 312] on label "Have you already spoken with someone at Wripple?" at bounding box center [274, 317] width 204 height 19
click at [213, 330] on div "button" at bounding box center [213, 330] width 11 height 11
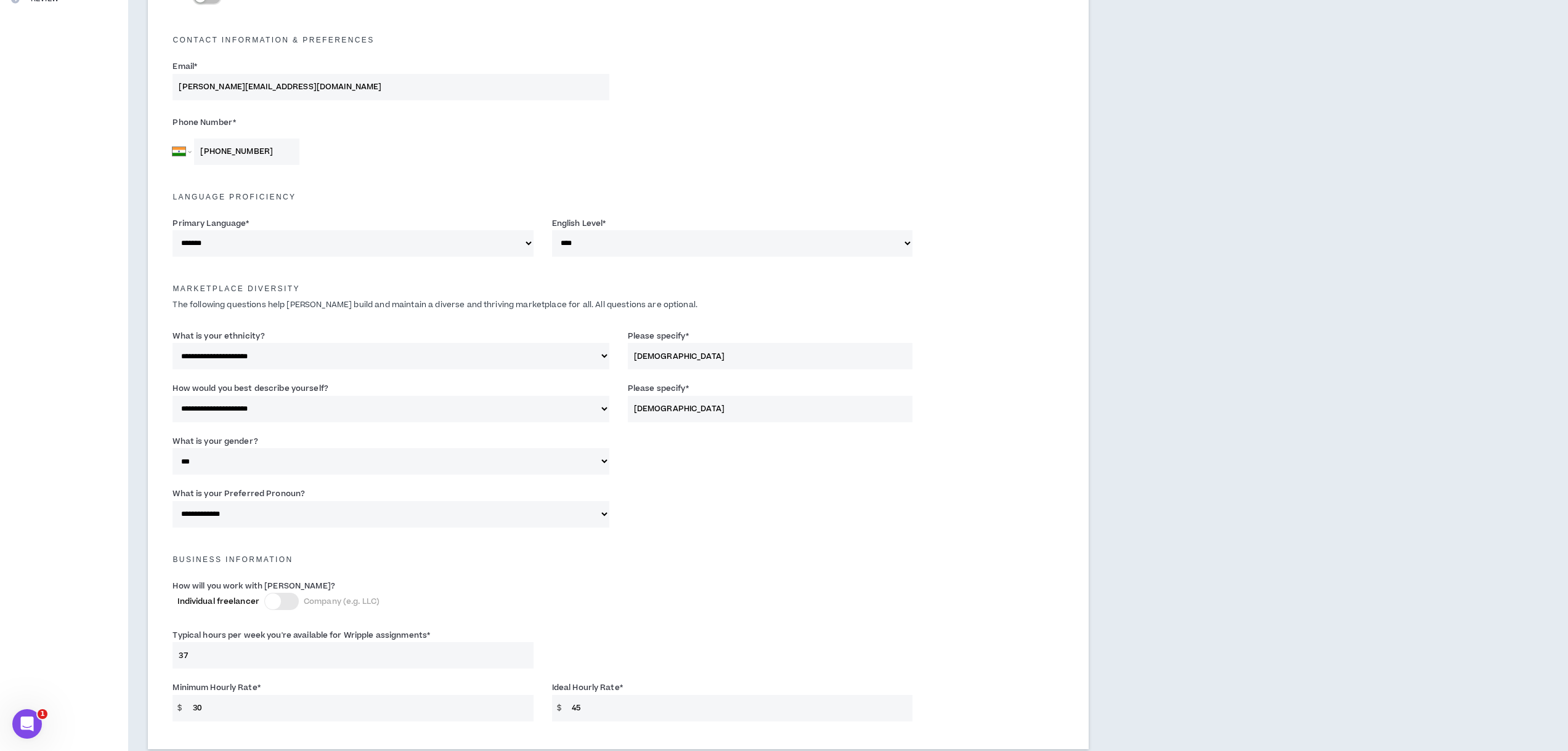
scroll to position [598, 0]
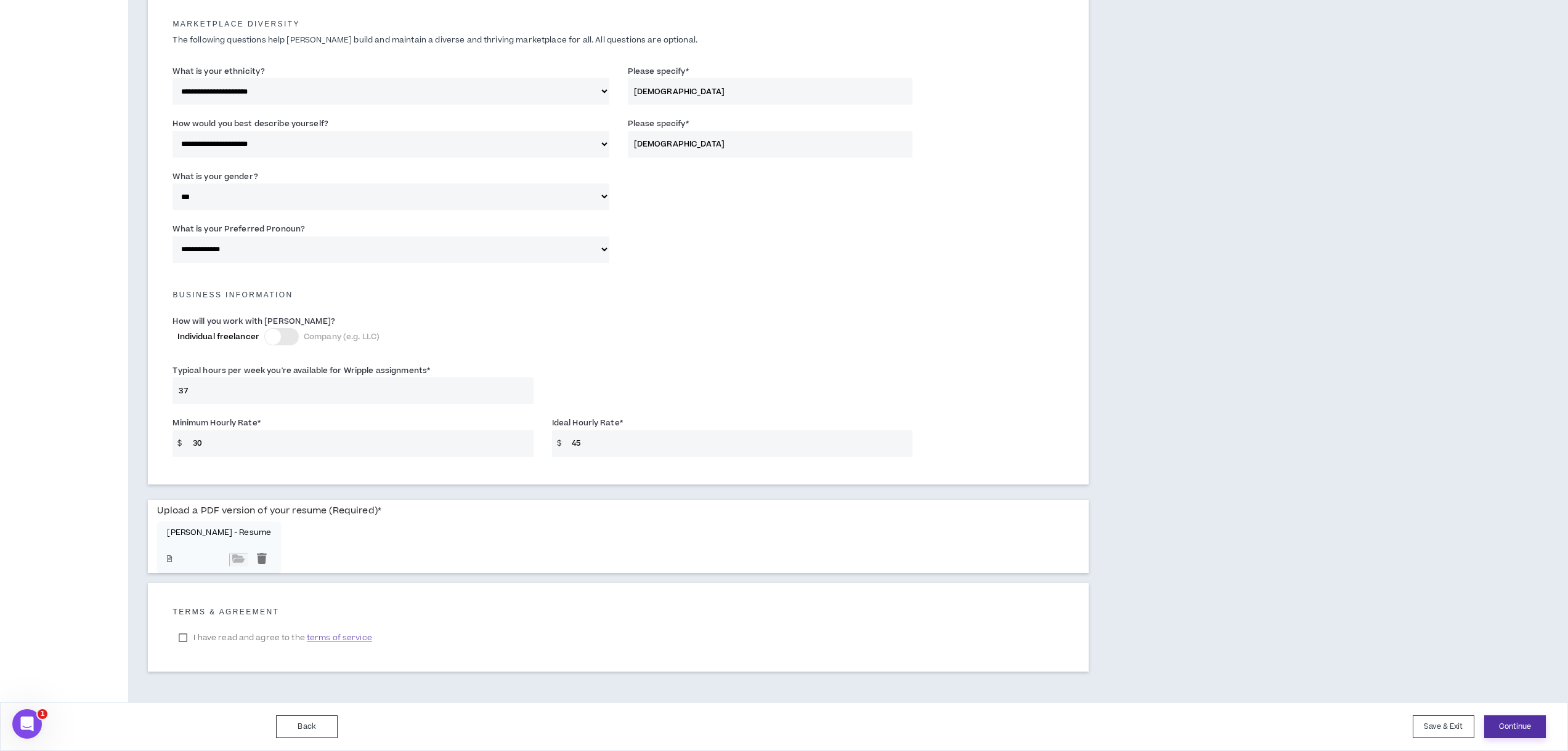
click at [1527, 725] on button "Continue" at bounding box center [1514, 727] width 62 height 23
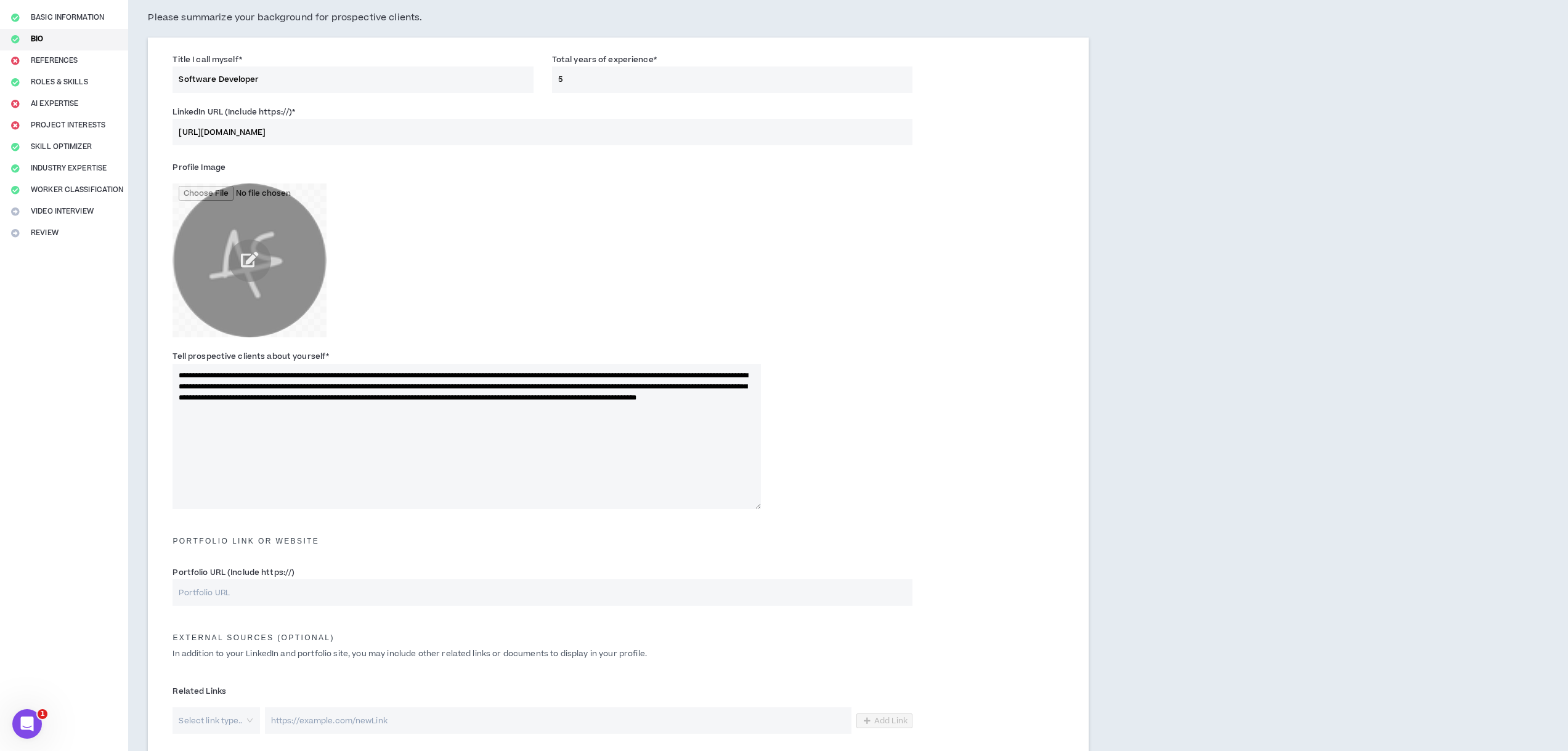
scroll to position [67, 0]
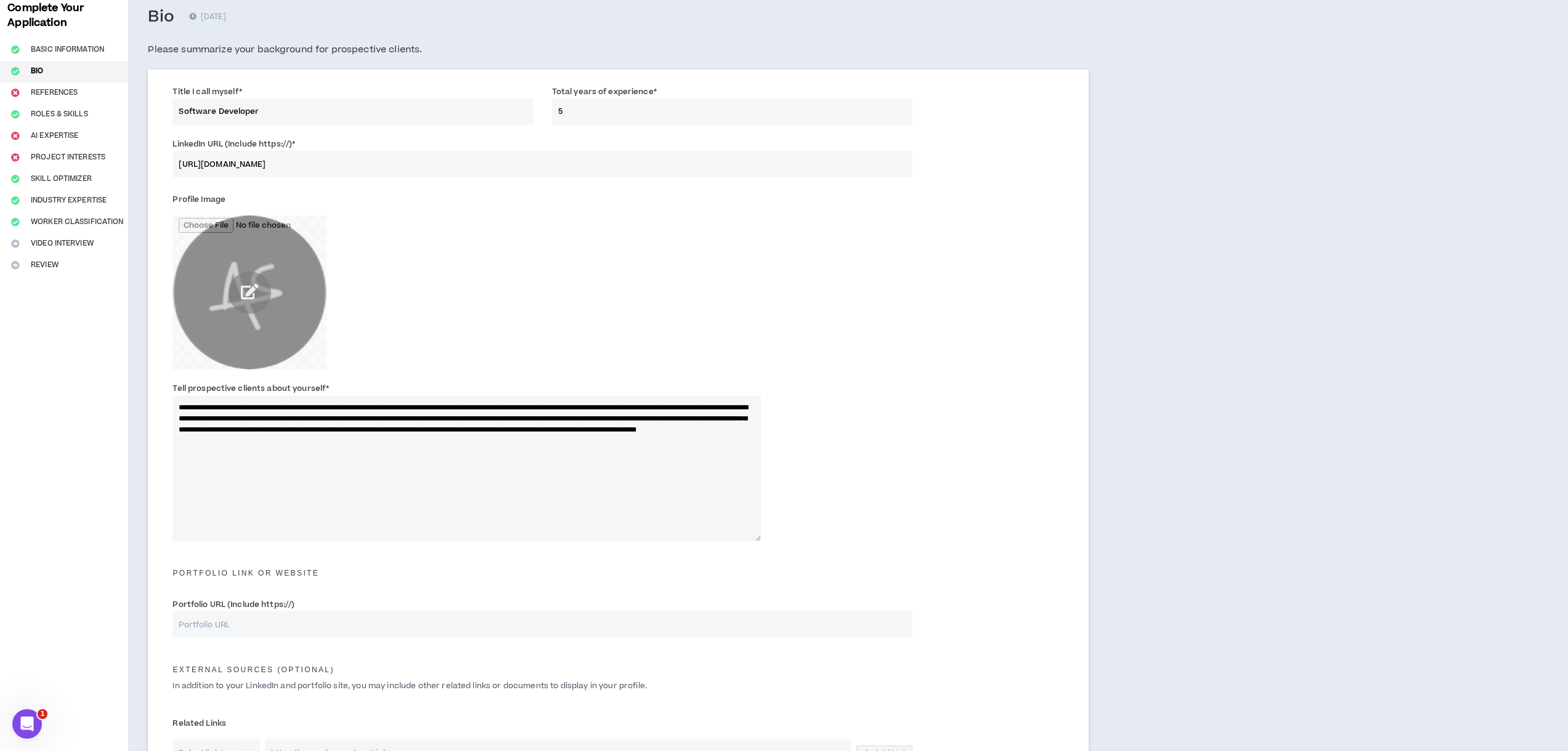
click at [65, 263] on div "Complete Your Application Basic Information Bio References Roles & Skills AI Ex…" at bounding box center [64, 462] width 128 height 949
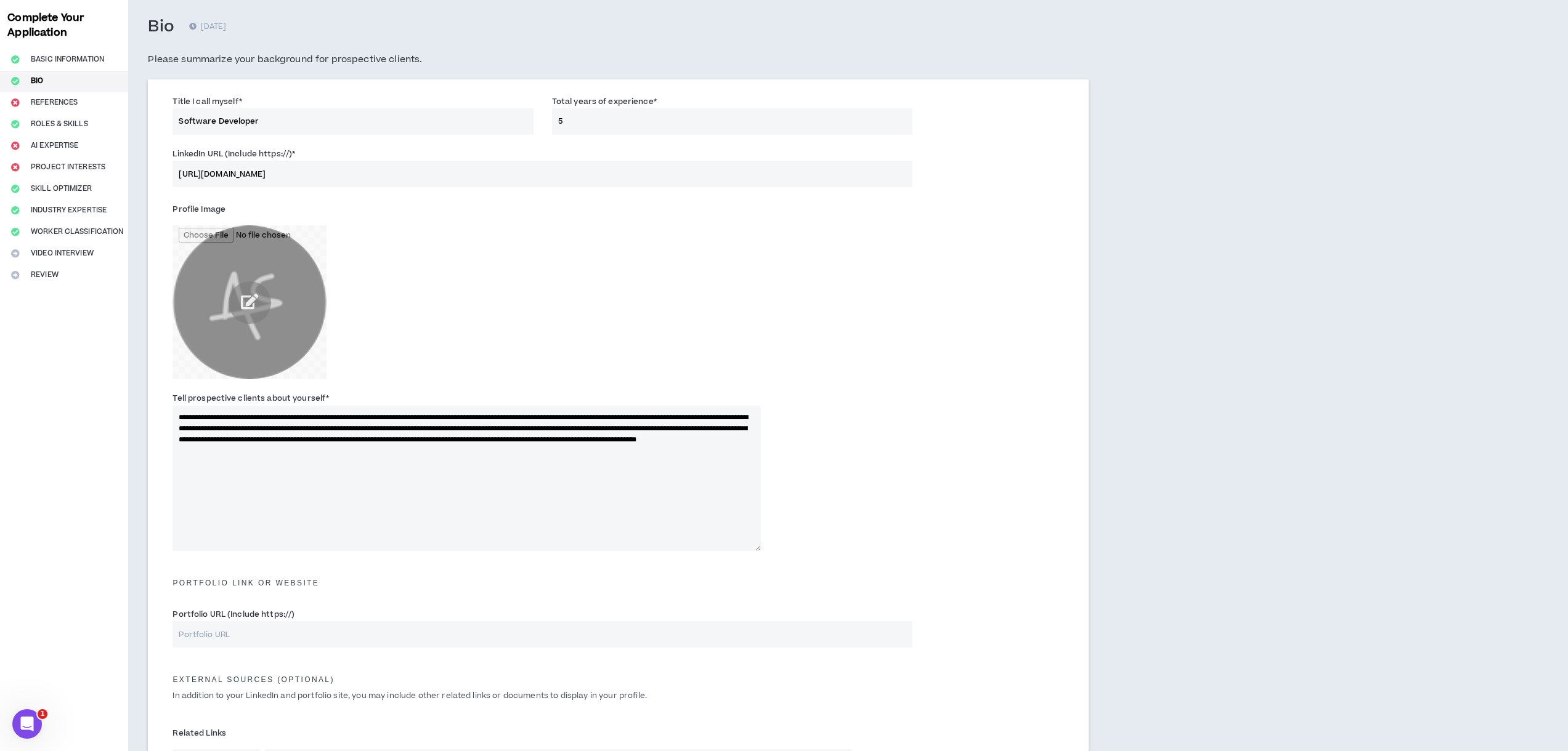
scroll to position [302, 0]
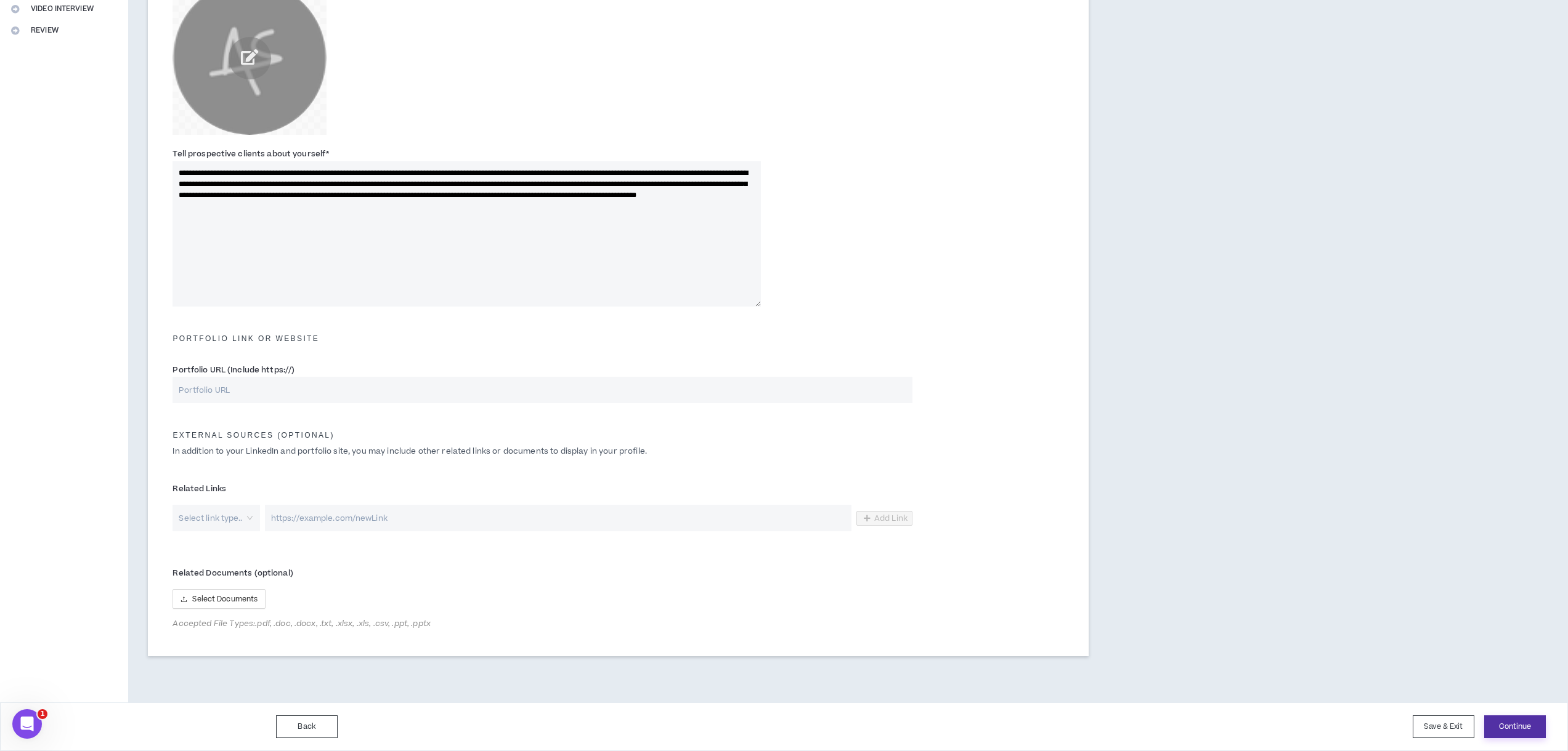
click at [1507, 720] on button "Continue" at bounding box center [1514, 727] width 62 height 23
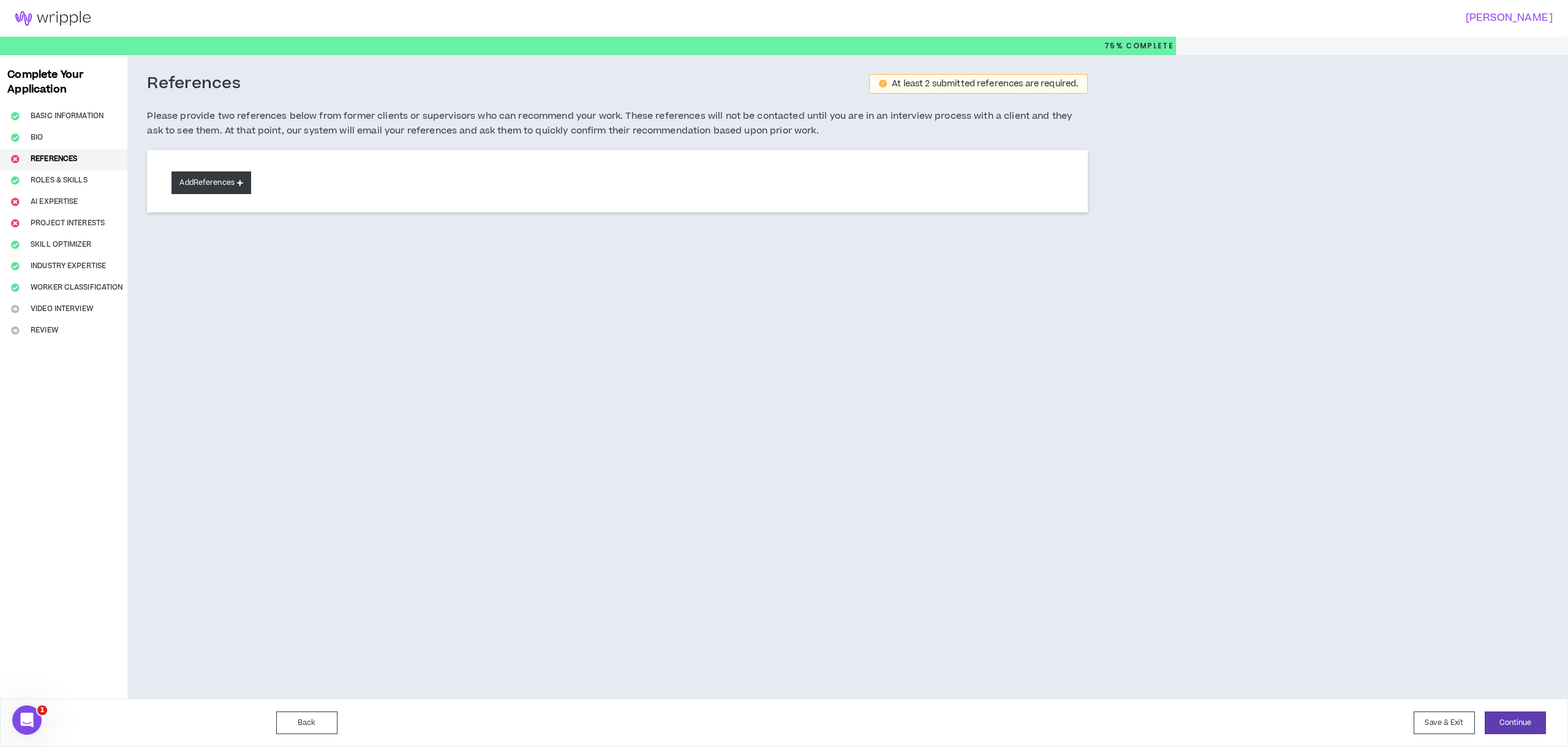
click at [198, 182] on button "Add References" at bounding box center [211, 182] width 79 height 23
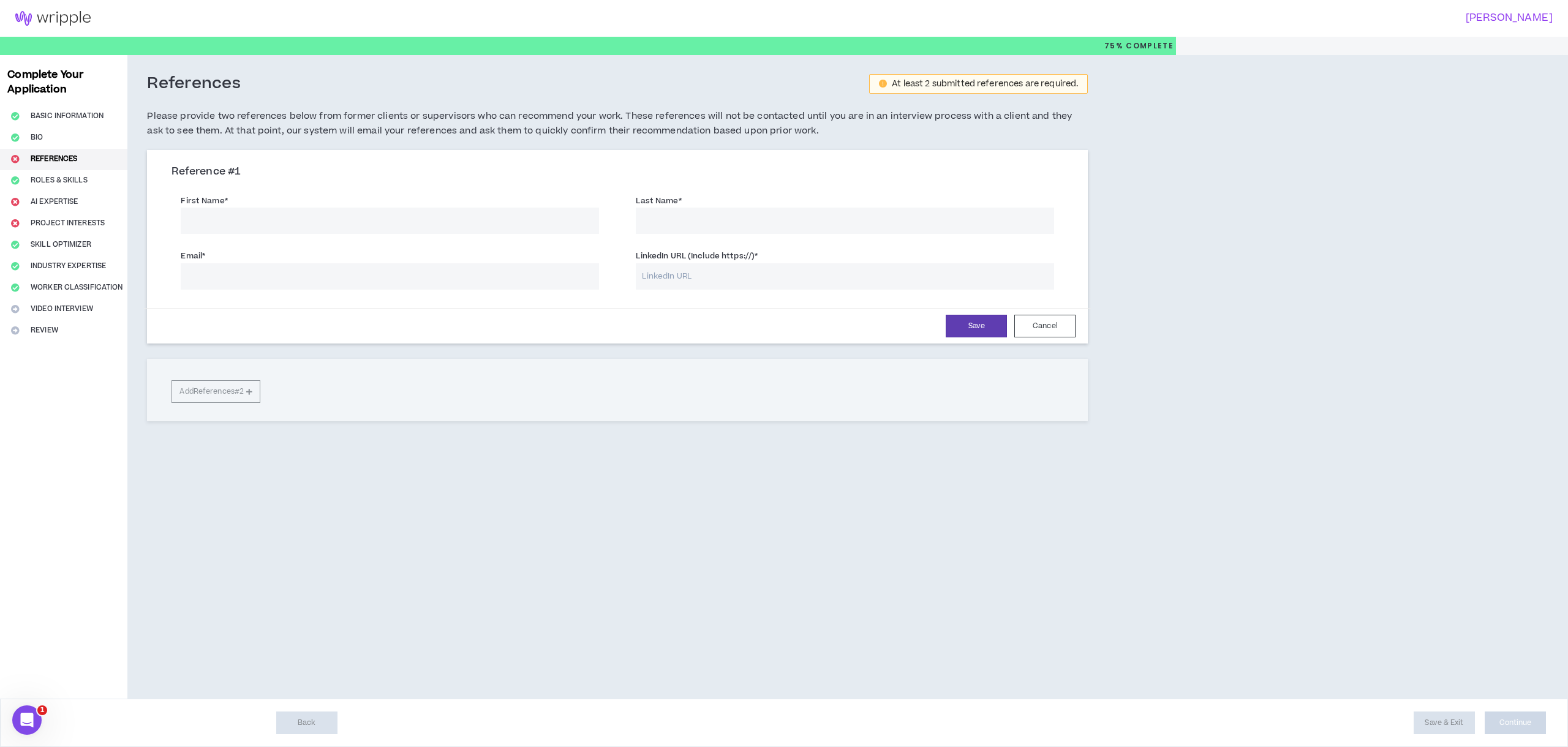
click at [286, 218] on input "First Name *" at bounding box center [390, 221] width 418 height 27
paste input "[PERSON_NAME]"
click at [240, 221] on input "[PERSON_NAME]" at bounding box center [390, 221] width 418 height 27
type input "Zerian"
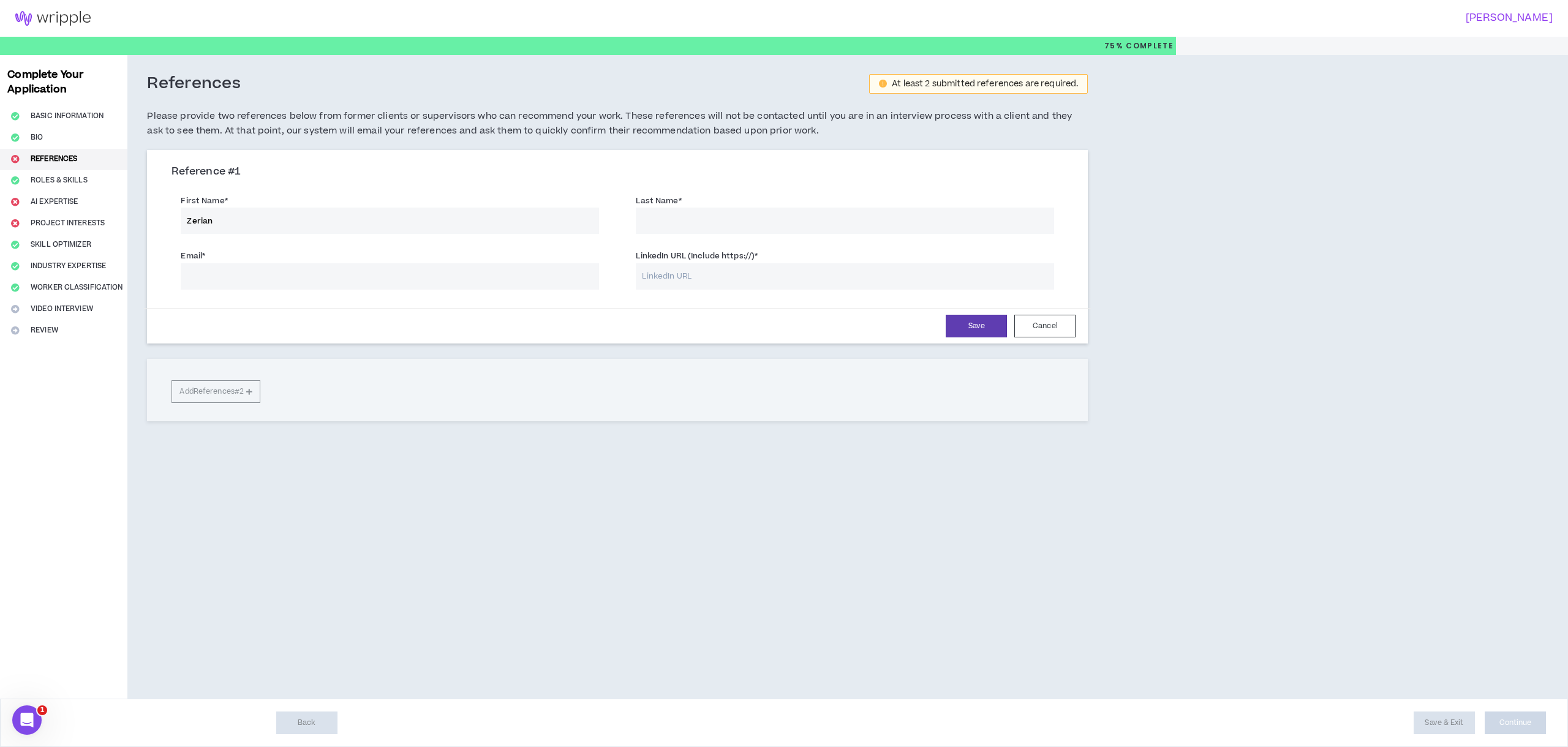
click at [719, 227] on input "Last Name *" at bounding box center [845, 221] width 418 height 27
paste input "[PERSON_NAME]"
type input "[PERSON_NAME]"
click at [418, 275] on input "Email *" at bounding box center [390, 277] width 418 height 27
click at [718, 269] on input "LinkedIn URL (Include https://) *" at bounding box center [845, 277] width 418 height 27
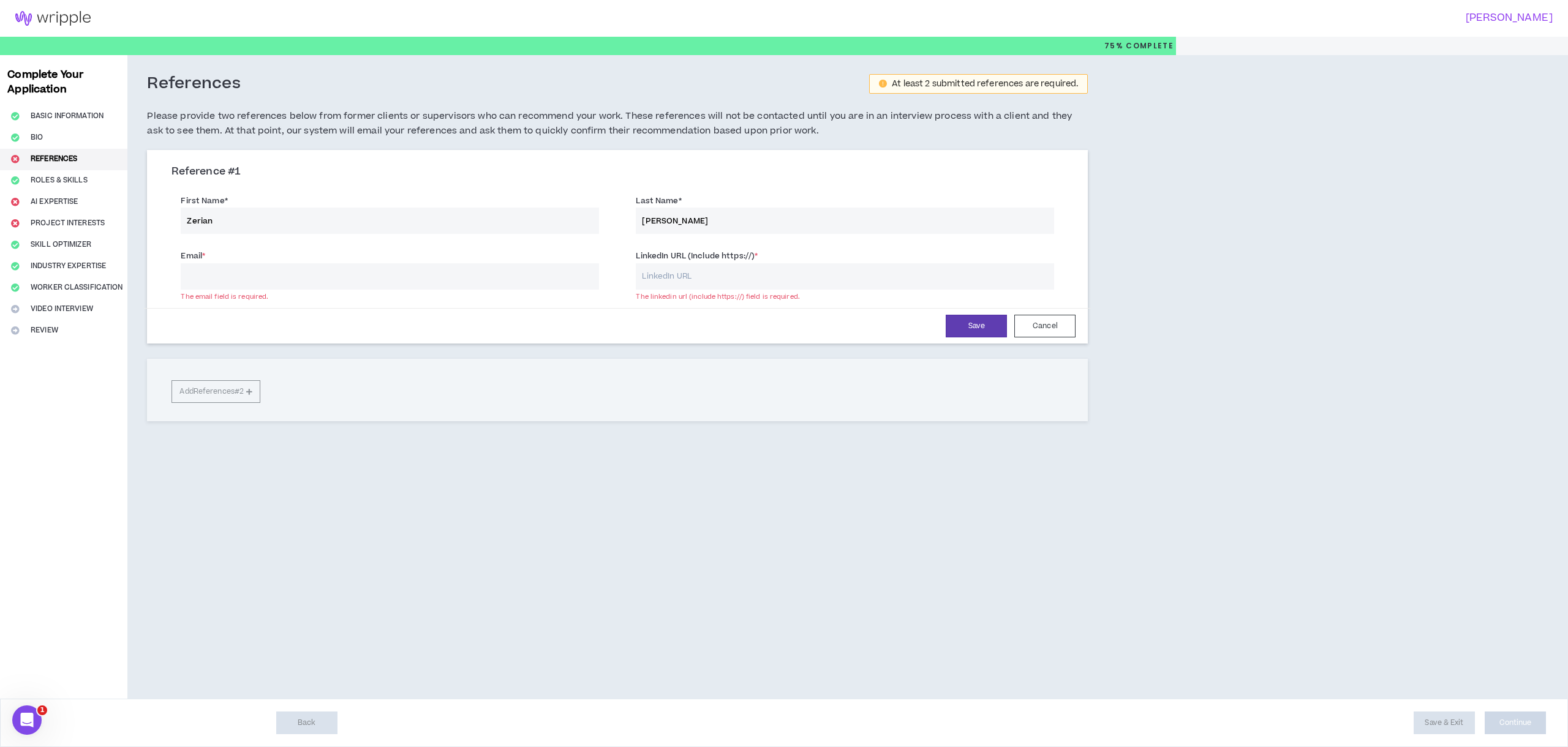
paste input "[DOMAIN_NAME][URL][PERSON_NAME]"
click at [673, 324] on div "Save Cancel" at bounding box center [617, 326] width 916 height 23
click at [690, 283] on input "[DOMAIN_NAME][URL][PERSON_NAME]" at bounding box center [845, 277] width 418 height 27
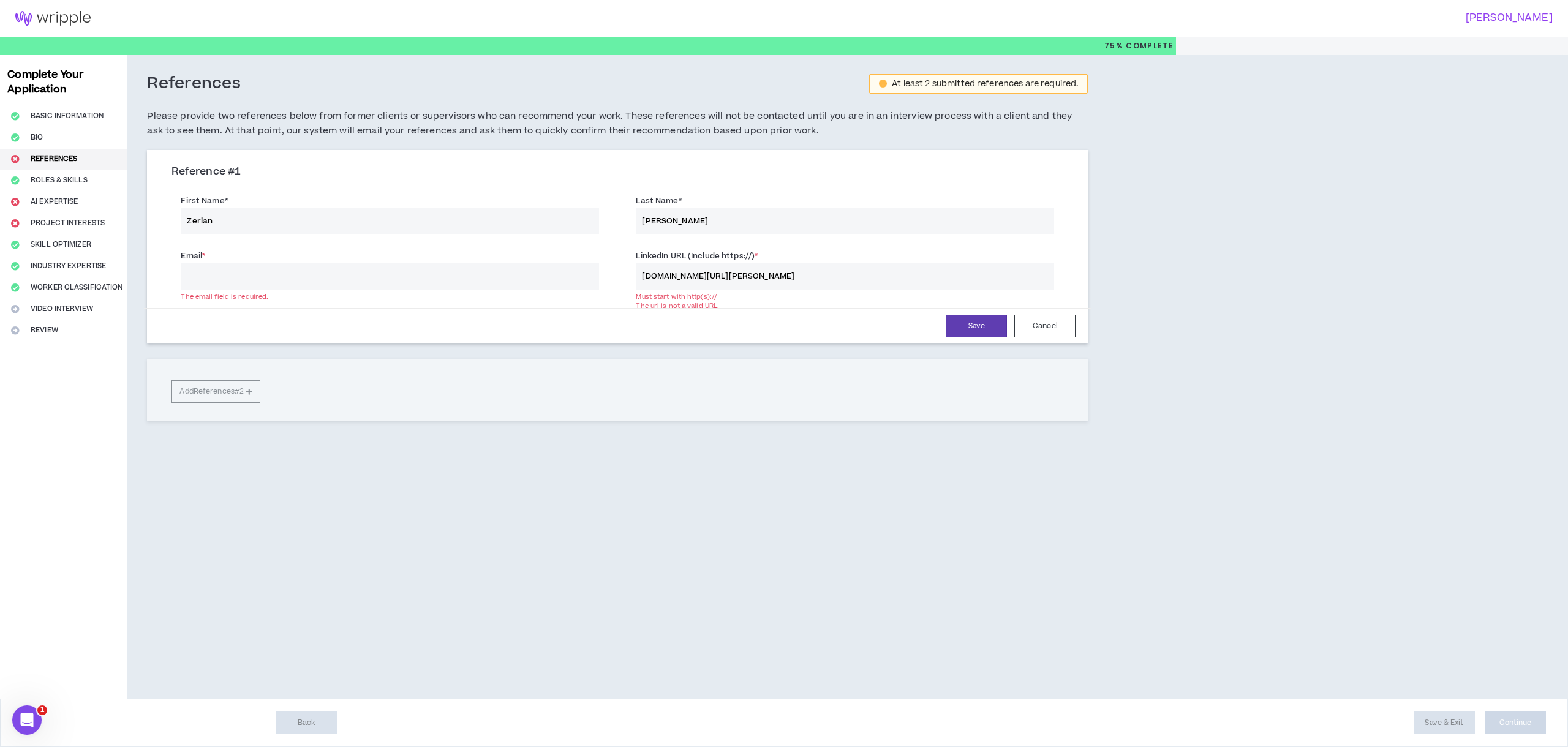
paste input "[URL][DOMAIN_NAME][PERSON_NAME]"
type input "[URL][DOMAIN_NAME][PERSON_NAME]"
click at [430, 280] on input "Email *" at bounding box center [390, 277] width 418 height 27
click at [351, 254] on div "Email * The email field is required." at bounding box center [390, 269] width 418 height 40
click at [314, 272] on input "Email *" at bounding box center [390, 277] width 418 height 27
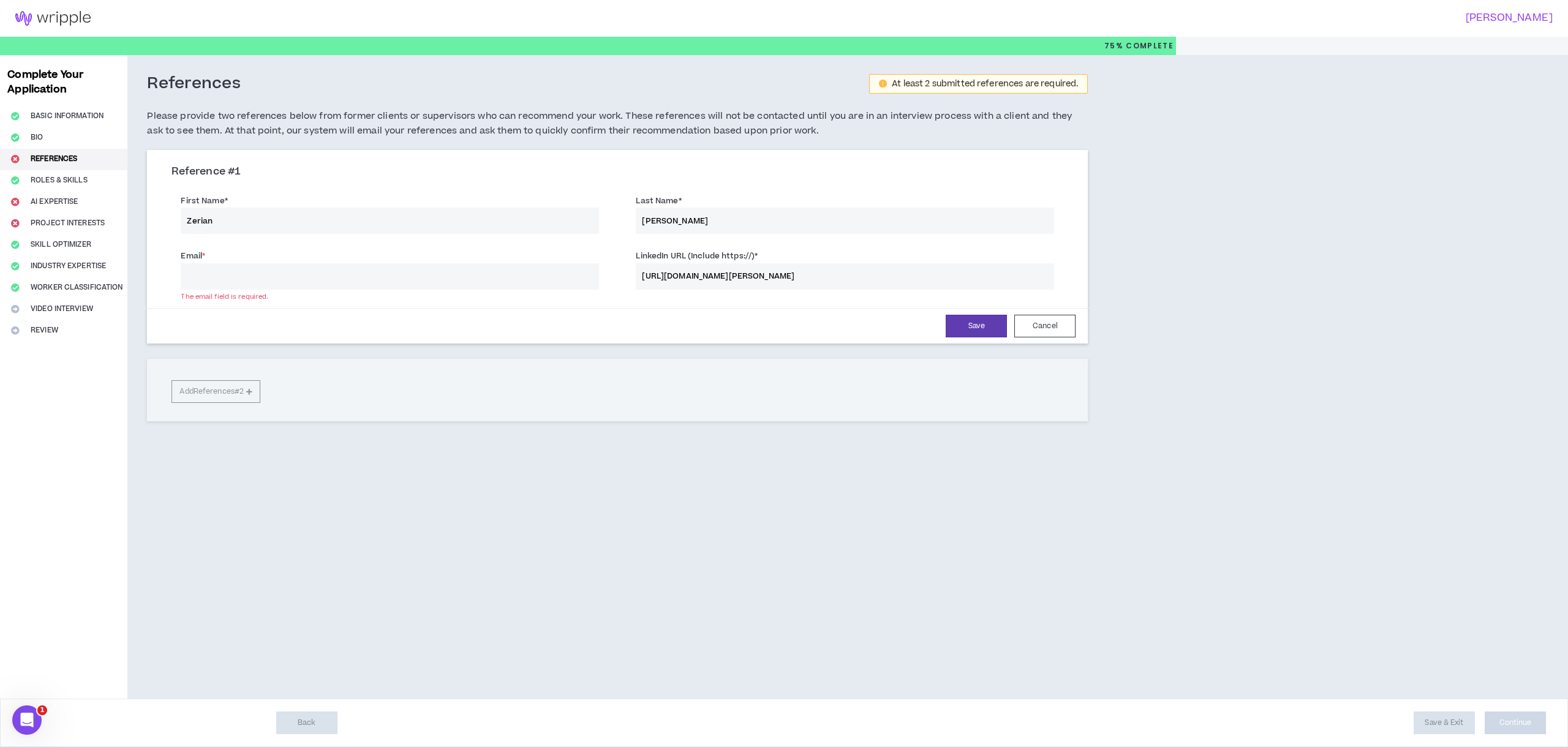
paste input "[EMAIL_ADDRESS][DOMAIN_NAME]"
type input "[EMAIL_ADDRESS][DOMAIN_NAME]"
click at [979, 323] on button "Save" at bounding box center [976, 326] width 62 height 23
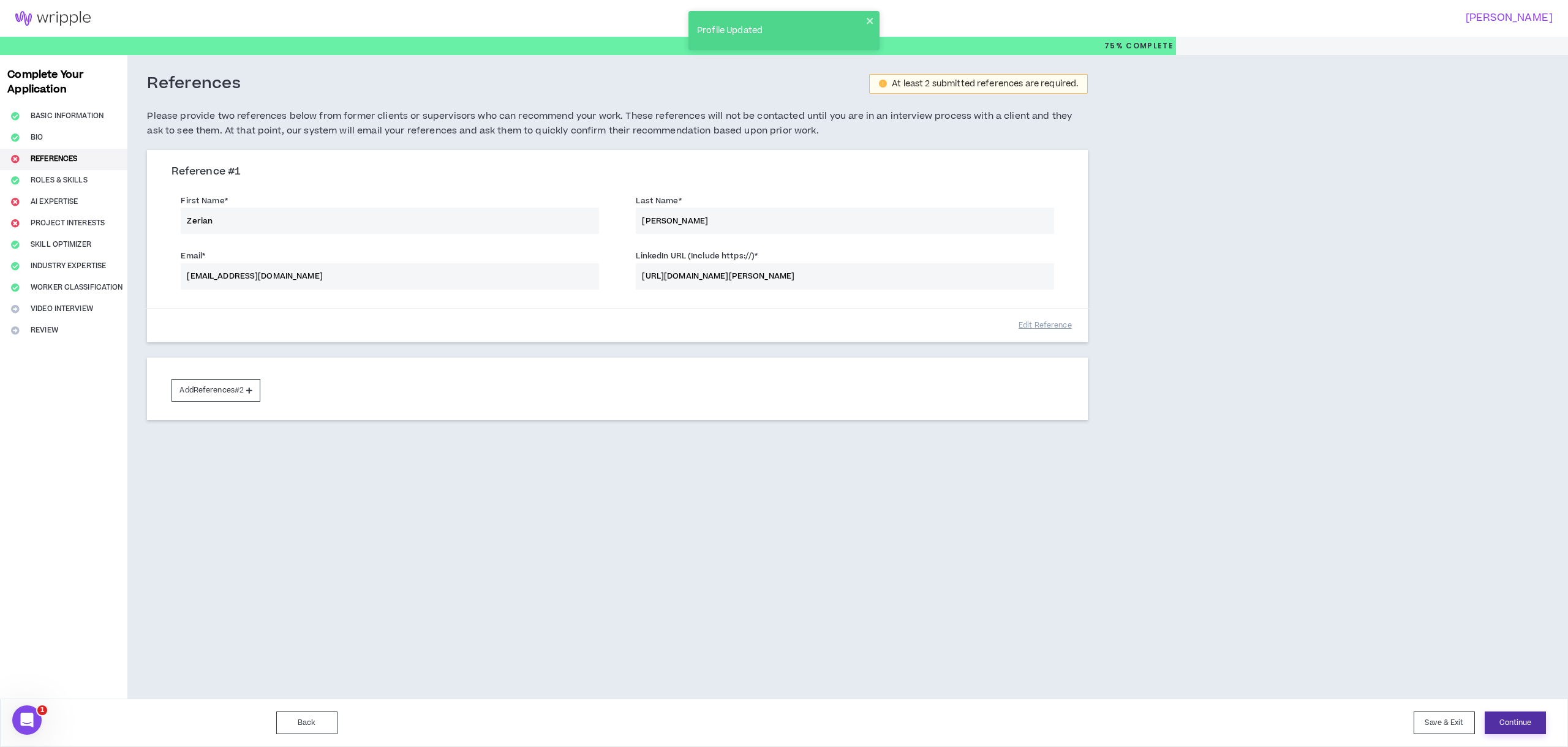
click at [1498, 729] on button "Continue" at bounding box center [1515, 723] width 62 height 23
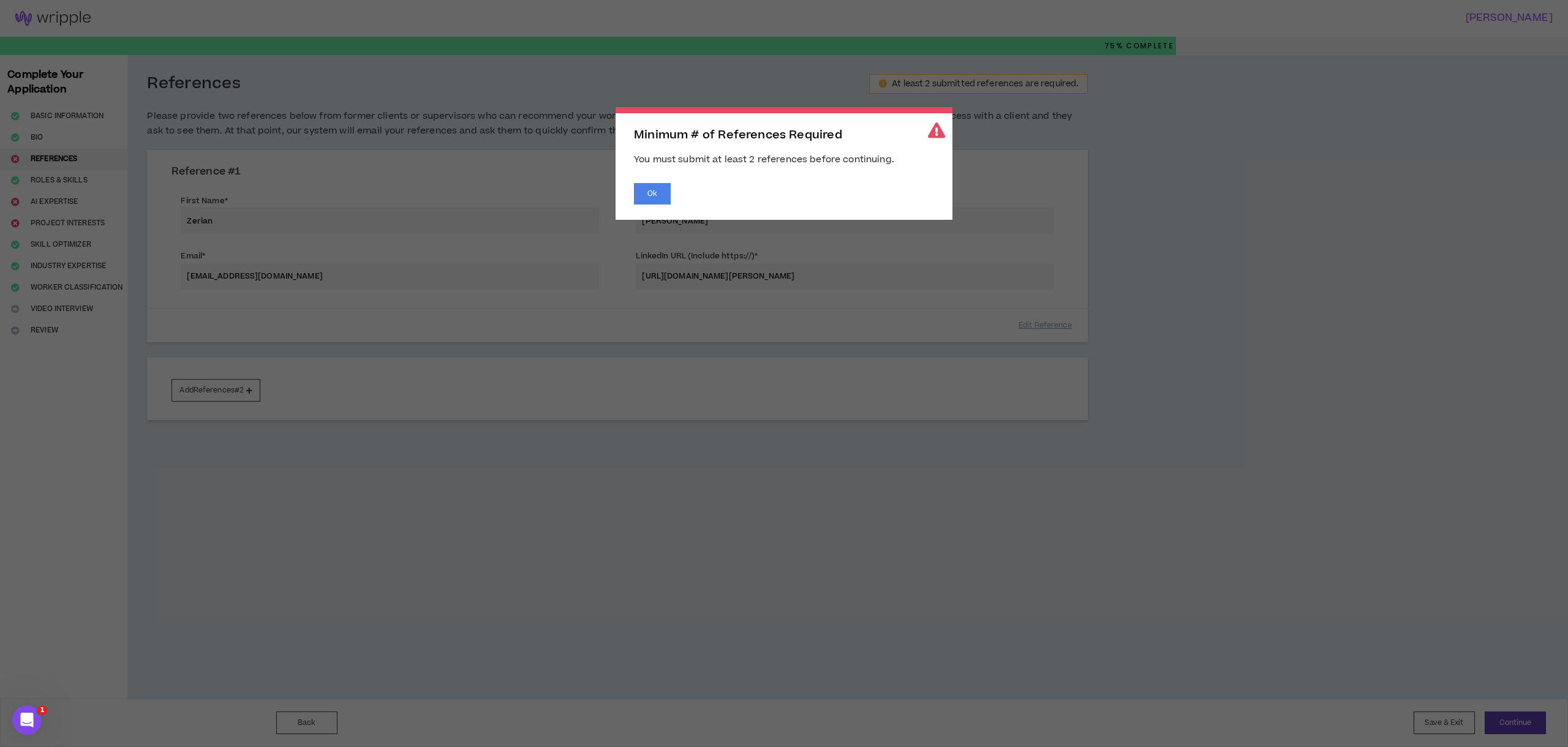
click at [501, 293] on span "Minimum # of References Required You must submit at least 2 references before c…" at bounding box center [784, 373] width 1568 height 747
click at [653, 188] on button "Ok" at bounding box center [653, 194] width 37 height 22
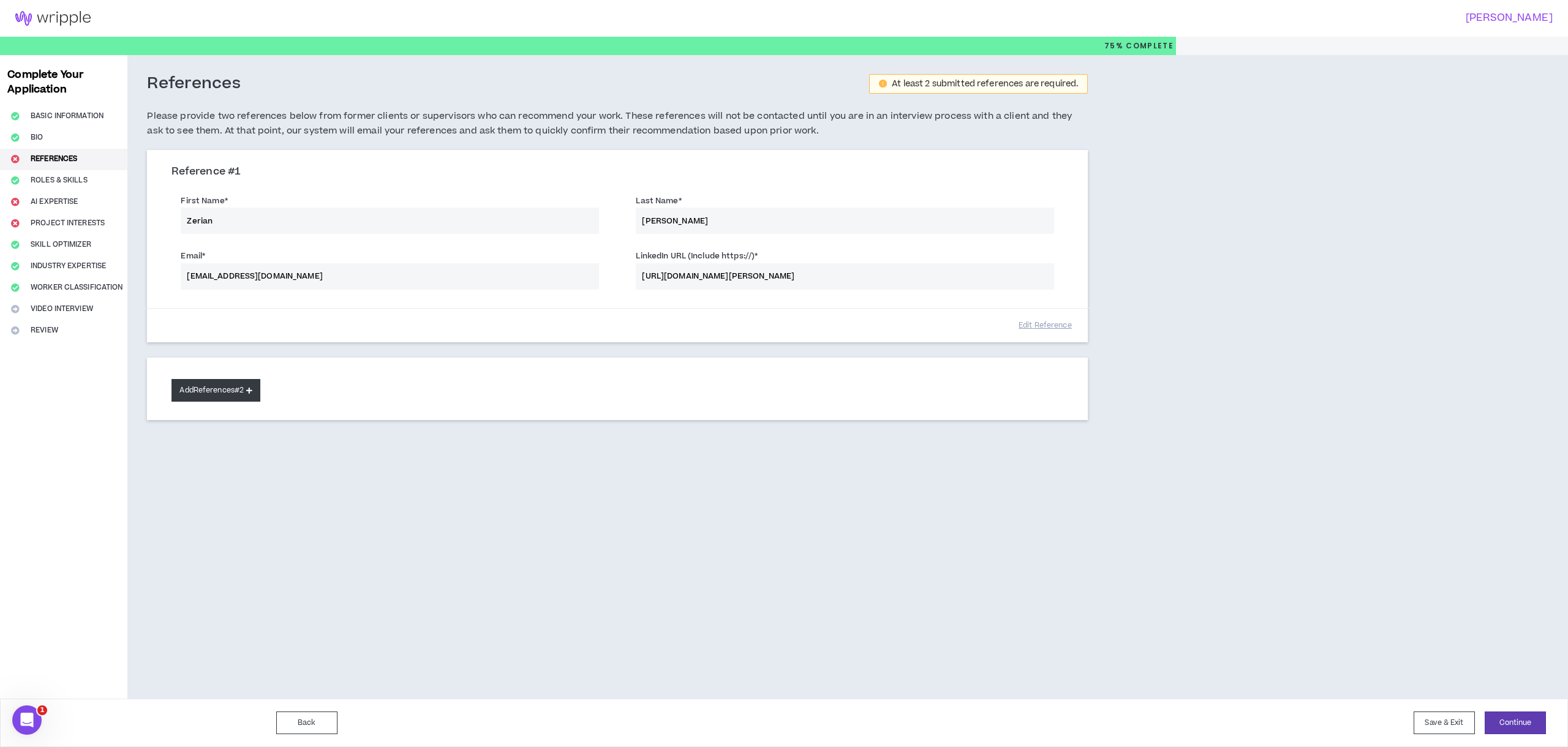
click at [236, 384] on button "Add References #2" at bounding box center [216, 390] width 89 height 23
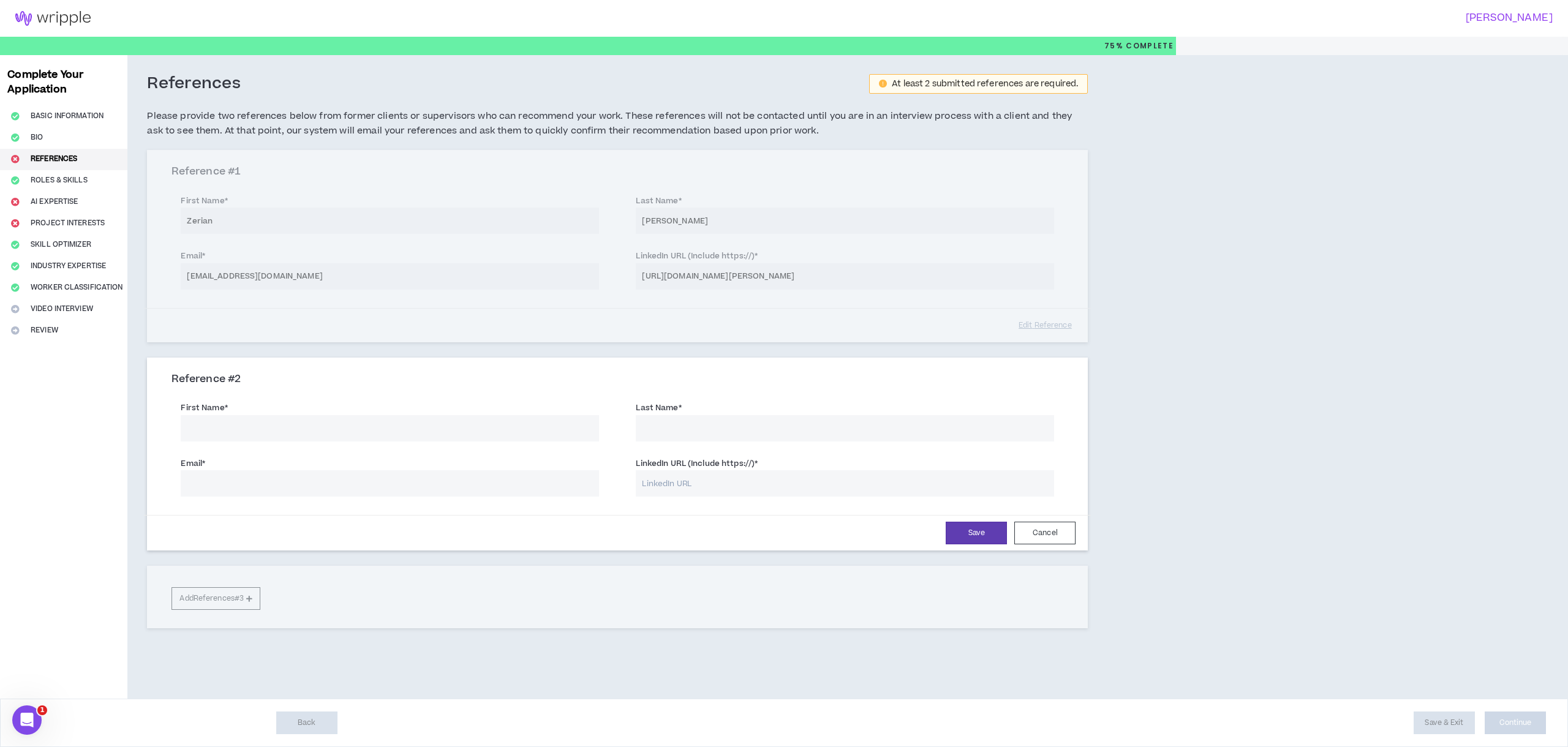
click at [234, 424] on input "First Name *" at bounding box center [390, 429] width 418 height 27
paste input "[PERSON_NAME]"
click at [209, 427] on input "[PERSON_NAME]" at bounding box center [390, 429] width 418 height 27
type input "Dom"
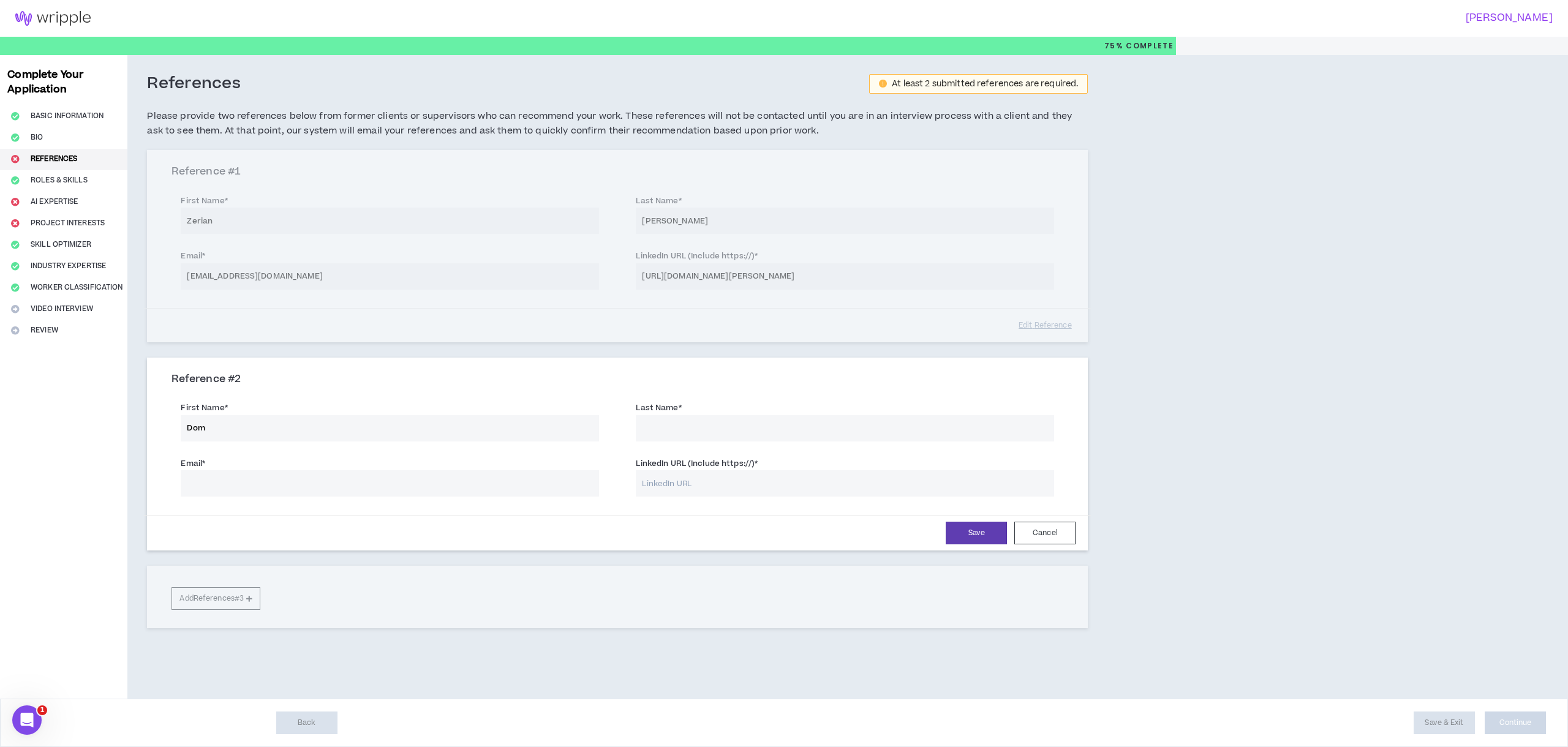
click at [656, 427] on input "Last Name *" at bounding box center [845, 429] width 418 height 27
paste input "[PERSON_NAME]"
type input "[PERSON_NAME]"
click at [667, 490] on input "LinkedIn URL (Include https://) *" at bounding box center [845, 484] width 418 height 27
paste input "[URL][DOMAIN_NAME]"
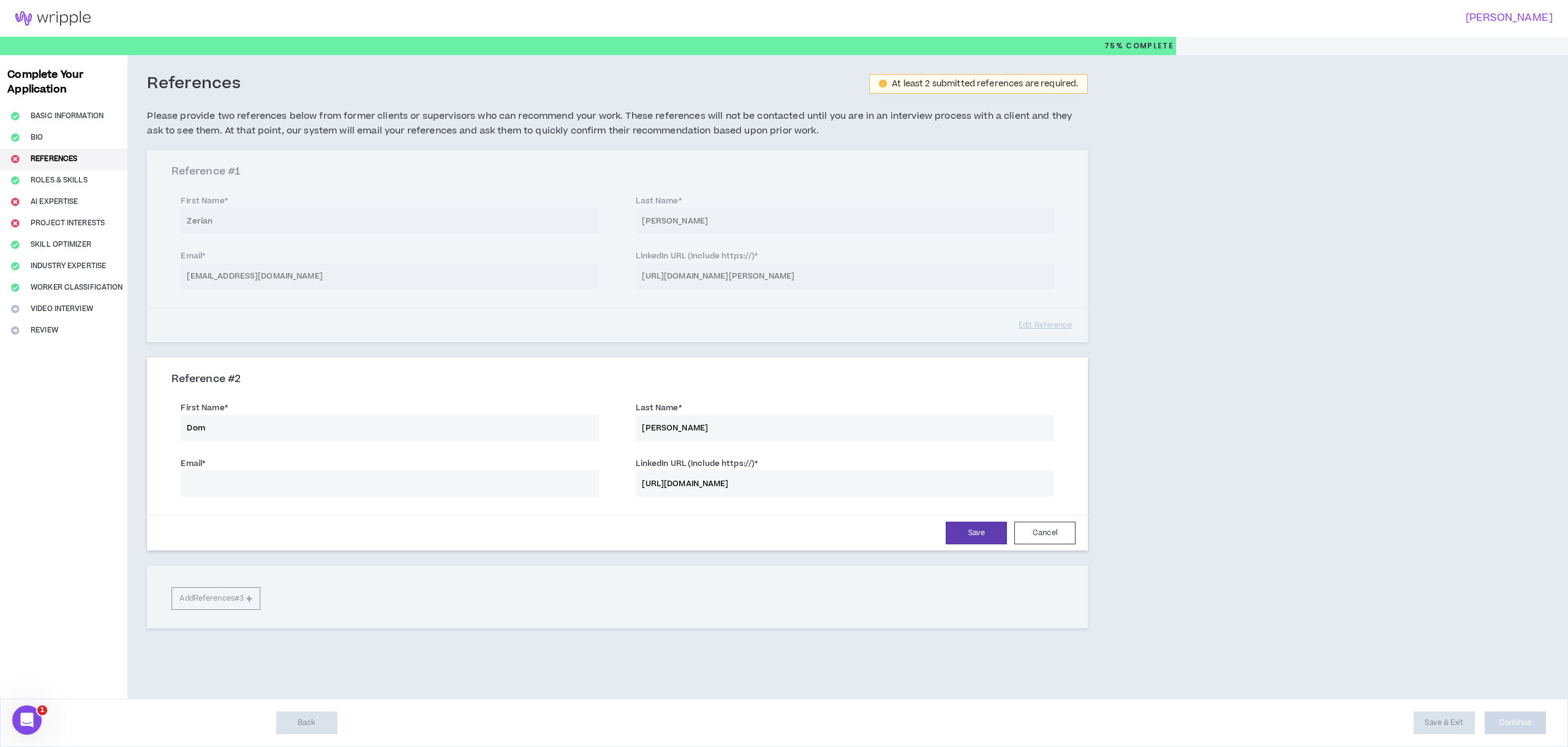
type input "[URL][DOMAIN_NAME]"
click at [278, 481] on input "Email *" at bounding box center [390, 484] width 418 height 27
click at [180, 511] on form "First Name * [PERSON_NAME] Last Name * [PERSON_NAME] Email * The email field is…" at bounding box center [617, 473] width 910 height 156
click at [320, 493] on input "Email *" at bounding box center [390, 484] width 418 height 27
paste input "[EMAIL_ADDRESS][DOMAIN_NAME] P"
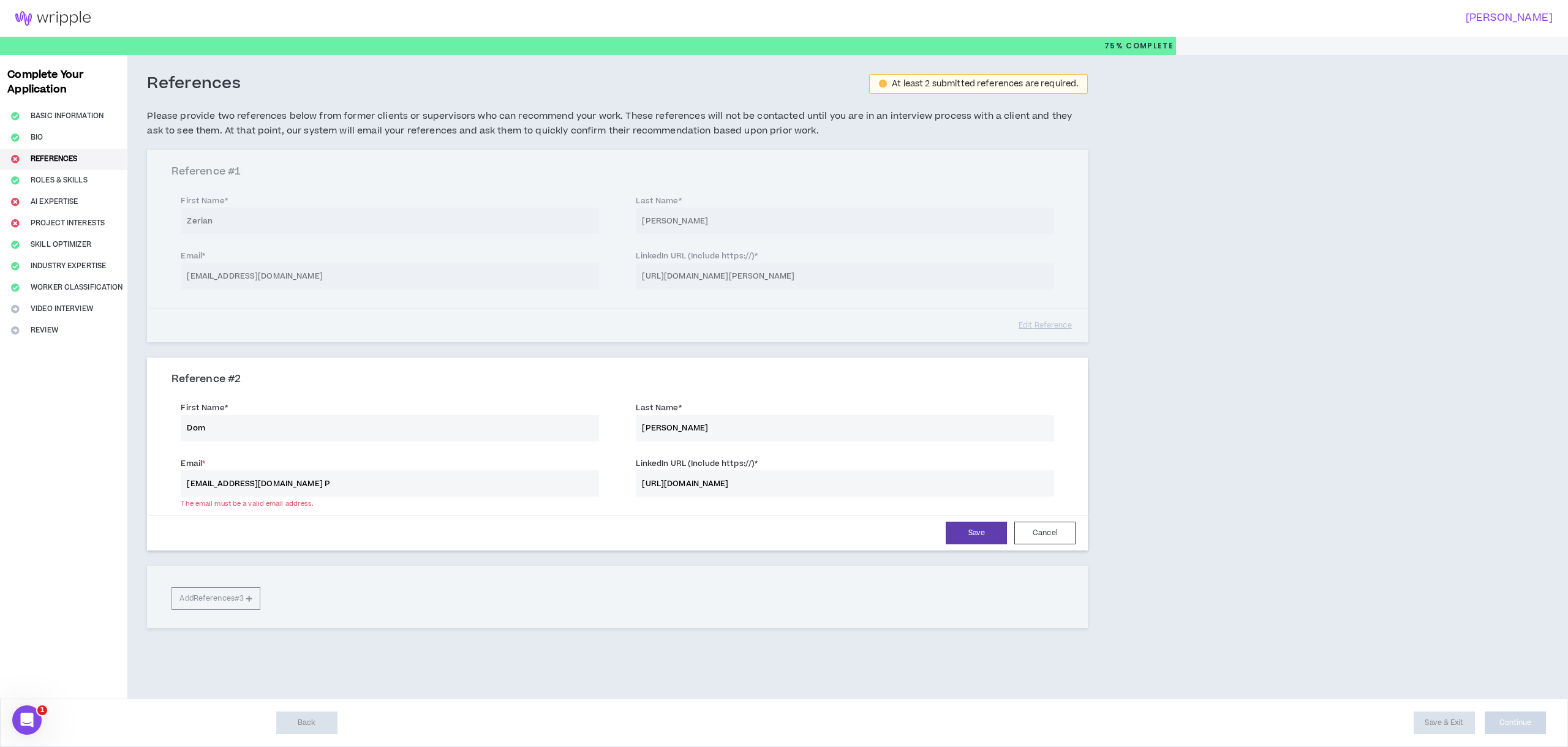
click at [312, 533] on div "Save Cancel" at bounding box center [617, 533] width 916 height 23
click at [353, 482] on input "[EMAIL_ADDRESS][DOMAIN_NAME] P" at bounding box center [390, 484] width 418 height 27
type input "[EMAIL_ADDRESS][DOMAIN_NAME]"
click at [983, 535] on button "Save" at bounding box center [976, 533] width 62 height 23
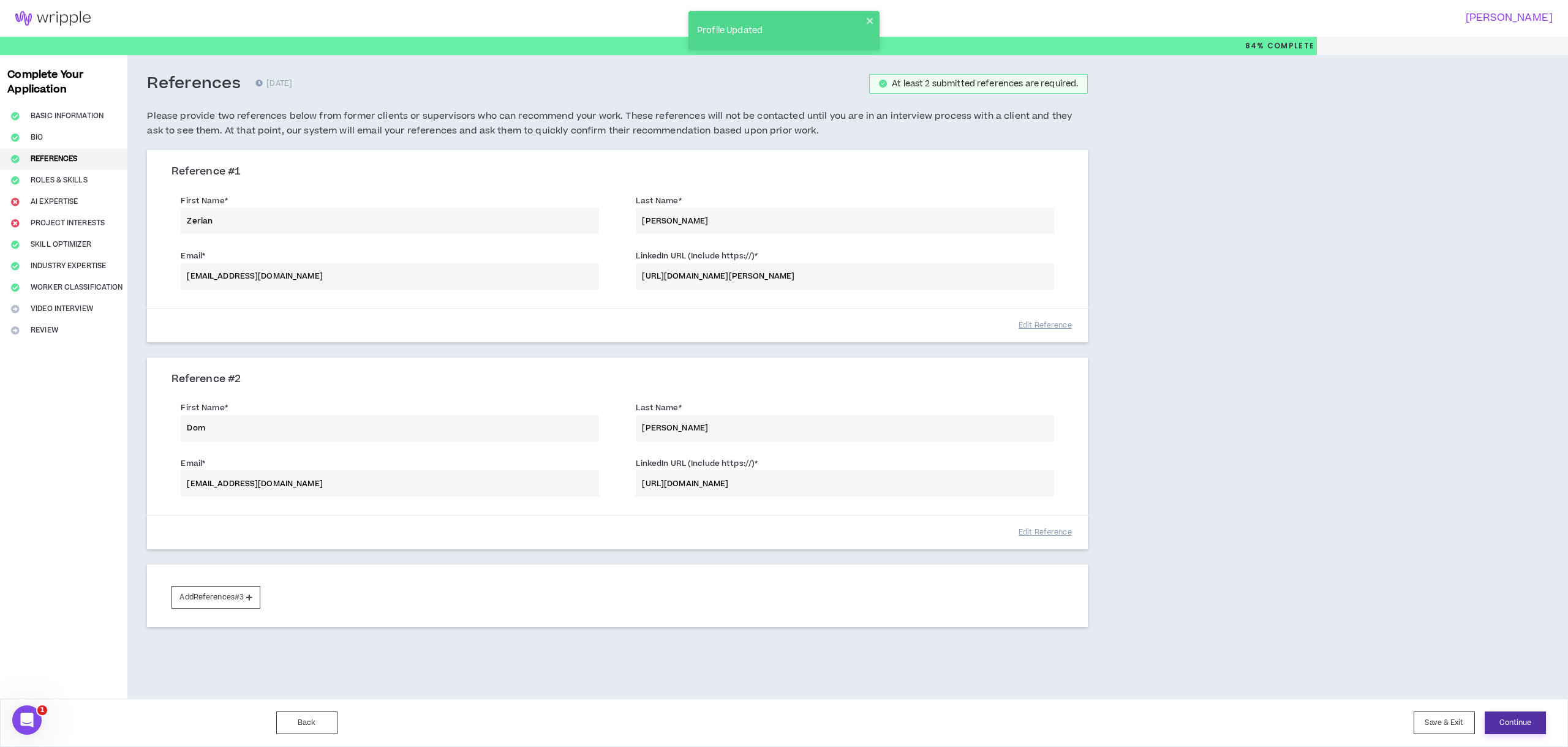
click at [1515, 731] on button "Continue" at bounding box center [1515, 723] width 62 height 23
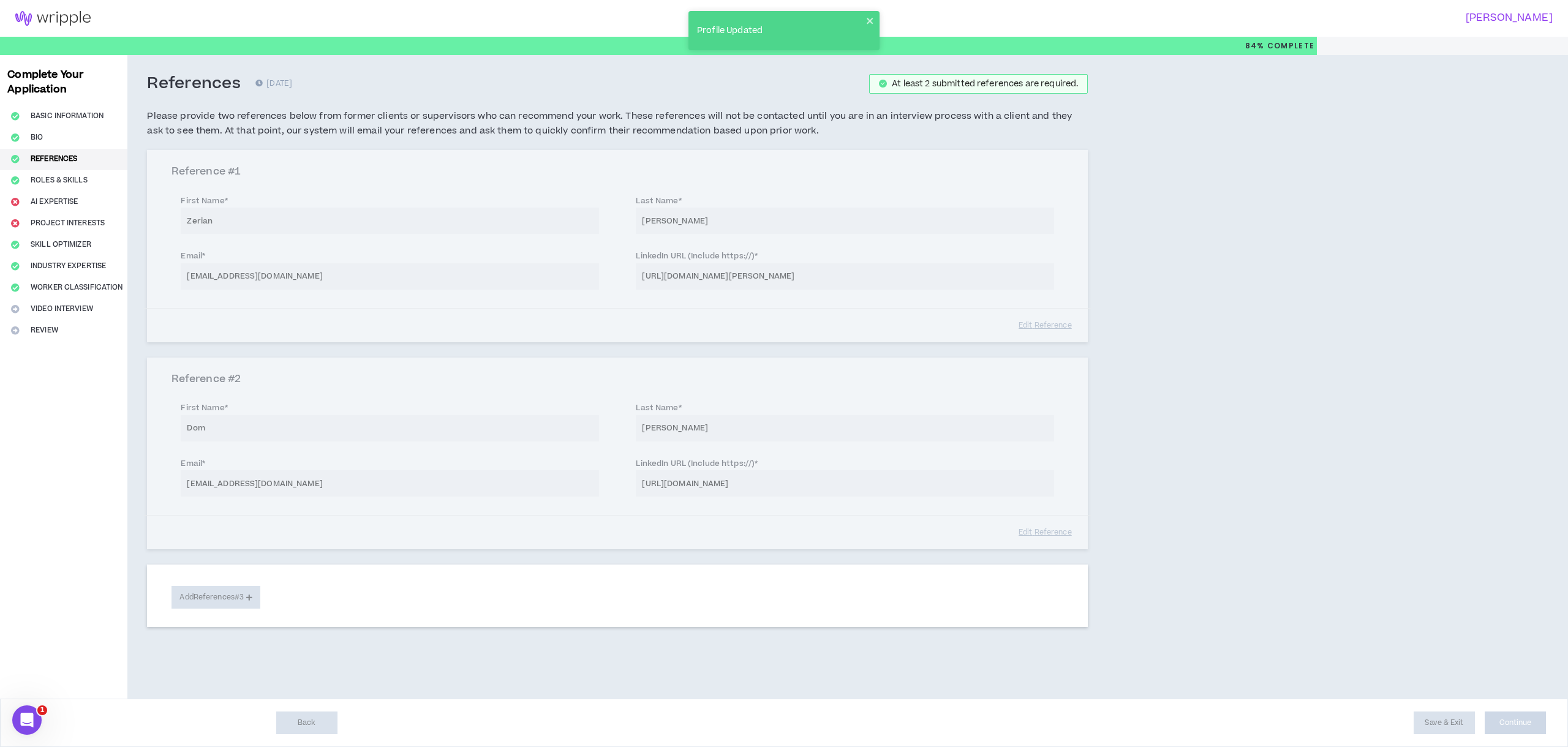
select select "**"
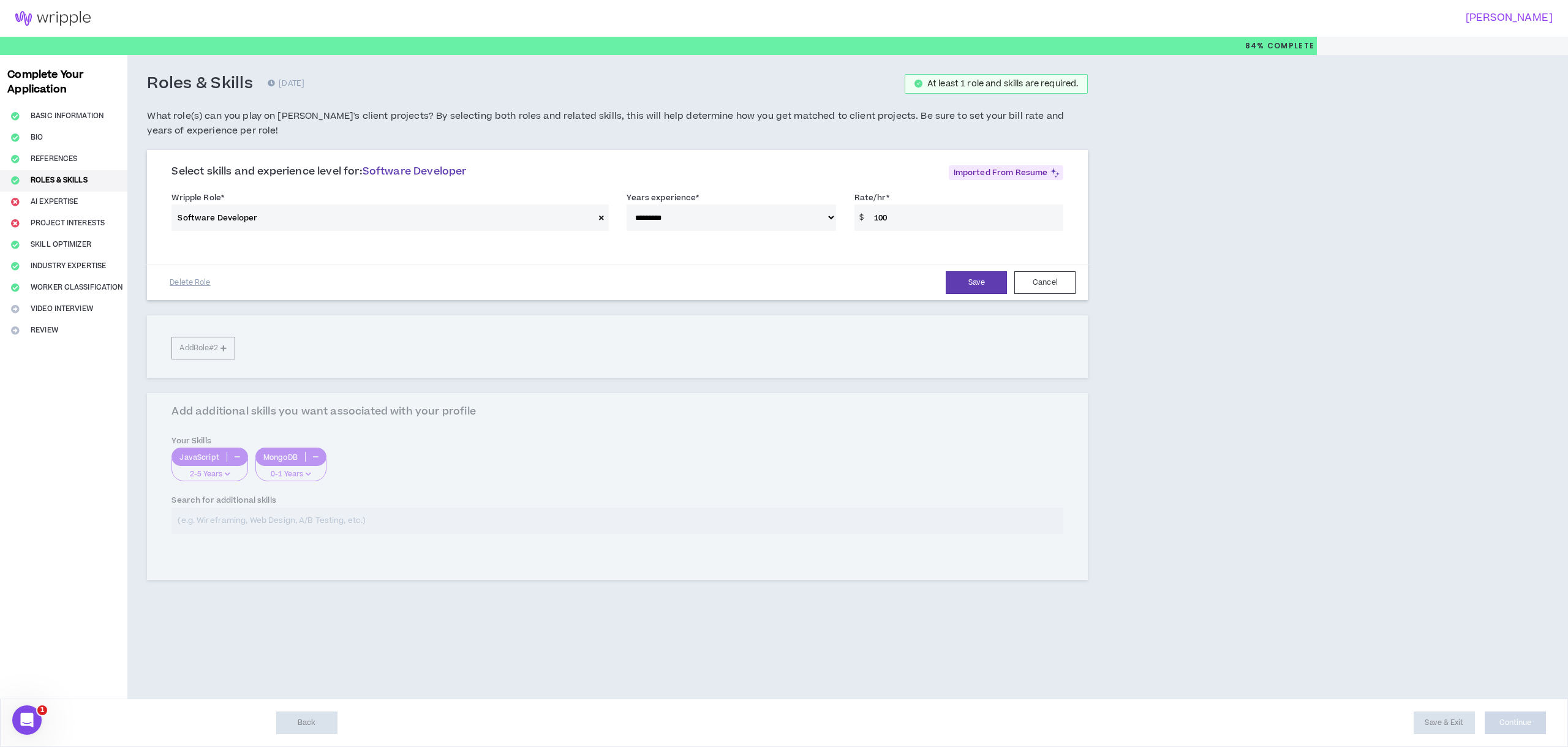
click at [655, 218] on select "**********" at bounding box center [731, 218] width 209 height 27
click at [754, 216] on select "**********" at bounding box center [731, 218] width 209 height 27
click at [627, 205] on select "**********" at bounding box center [731, 218] width 209 height 27
click at [912, 214] on input "100" at bounding box center [965, 218] width 195 height 27
type input "1"
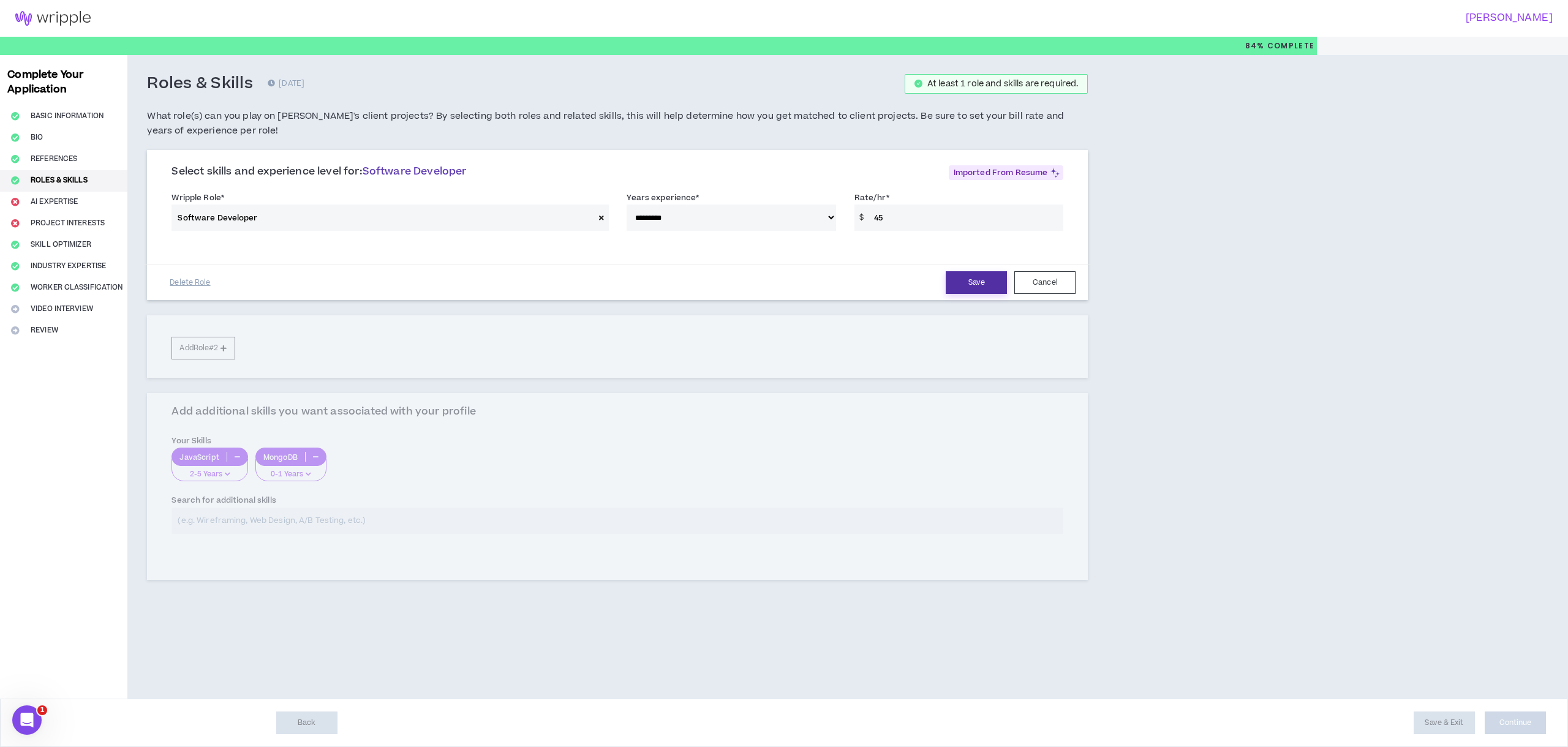
type input "45"
click at [987, 281] on button "Save" at bounding box center [976, 283] width 62 height 23
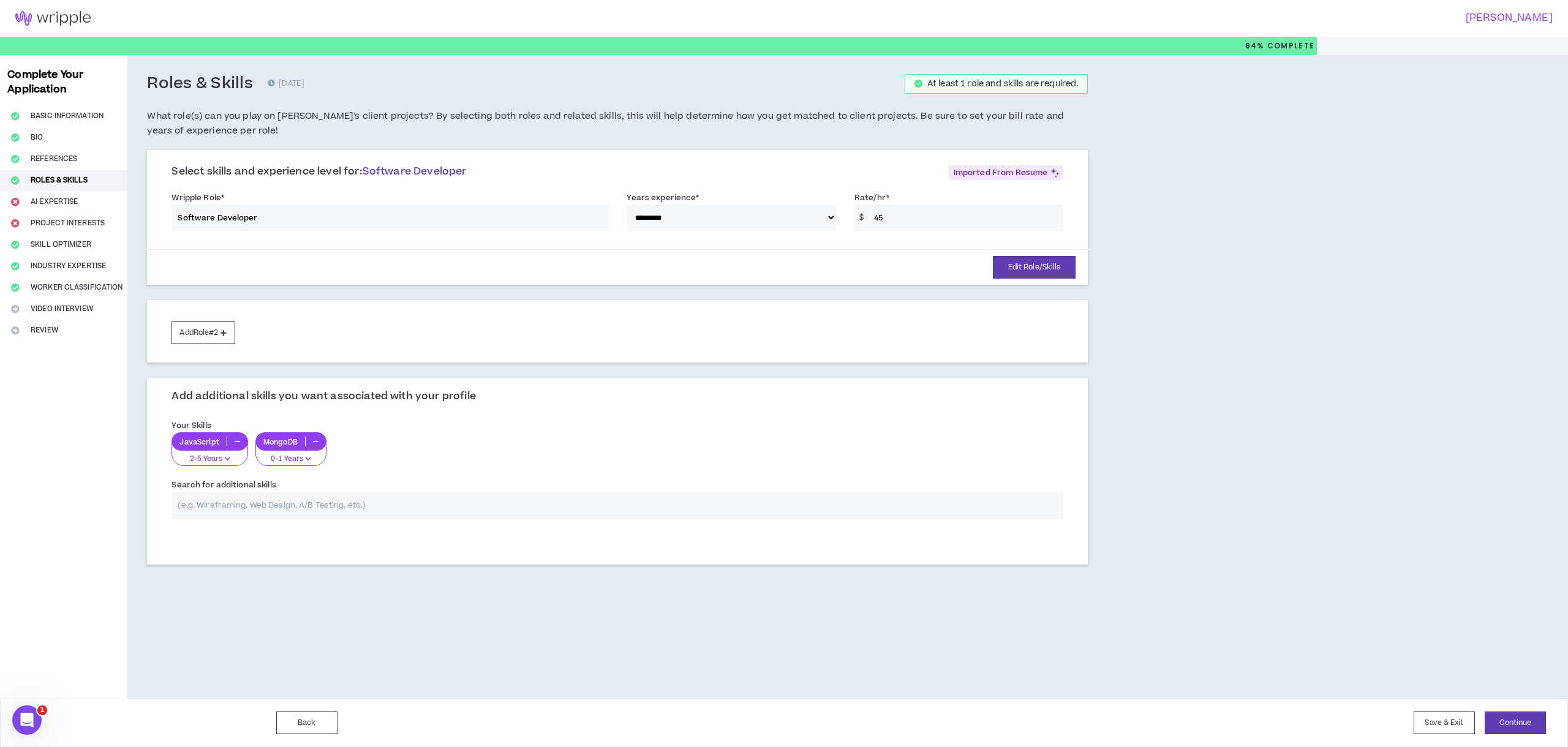
click at [234, 438] on button "button" at bounding box center [237, 441] width 20 height 10
click at [233, 441] on icon "button" at bounding box center [231, 441] width 5 height 6
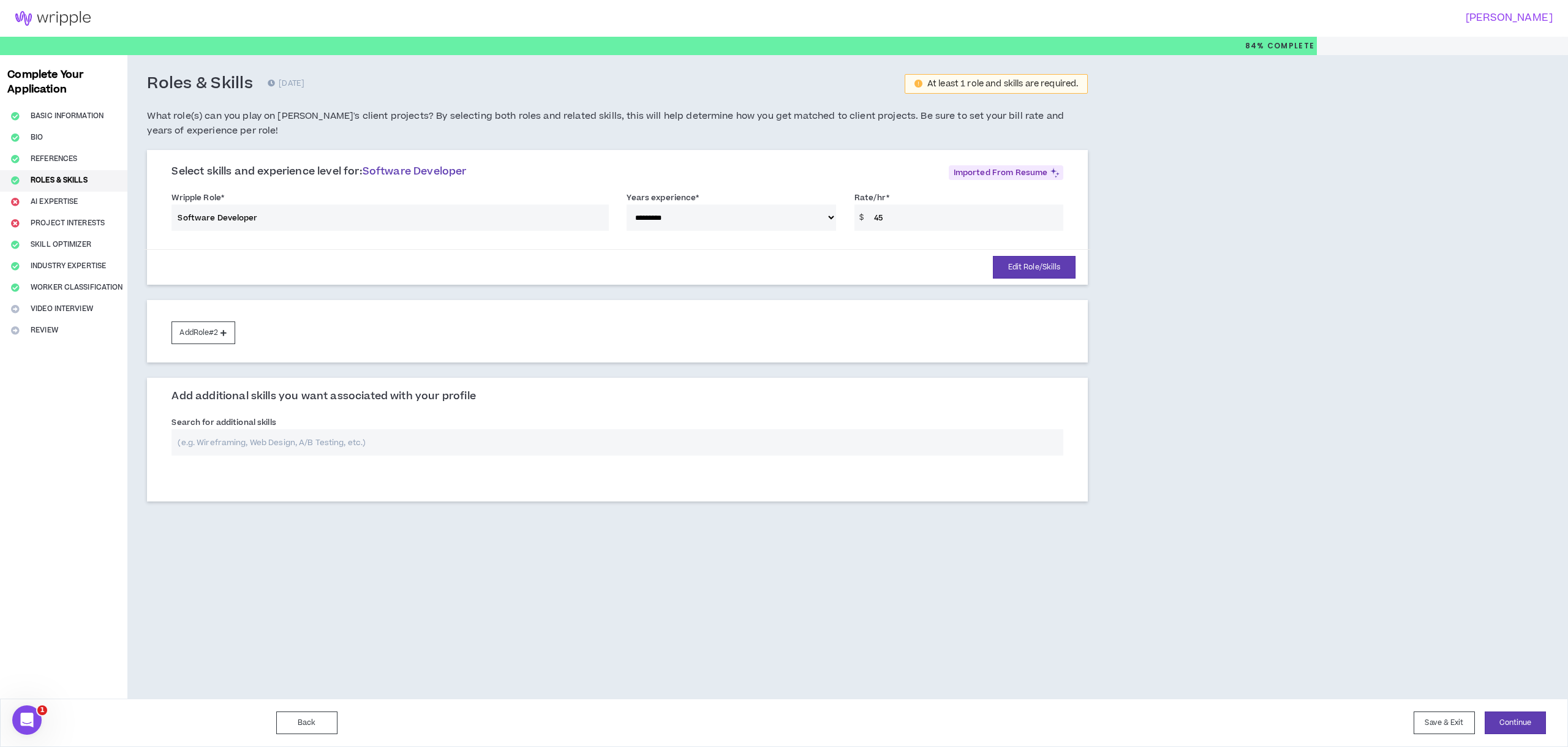
click at [234, 449] on input "text" at bounding box center [617, 443] width 892 height 27
click at [1509, 726] on button "Continue" at bounding box center [1515, 723] width 62 height 23
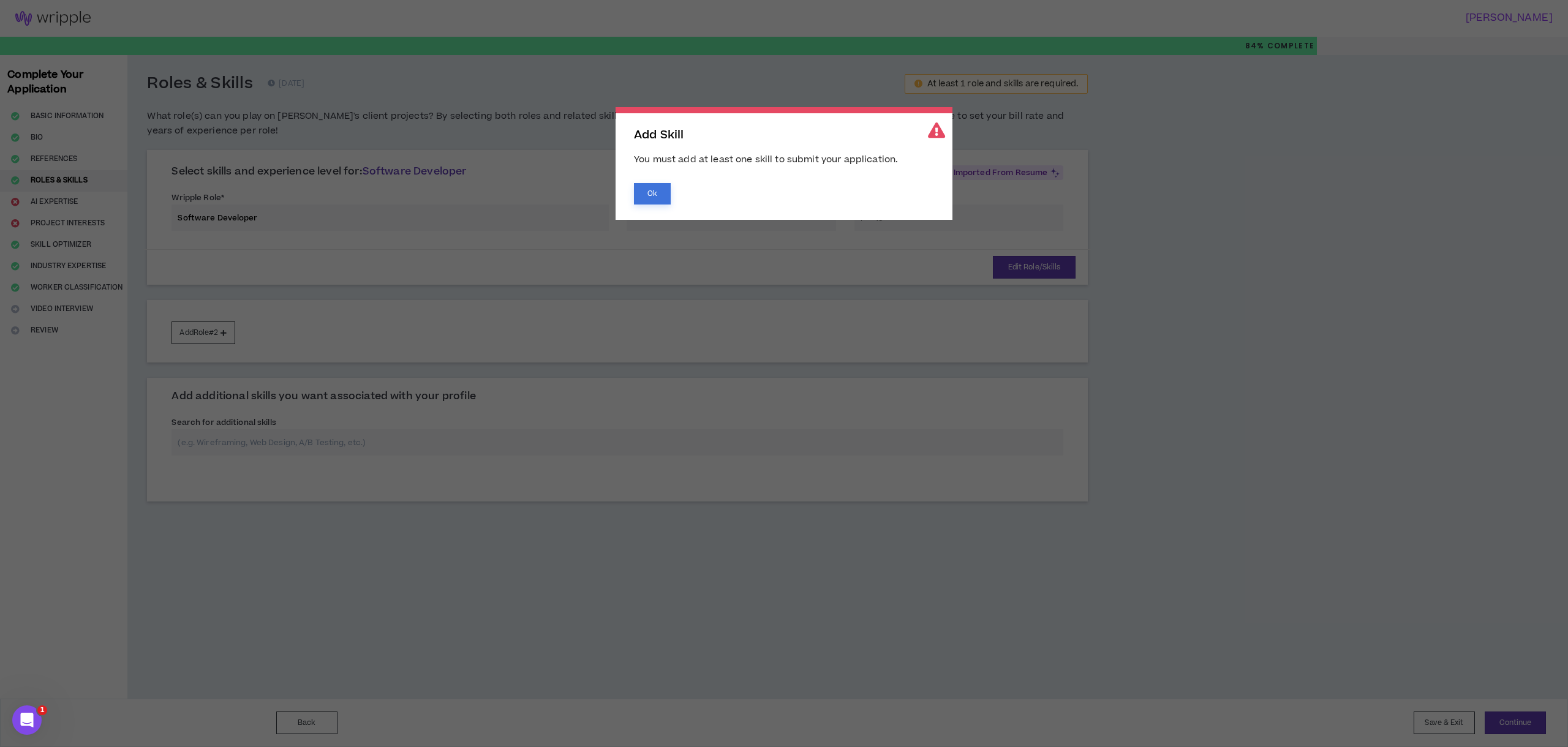
click at [660, 188] on button "Ok" at bounding box center [653, 194] width 37 height 22
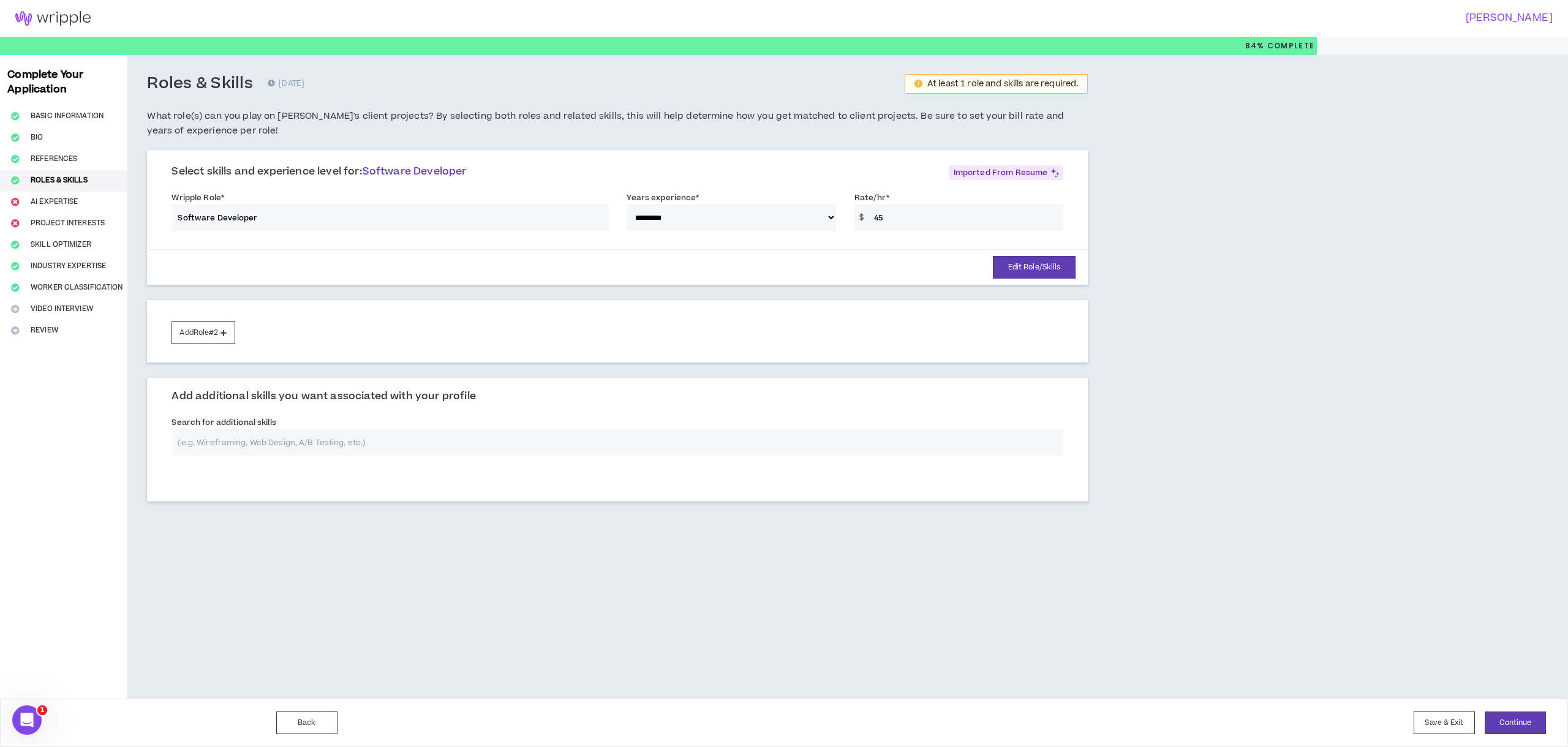
click at [233, 432] on input "text" at bounding box center [617, 443] width 892 height 27
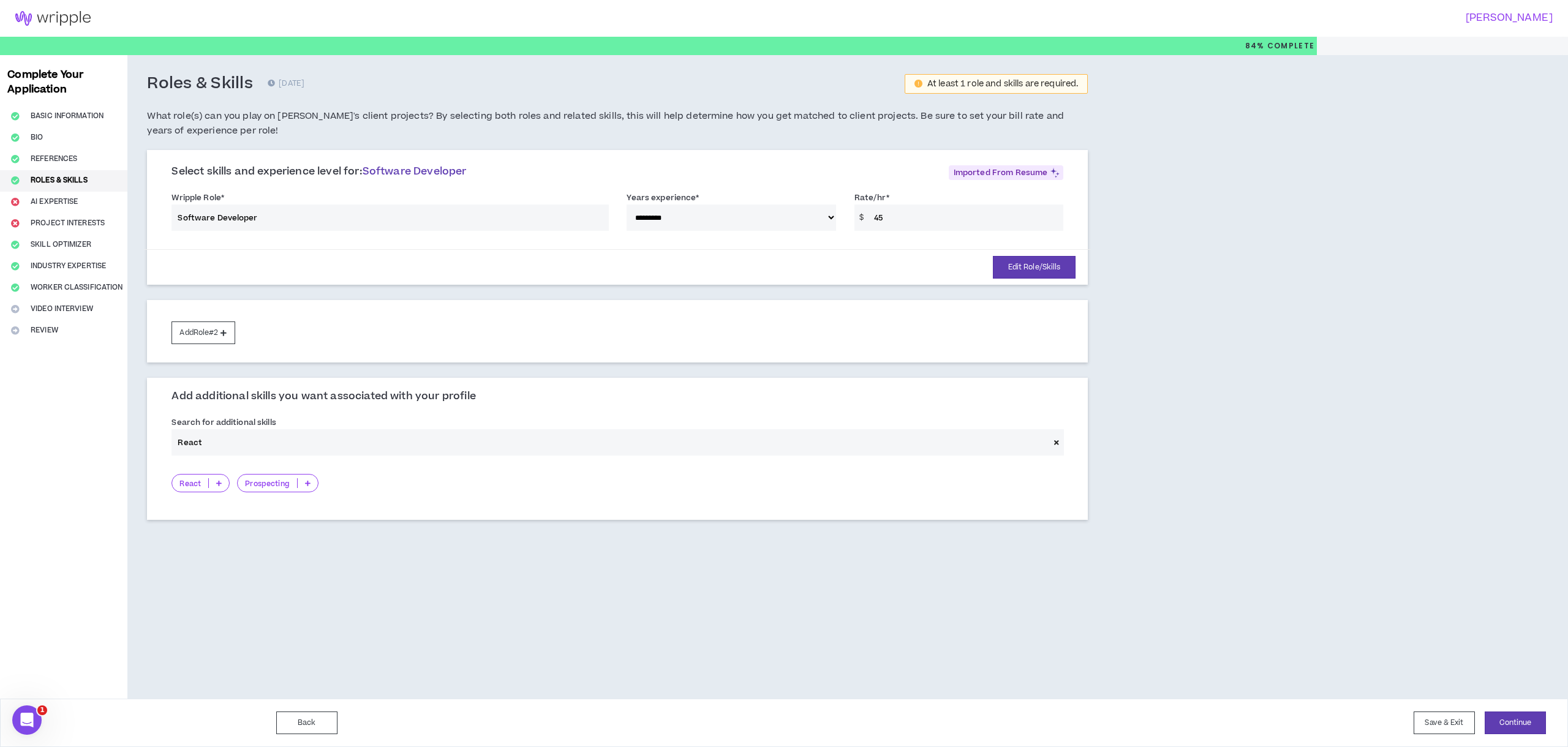
type input "React"
click at [195, 486] on p "React" at bounding box center [190, 484] width 36 height 9
click at [204, 524] on span "2-5 Years" at bounding box center [200, 523] width 42 height 13
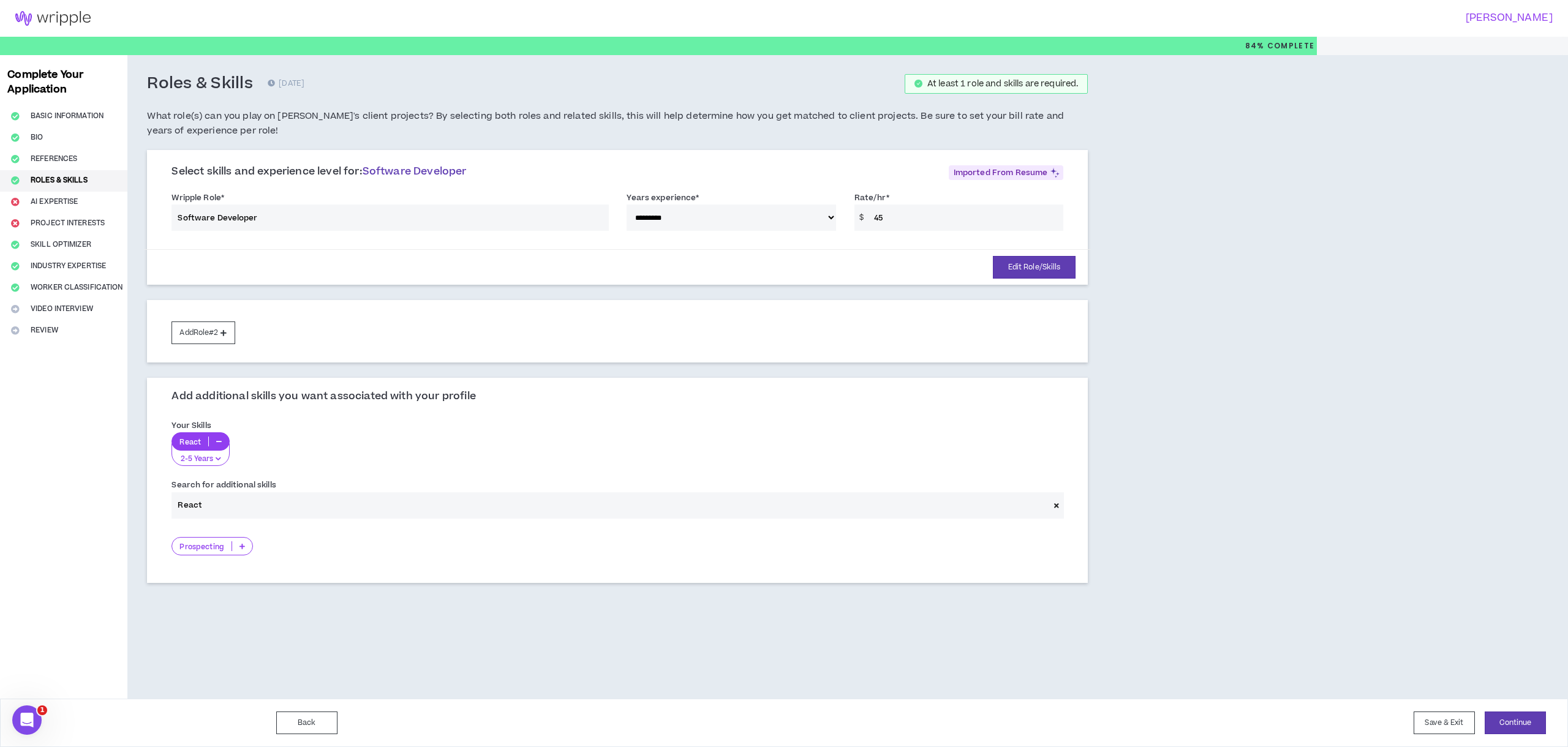
click at [217, 513] on input "React" at bounding box center [610, 506] width 877 height 27
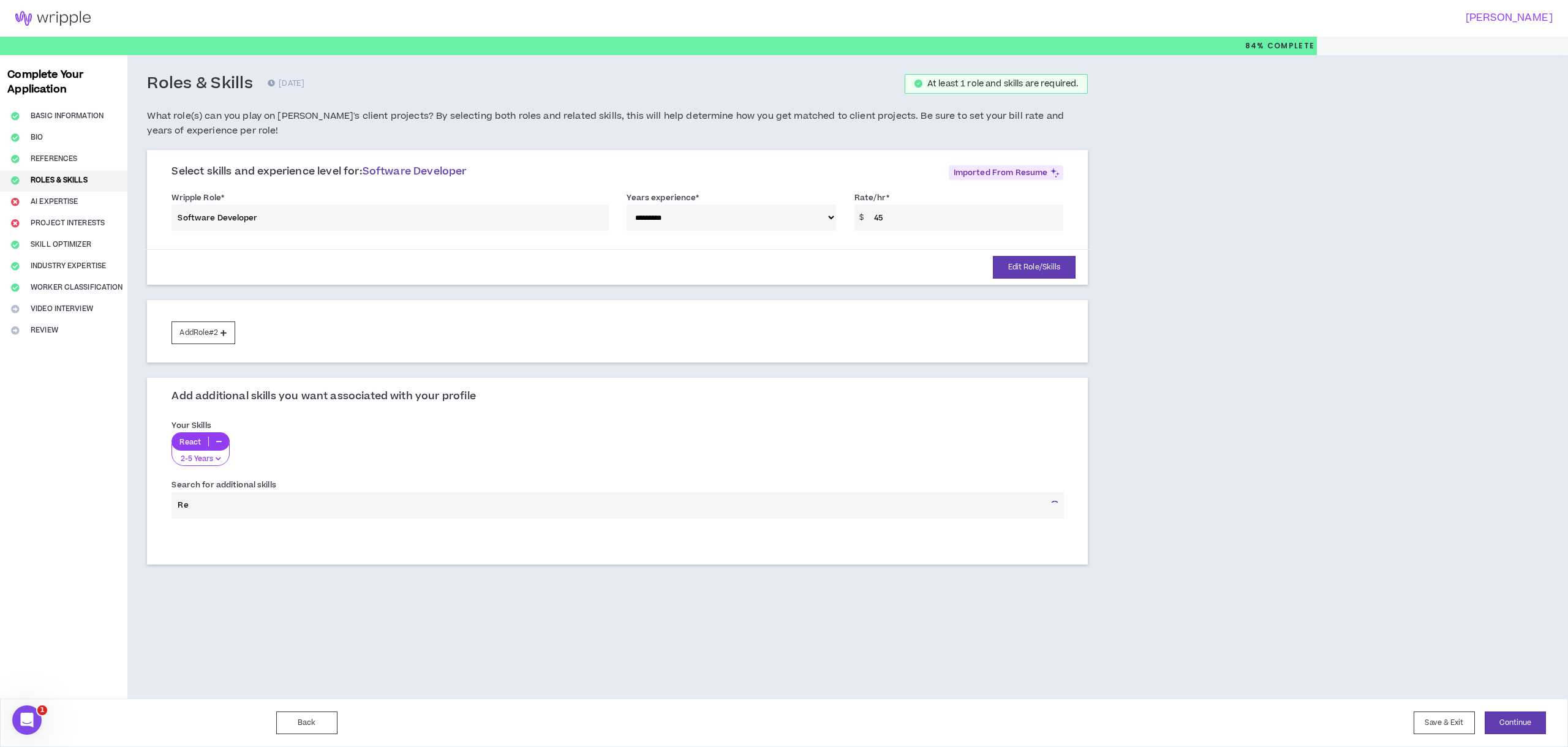
type input "R"
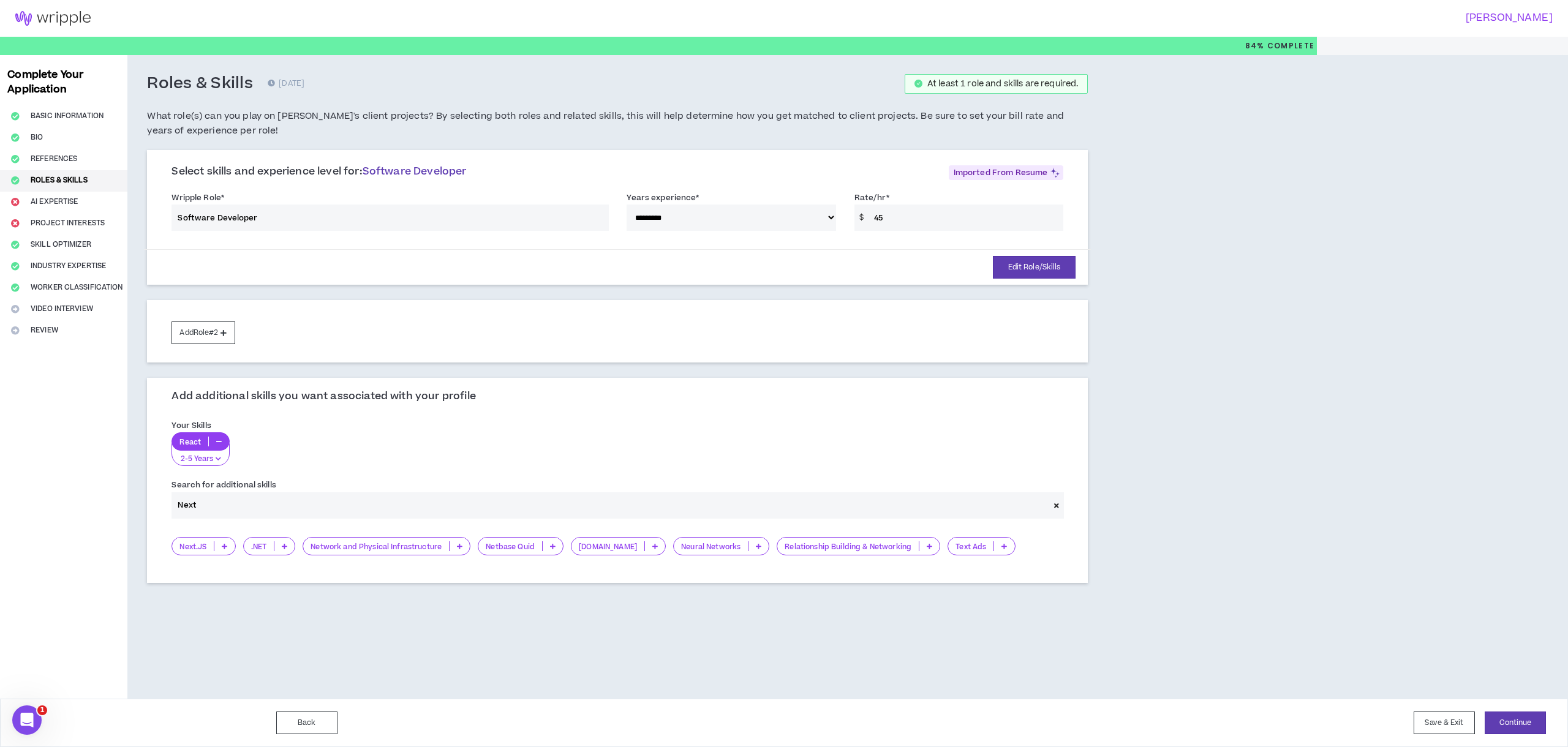
click at [193, 550] on p "Next.JS" at bounding box center [193, 547] width 42 height 9
click at [205, 585] on span "2-5 Years" at bounding box center [204, 585] width 49 height 13
click at [205, 507] on input "Next" at bounding box center [610, 506] width 877 height 27
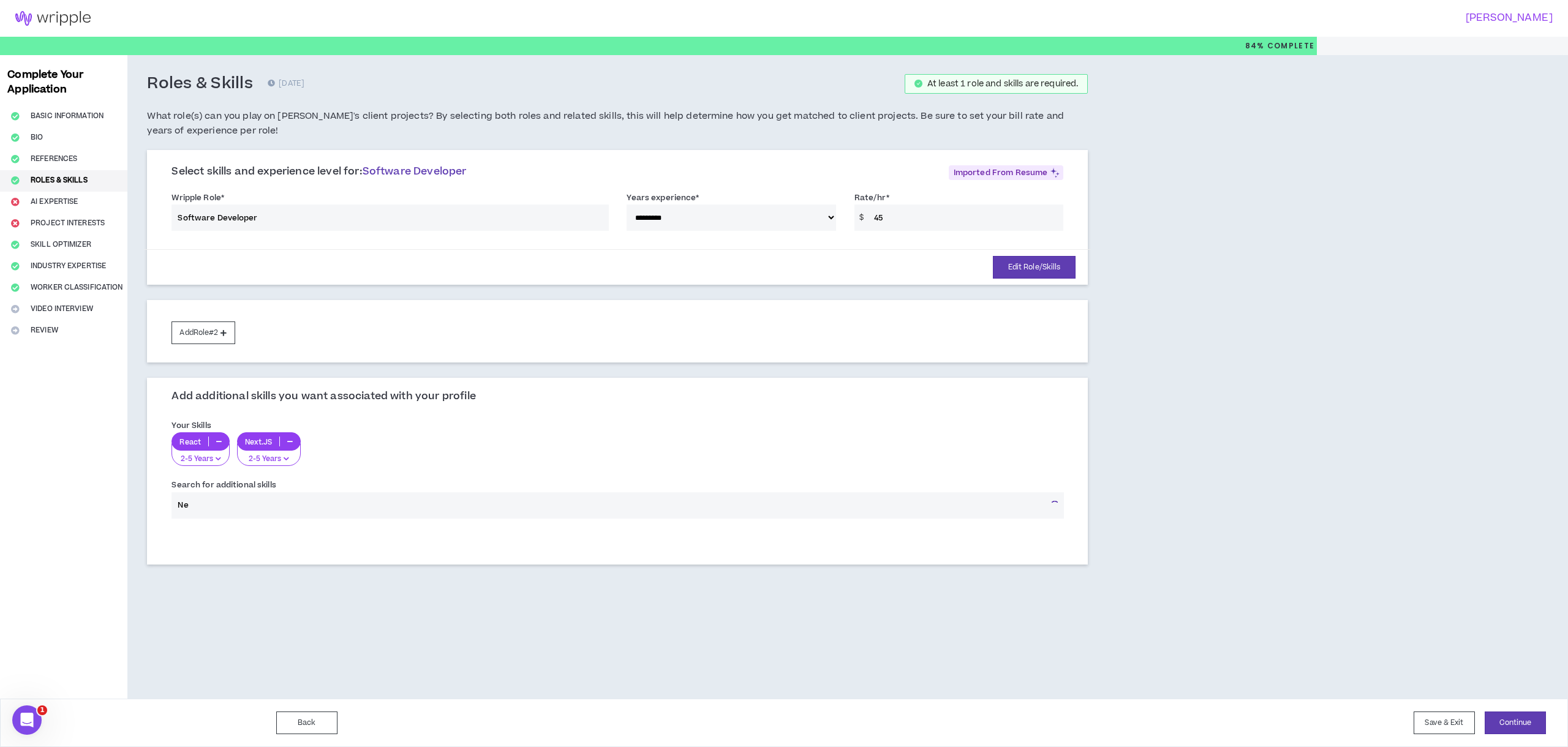
type input "N"
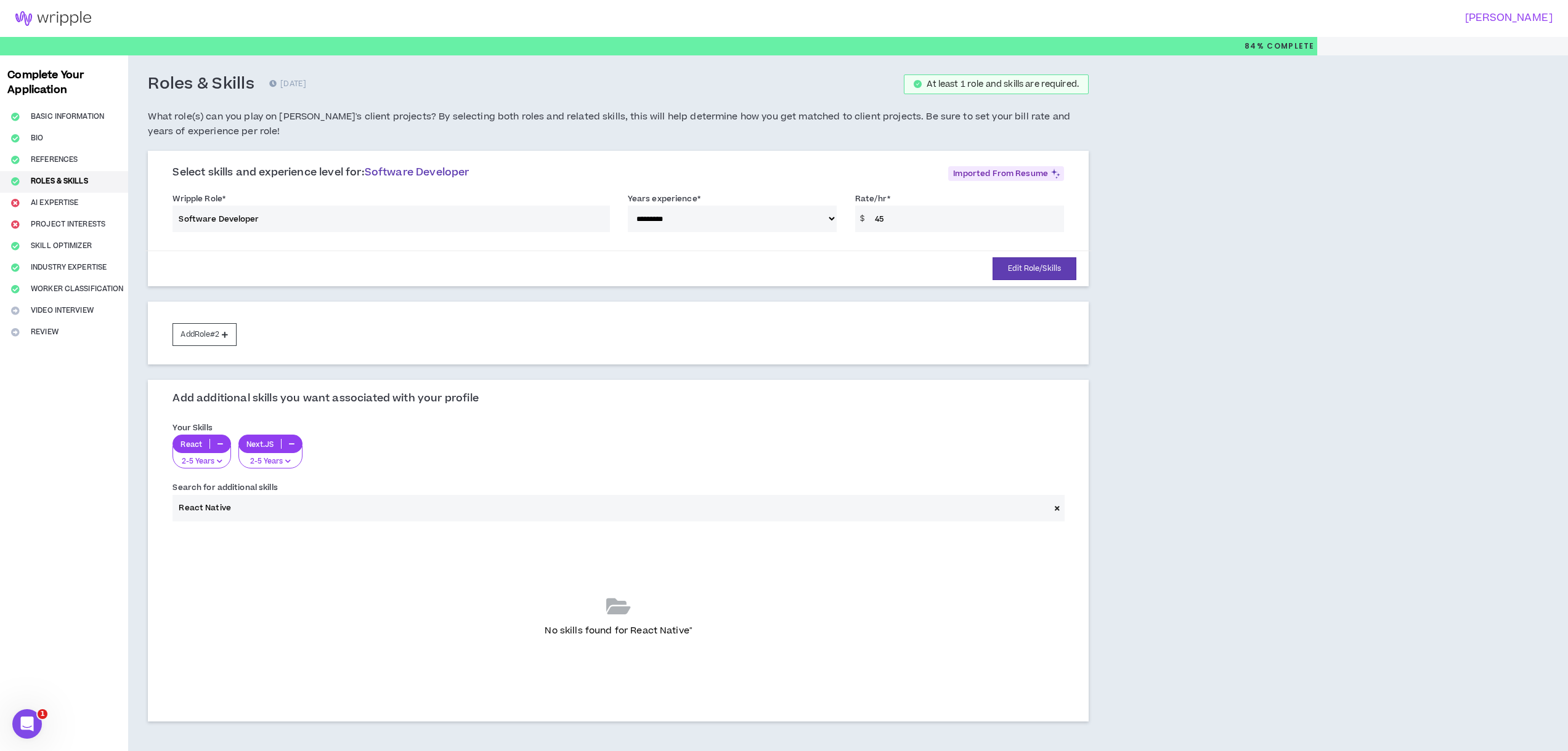
click at [272, 503] on input "React Native" at bounding box center [610, 509] width 876 height 27
click at [613, 621] on div "No skills found for React Native"" at bounding box center [618, 617] width 891 height 154
drag, startPoint x: 621, startPoint y: 603, endPoint x: 518, endPoint y: 568, distance: 108.8
click at [596, 596] on div "No skills found for React Native"" at bounding box center [618, 617] width 891 height 154
click at [272, 519] on input "React Native" at bounding box center [610, 509] width 876 height 27
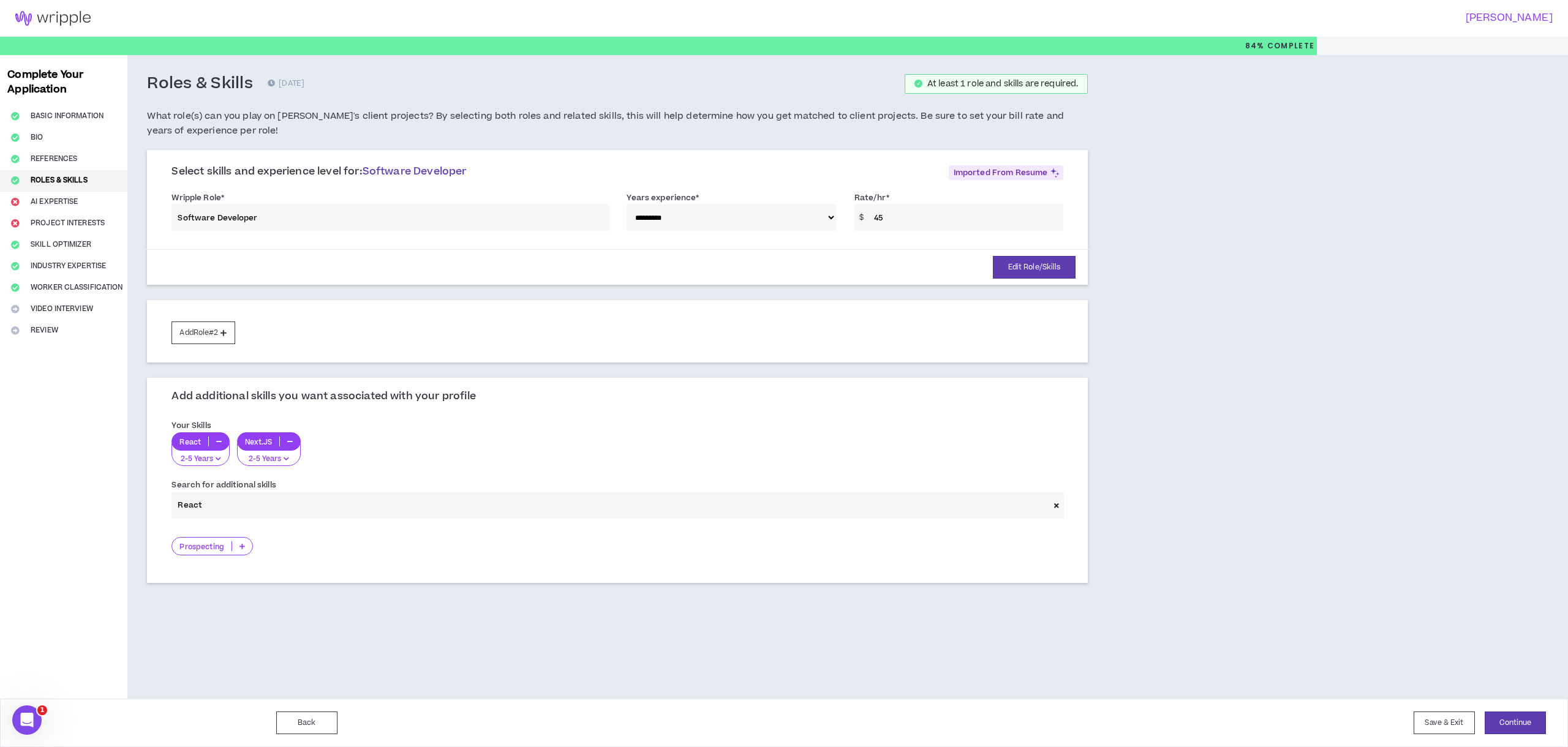
click at [246, 548] on p at bounding box center [242, 546] width 20 height 10
click at [230, 590] on span "2-5 Years" at bounding box center [212, 585] width 65 height 13
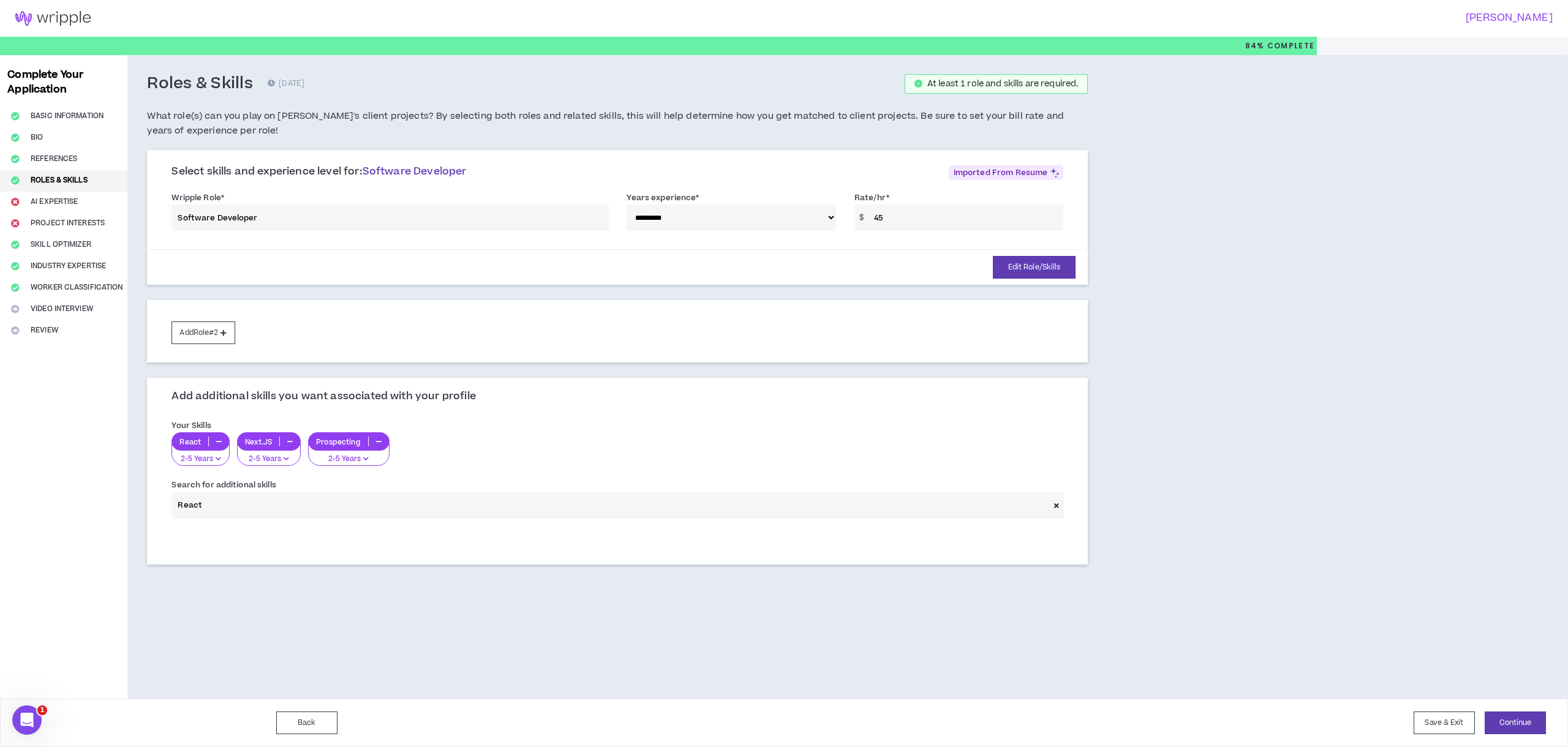
click at [378, 439] on icon "button" at bounding box center [378, 441] width 5 height 6
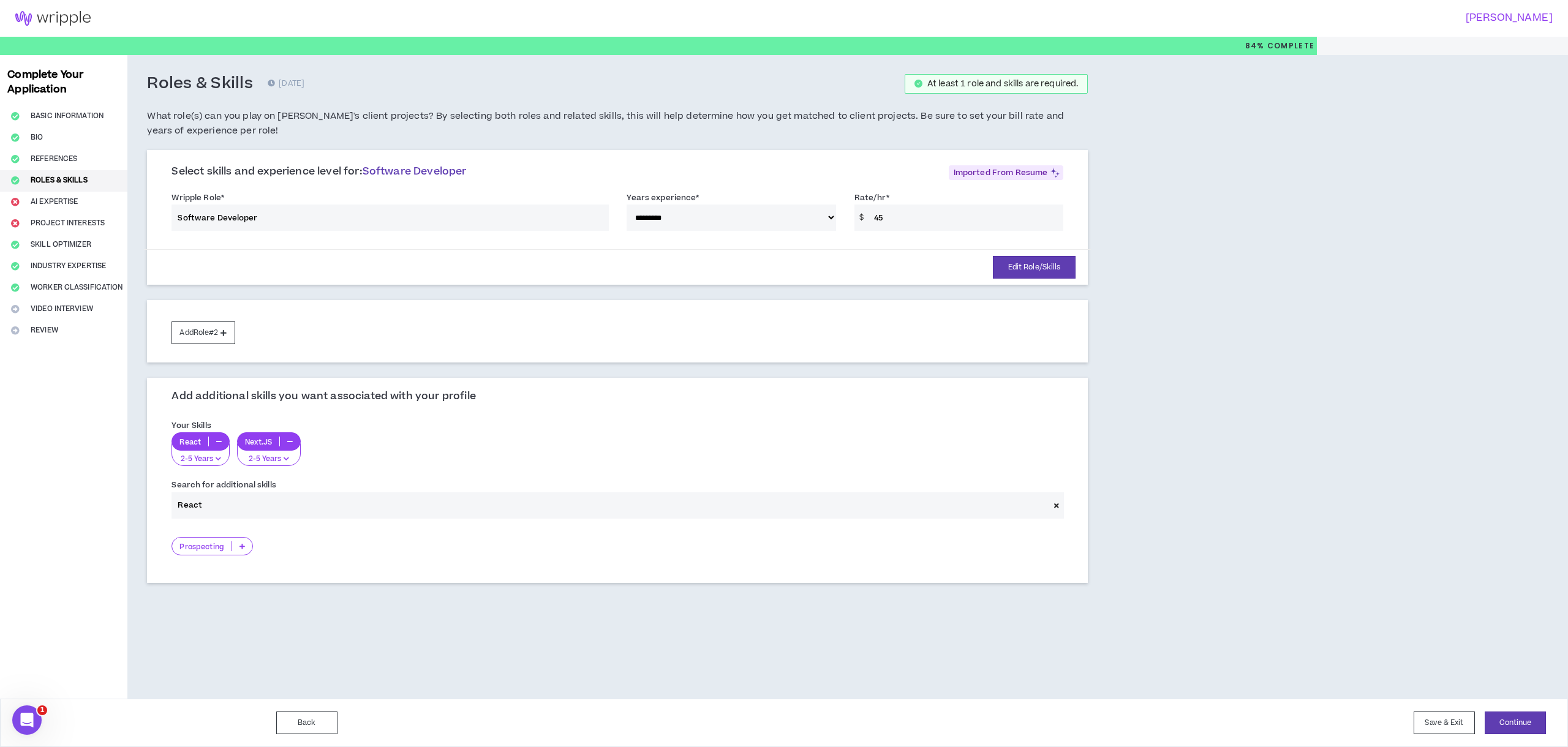
click at [200, 504] on input "React" at bounding box center [610, 506] width 877 height 27
click at [208, 505] on input "React" at bounding box center [610, 506] width 877 height 27
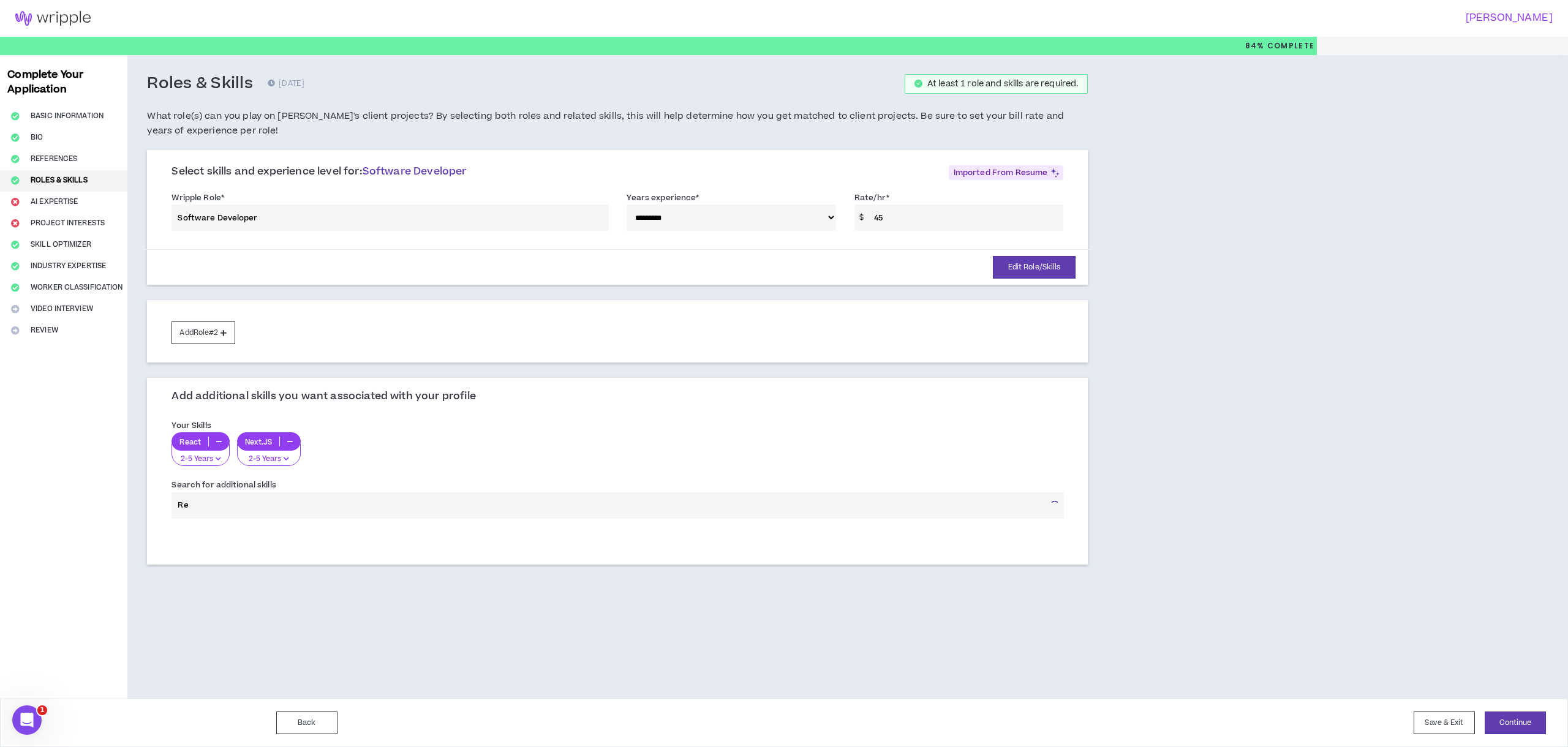
type input "R"
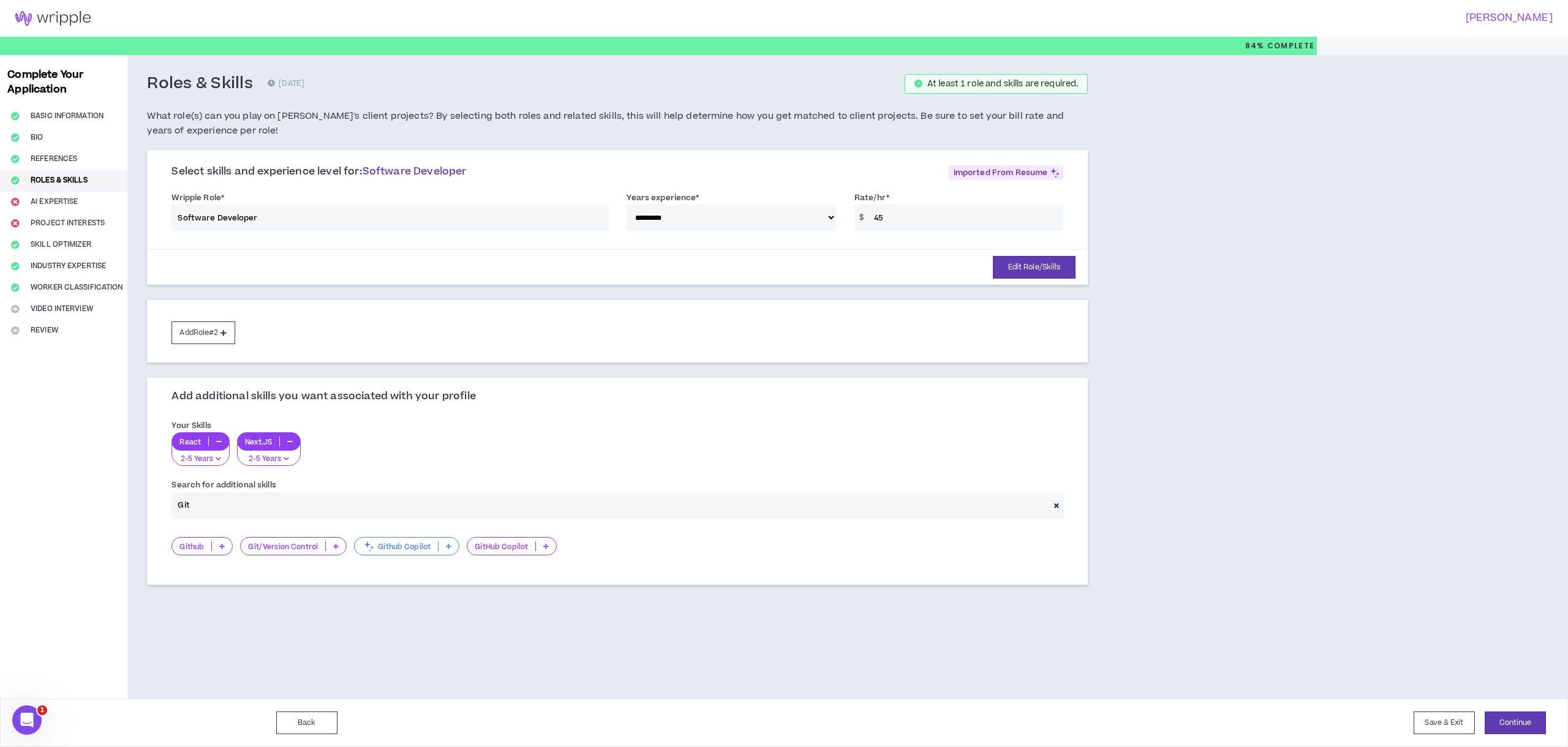
click at [191, 552] on div "Github" at bounding box center [202, 546] width 62 height 19
click at [213, 582] on span "2-5 Years" at bounding box center [202, 585] width 46 height 13
click at [213, 503] on input "Git" at bounding box center [610, 506] width 877 height 27
type input "G"
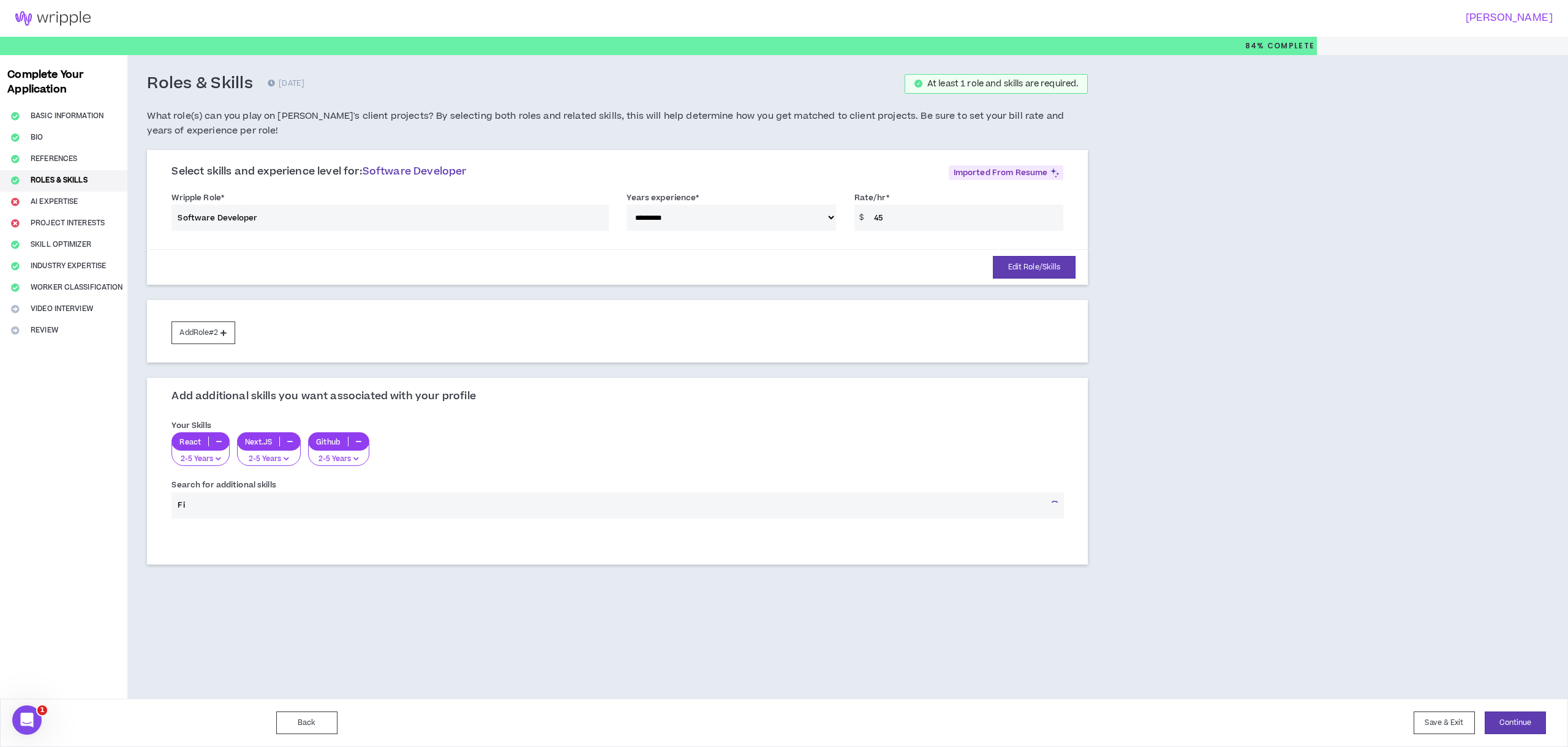
type input "F"
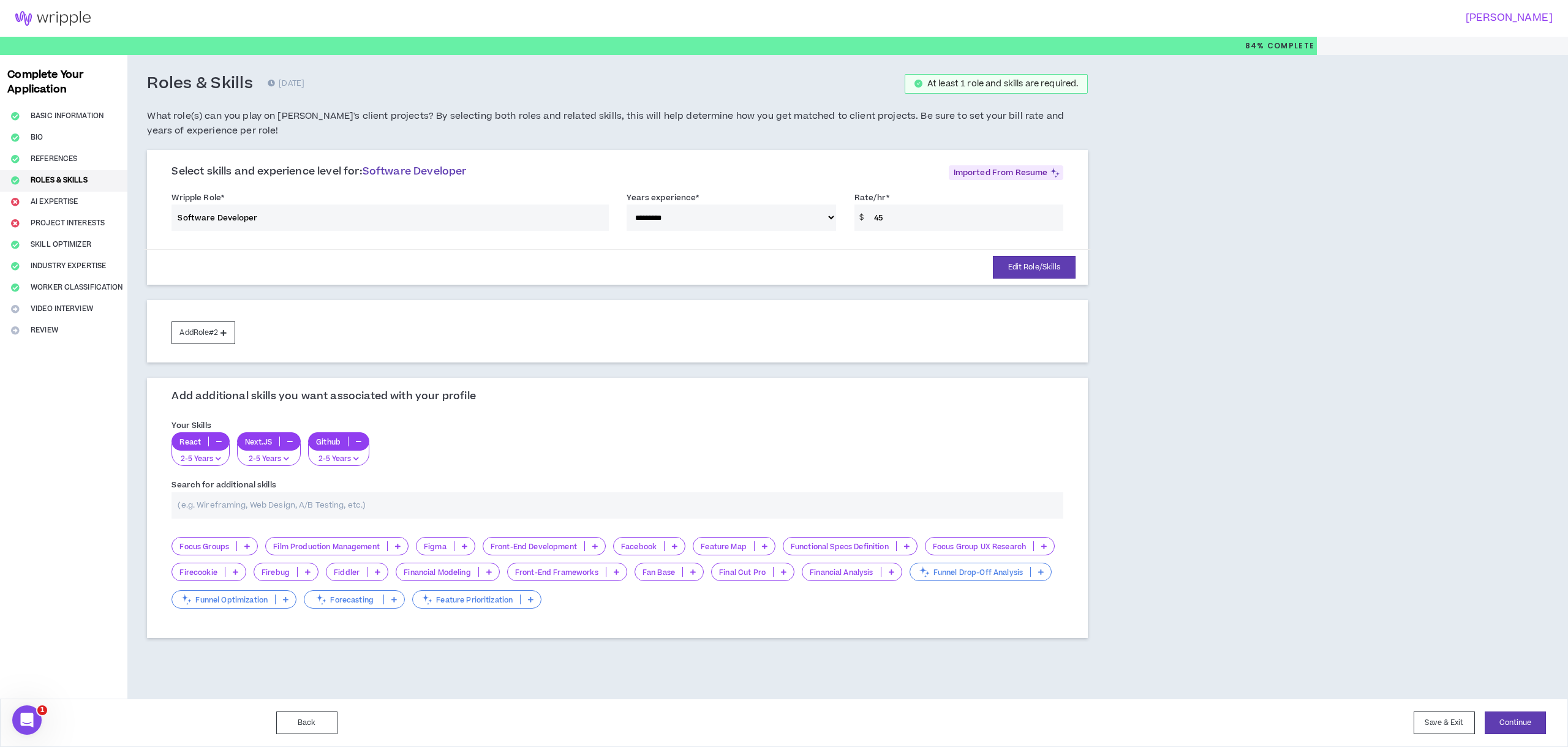
click at [431, 549] on p "Figma" at bounding box center [435, 547] width 37 height 9
click at [441, 582] on span "2-5 Years" at bounding box center [445, 585] width 44 height 13
click at [487, 547] on p "Front-End Development" at bounding box center [467, 547] width 101 height 9
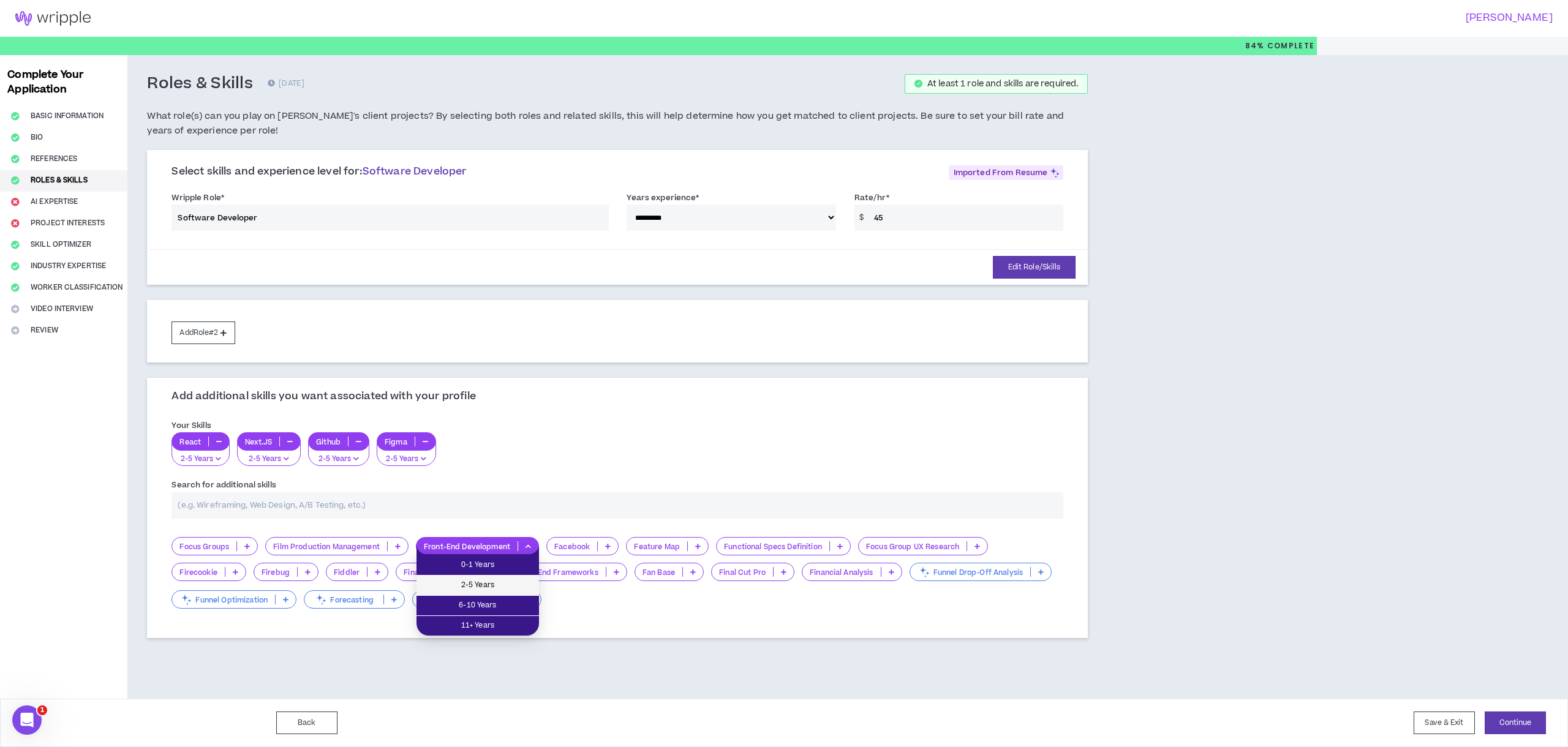
click at [486, 585] on span "2-5 Years" at bounding box center [477, 585] width 108 height 13
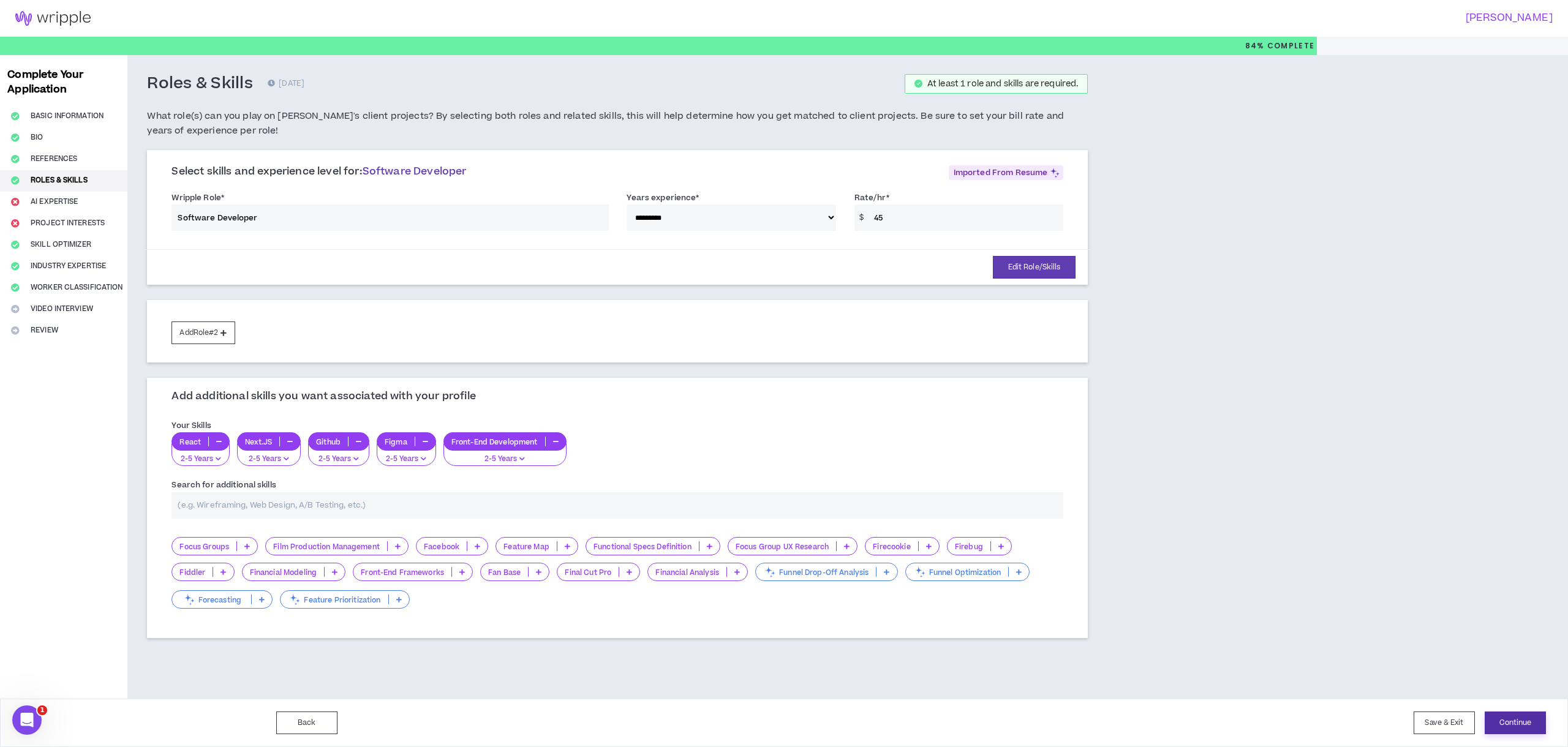
click at [1526, 718] on button "Continue" at bounding box center [1515, 723] width 62 height 23
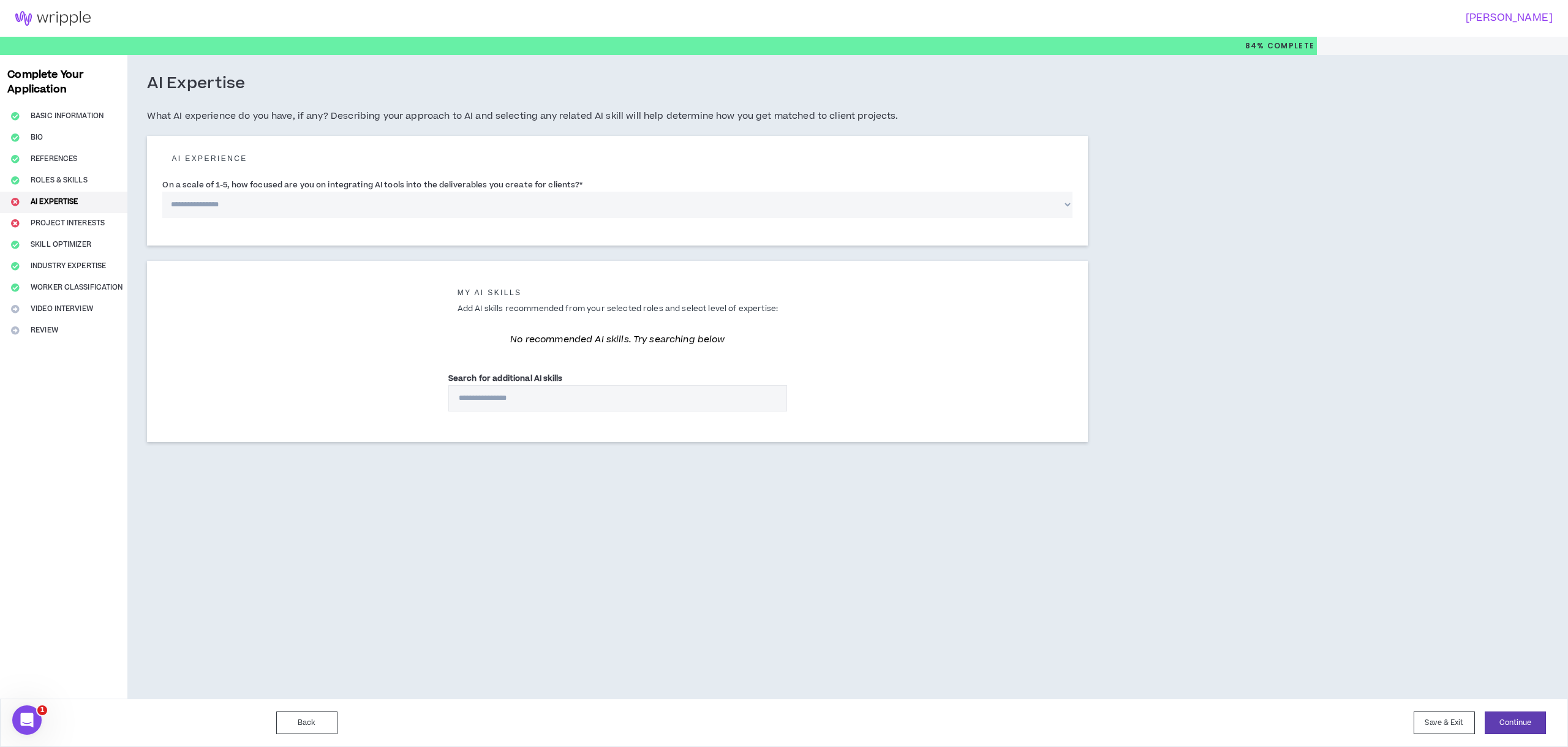
click at [201, 202] on select "**********" at bounding box center [617, 205] width 910 height 27
click at [162, 191] on select "**********" at bounding box center [617, 205] width 910 height 27
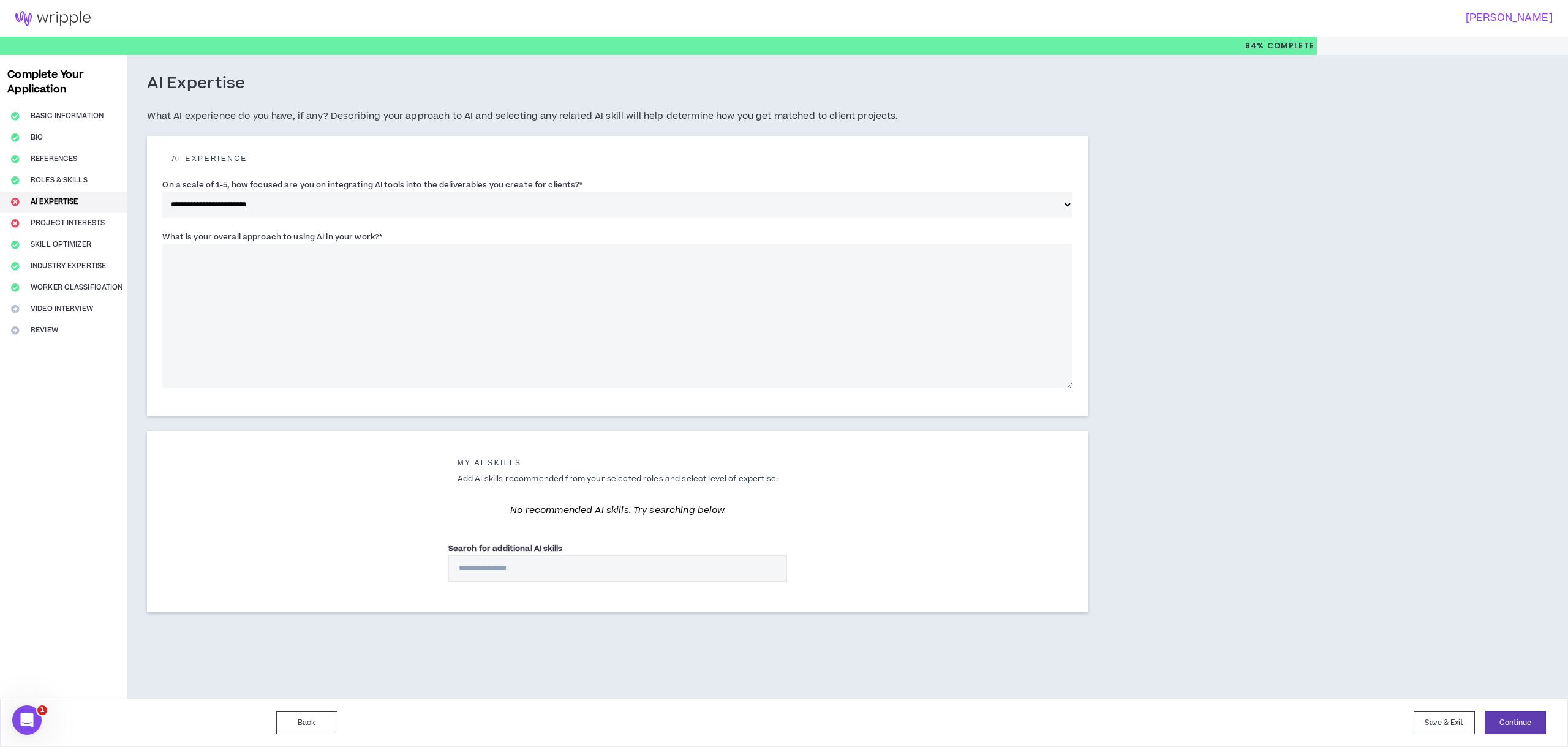
click at [324, 304] on textarea "What is your overall approach to using AI in your work? *" at bounding box center [617, 316] width 910 height 145
click at [271, 265] on textarea "What is your overall approach to using AI in your work? *" at bounding box center [617, 316] width 910 height 145
click at [195, 202] on select "**********" at bounding box center [617, 205] width 910 height 27
select select "*"
click at [162, 191] on select "**********" at bounding box center [617, 205] width 910 height 27
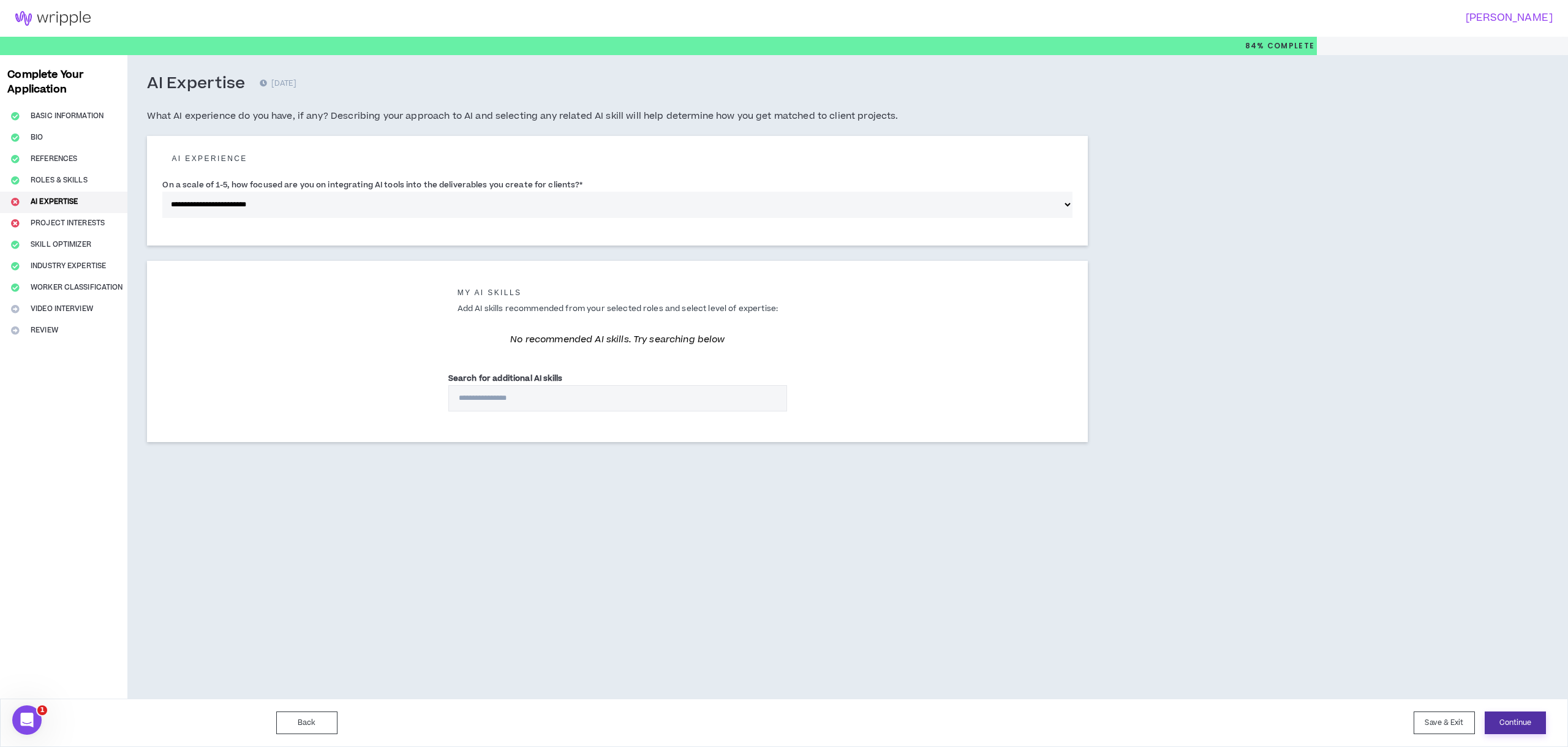
click at [1513, 717] on button "Continue" at bounding box center [1515, 723] width 62 height 23
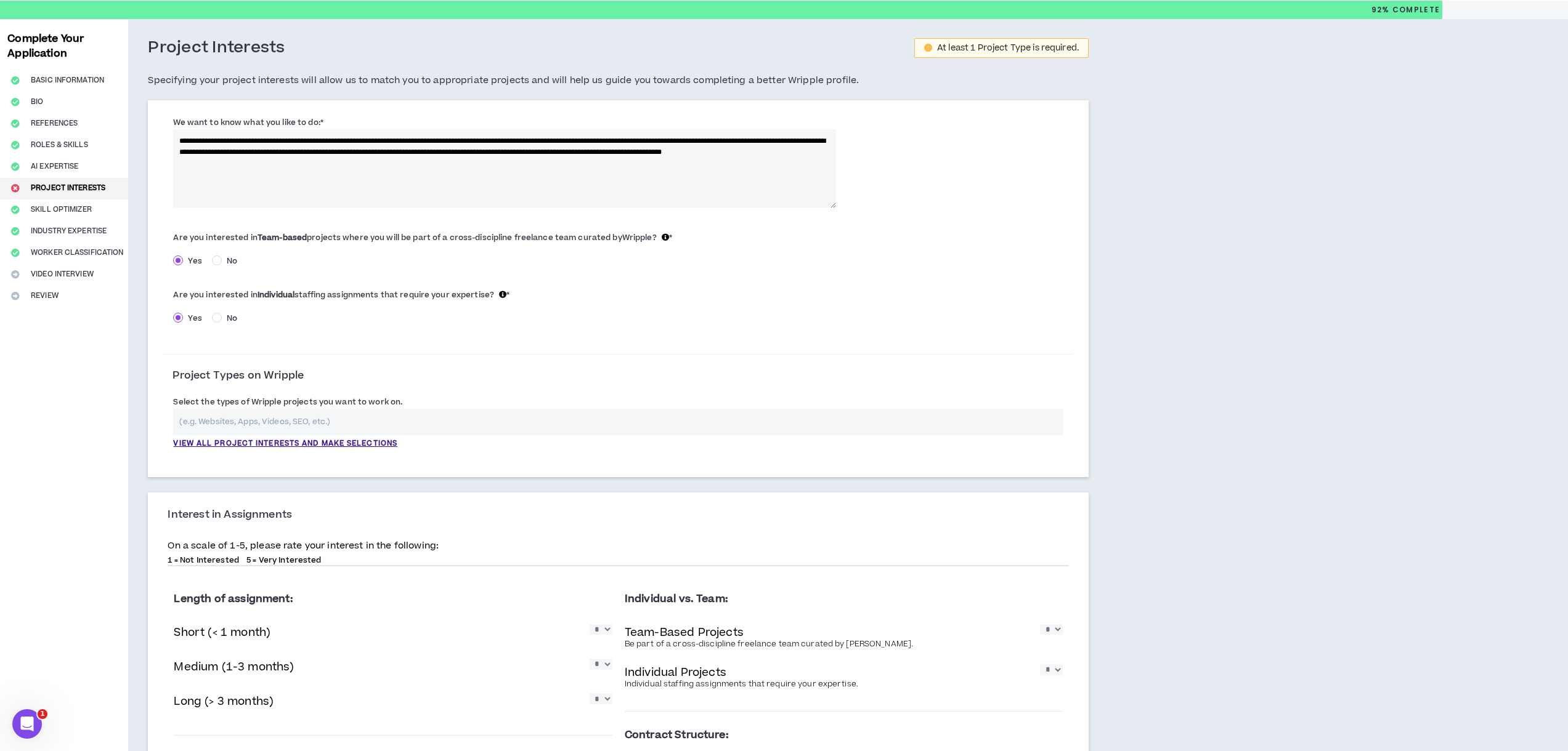
scroll to position [55, 0]
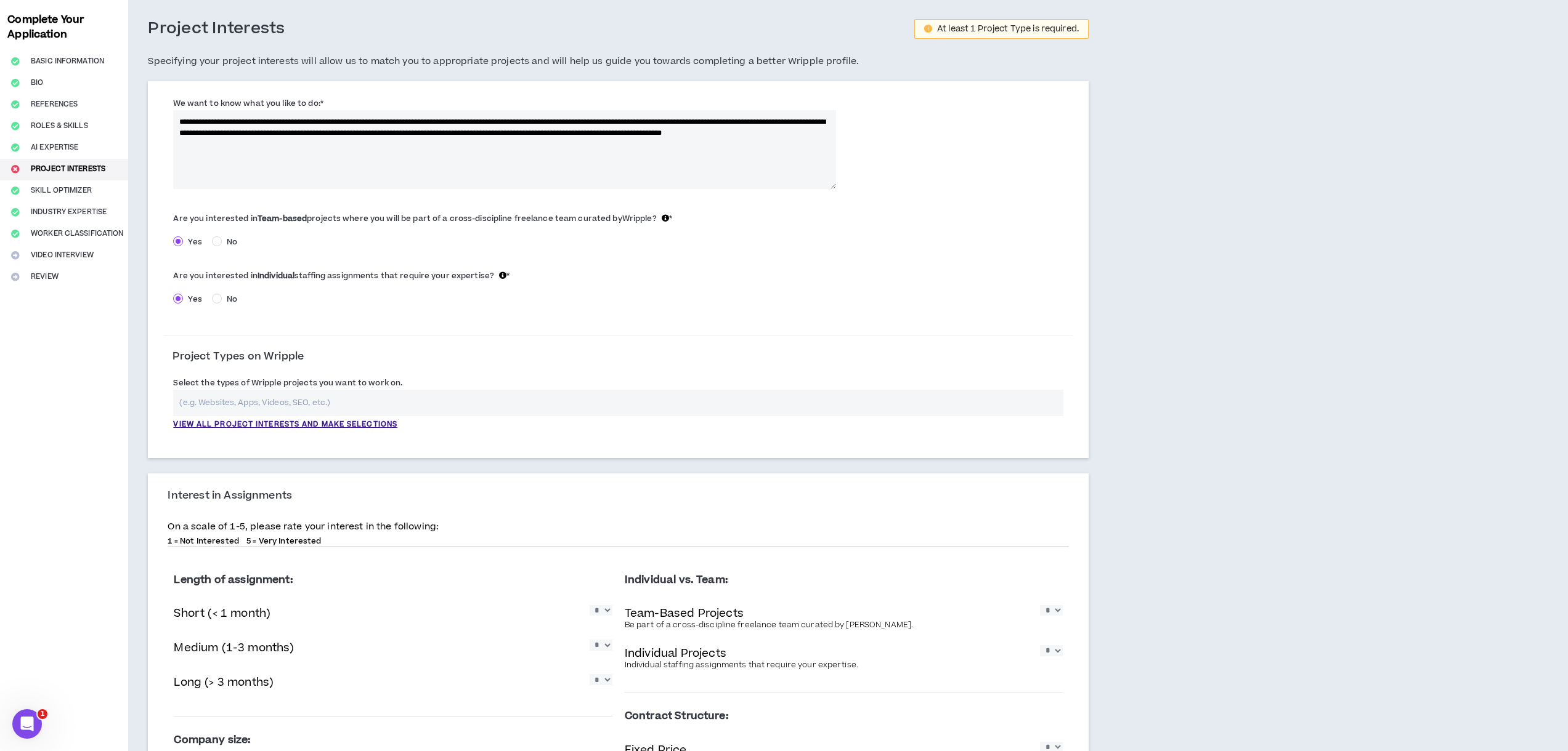
click at [275, 401] on input "text" at bounding box center [618, 403] width 890 height 27
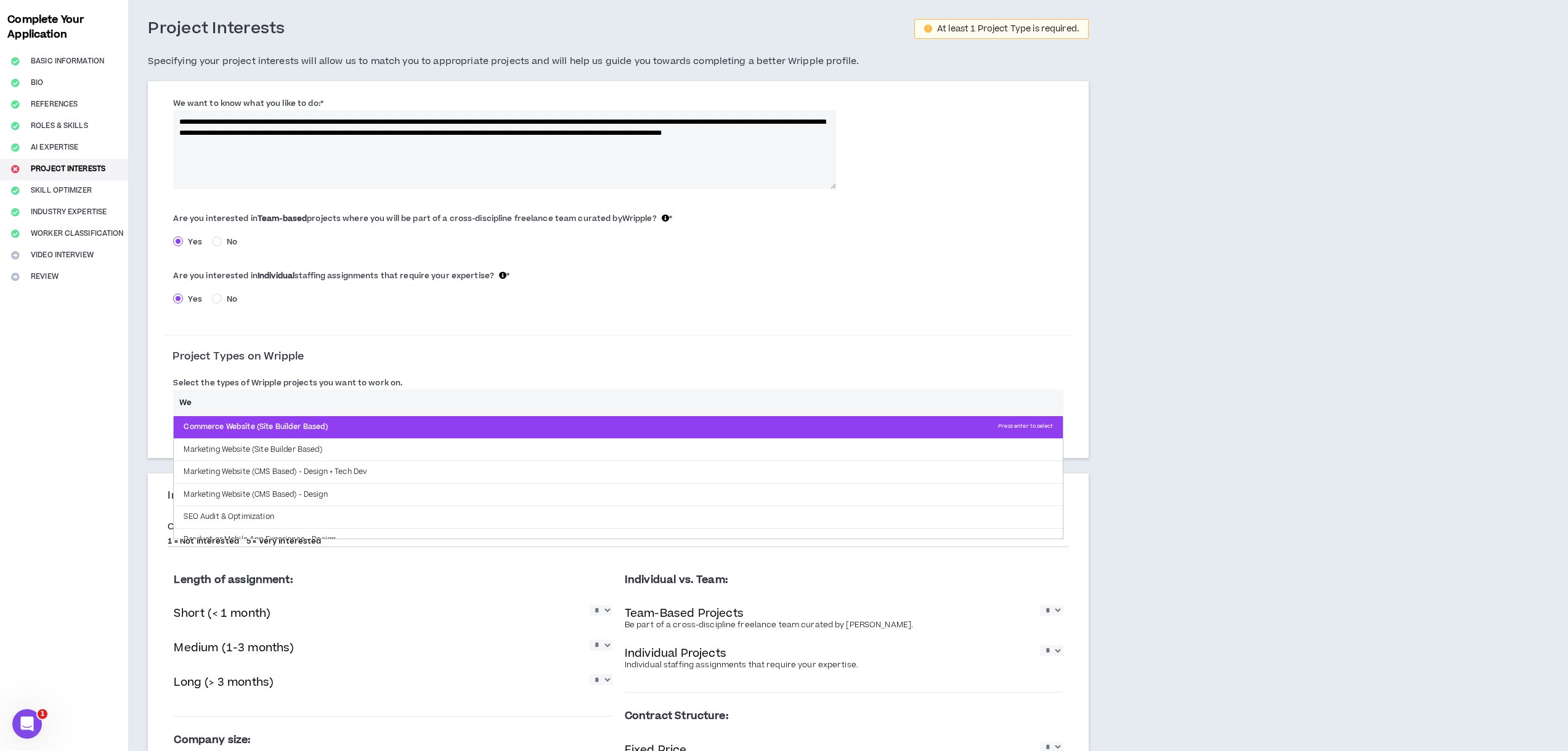
type input "We"
click at [276, 431] on p "Commerce Website (Site Builder Based) Press enter to select" at bounding box center [618, 427] width 889 height 22
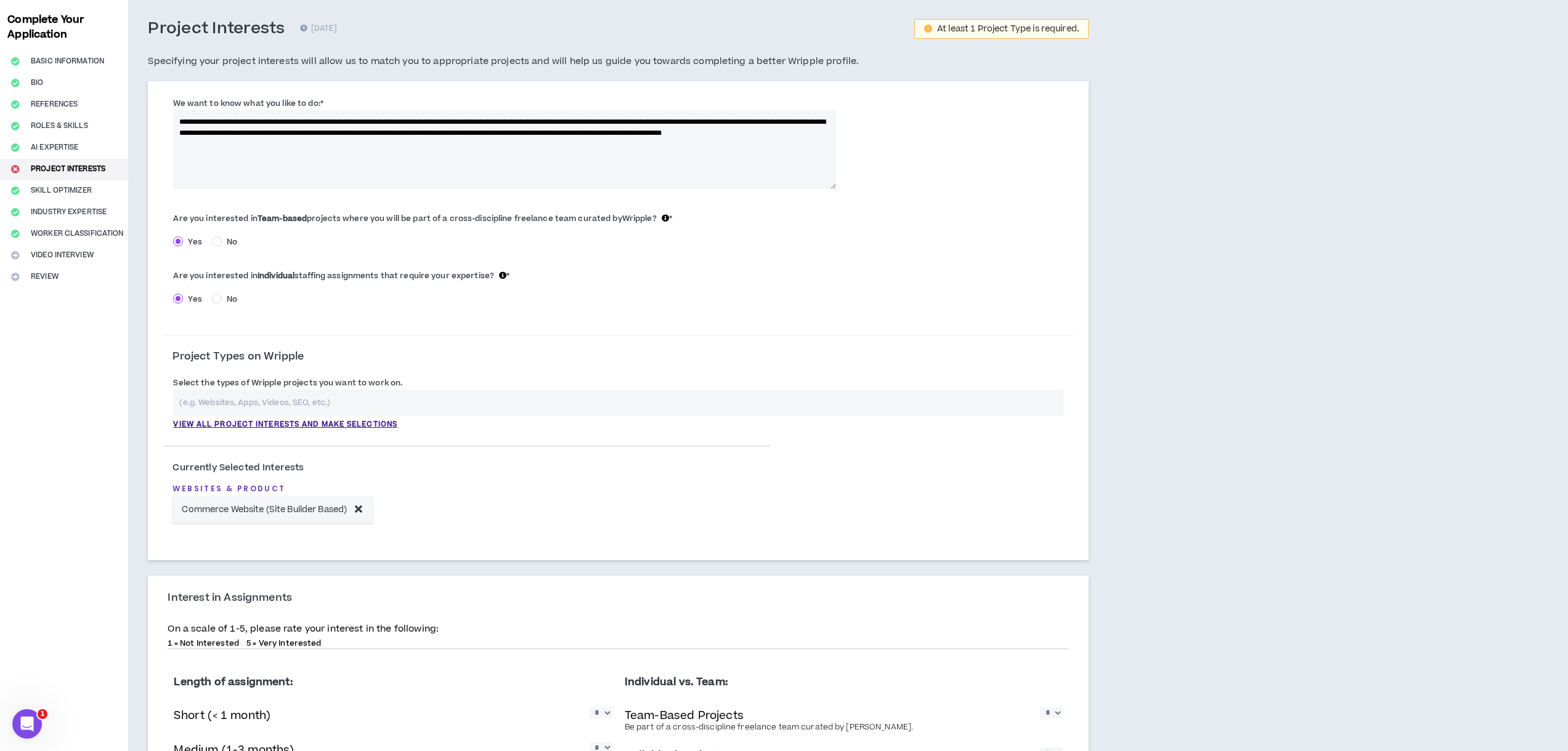
click at [280, 406] on input "text" at bounding box center [618, 403] width 890 height 27
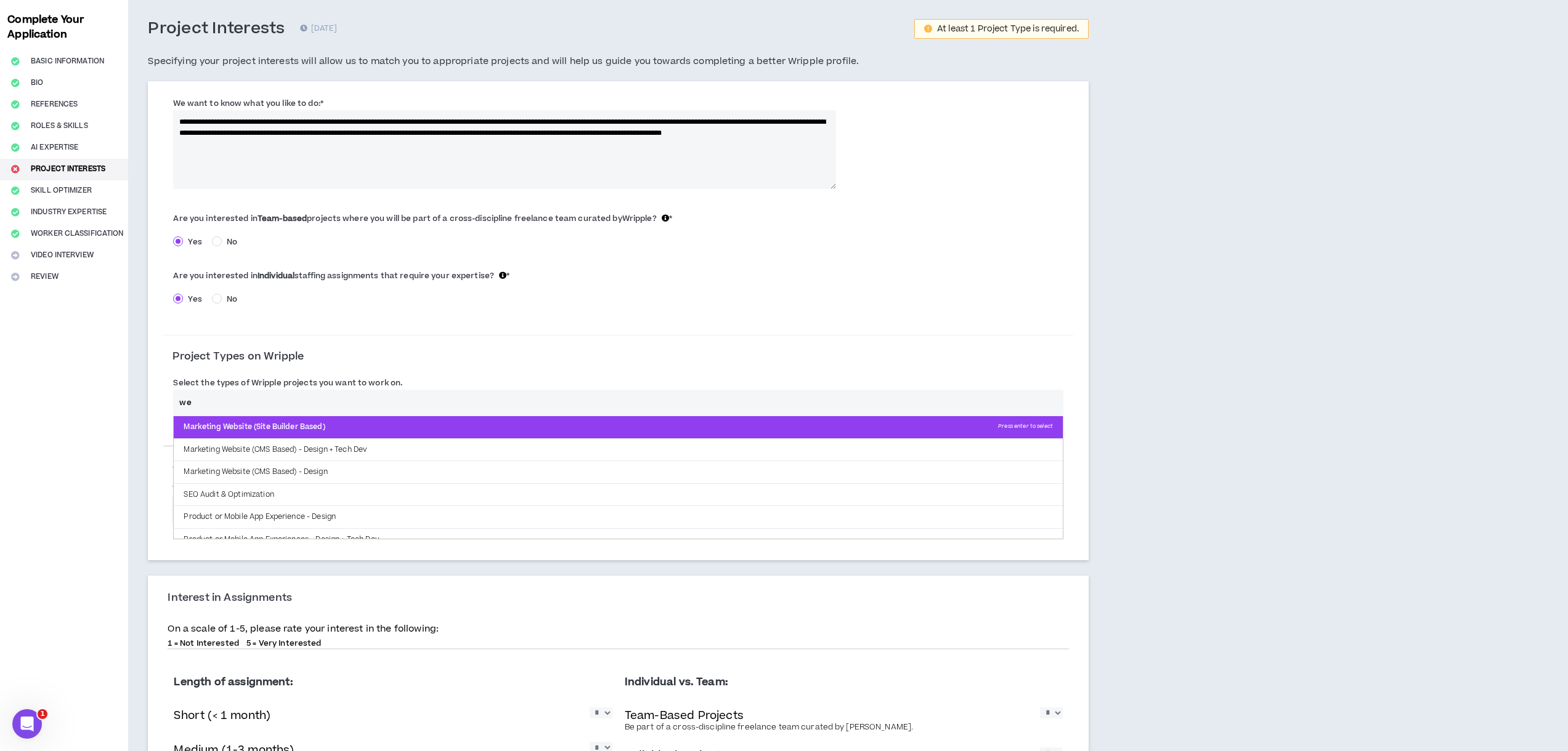
scroll to position [54, 0]
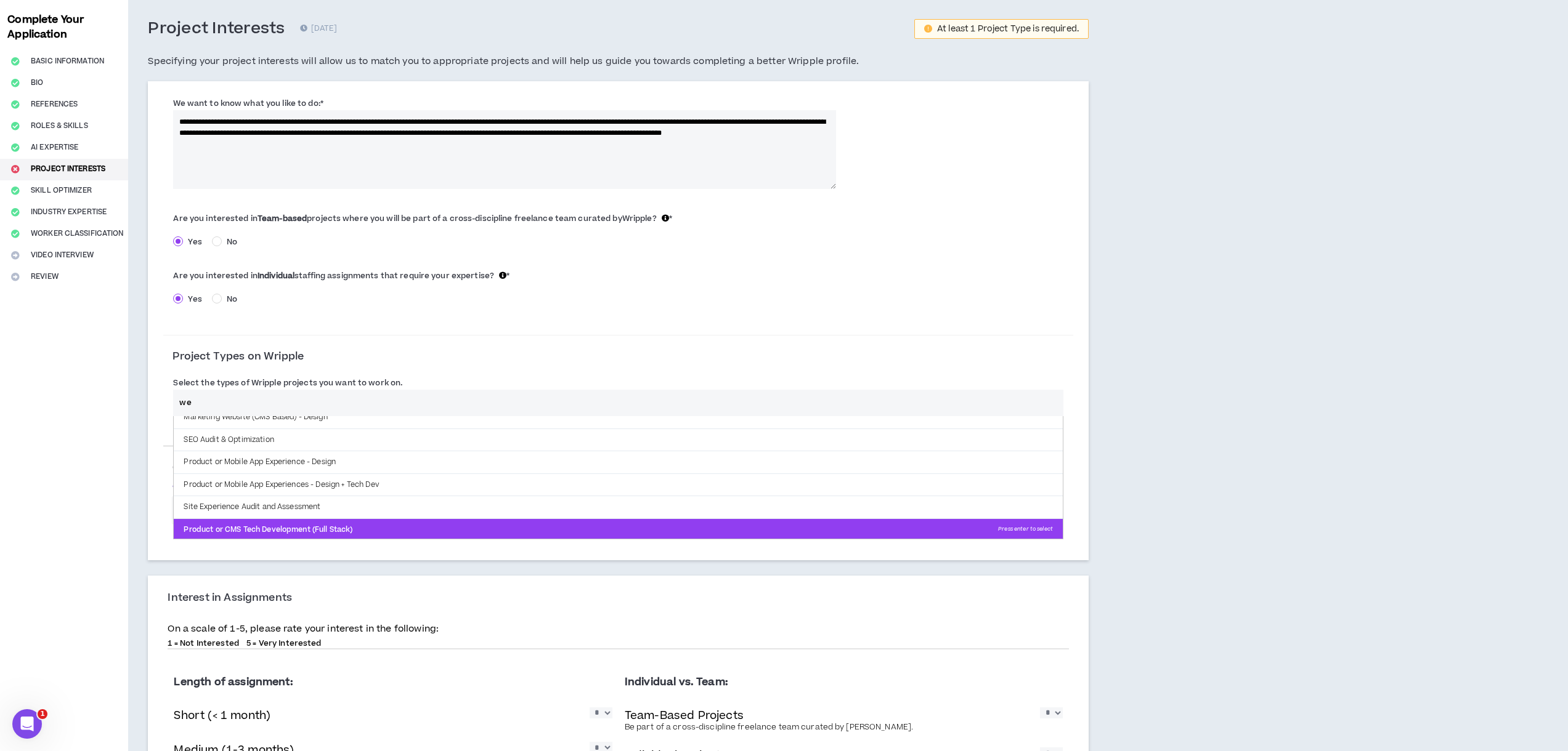
type input "we"
click at [302, 532] on p "Product or CMS Tech Development (Full Stack) Press enter to select" at bounding box center [618, 530] width 889 height 22
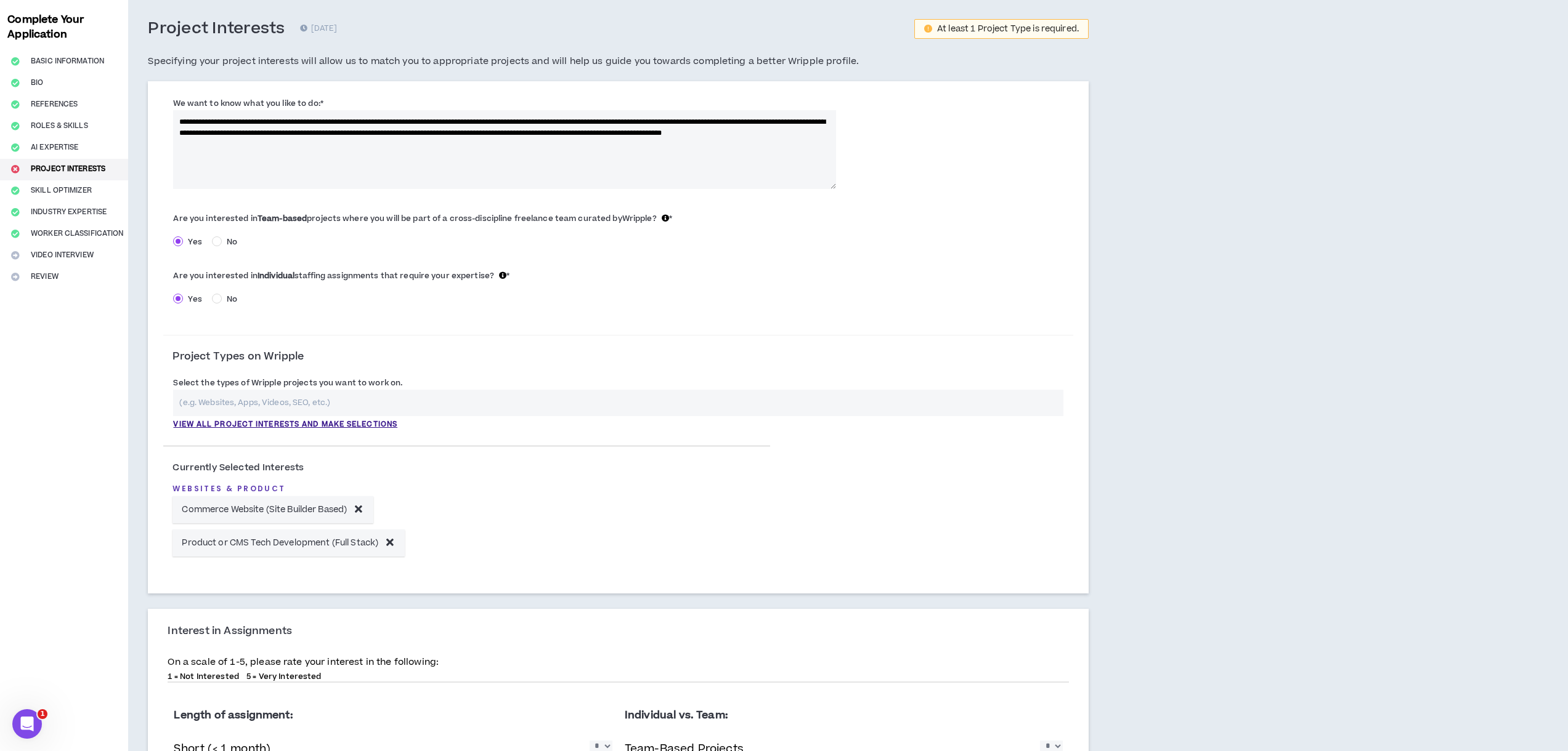
click at [320, 399] on input "text" at bounding box center [618, 403] width 890 height 27
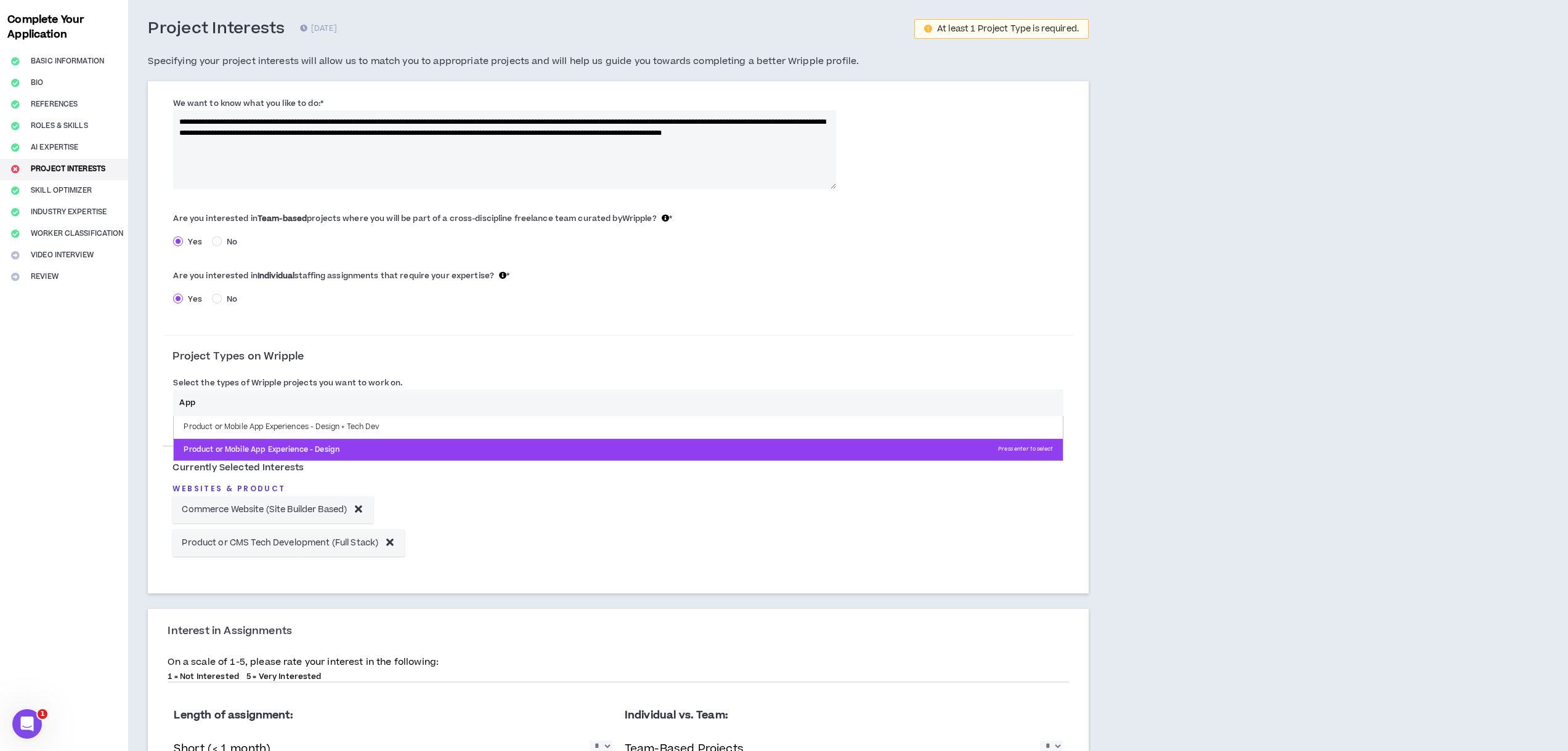
type input "App"
click at [302, 450] on p "Product or Mobile App Experience - Design Press enter to select" at bounding box center [618, 450] width 889 height 22
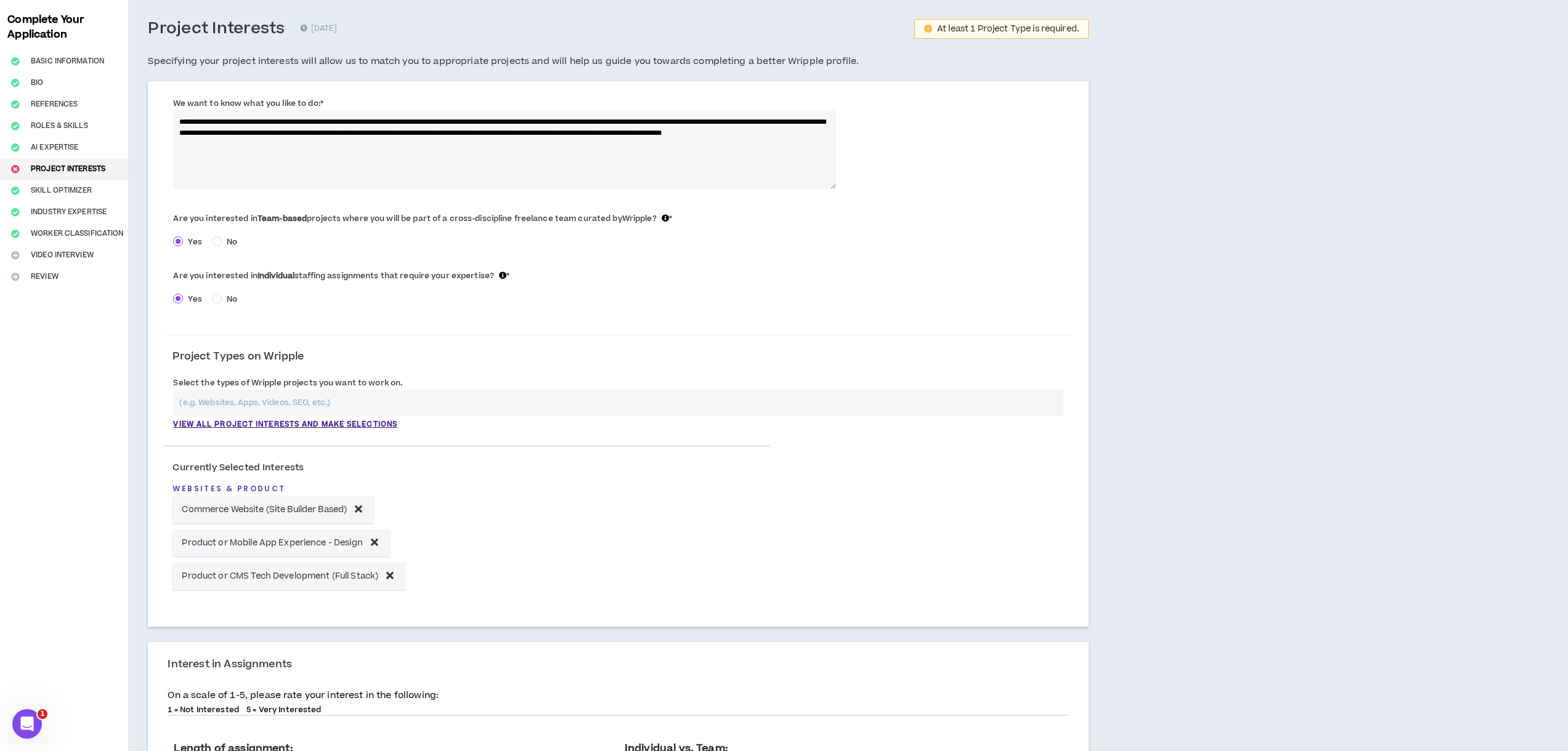
click at [253, 403] on input "text" at bounding box center [618, 403] width 890 height 27
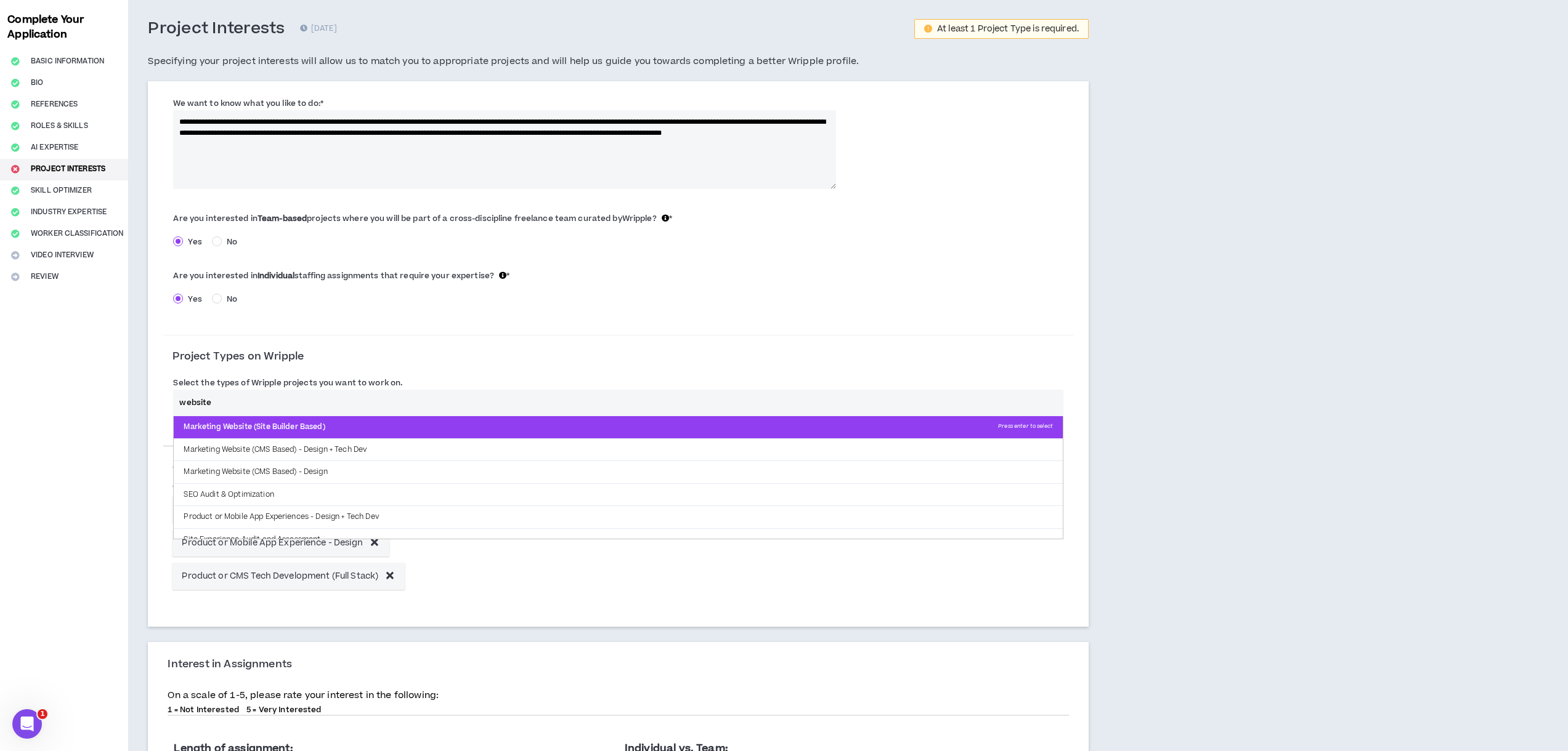
type input "website"
click at [272, 430] on p "Marketing Website (Site Builder Based) Press enter to select" at bounding box center [618, 427] width 889 height 22
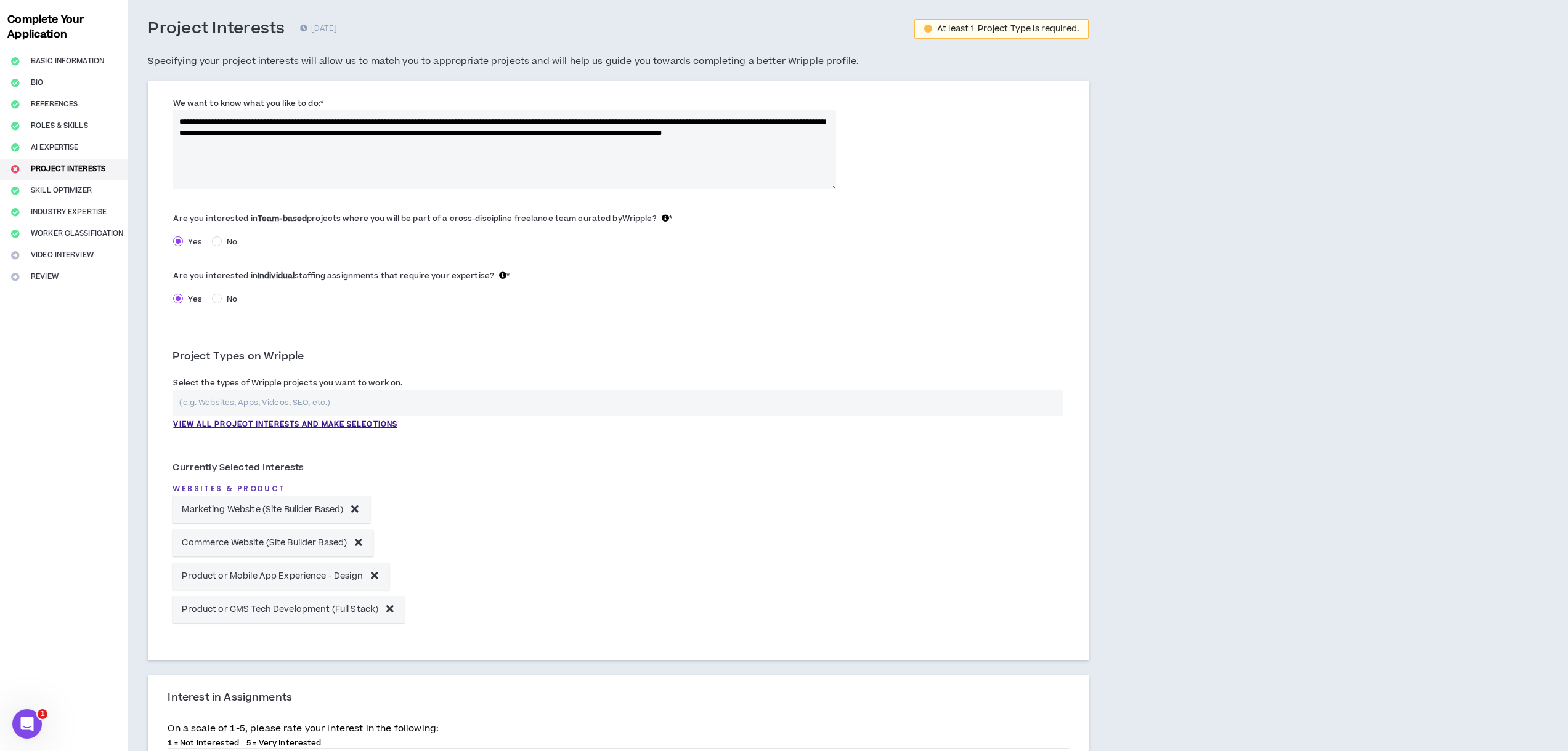
click at [245, 401] on input "text" at bounding box center [618, 403] width 890 height 27
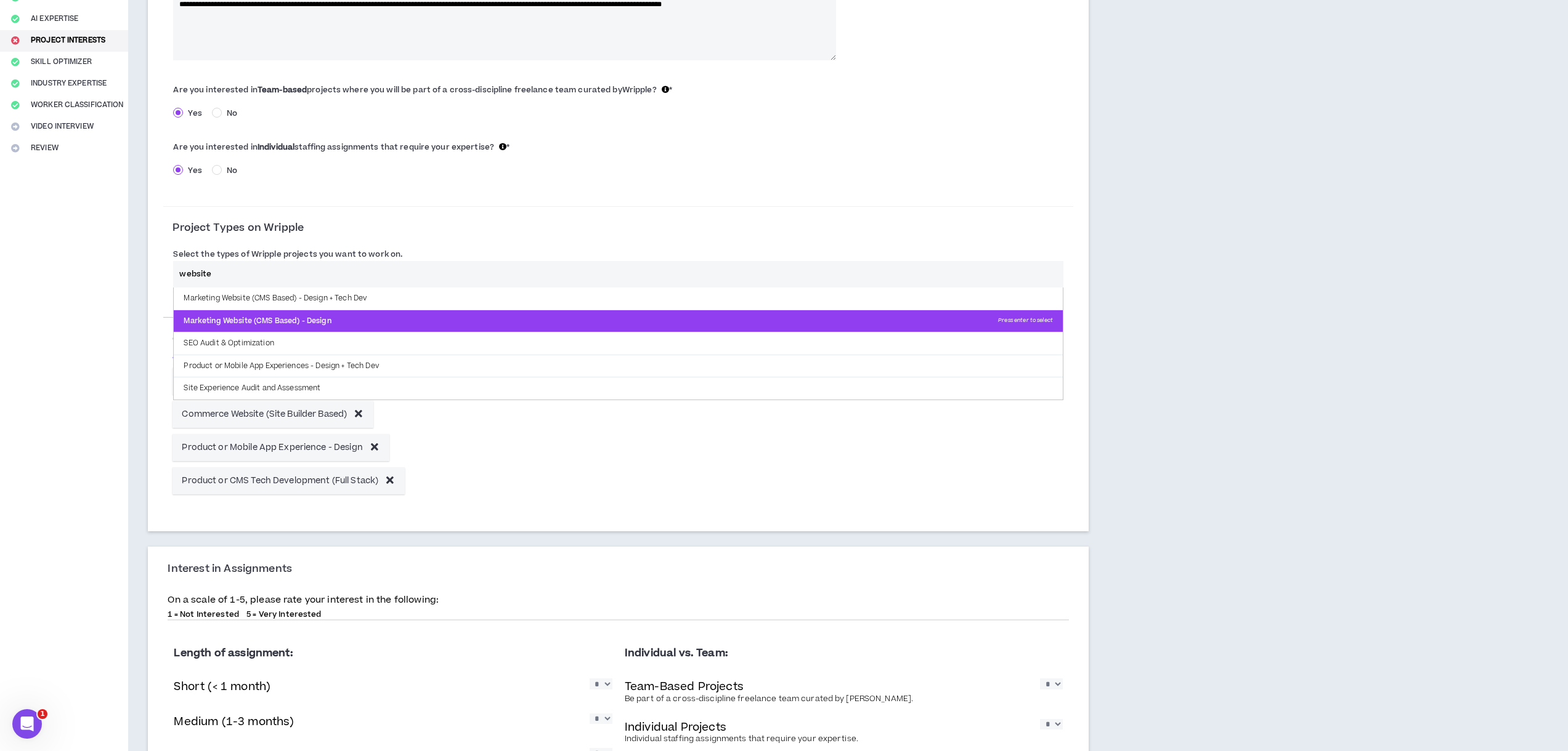
type input "website"
click at [236, 317] on p "Marketing Website (CMS Based) - Design Press enter to select" at bounding box center [618, 321] width 889 height 22
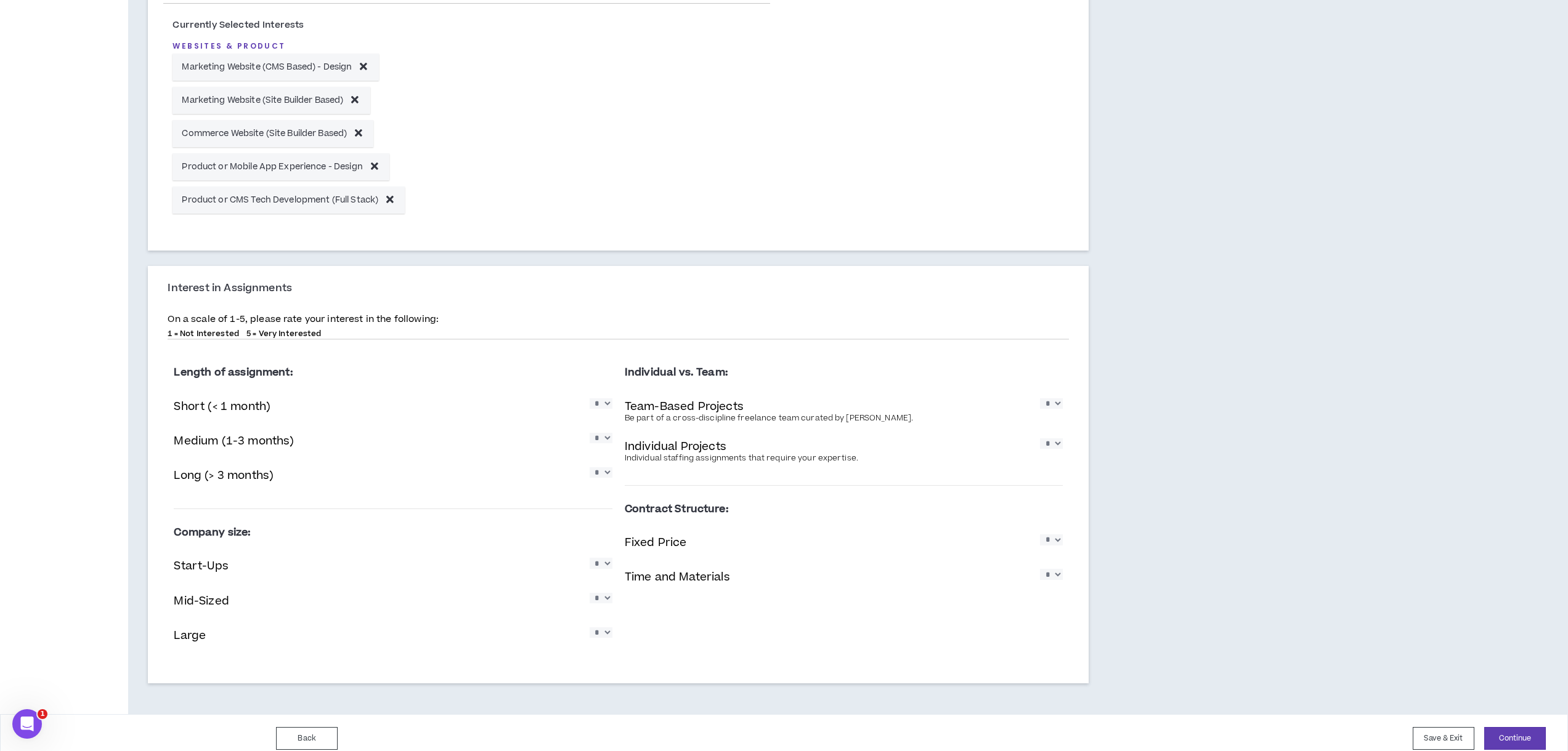
scroll to position [511, 0]
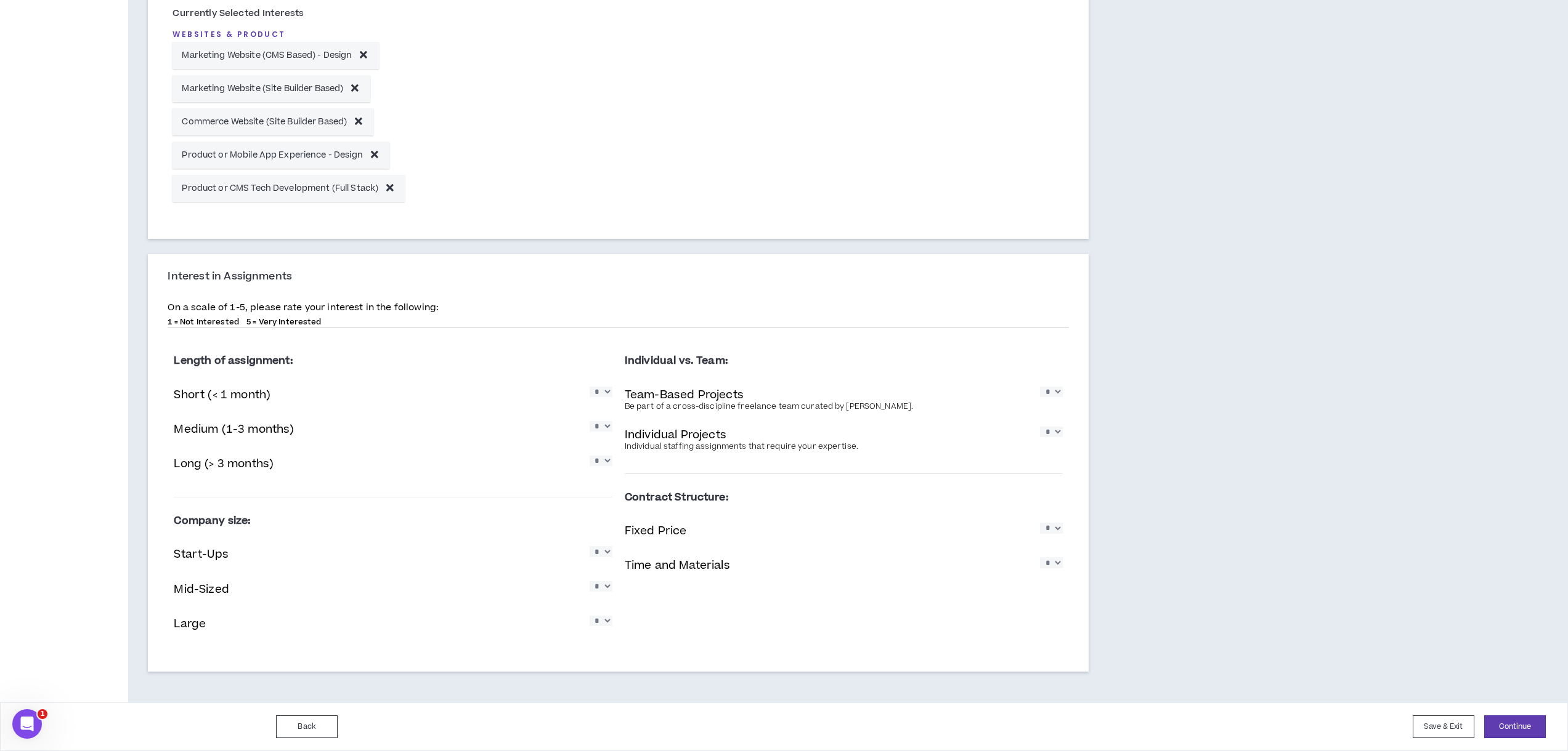
click at [1056, 398] on select "* * * * *" at bounding box center [1051, 392] width 23 height 10
click at [598, 397] on select "* * * * *" at bounding box center [600, 392] width 23 height 10
click at [604, 395] on select "* * * * *" at bounding box center [600, 392] width 23 height 10
select select "*"
click at [589, 387] on select "* * * * *" at bounding box center [600, 392] width 23 height 10
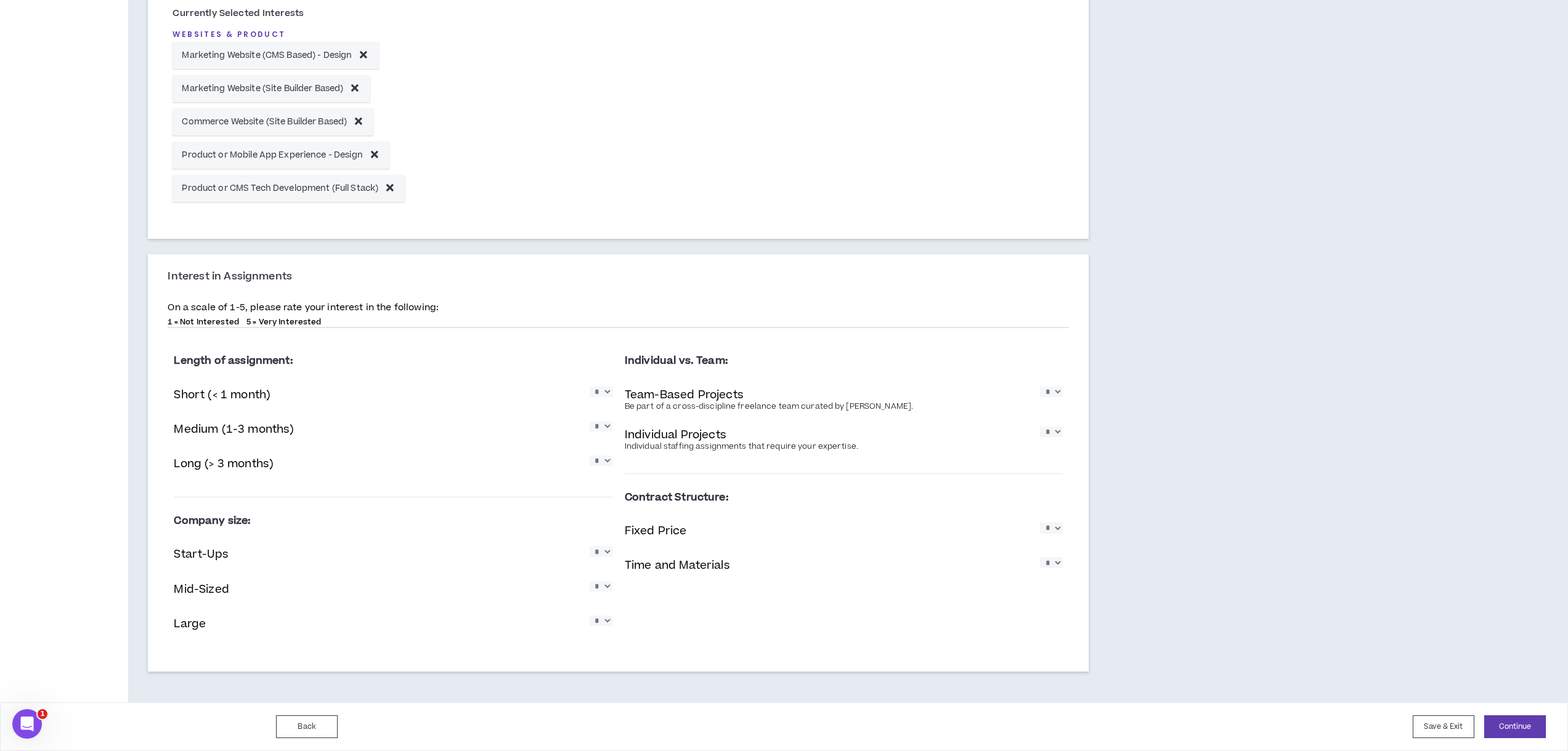
click at [612, 425] on select "* * * * *" at bounding box center [600, 427] width 23 height 10
click at [589, 421] on select "* * * * *" at bounding box center [600, 427] width 23 height 10
click at [600, 424] on select "* * * * *" at bounding box center [600, 427] width 23 height 10
select select "*"
click at [589, 421] on select "* * * * *" at bounding box center [600, 427] width 23 height 10
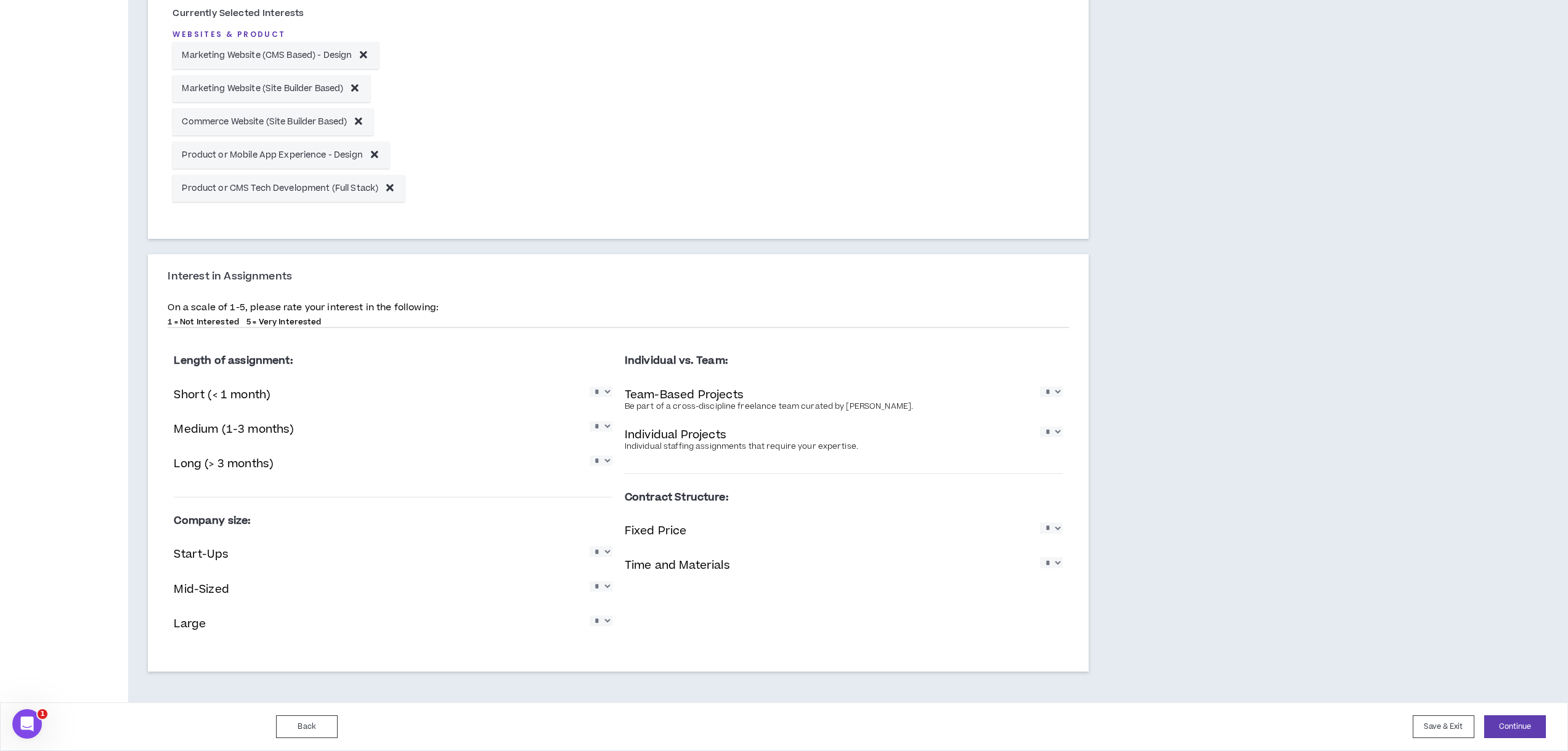
click at [603, 462] on select "* * * * *" at bounding box center [600, 461] width 23 height 10
select select "*"
click at [589, 456] on select "* * * * *" at bounding box center [600, 461] width 23 height 10
click at [1061, 434] on select "* * * * *" at bounding box center [1051, 432] width 23 height 10
select select "*"
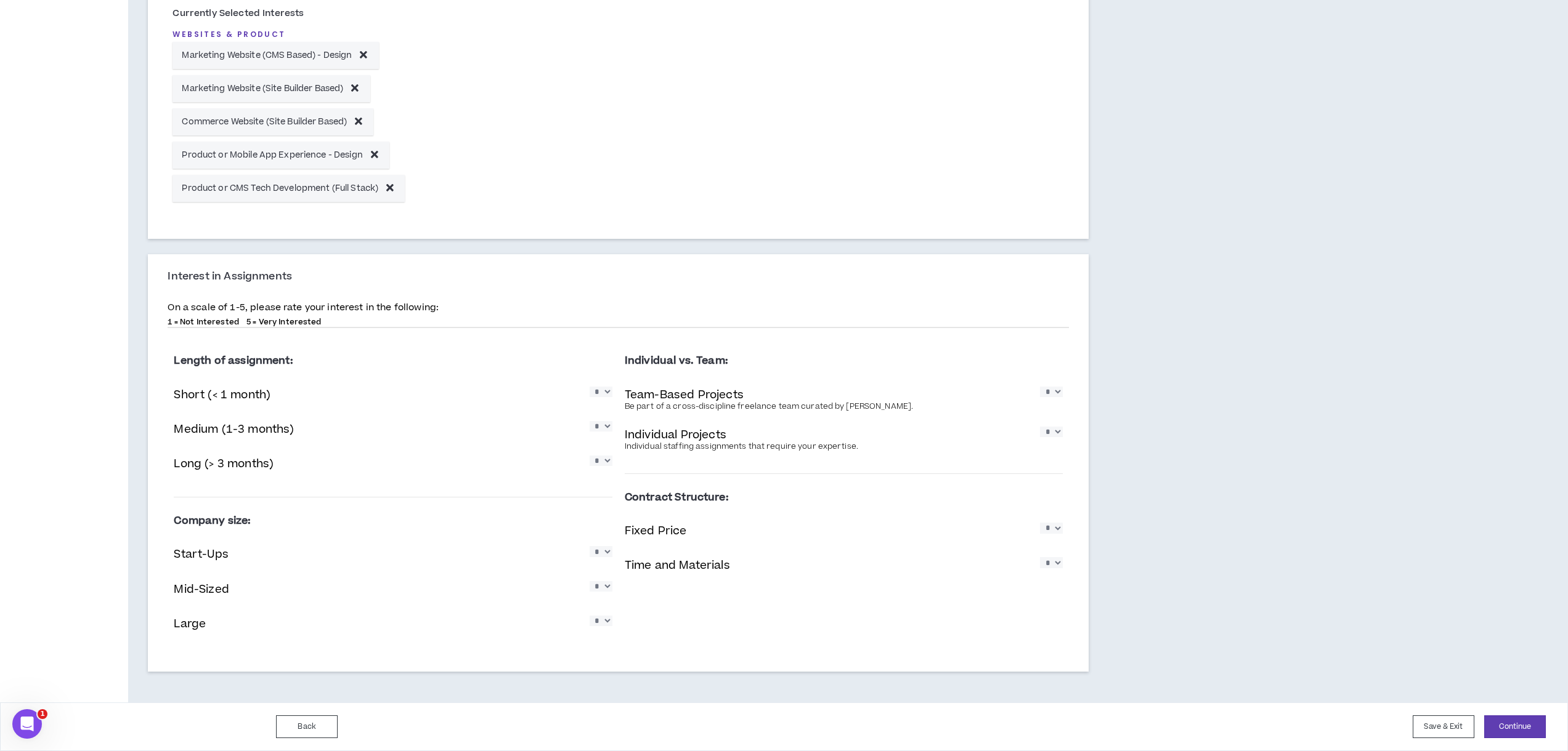
click at [1040, 427] on select "* * * * *" at bounding box center [1051, 432] width 23 height 10
click at [1053, 394] on select "* * * * *" at bounding box center [1051, 392] width 23 height 10
select select "*"
click at [1040, 387] on select "* * * * *" at bounding box center [1051, 392] width 23 height 10
click at [1062, 529] on select "* * * * *" at bounding box center [1051, 528] width 23 height 10
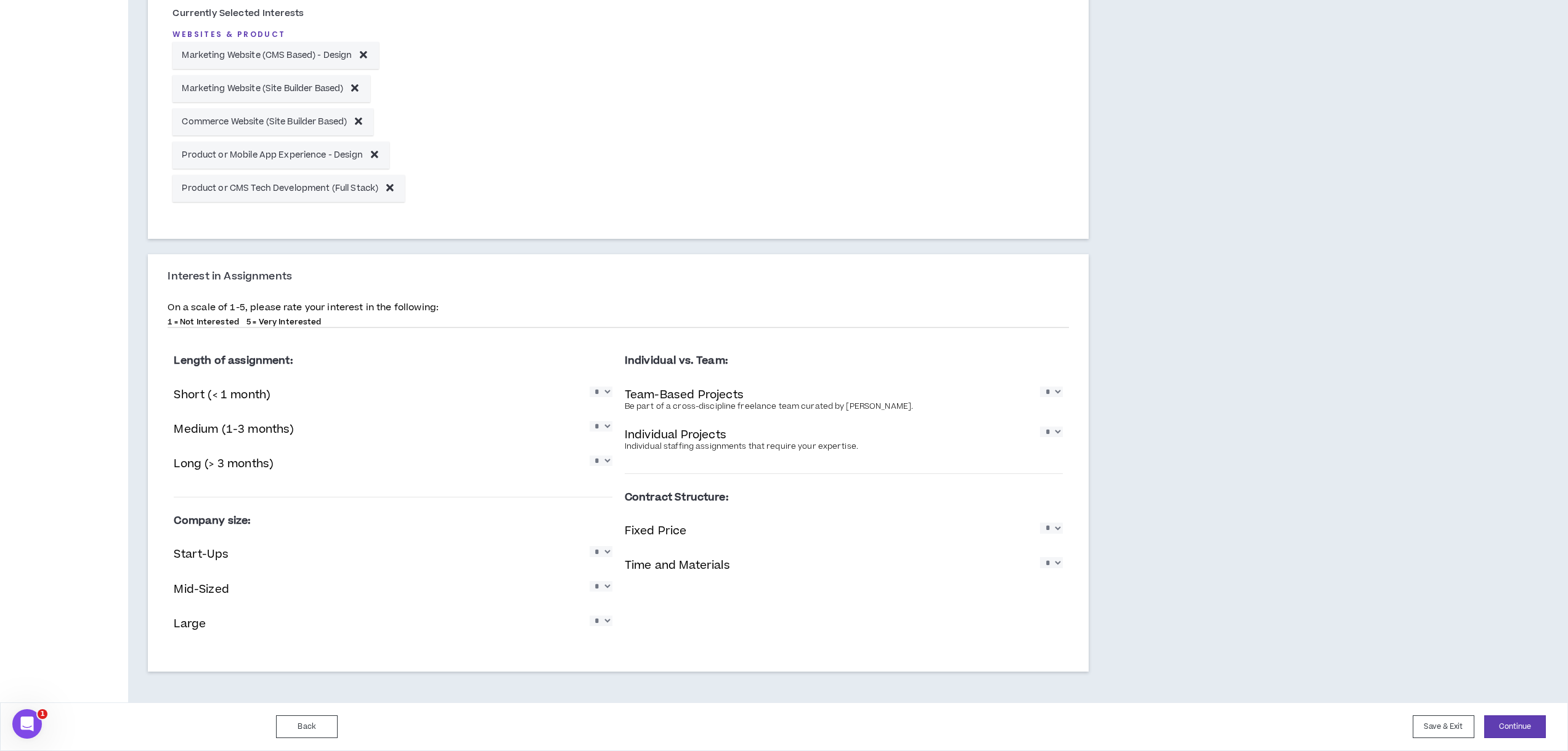
select select "*"
click at [1040, 523] on select "* * * * *" at bounding box center [1051, 528] width 23 height 10
click at [590, 550] on select "* * * * *" at bounding box center [600, 551] width 23 height 10
select select "*"
click at [589, 546] on select "* * * * *" at bounding box center [600, 551] width 23 height 10
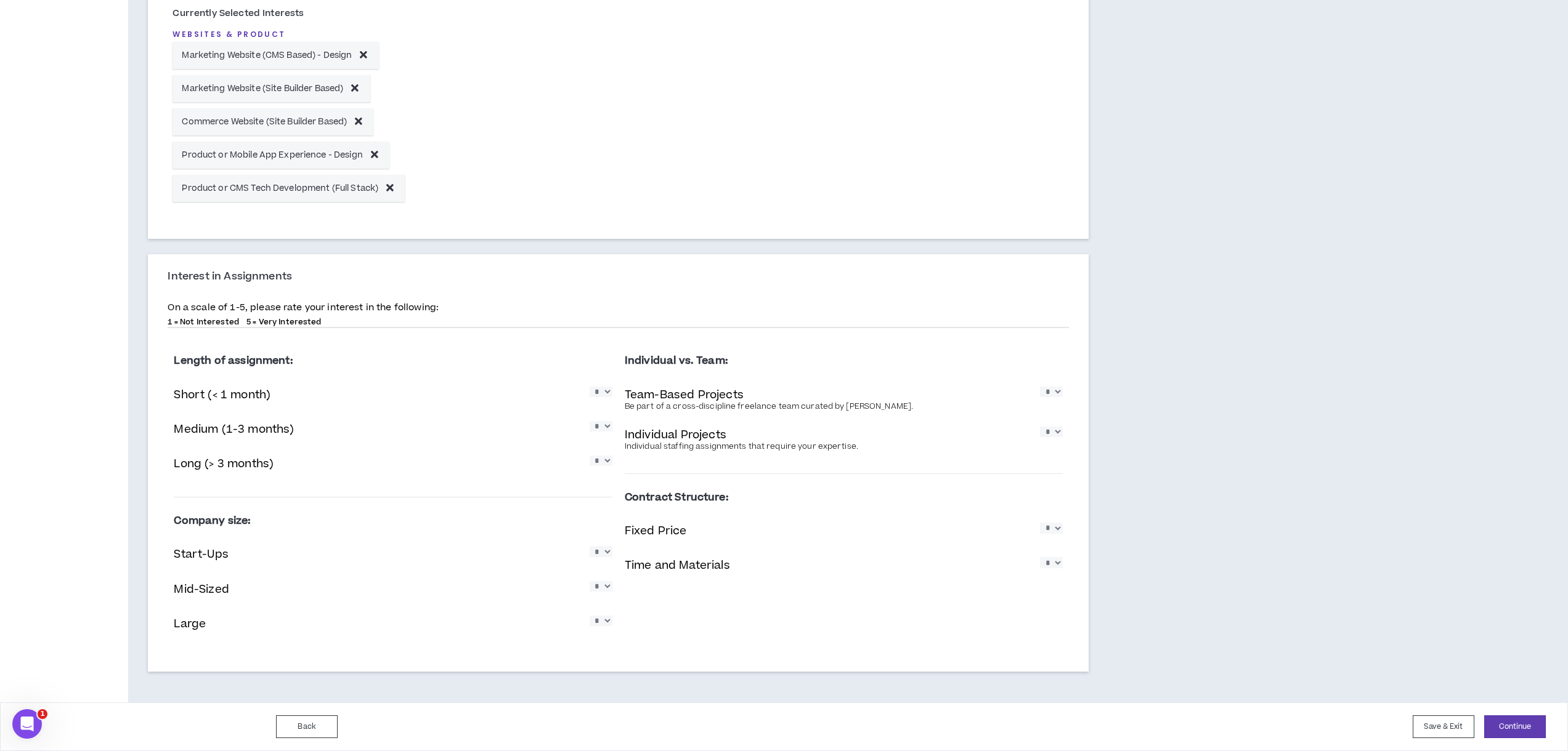
click at [606, 582] on select "* * * * *" at bounding box center [600, 587] width 23 height 10
select select "*"
click at [589, 582] on select "* * * * *" at bounding box center [600, 587] width 23 height 10
click at [610, 626] on select "* * * * *" at bounding box center [600, 621] width 23 height 10
select select "*"
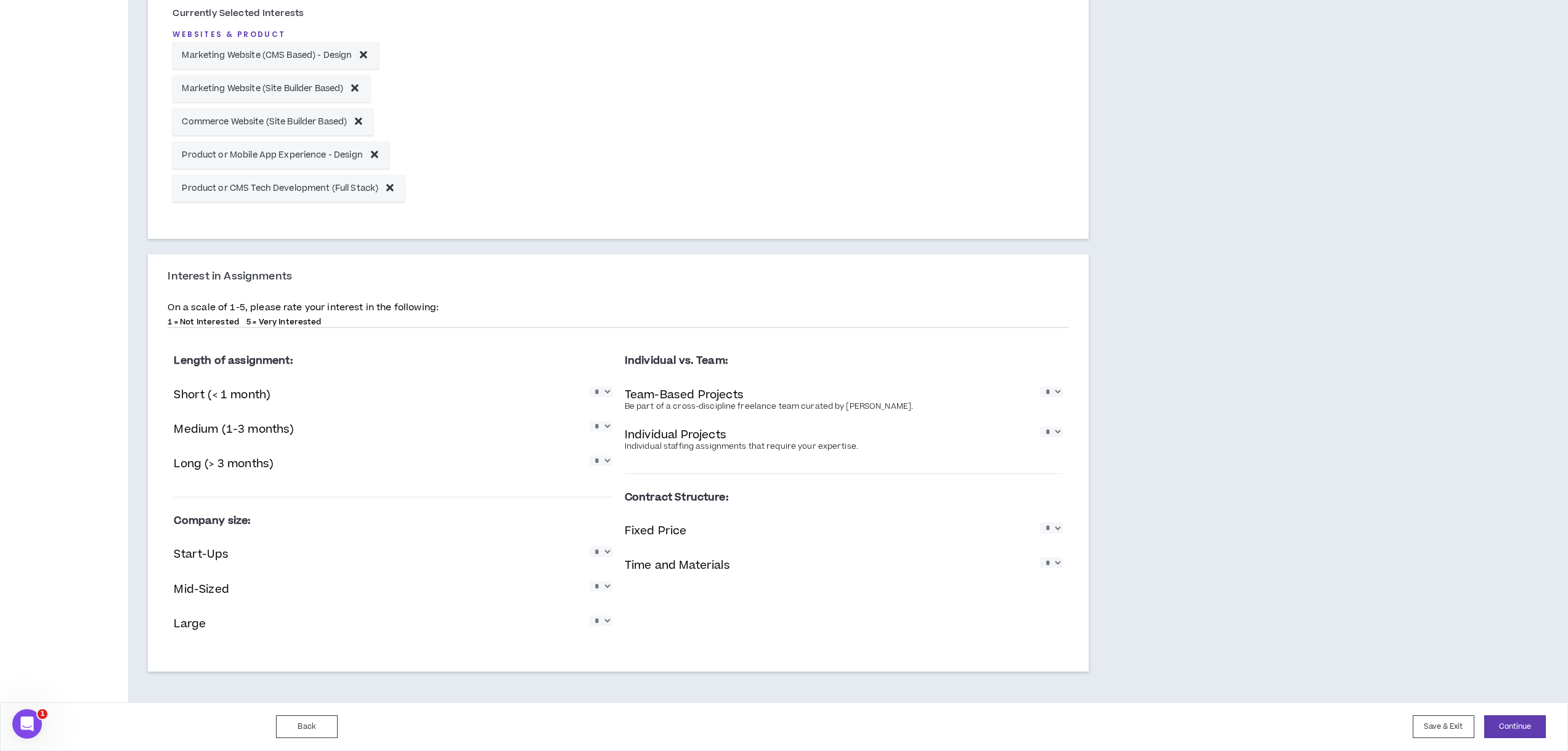
click at [589, 616] on select "* * * * *" at bounding box center [600, 621] width 23 height 10
click at [1054, 558] on select "* * * * *" at bounding box center [1051, 562] width 23 height 10
select select "*"
click at [1040, 557] on select "* * * * *" at bounding box center [1051, 562] width 23 height 10
click at [1514, 733] on button "Continue" at bounding box center [1514, 727] width 62 height 23
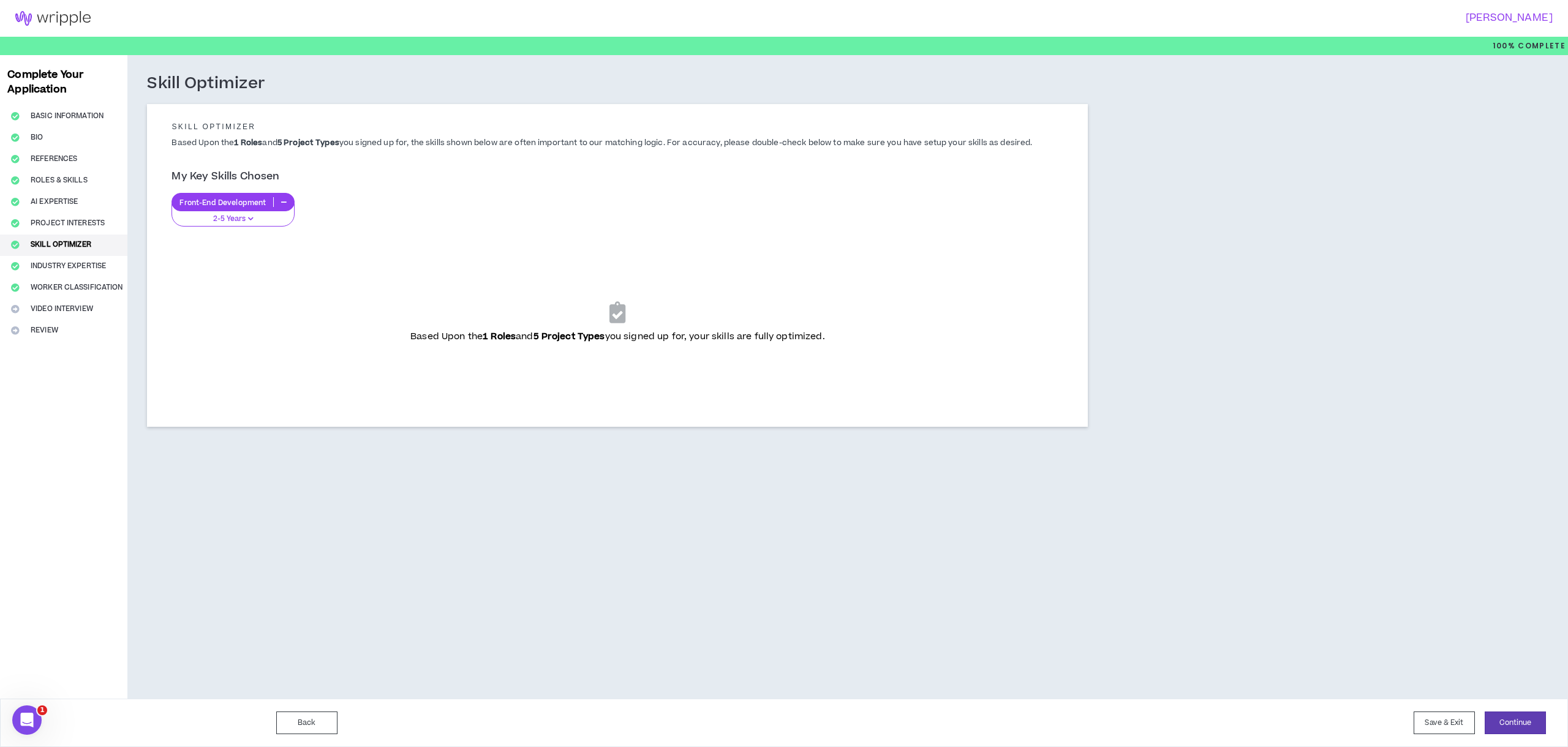
click at [243, 222] on p "2-5 Years" at bounding box center [233, 219] width 108 height 11
drag, startPoint x: 509, startPoint y: 261, endPoint x: 521, endPoint y: 265, distance: 12.6
click at [510, 261] on div "Based Upon the 1 Roles and 5 Project Types you signed up for, your skills are f…" at bounding box center [617, 323] width 872 height 153
click at [620, 323] on div "Based Upon the 1 Roles and 5 Project Types you signed up for, your skills are f…" at bounding box center [617, 323] width 872 height 153
click at [1517, 717] on button "Continue" at bounding box center [1515, 723] width 62 height 23
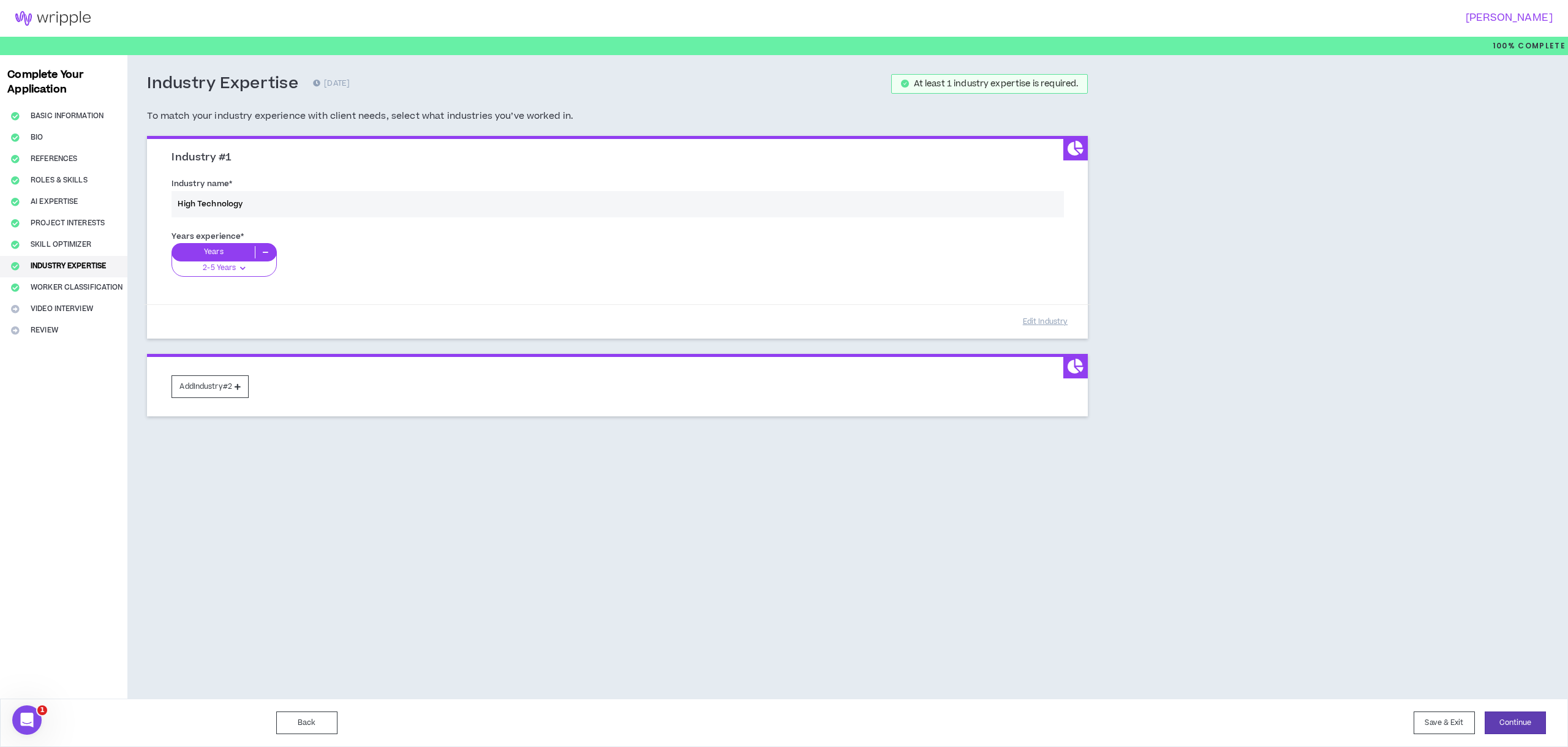
click at [360, 209] on div "Industry name * High Technology" at bounding box center [617, 200] width 910 height 52
click at [358, 205] on div "Industry name * High Technology" at bounding box center [617, 200] width 910 height 52
click at [332, 193] on div "Industry name * High Technology" at bounding box center [617, 200] width 910 height 52
click at [213, 385] on button "Add Industry #2" at bounding box center [210, 386] width 77 height 23
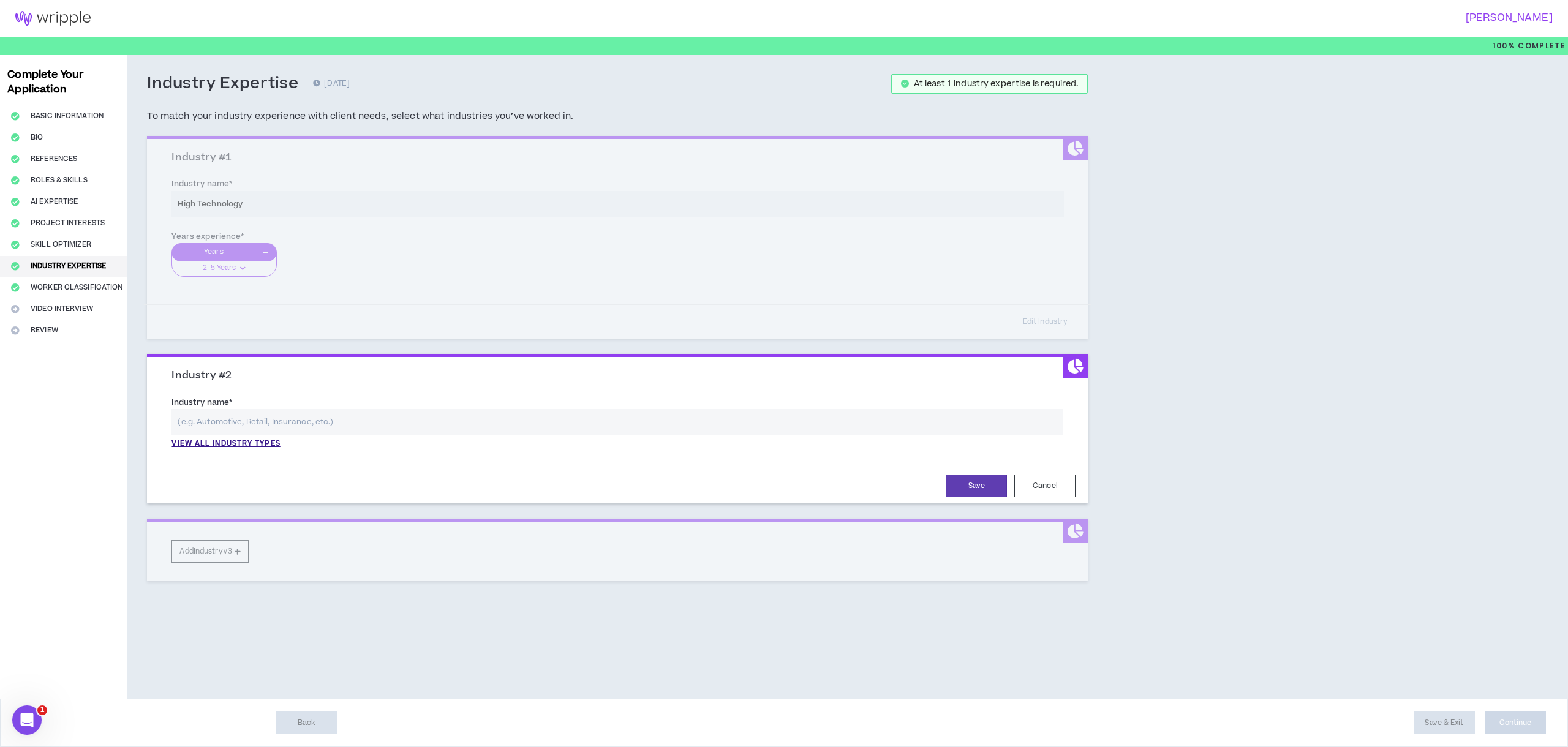
click at [232, 423] on input "text" at bounding box center [617, 423] width 892 height 27
type input "m"
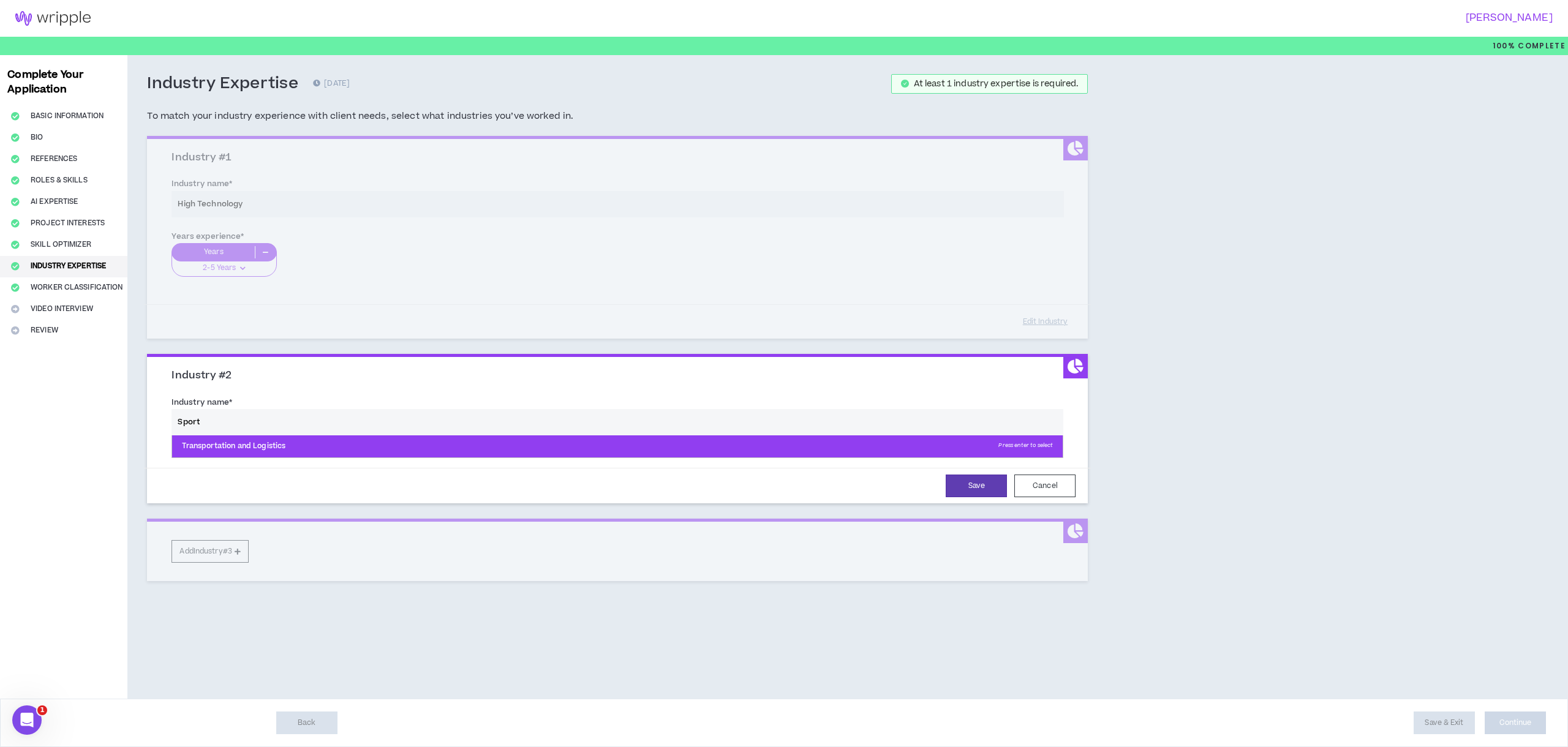
click at [251, 452] on p "Transportation and Logistics Press enter to select" at bounding box center [617, 447] width 891 height 22
type input "Transportation and Logistics"
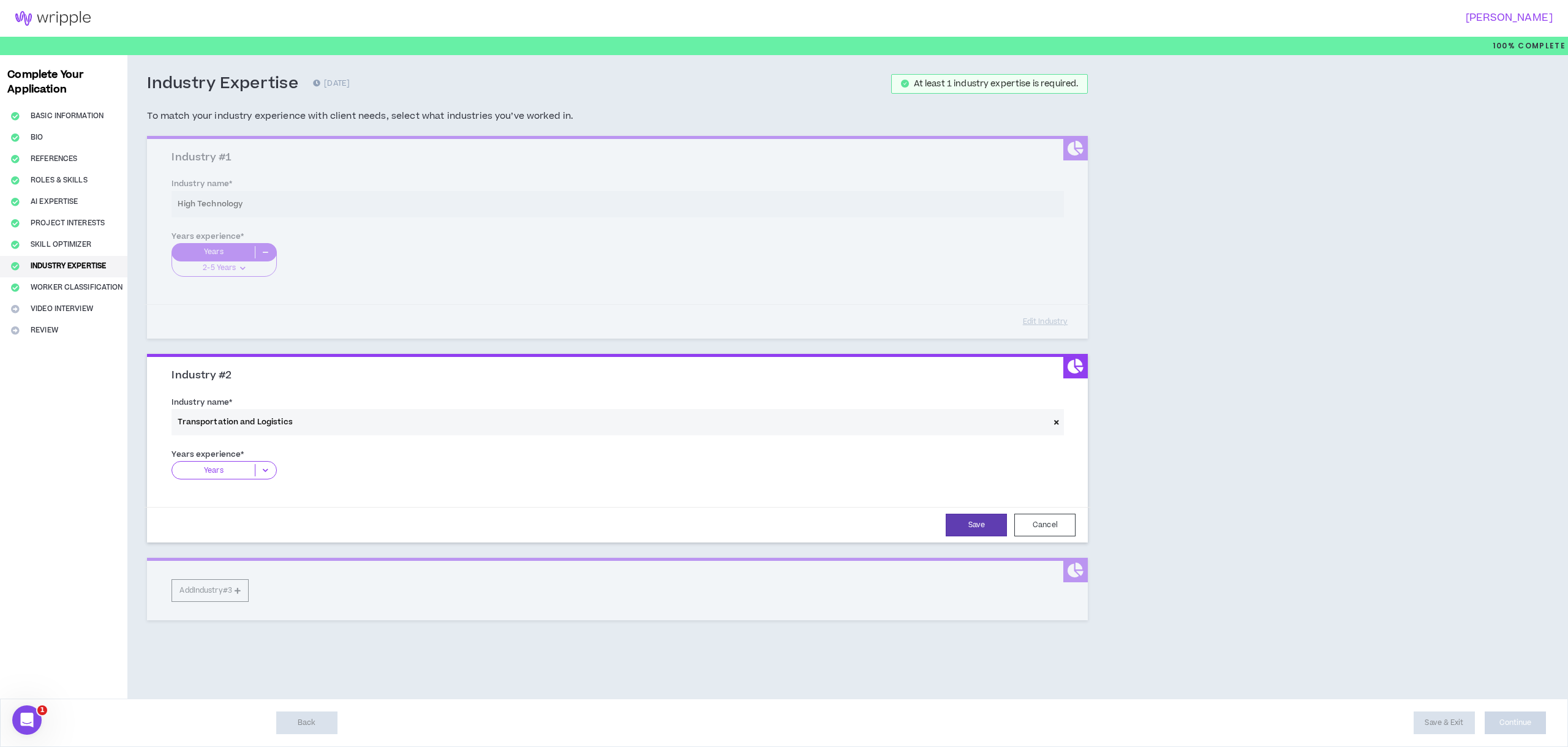
click at [239, 470] on p "Years" at bounding box center [213, 470] width 82 height 13
click at [241, 501] on div "2-5 Years" at bounding box center [223, 508] width 105 height 19
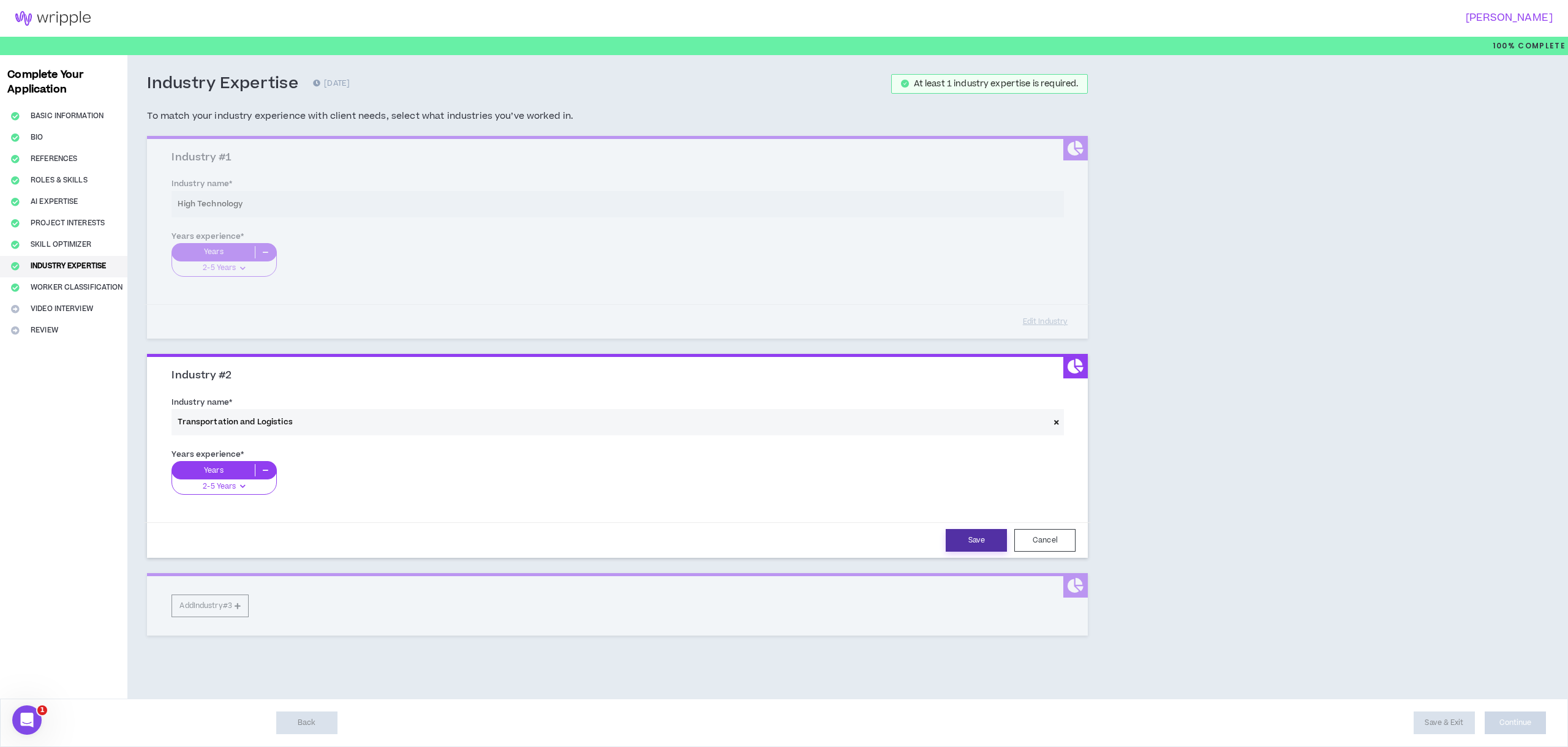
click at [981, 547] on button "Save" at bounding box center [976, 540] width 62 height 23
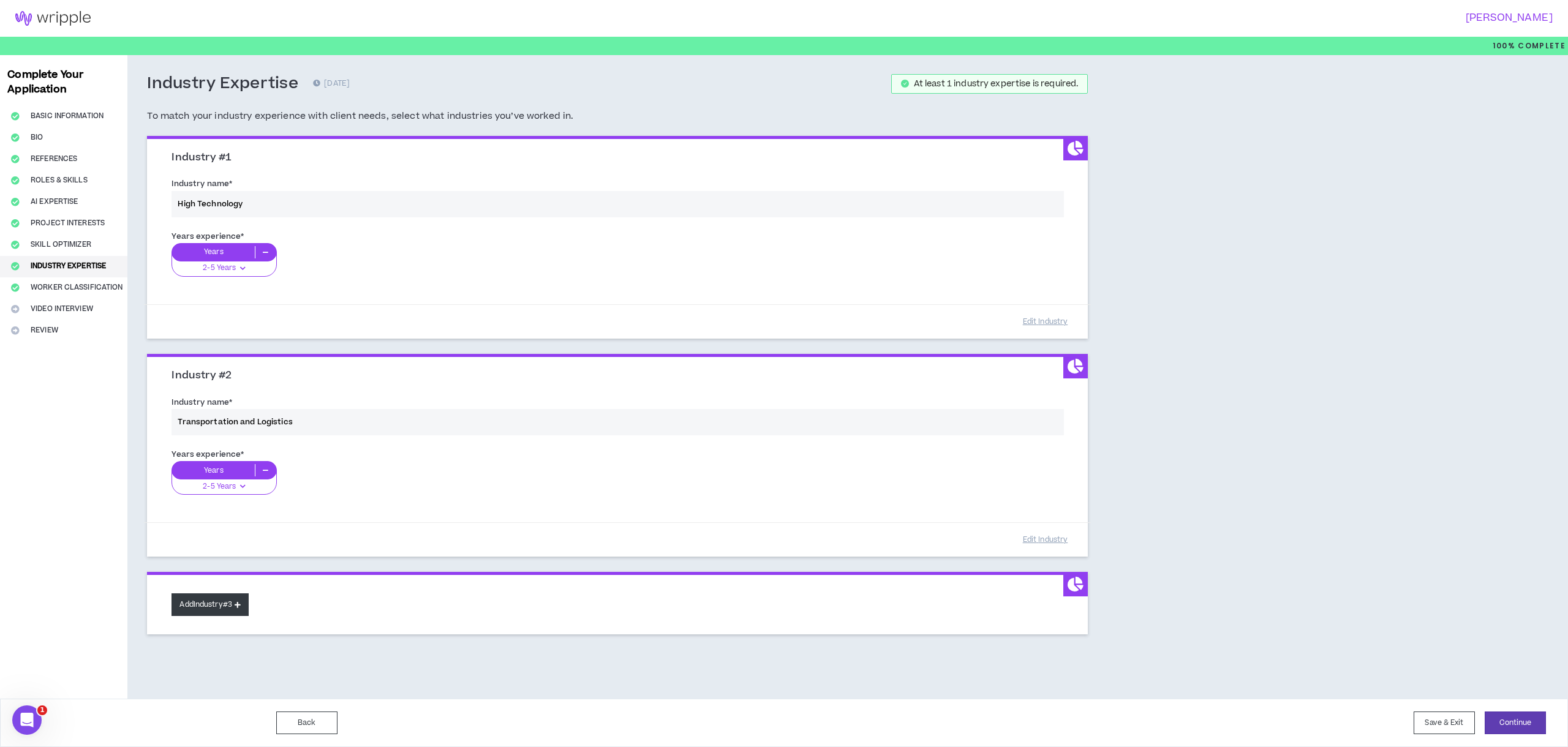
click at [213, 603] on button "Add Industry #3" at bounding box center [210, 605] width 77 height 23
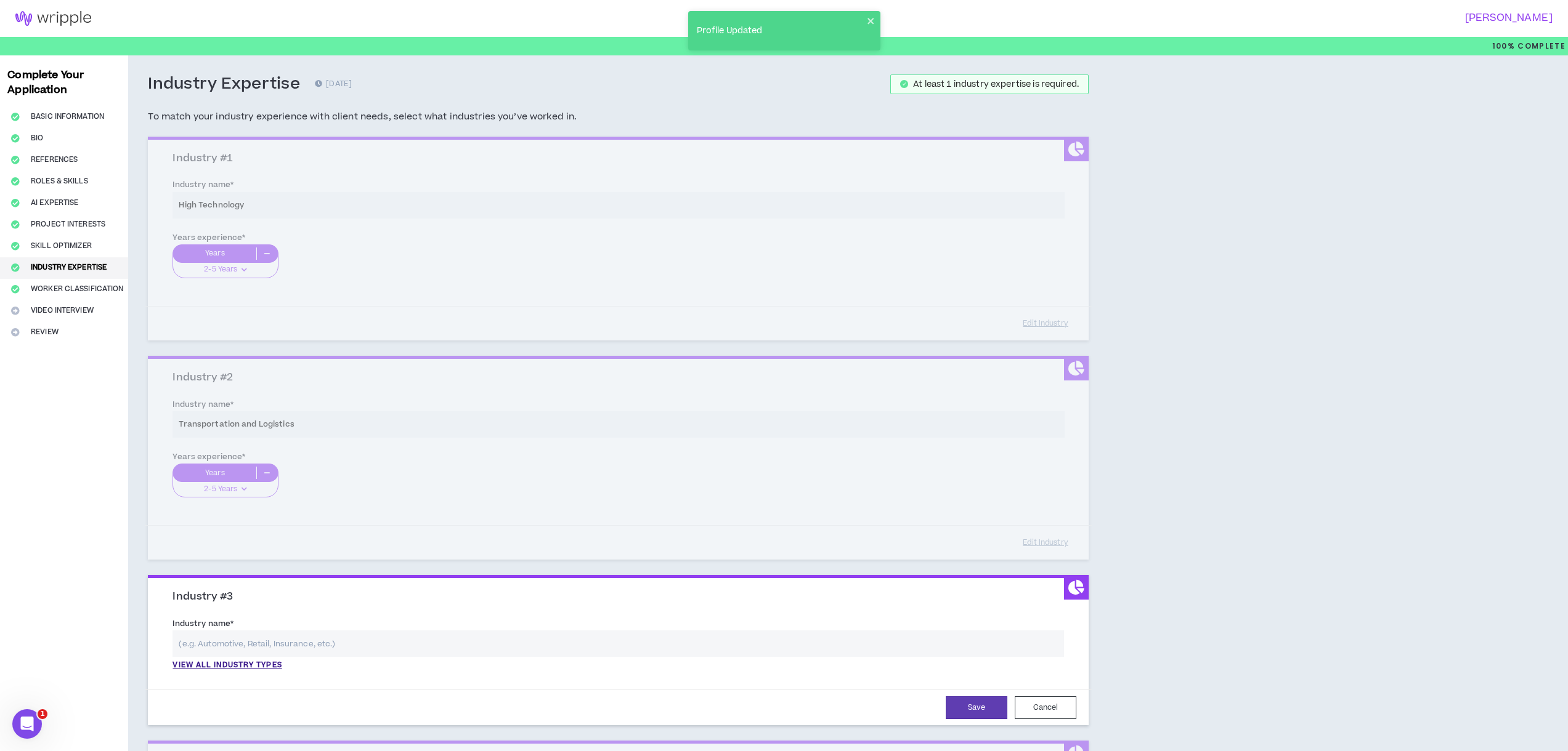
click at [245, 640] on input "text" at bounding box center [618, 644] width 891 height 27
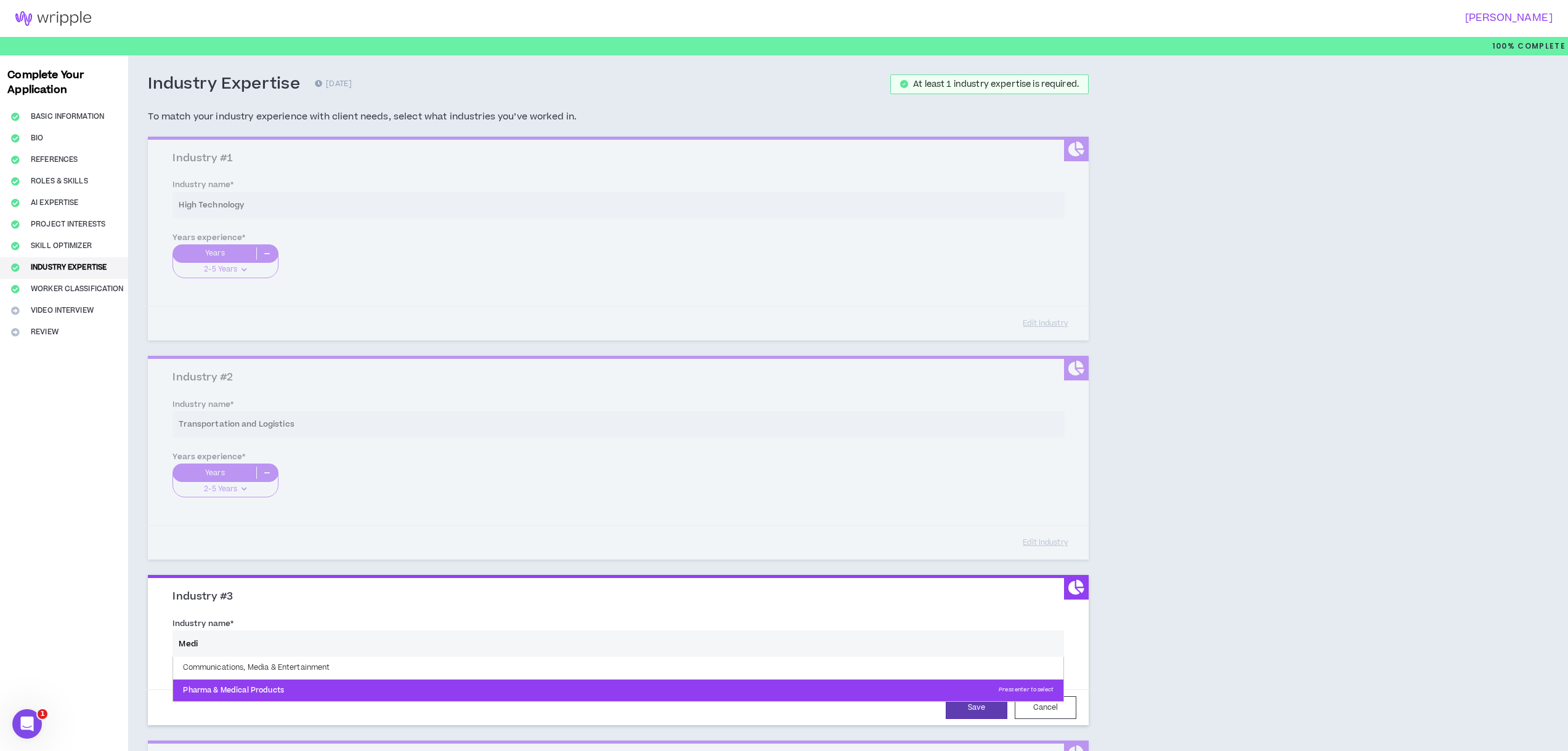
click at [258, 695] on p "Pharma & Medical Products Press enter to select" at bounding box center [618, 691] width 890 height 22
type input "Pharma & Medical Products"
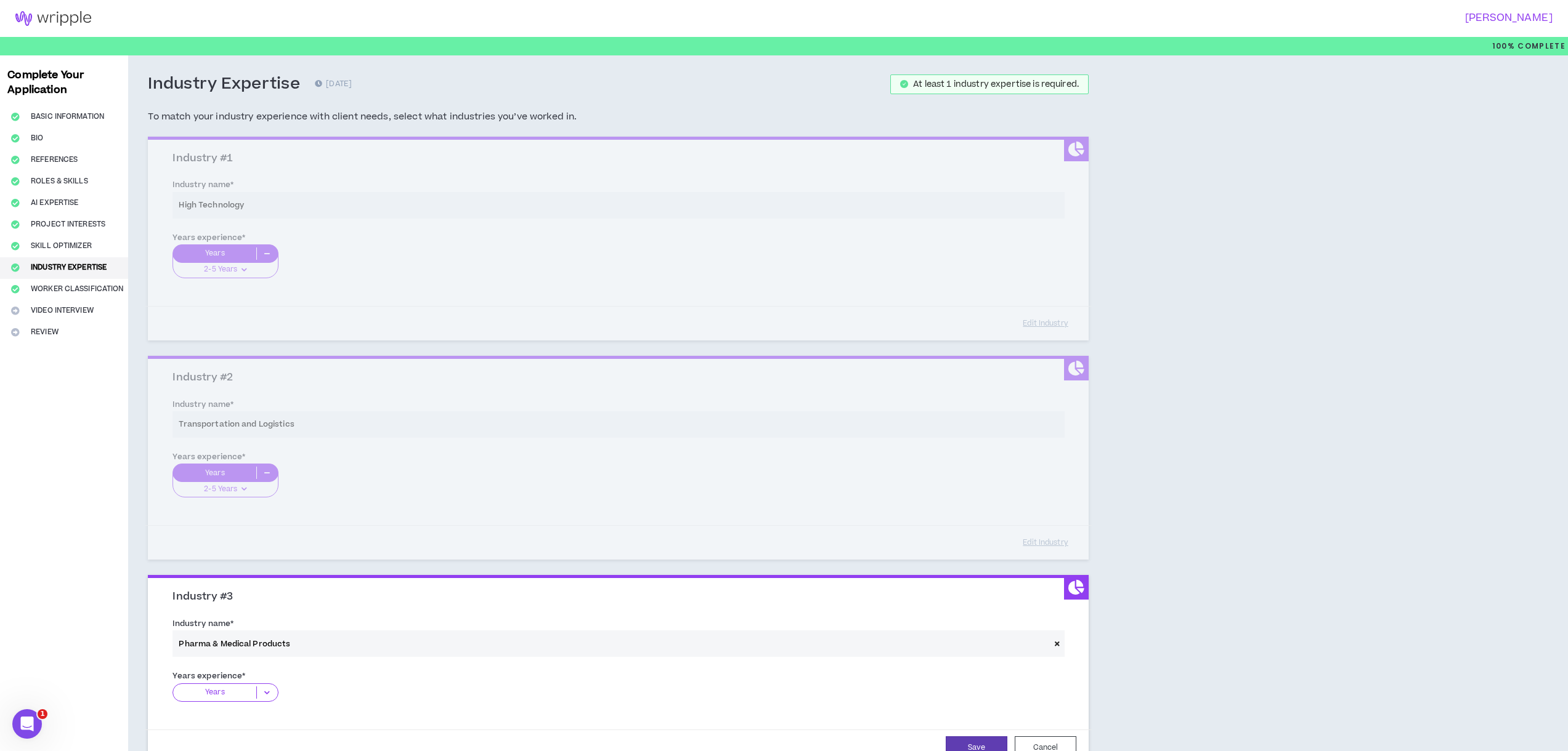
click at [231, 698] on p "Years" at bounding box center [214, 693] width 83 height 13
drag, startPoint x: 238, startPoint y: 726, endPoint x: 258, endPoint y: 723, distance: 20.2
click at [242, 725] on p "2-5 Years" at bounding box center [225, 731] width 105 height 13
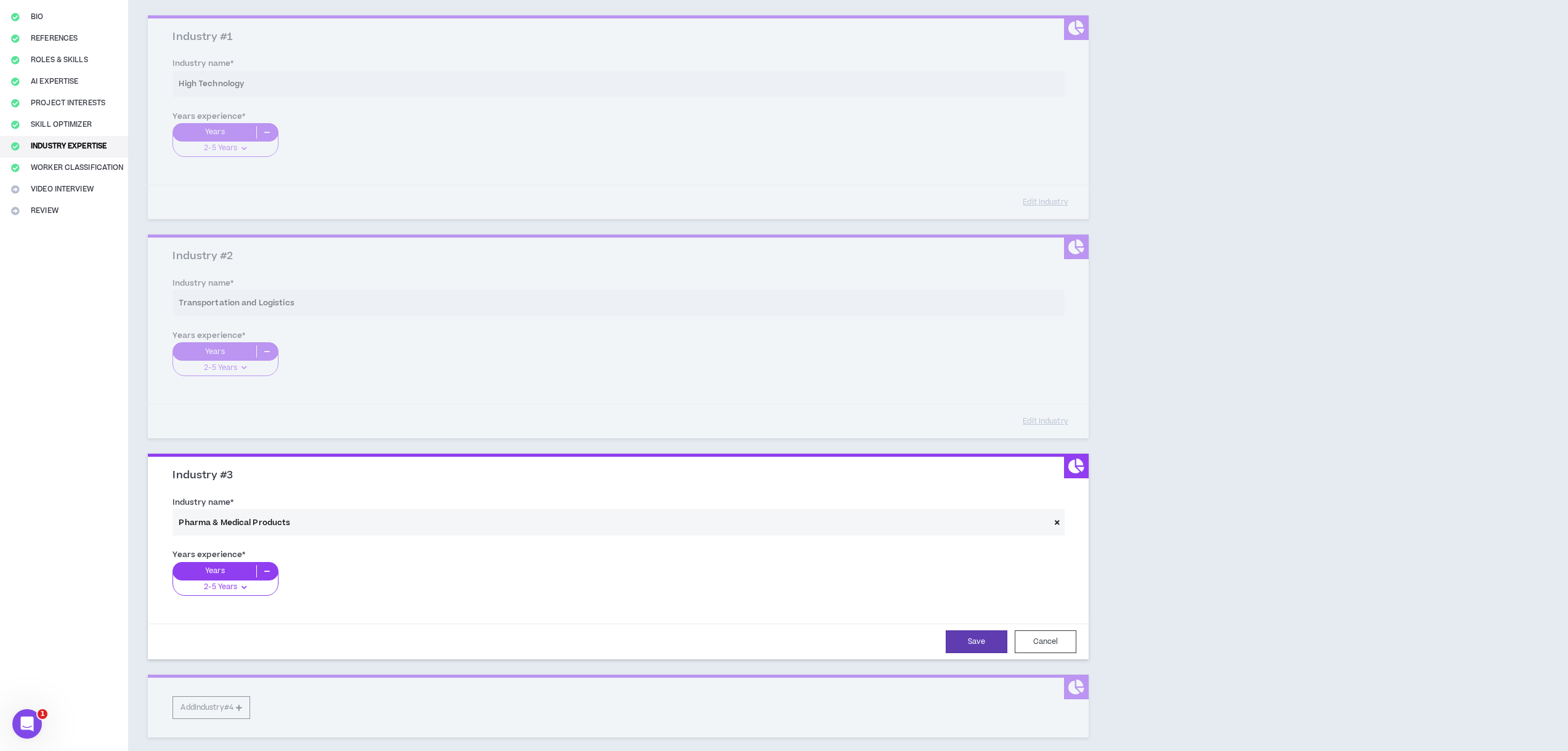
scroll to position [217, 0]
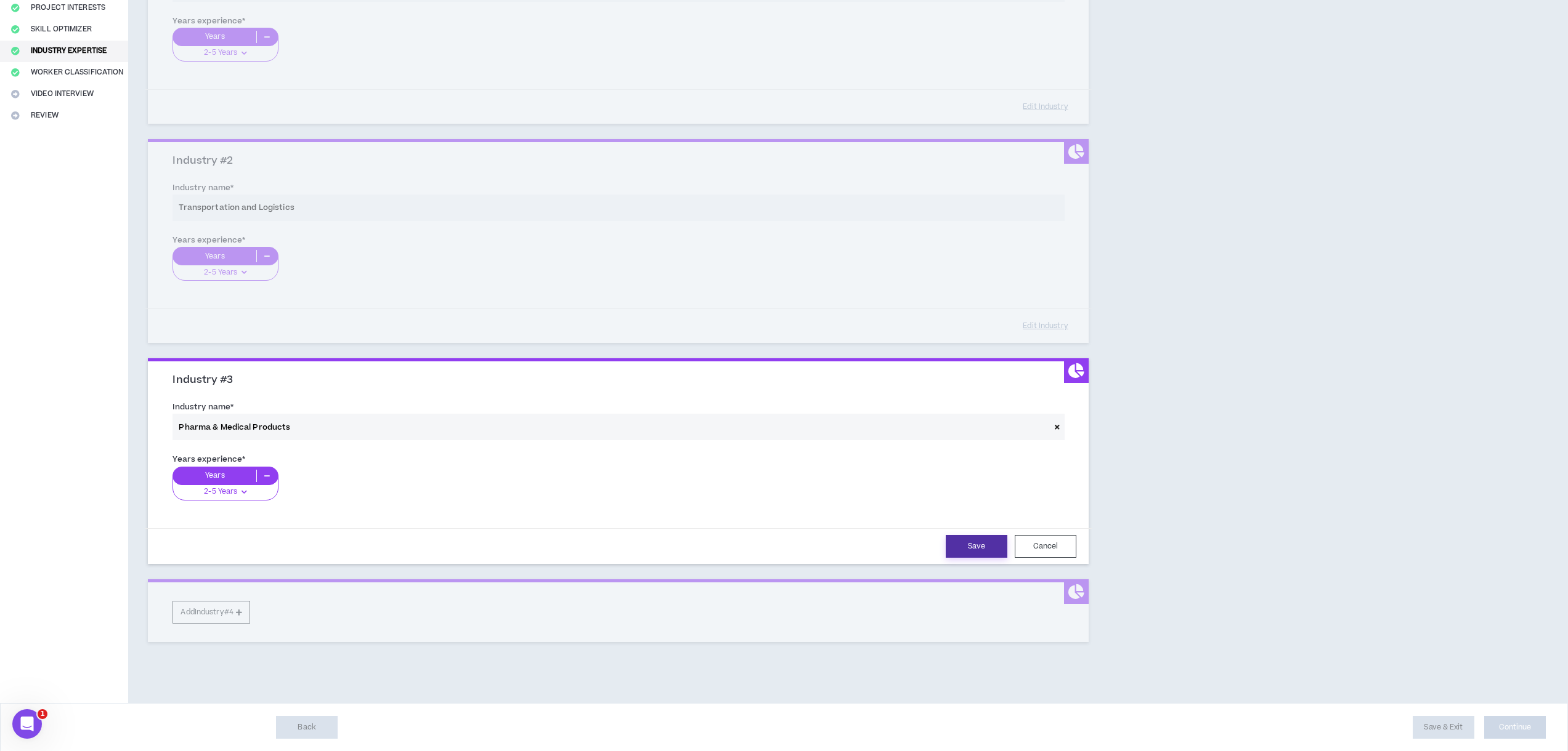
click at [982, 550] on button "Save" at bounding box center [976, 547] width 62 height 23
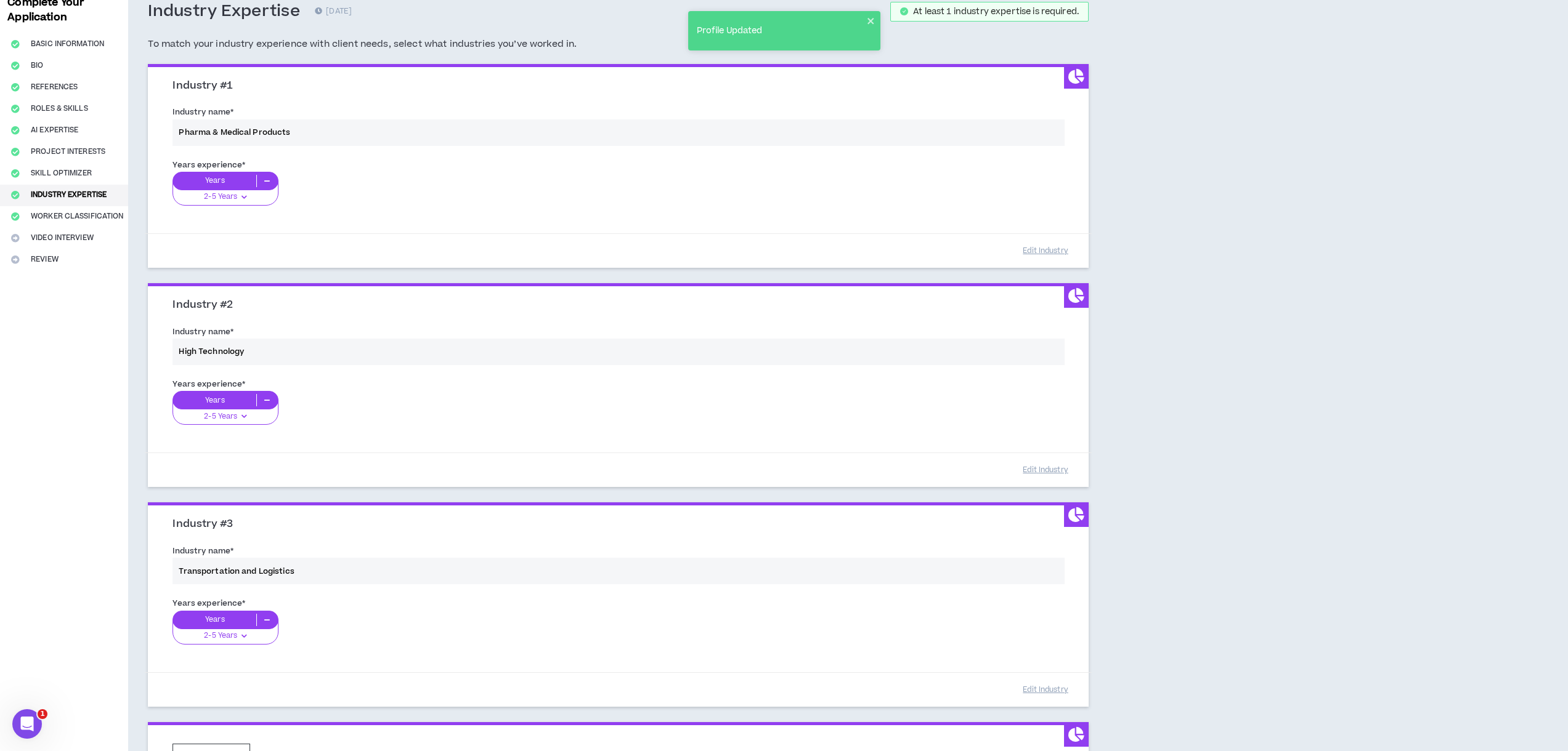
scroll to position [216, 0]
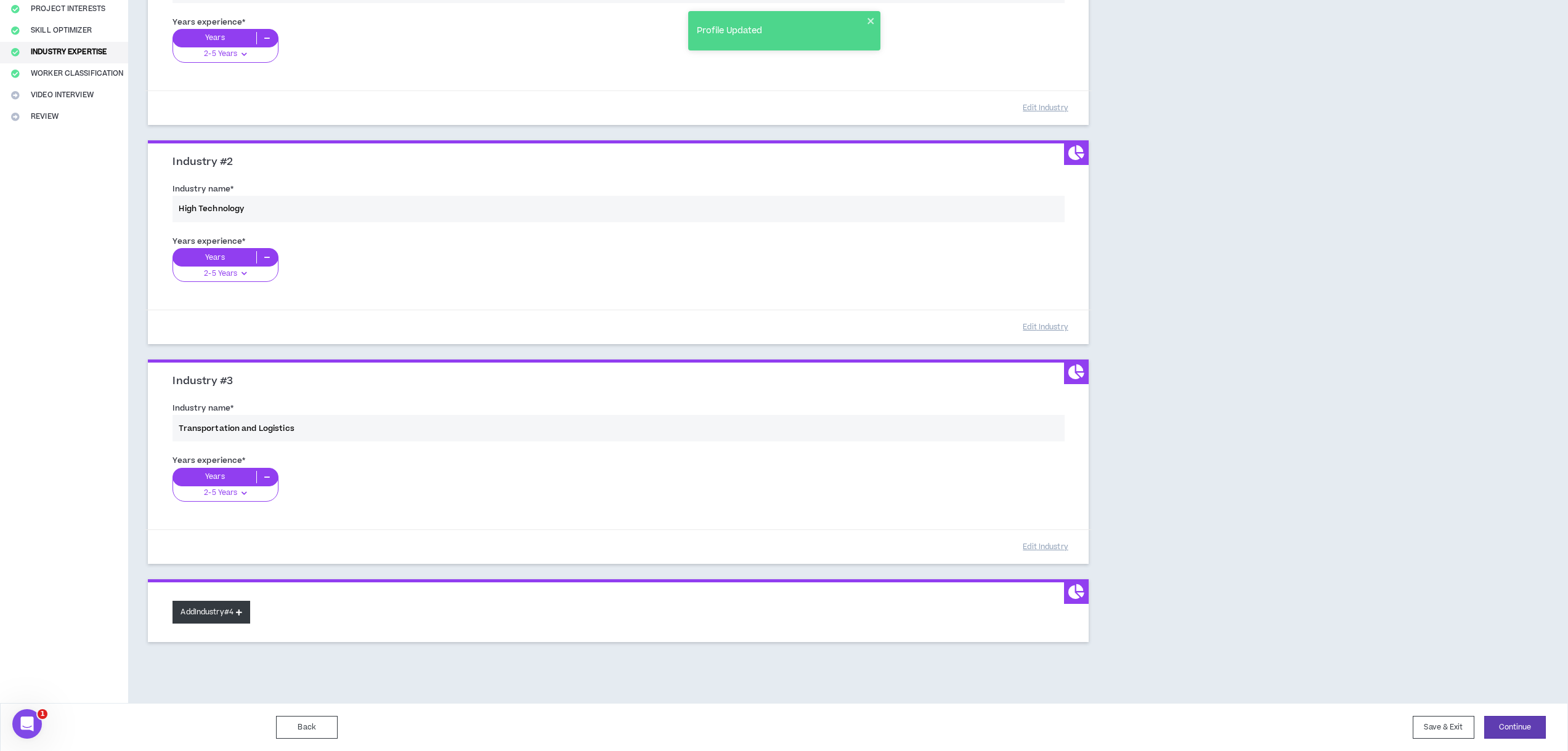
click at [222, 613] on button "Add Industry #4" at bounding box center [211, 612] width 78 height 23
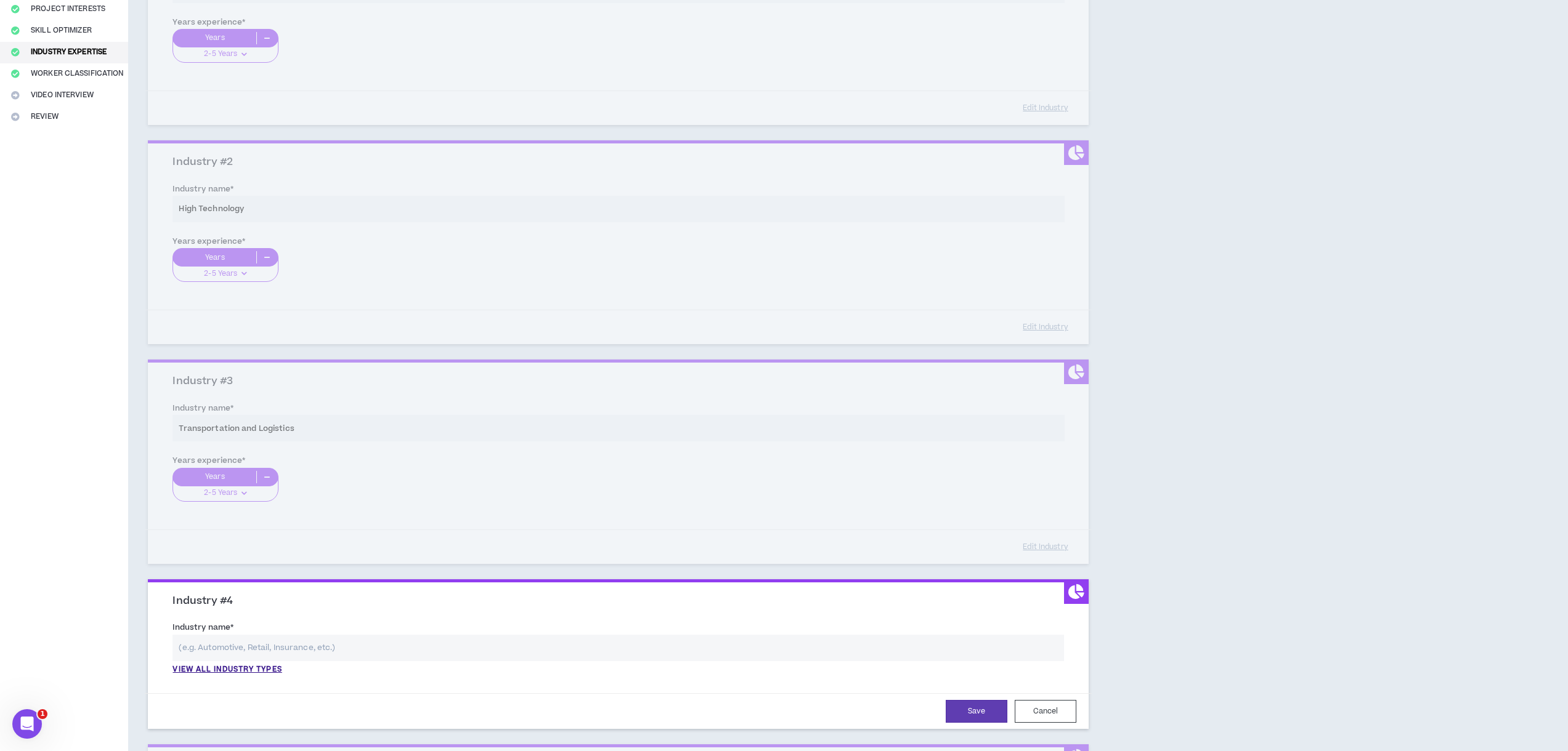
click at [216, 641] on input "text" at bounding box center [618, 648] width 891 height 27
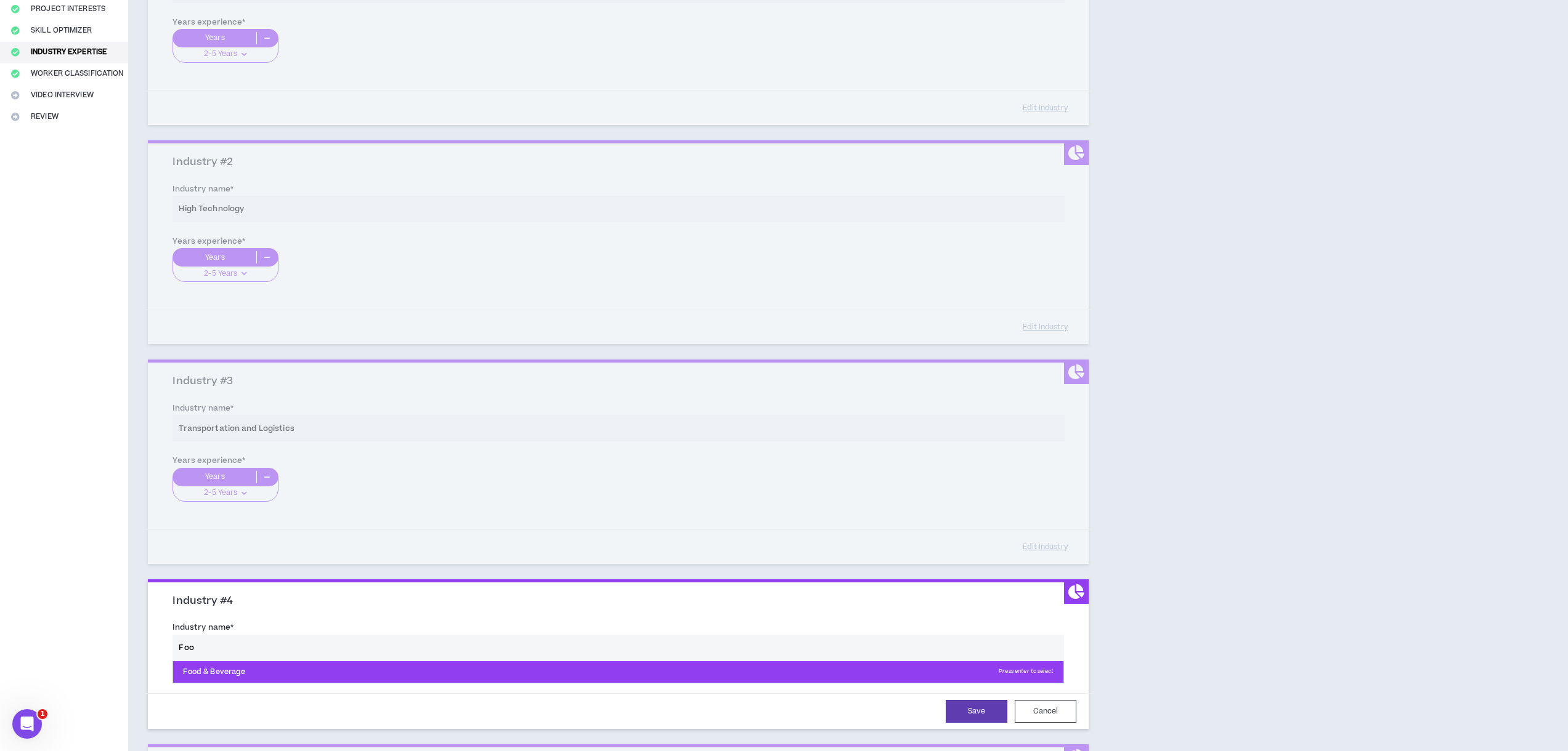
click at [210, 670] on p "Food & Beverage Press enter to select" at bounding box center [618, 673] width 890 height 22
type input "Food & Beverage"
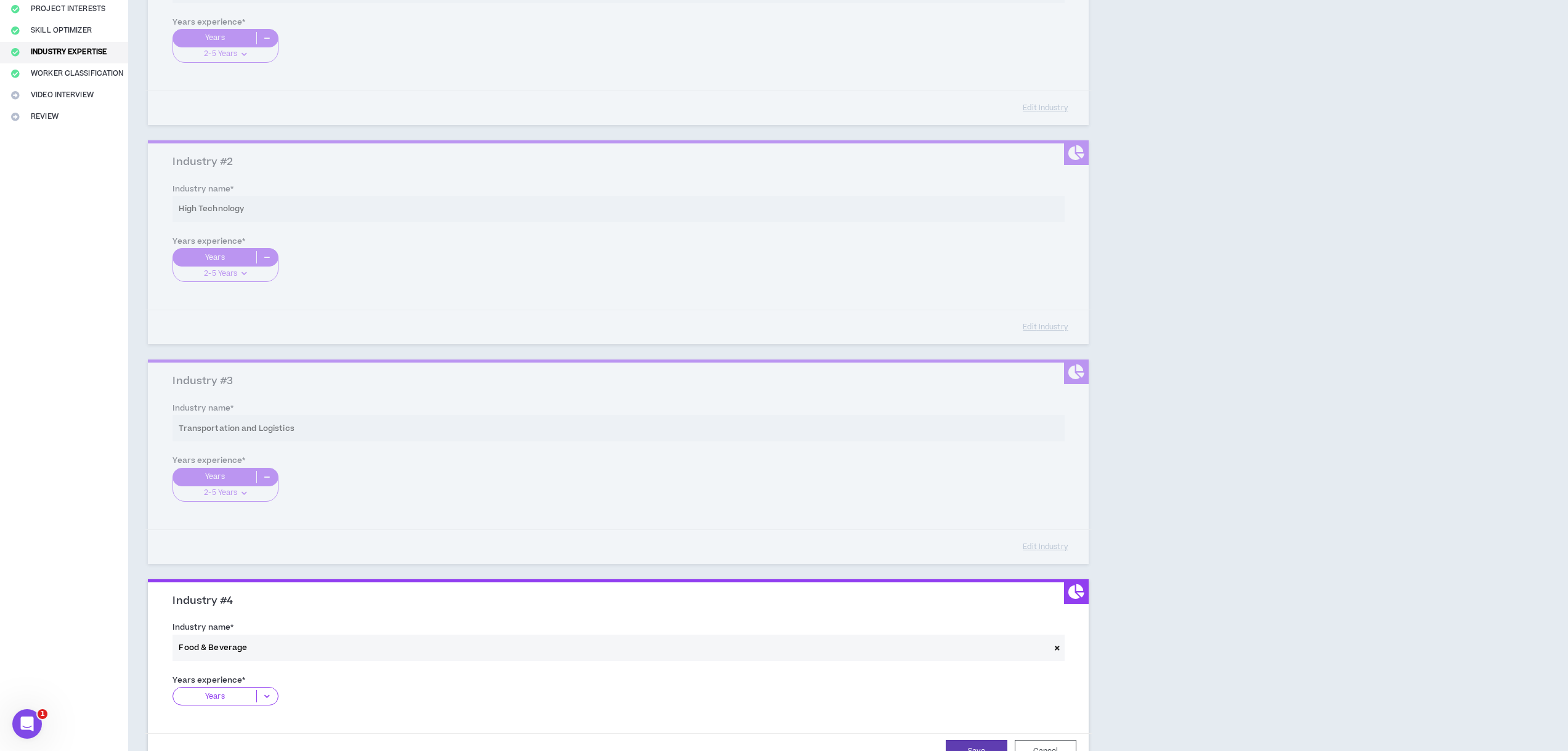
click at [219, 686] on label "Years experience *" at bounding box center [208, 680] width 72 height 19
click at [225, 698] on p "Years" at bounding box center [214, 697] width 83 height 13
click at [237, 729] on p "2-5 Years" at bounding box center [225, 735] width 105 height 13
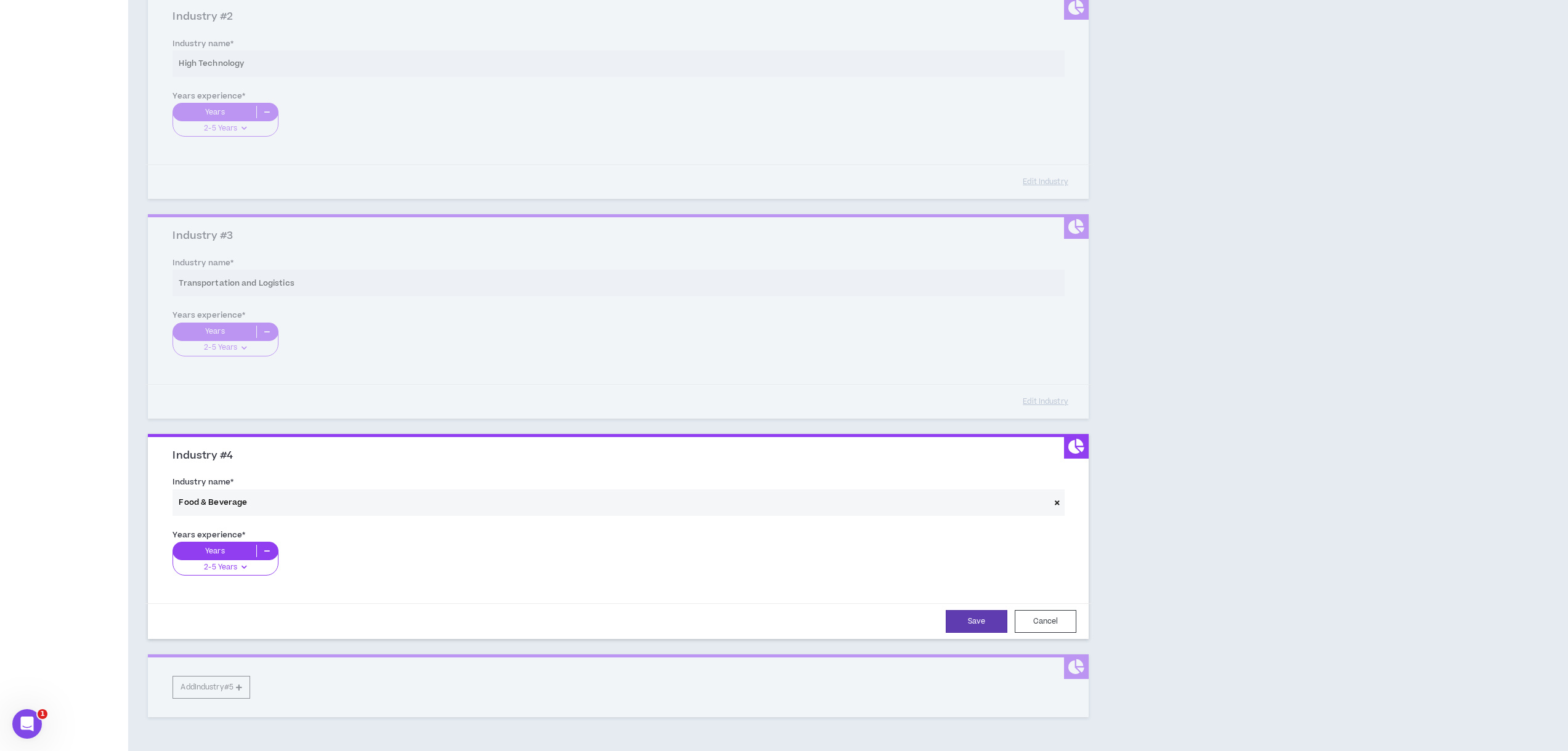
scroll to position [436, 0]
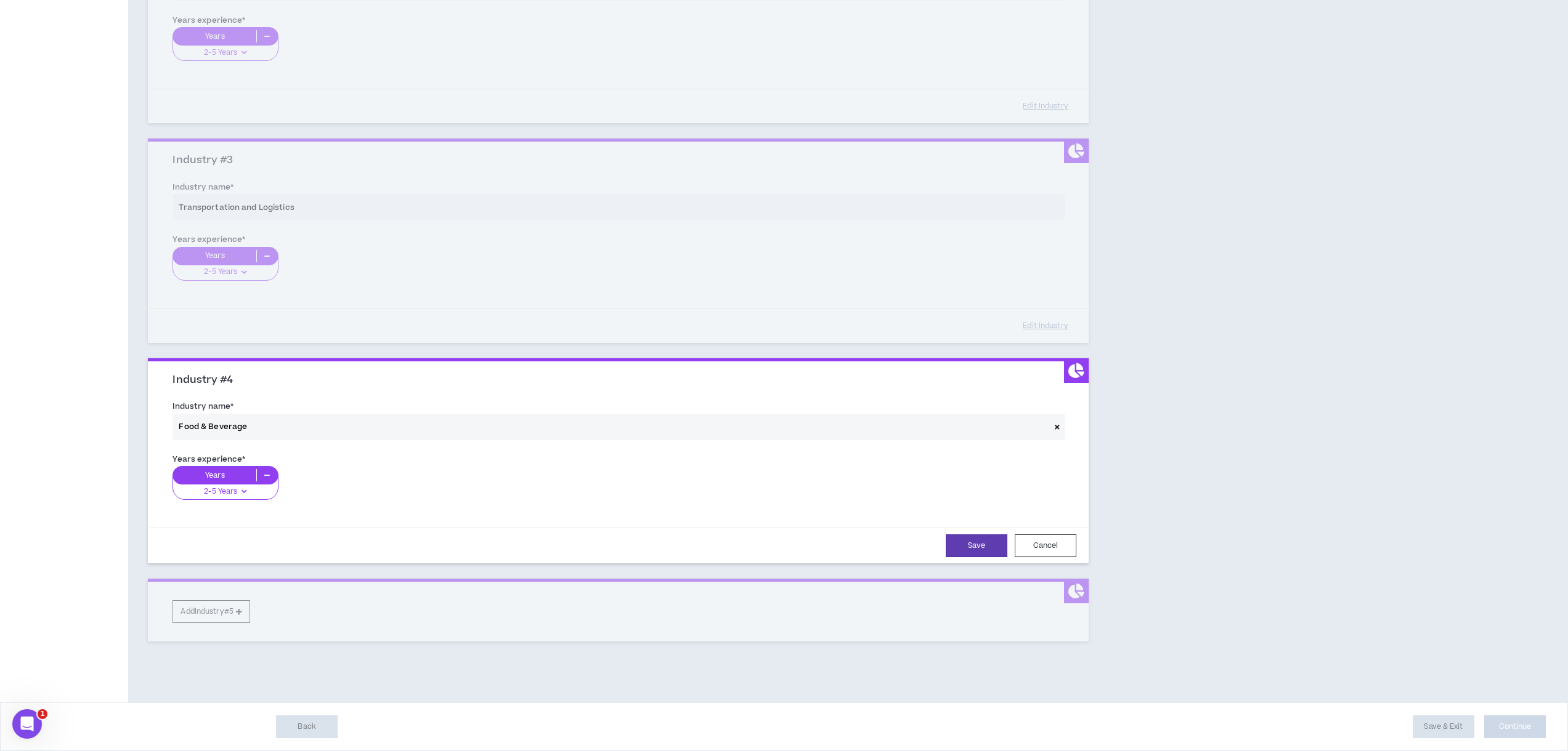
click at [965, 525] on form "Industry name * Food & Beverage Years experience * Years 2-5 Years 0-1 Years 2-…" at bounding box center [618, 480] width 910 height 167
click at [971, 546] on button "Save" at bounding box center [976, 546] width 62 height 23
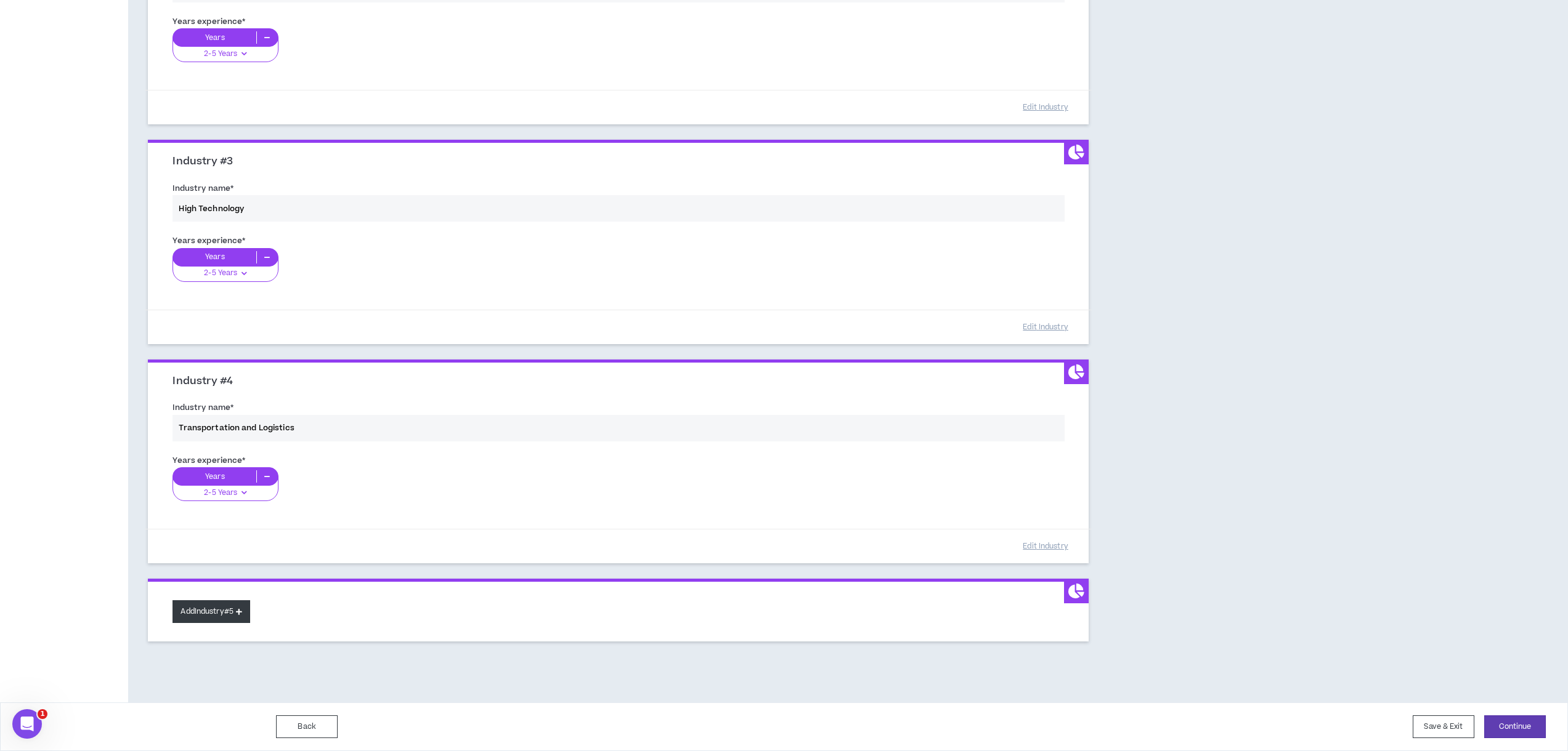
click at [211, 612] on button "Add Industry #5" at bounding box center [211, 612] width 78 height 23
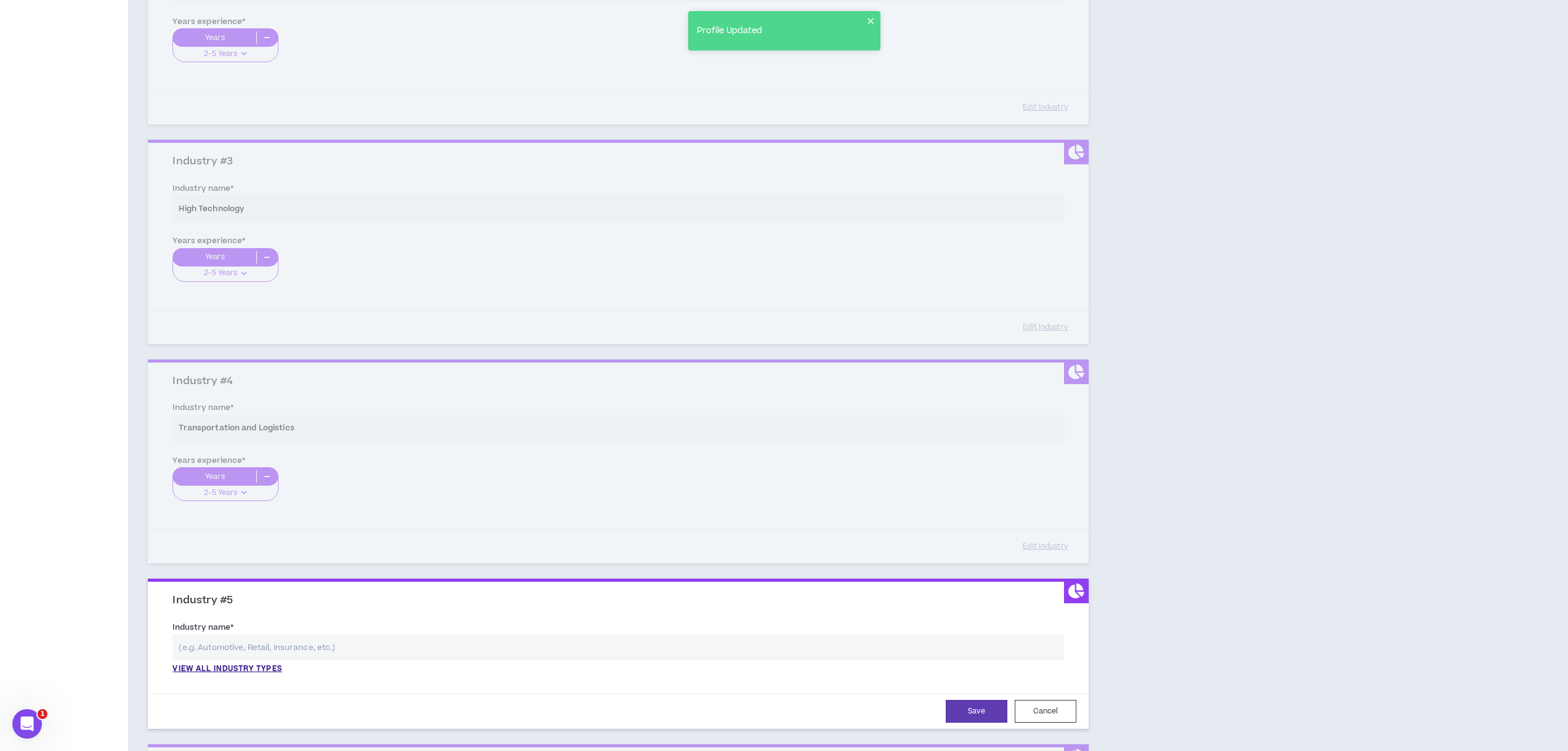
click at [221, 642] on input "text" at bounding box center [618, 648] width 891 height 27
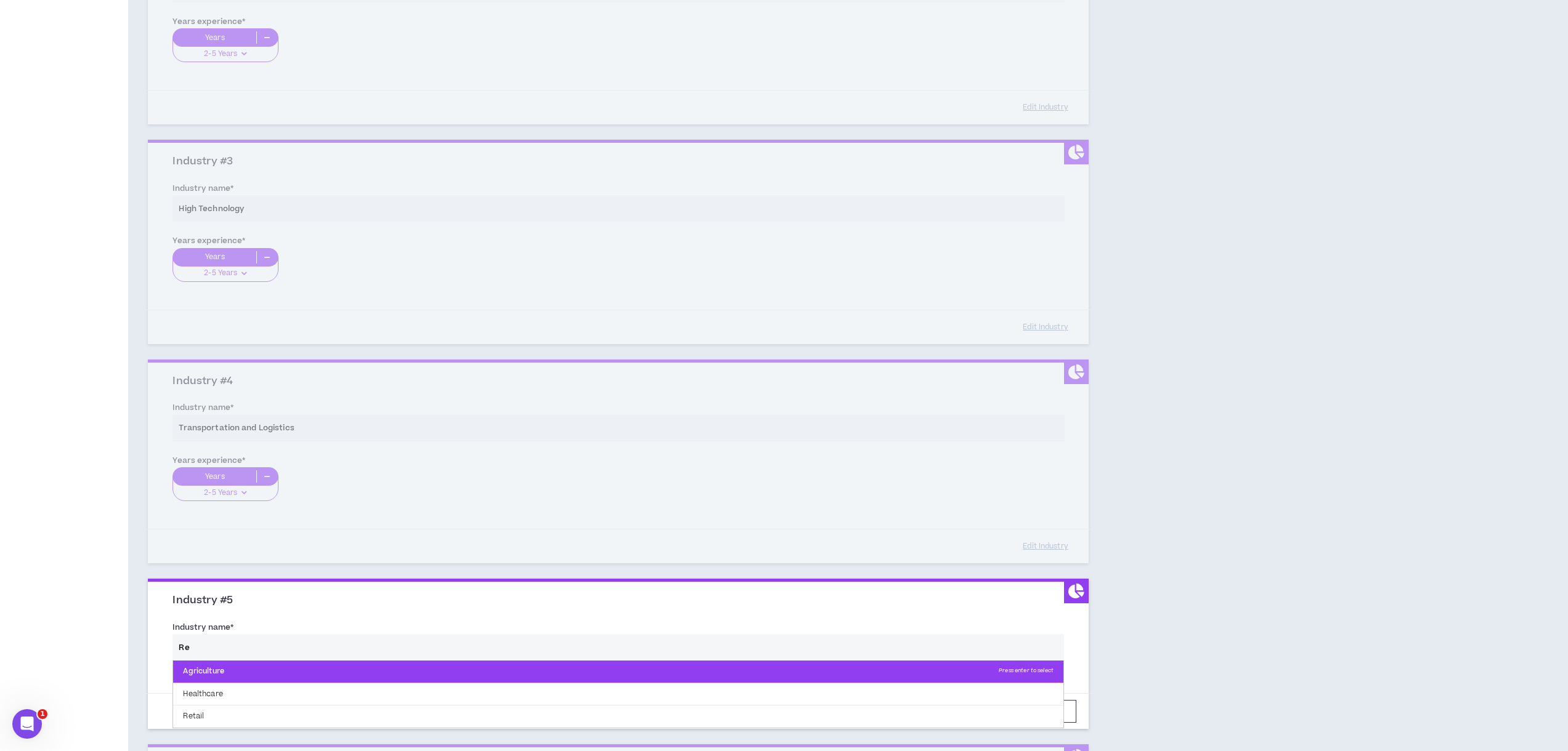
click at [262, 676] on p "Agriculture Press enter to select" at bounding box center [618, 672] width 890 height 22
type input "Agriculture"
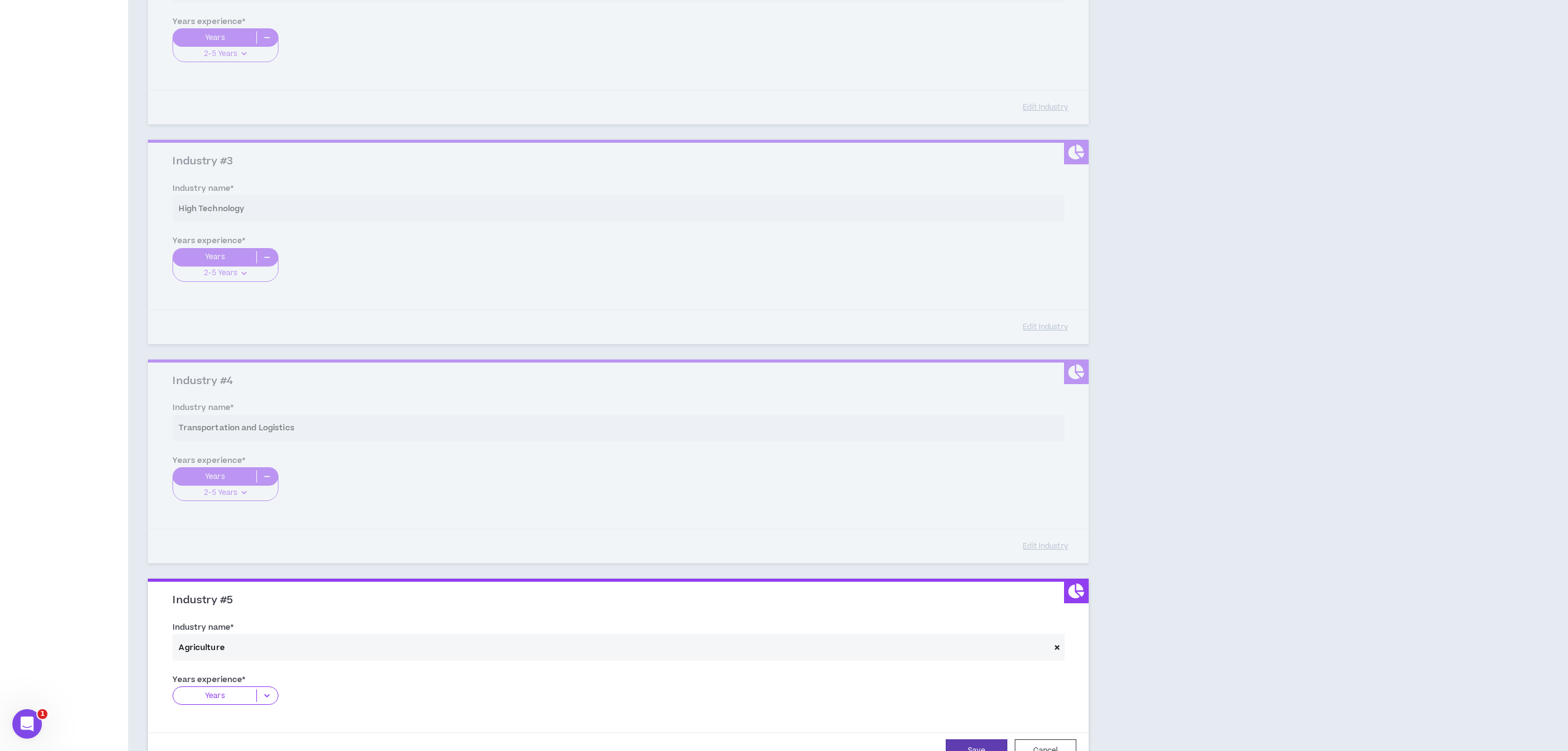
click at [230, 694] on p "Years" at bounding box center [214, 696] width 83 height 13
drag, startPoint x: 242, startPoint y: 733, endPoint x: 879, endPoint y: 641, distance: 643.6
click at [245, 733] on p "2-5 Years" at bounding box center [225, 734] width 105 height 13
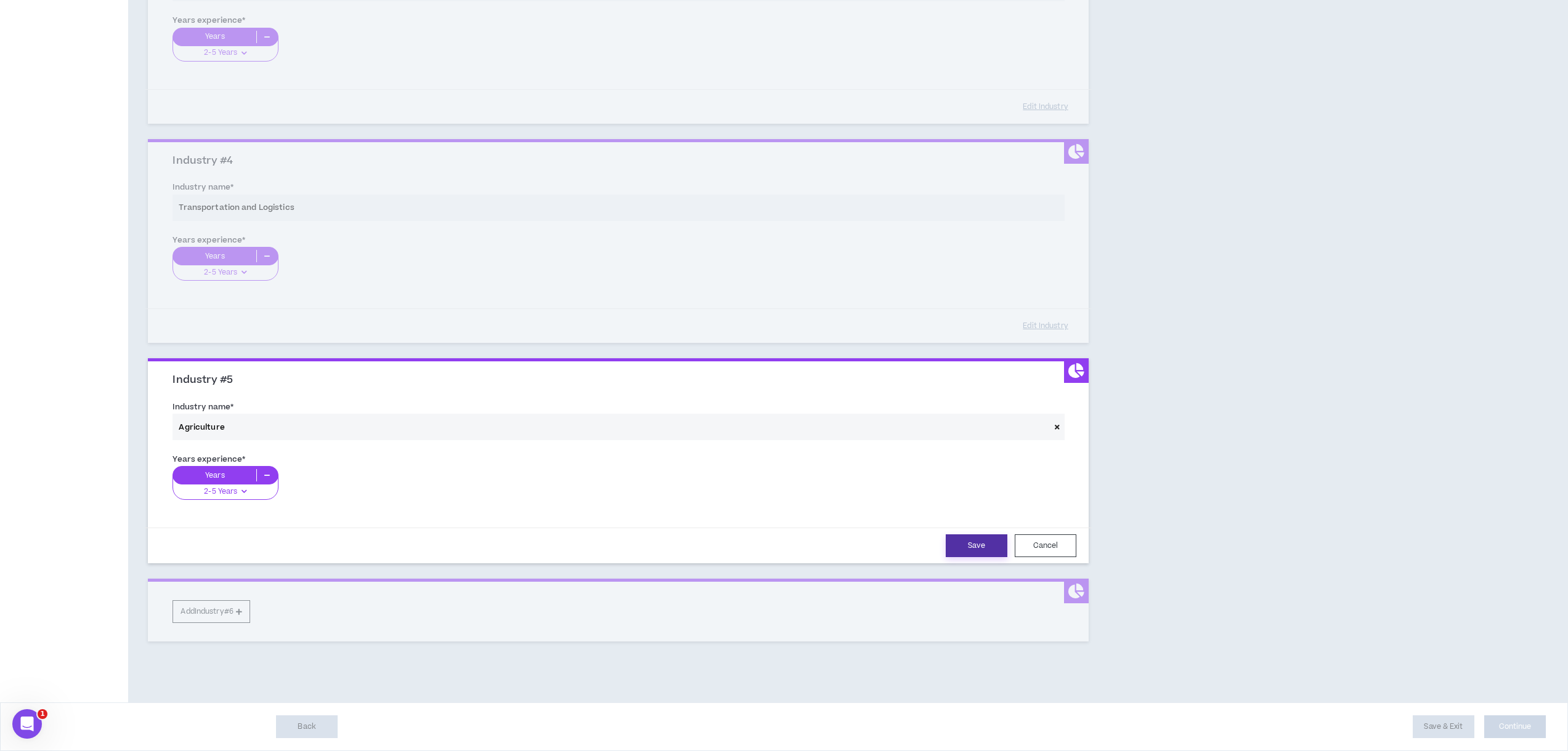
click at [1000, 547] on button "Save" at bounding box center [976, 546] width 62 height 23
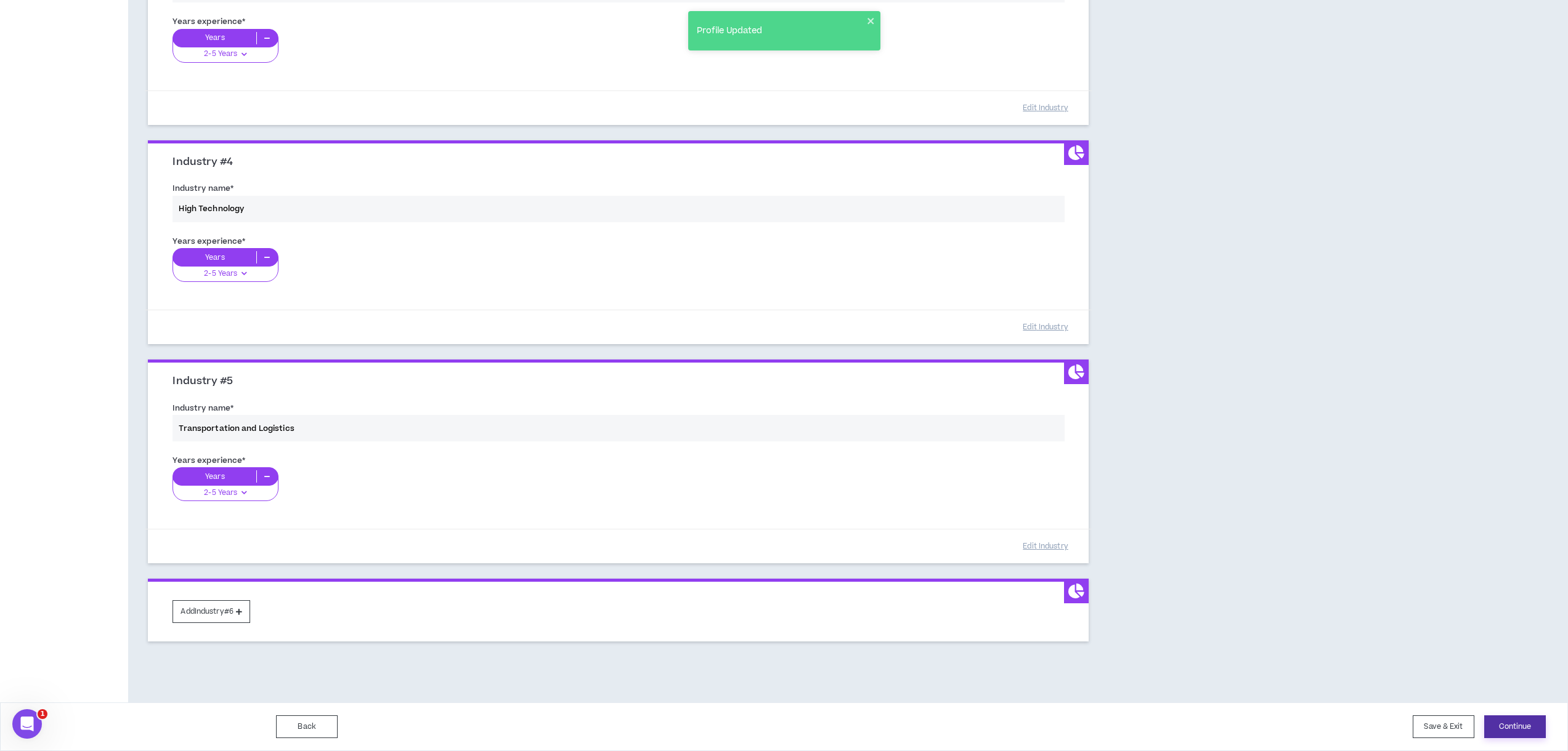
click at [1512, 721] on button "Continue" at bounding box center [1514, 727] width 62 height 23
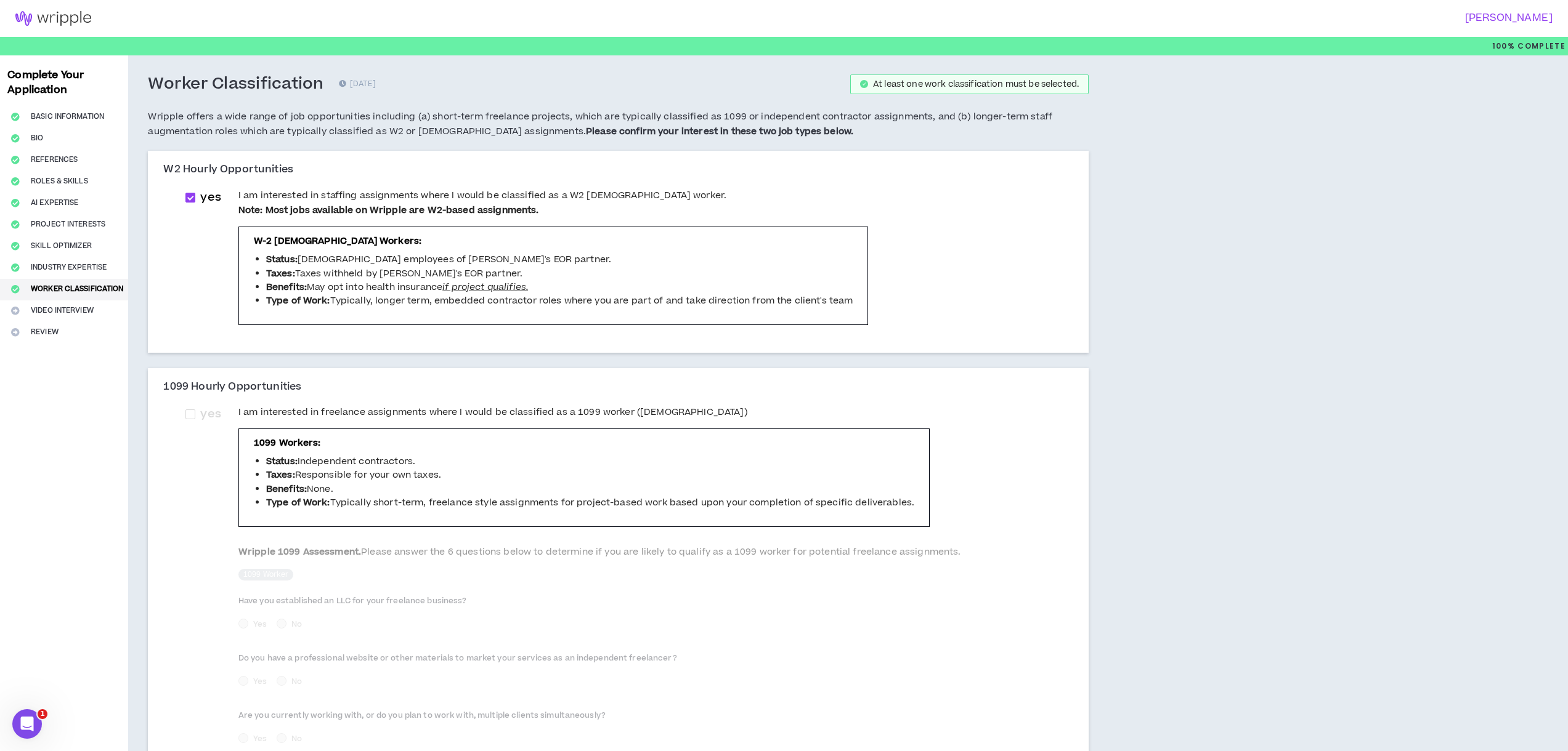
scroll to position [2, 0]
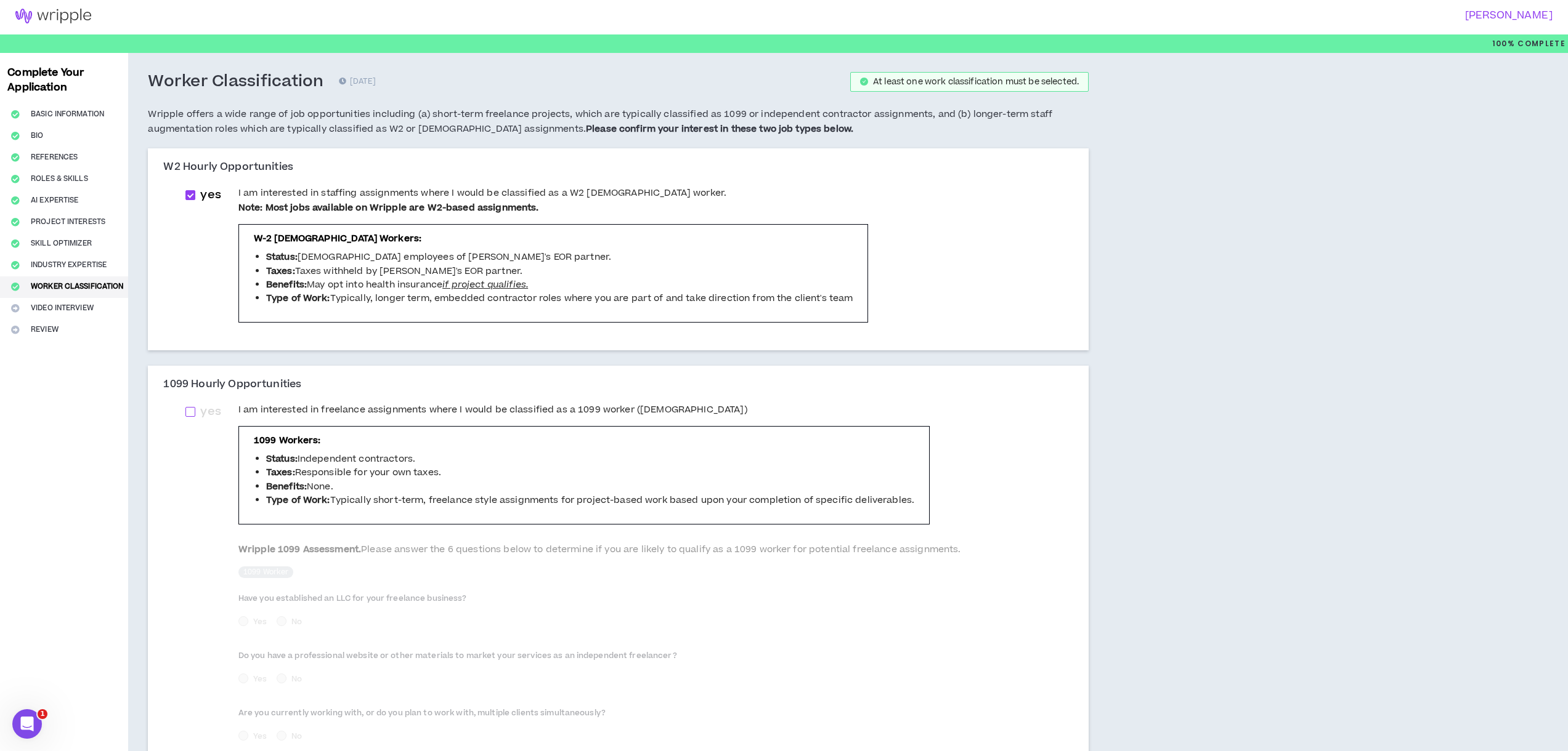
drag, startPoint x: 182, startPoint y: 424, endPoint x: 186, endPoint y: 420, distance: 5.7
click at [182, 424] on div "yes I am interested in freelance assignments where I would be classified as a 1…" at bounding box center [618, 638] width 885 height 468
click at [189, 412] on span at bounding box center [190, 412] width 10 height 10
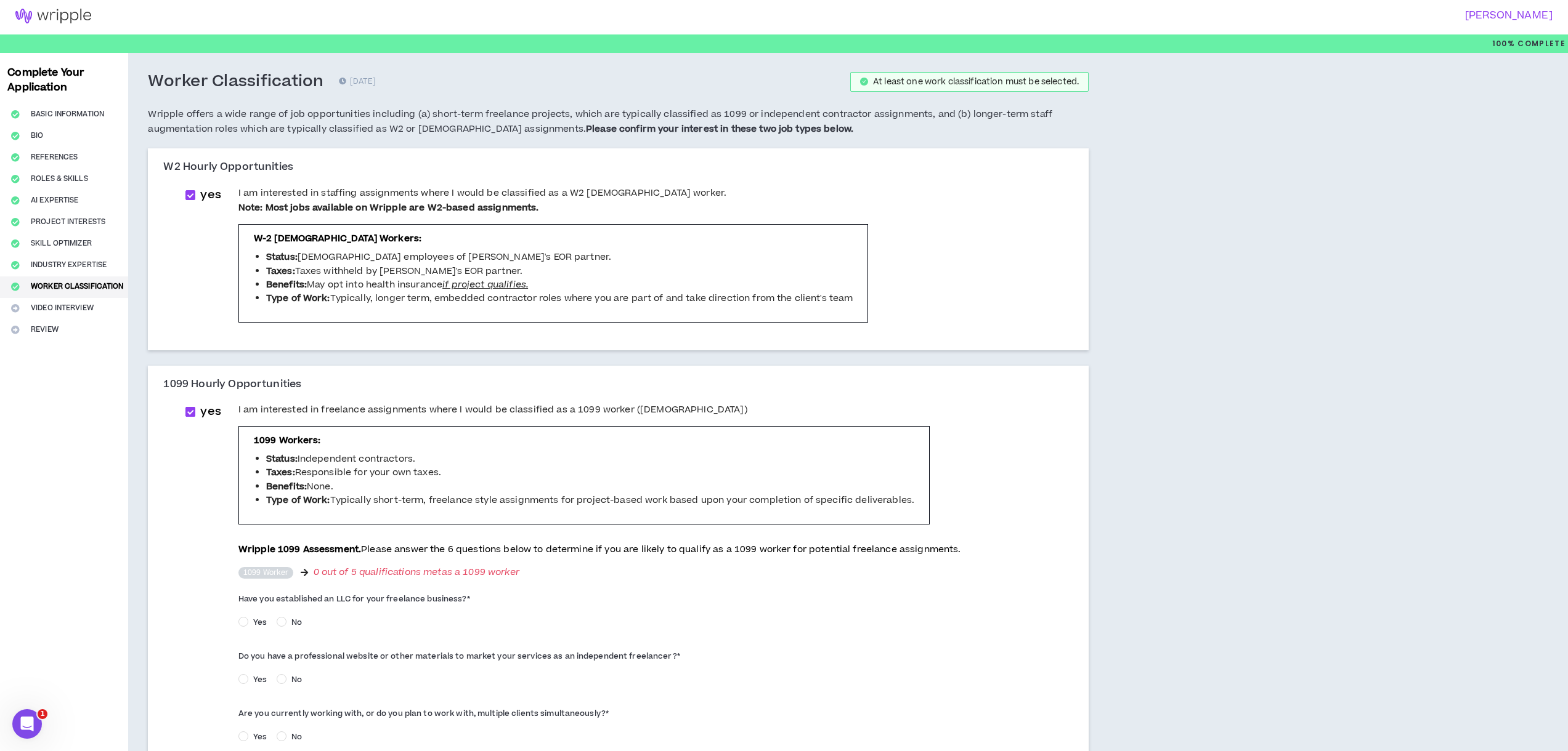
click at [189, 410] on span at bounding box center [190, 412] width 10 height 10
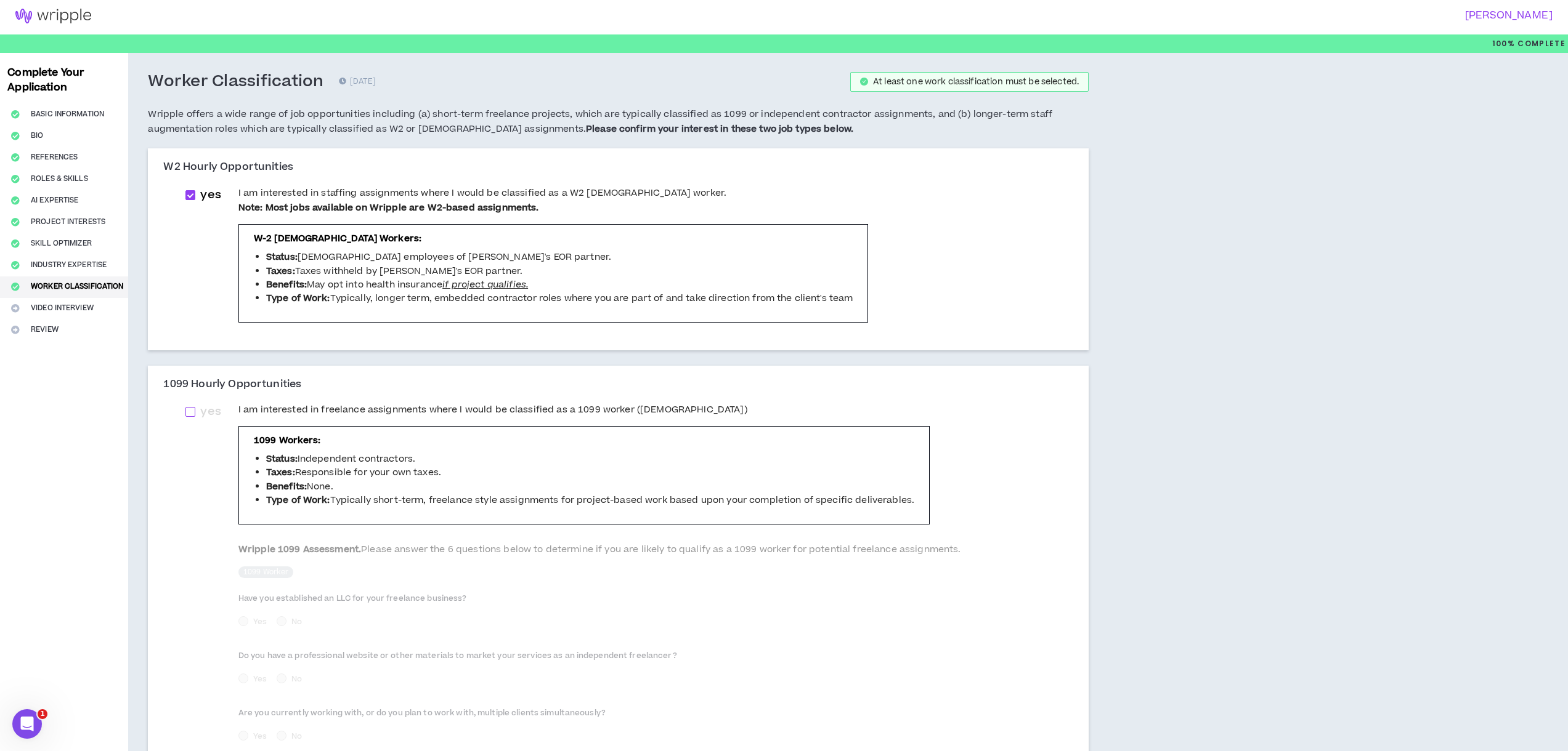
scroll to position [247, 0]
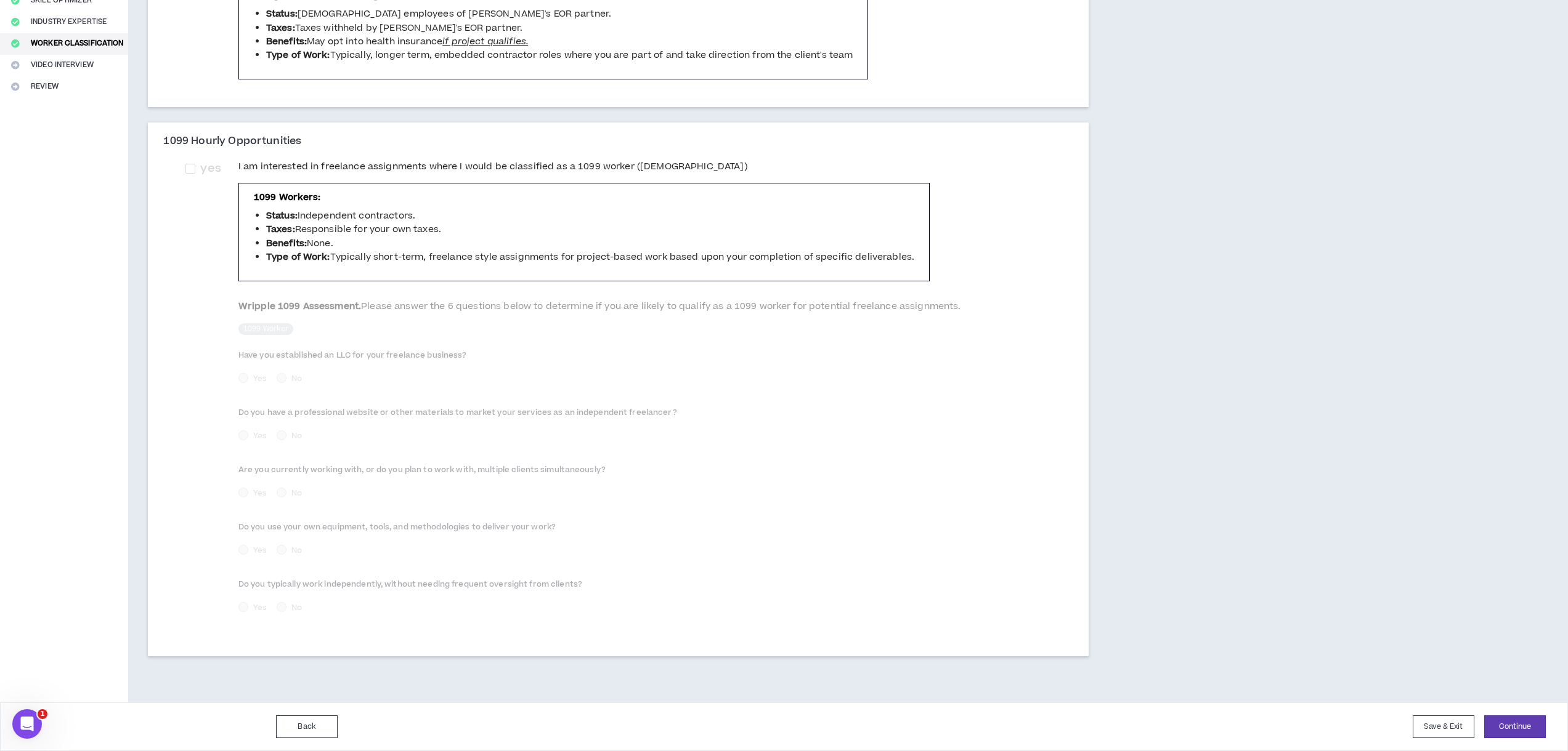
click at [198, 158] on div "yes I am interested in freelance assignments where I would be classified as a 1…" at bounding box center [618, 398] width 910 height 481
click at [193, 173] on label "yes" at bounding box center [206, 169] width 40 height 17
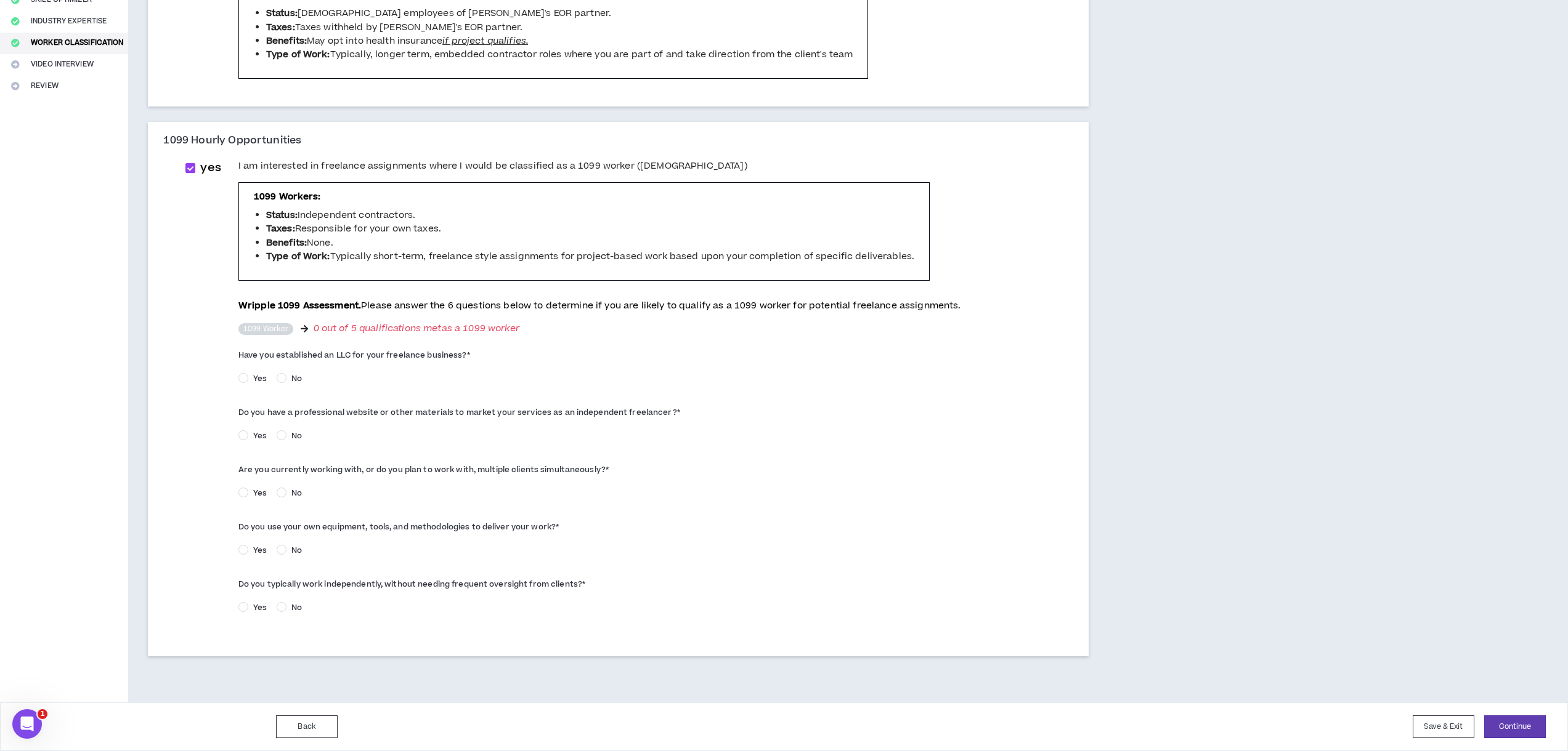
click at [286, 375] on span "No" at bounding box center [296, 378] width 20 height 11
click at [189, 162] on label "yes" at bounding box center [206, 168] width 40 height 17
checkbox input "*****"
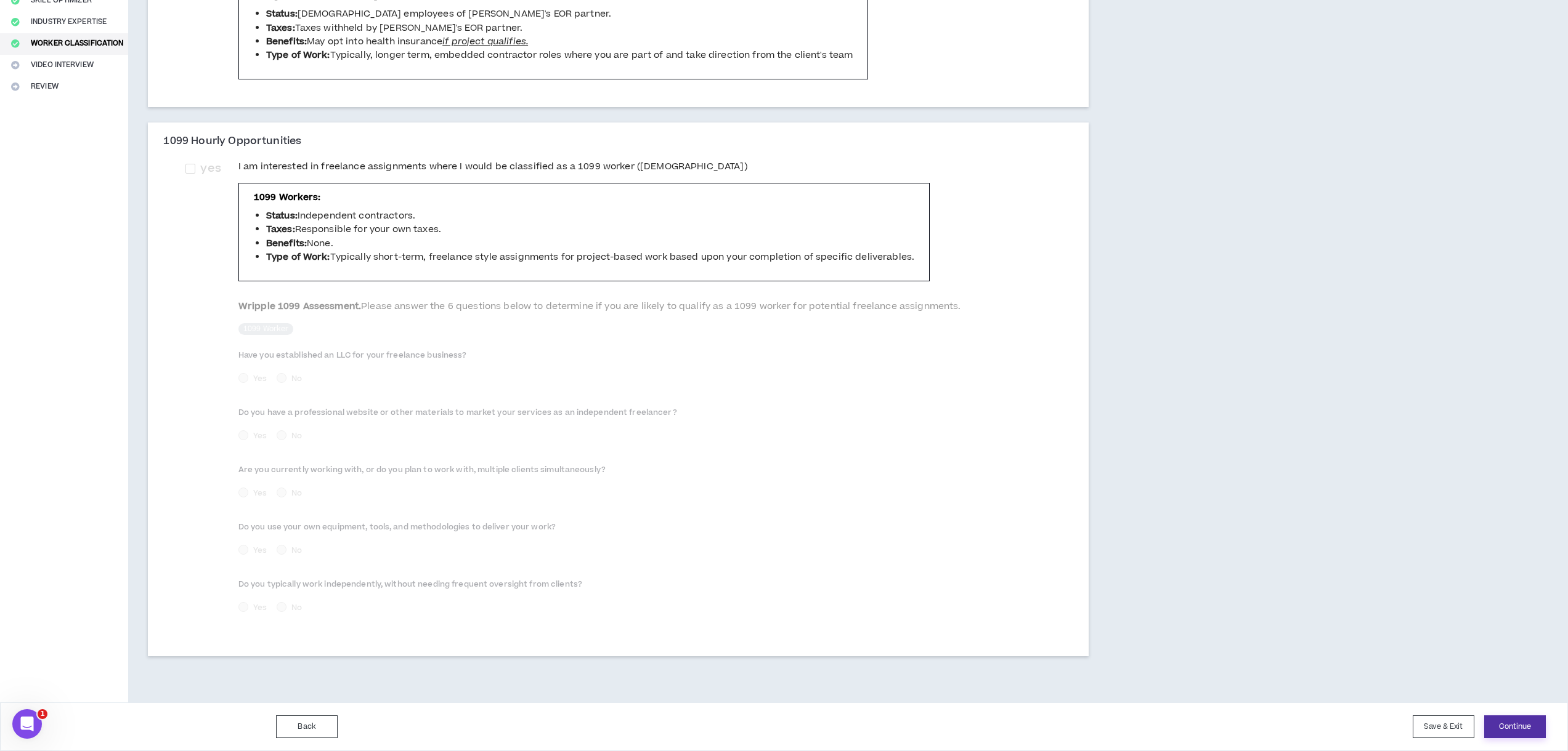
click at [1493, 732] on button "Continue" at bounding box center [1514, 727] width 62 height 23
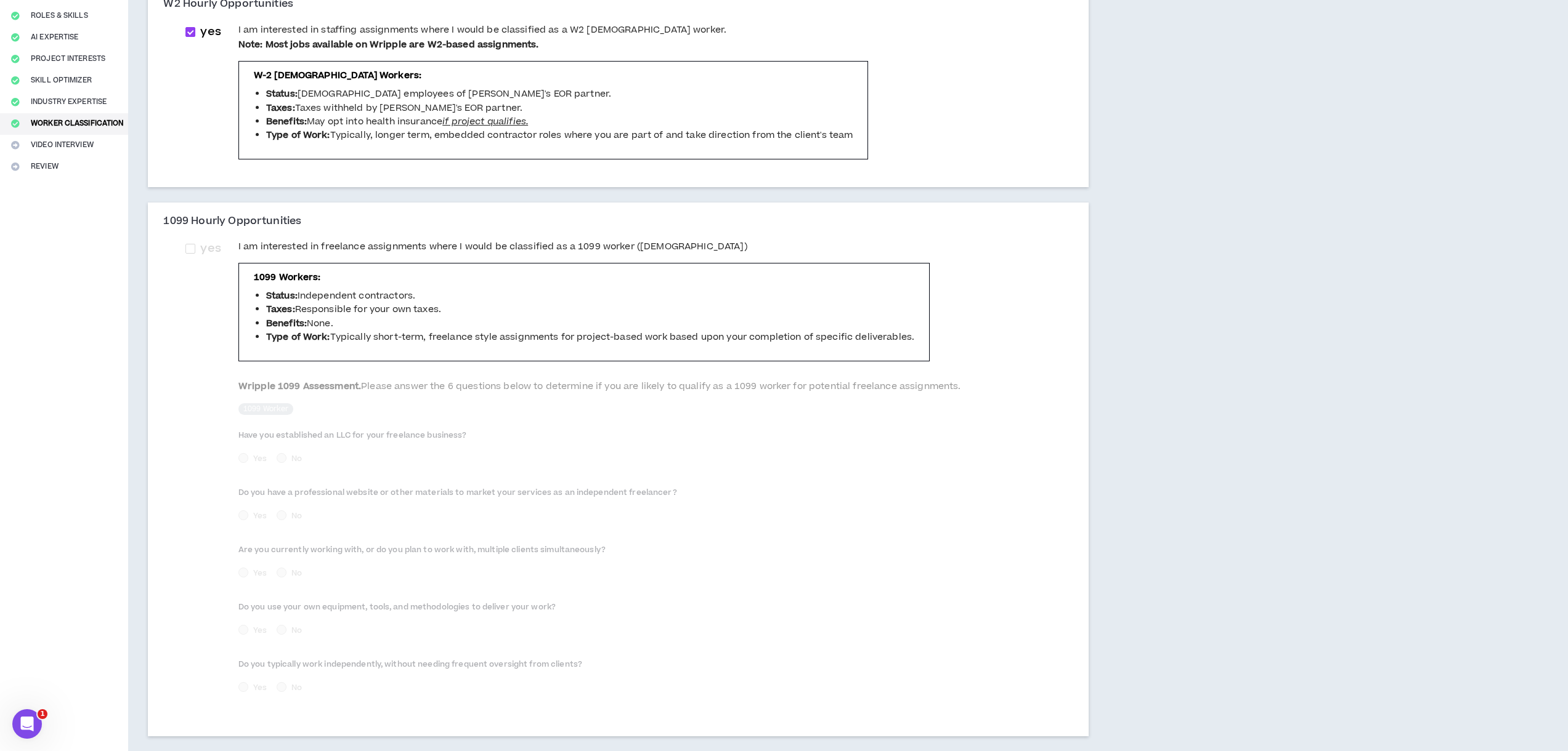
scroll to position [0, 0]
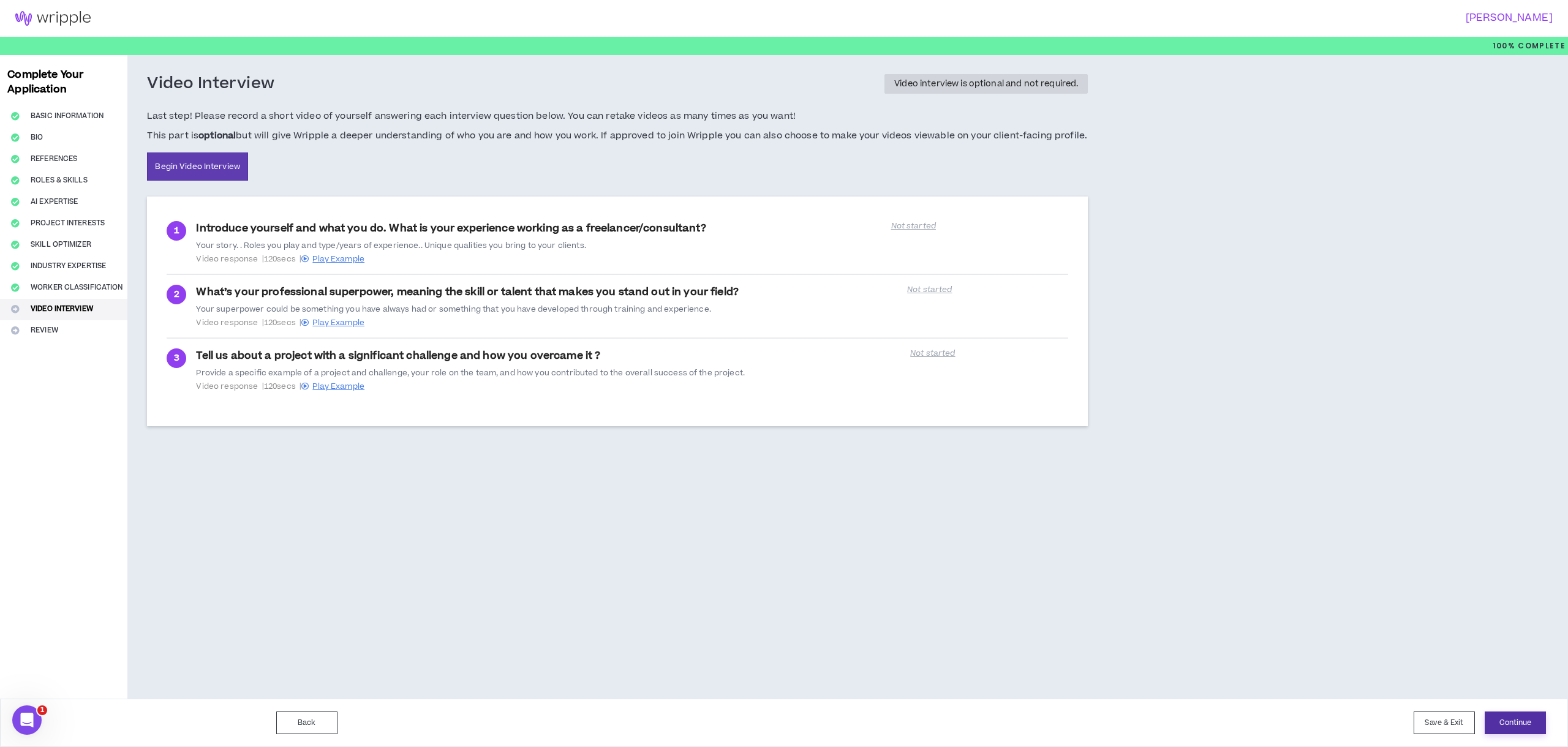
click at [1507, 725] on button "Continue" at bounding box center [1515, 723] width 62 height 23
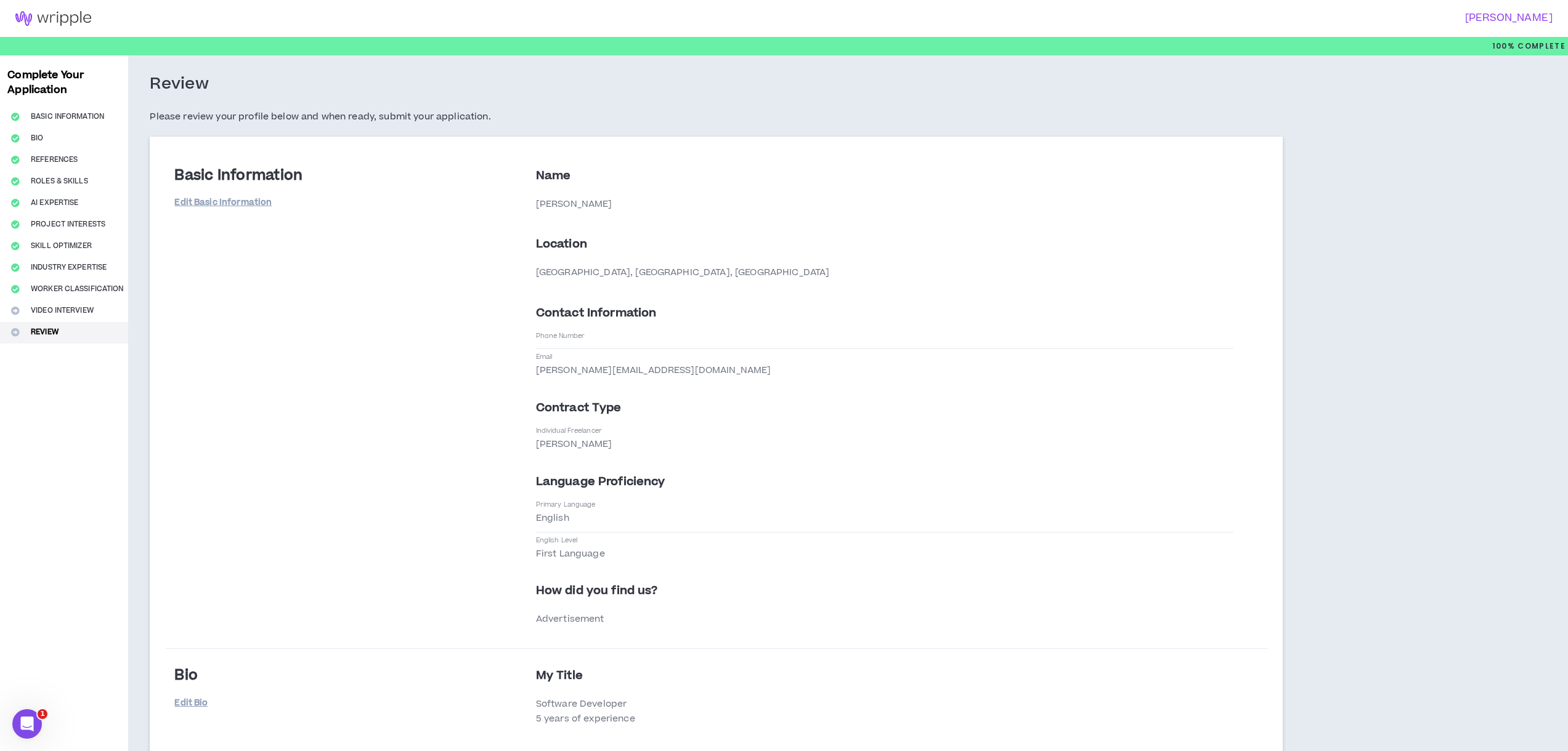
scroll to position [29, 0]
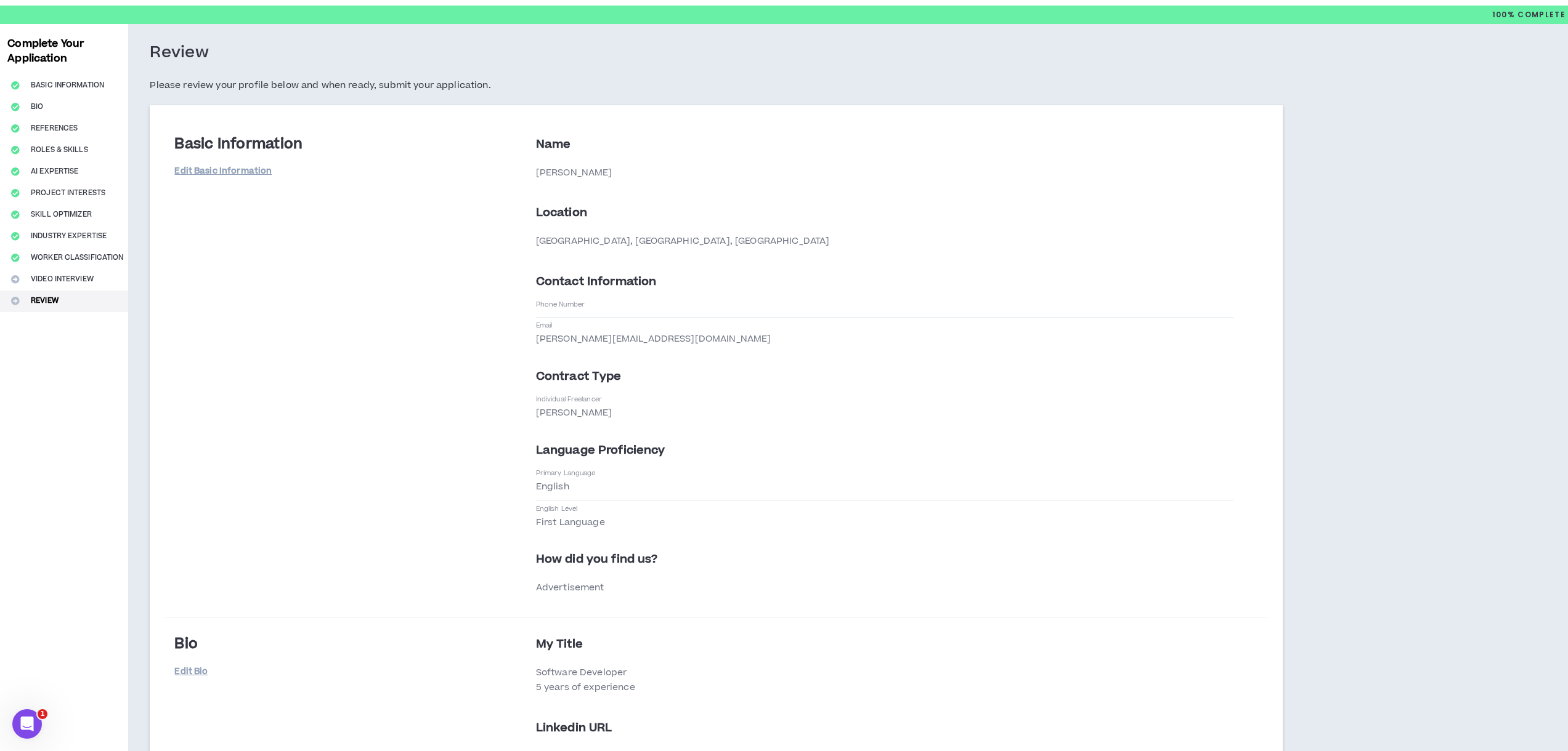
click at [598, 302] on div "Phone Number" at bounding box center [884, 309] width 697 height 18
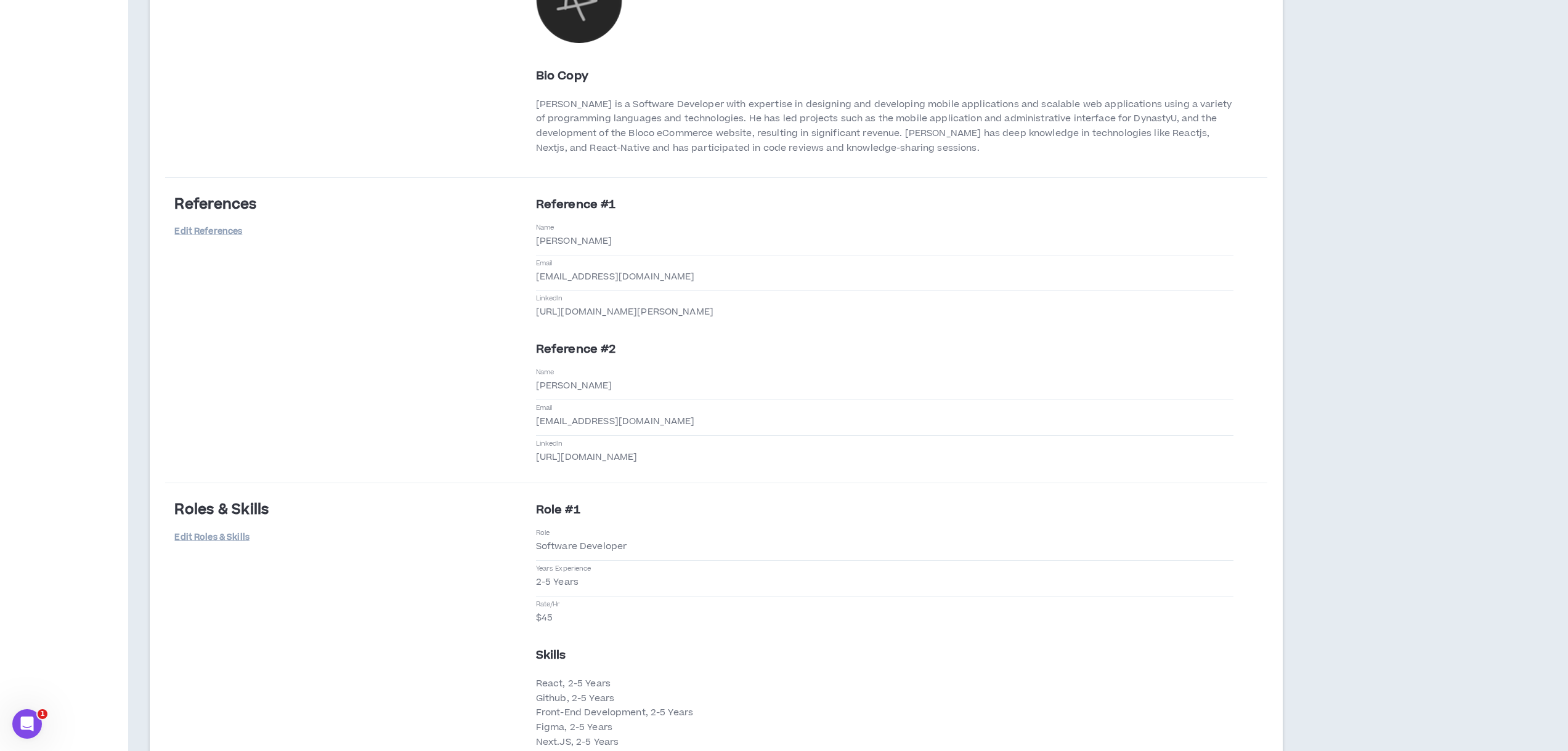
scroll to position [0, 0]
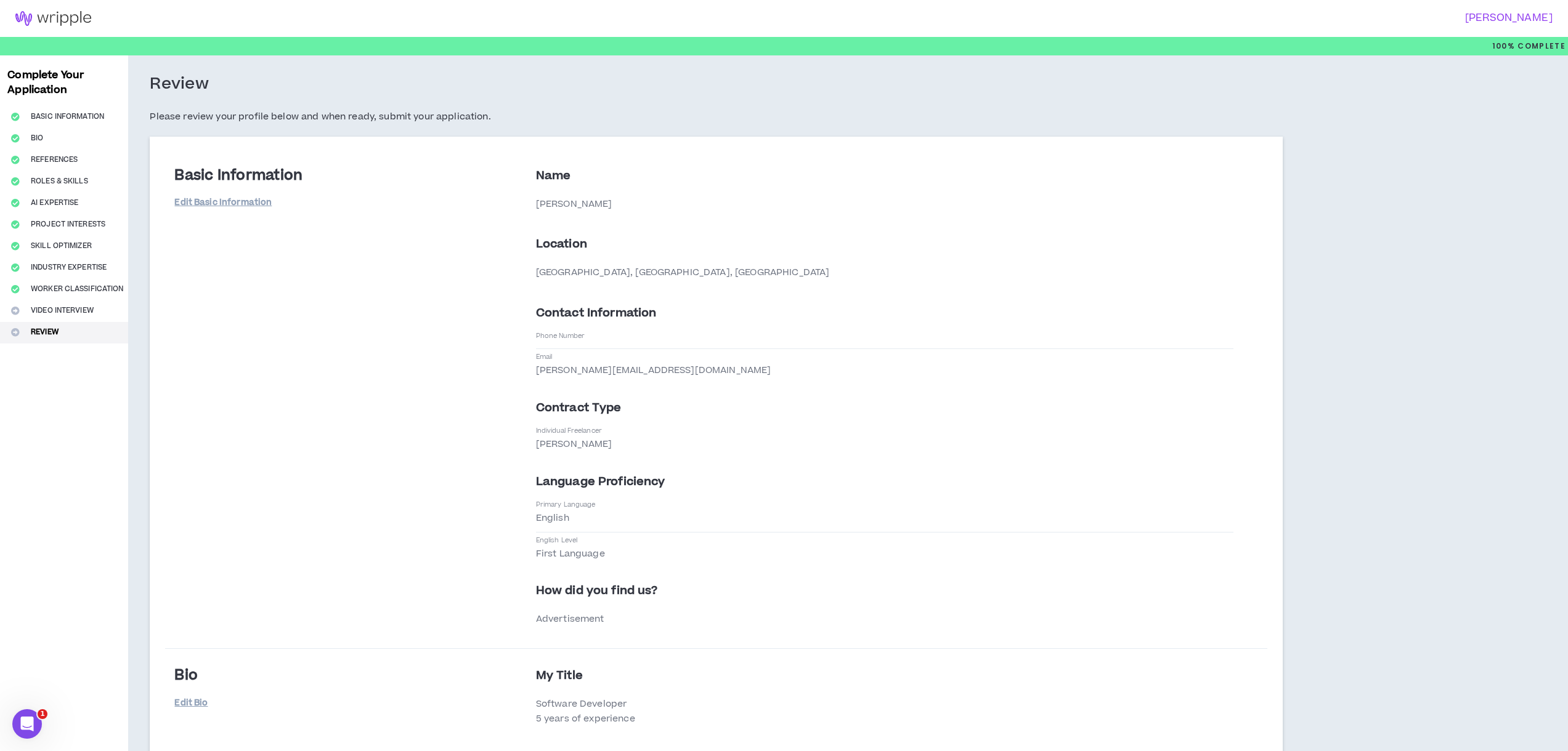
click at [36, 22] on img at bounding box center [53, 19] width 107 height 15
click at [22, 716] on icon "Open Intercom Messenger" at bounding box center [25, 722] width 20 height 20
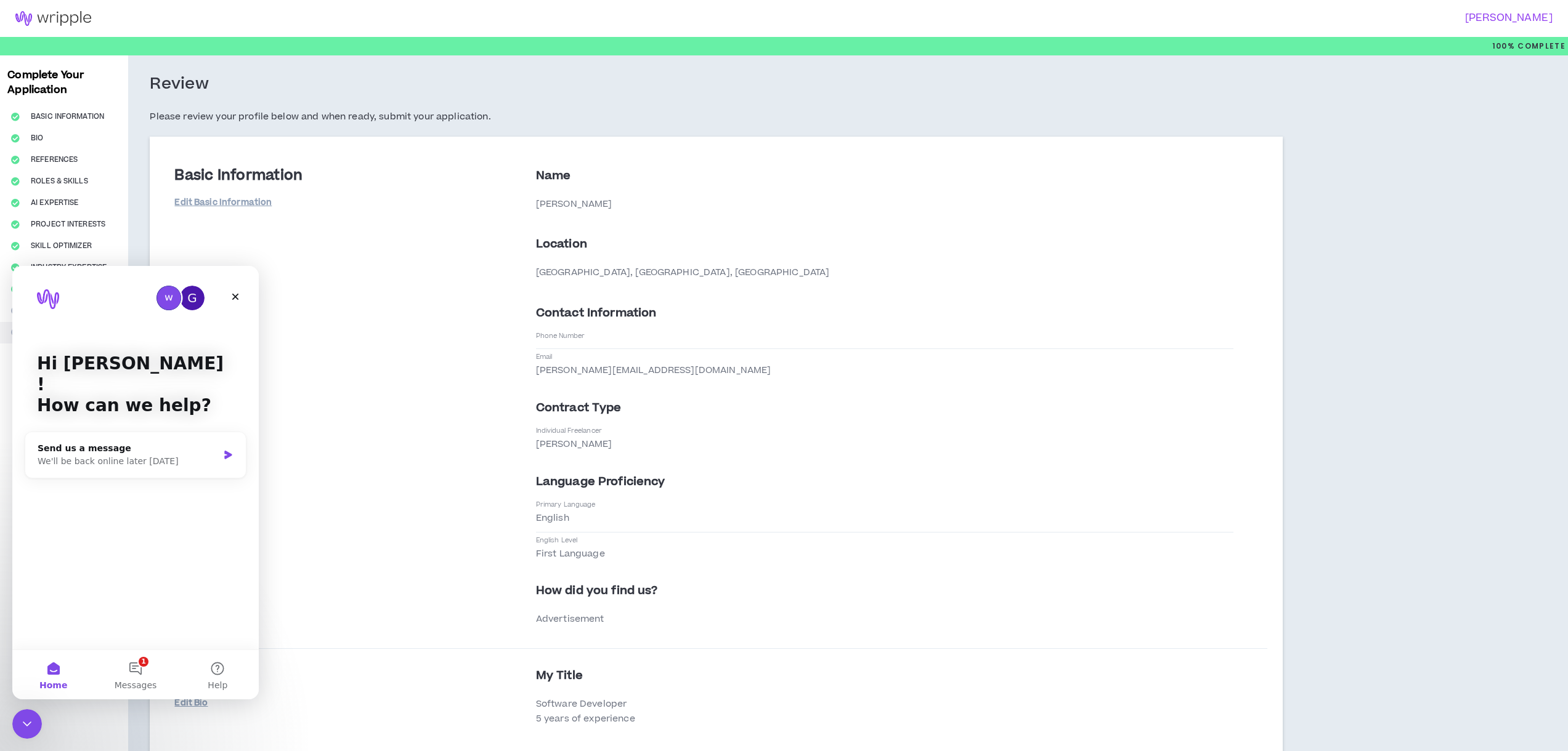
click at [224, 295] on div "G" at bounding box center [136, 298] width 197 height 25
click at [235, 302] on div "Close" at bounding box center [236, 297] width 22 height 22
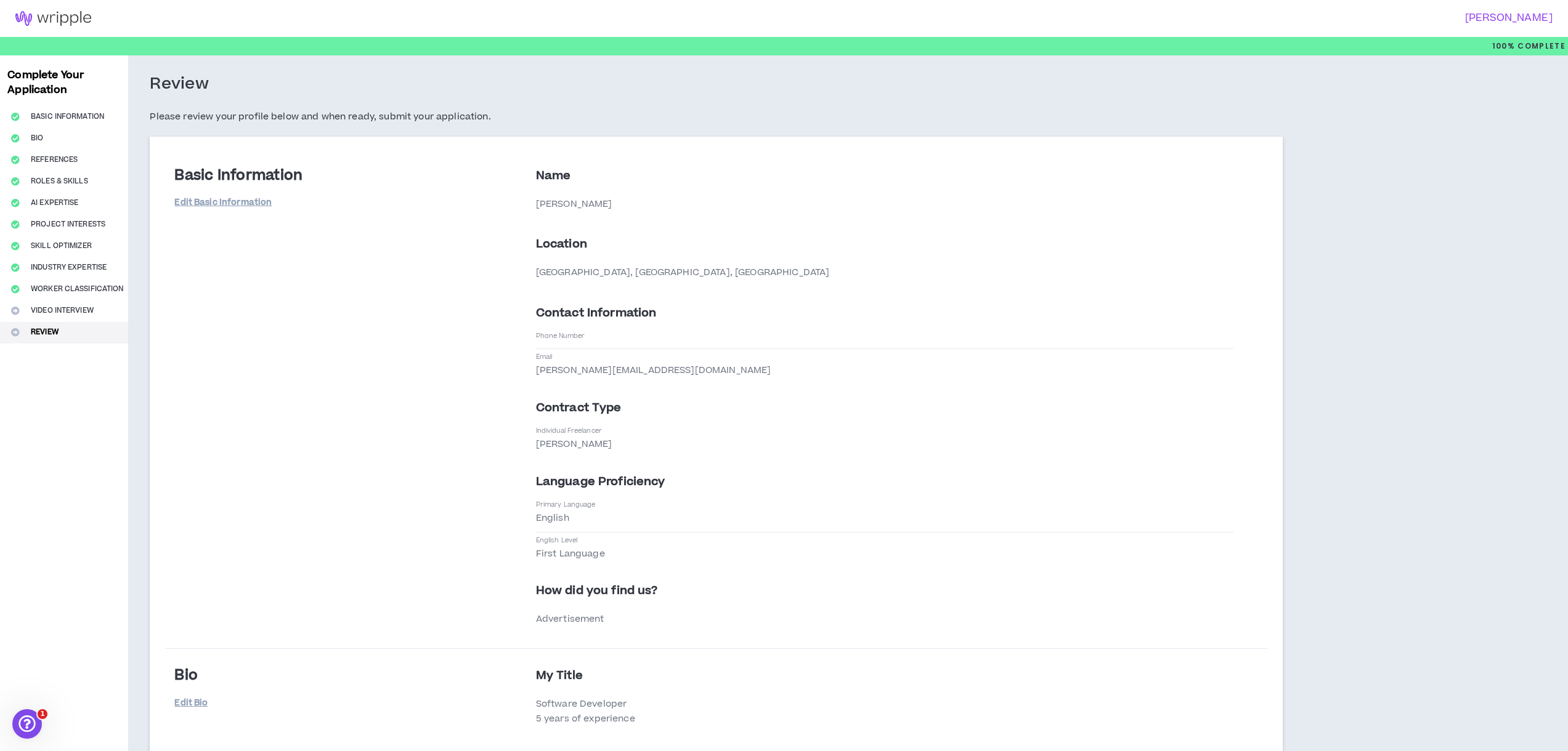
click at [41, 23] on img at bounding box center [53, 19] width 107 height 15
click at [67, 22] on img at bounding box center [53, 19] width 107 height 15
click at [1481, 21] on h3 "[PERSON_NAME]" at bounding box center [1164, 19] width 776 height 12
click at [1551, 48] on span "Complete" at bounding box center [1540, 46] width 51 height 11
click at [37, 87] on h3 "Complete Your Application" at bounding box center [63, 83] width 123 height 30
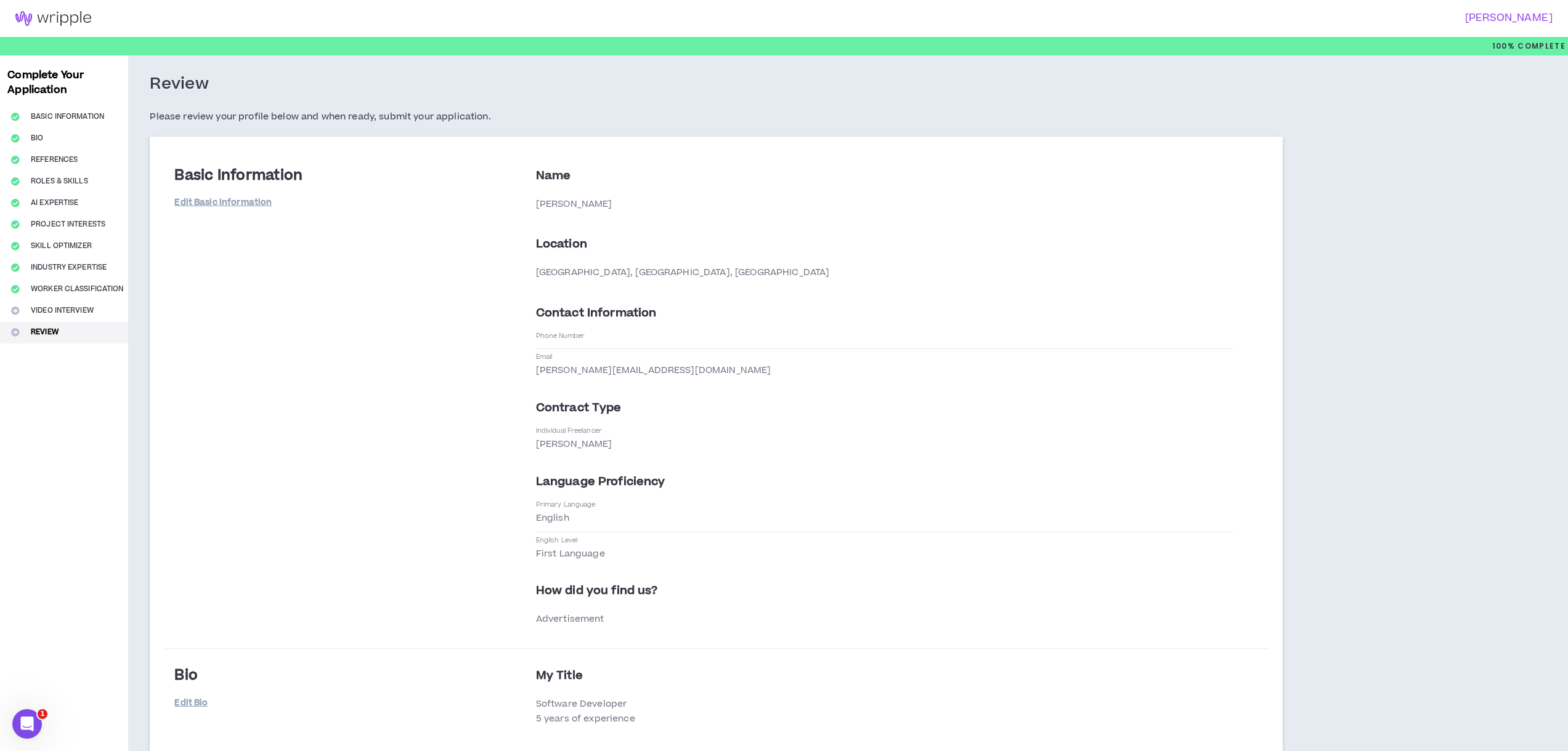
click at [34, 18] on img at bounding box center [53, 19] width 107 height 15
click at [35, 17] on img at bounding box center [53, 19] width 107 height 15
